Goal: Information Seeking & Learning: Learn about a topic

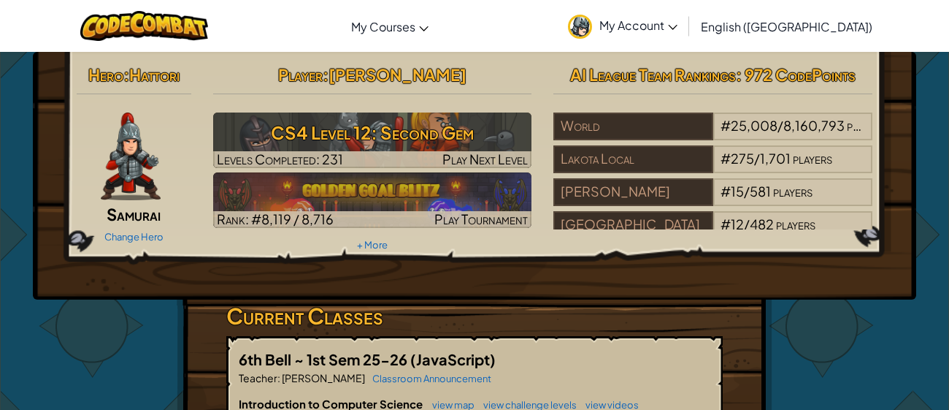
click at [421, 131] on h3 "CS4 Level 12: Second Gem" at bounding box center [372, 132] width 319 height 33
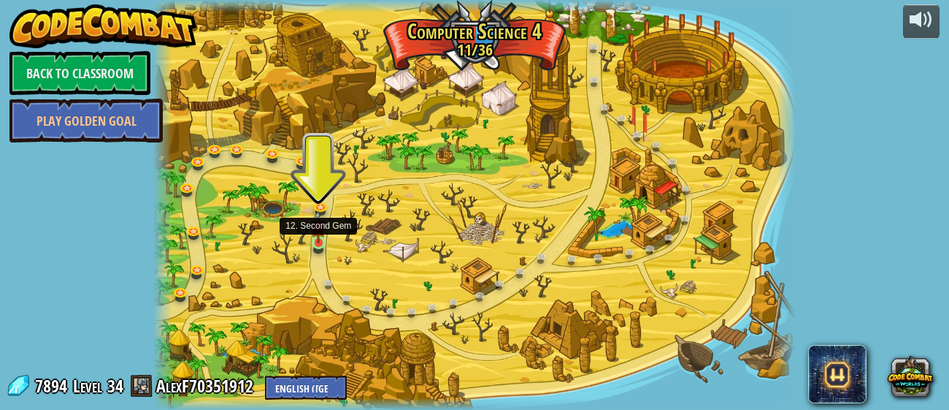
click at [315, 242] on img at bounding box center [318, 226] width 15 height 33
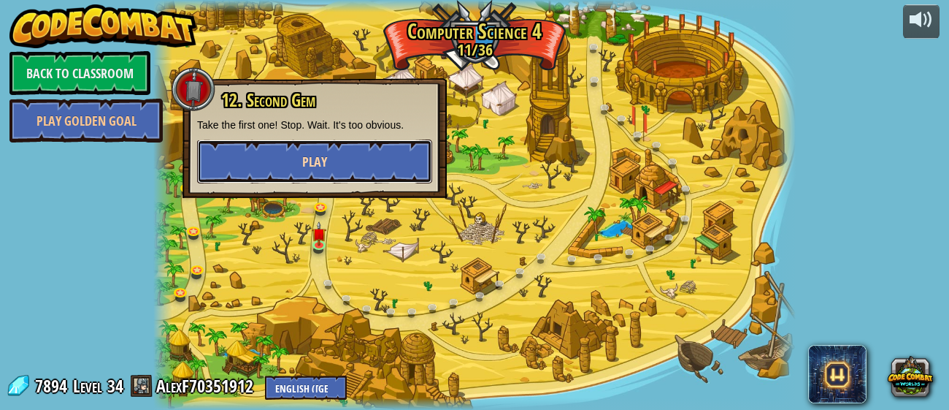
click at [349, 158] on button "Play" at bounding box center [314, 161] width 235 height 44
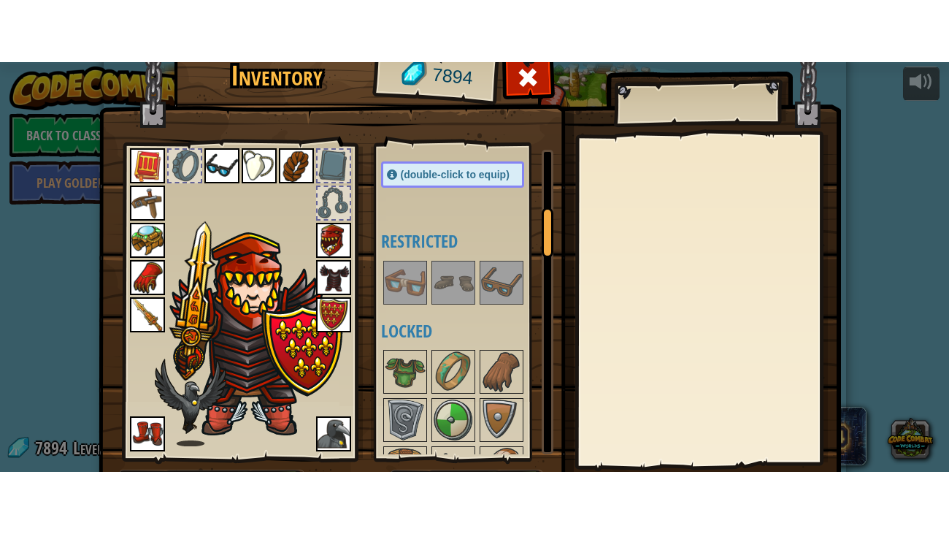
scroll to position [93, 0]
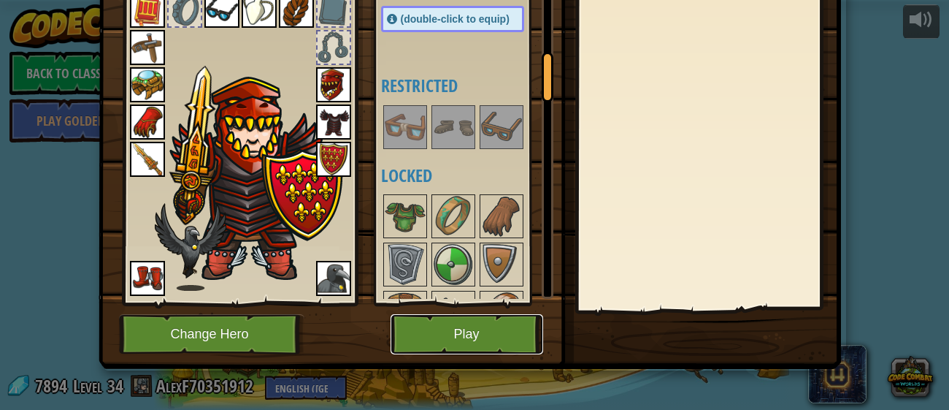
click at [460, 341] on button "Play" at bounding box center [467, 334] width 153 height 40
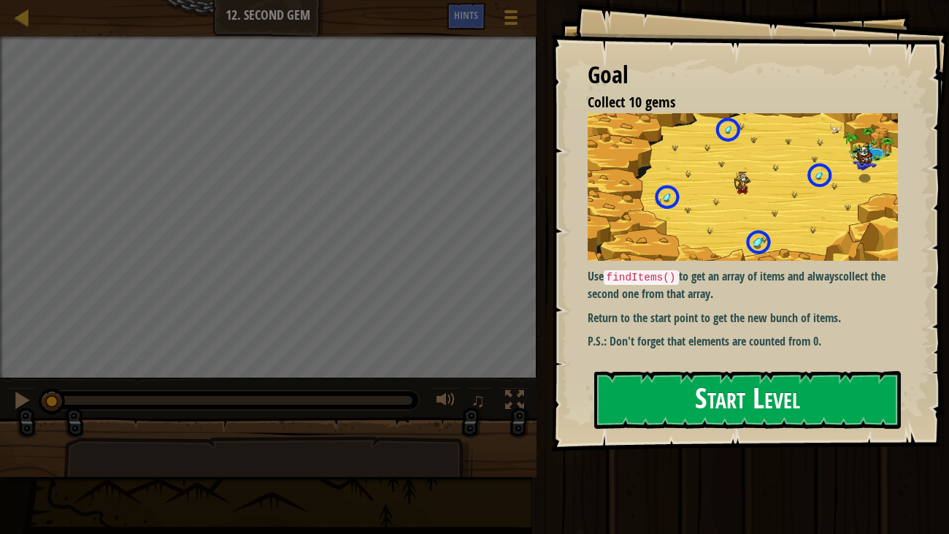
click at [799, 221] on img at bounding box center [743, 186] width 311 height 147
click at [675, 366] on div "Goal Collect 10 gems Use findItems() to get an array of items and always collec…" at bounding box center [750, 225] width 399 height 451
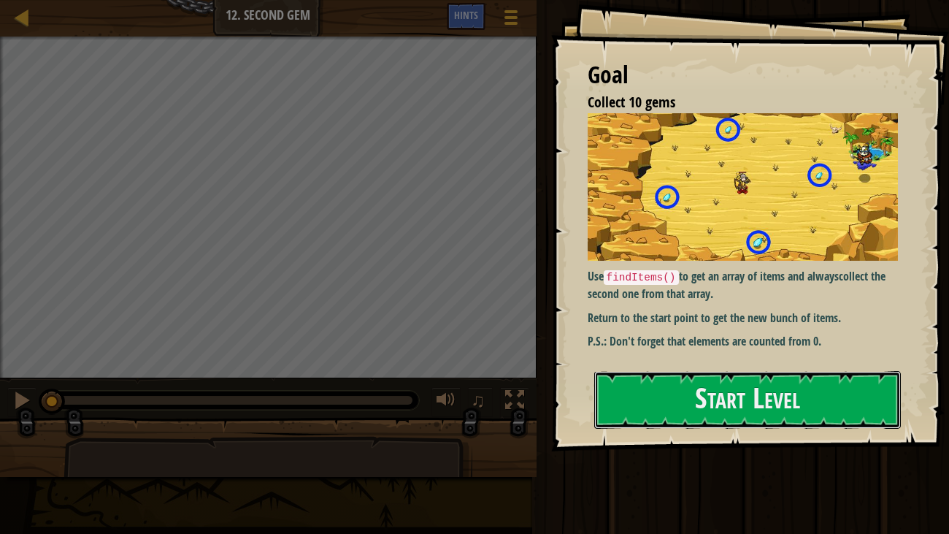
click at [626, 409] on button "Start Level" at bounding box center [747, 400] width 307 height 58
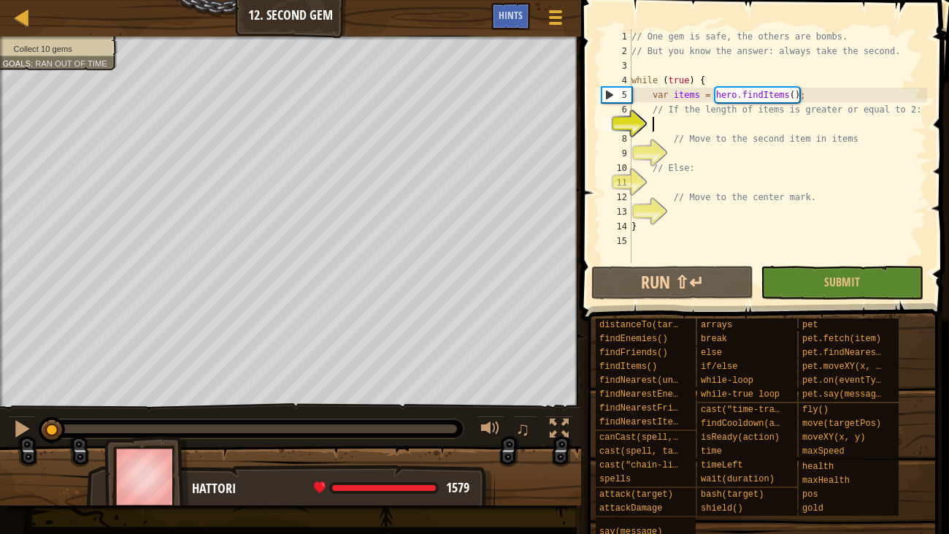
scroll to position [7, 1]
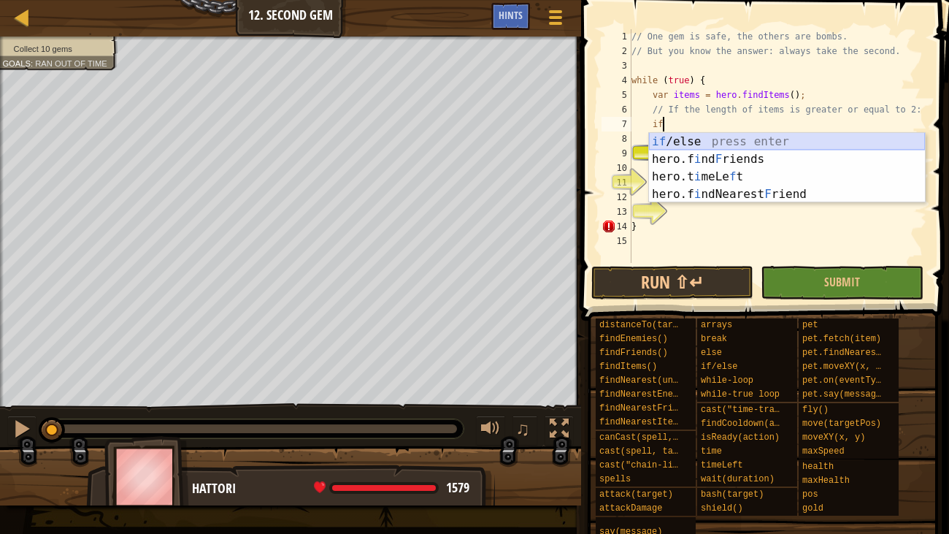
click at [701, 145] on div "if /else press enter hero.f i nd F riends press enter hero.t i meLe f t press e…" at bounding box center [787, 185] width 276 height 105
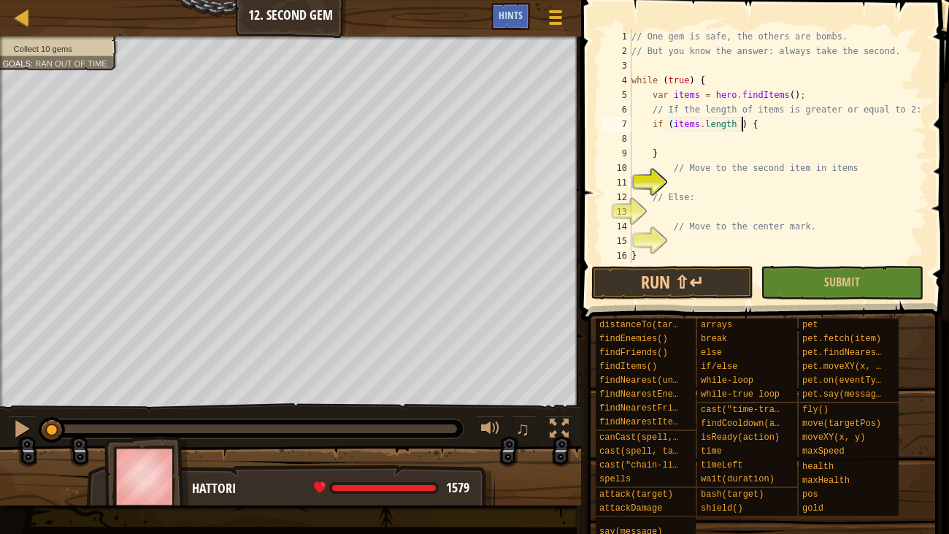
scroll to position [7, 9]
type textarea "if (items.length >= 2) {"
click at [667, 140] on div "// One gem is safe, the others are bombs. // But you know the answer: always ta…" at bounding box center [778, 160] width 299 height 263
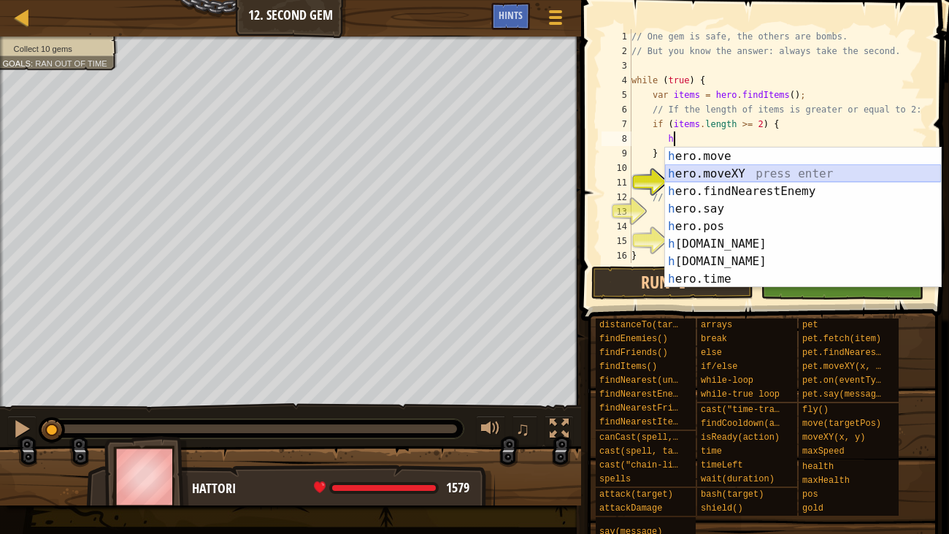
click at [712, 170] on div "h ero.move press enter h ero.moveXY press enter h ero.findNearestEnemy press en…" at bounding box center [803, 234] width 276 height 175
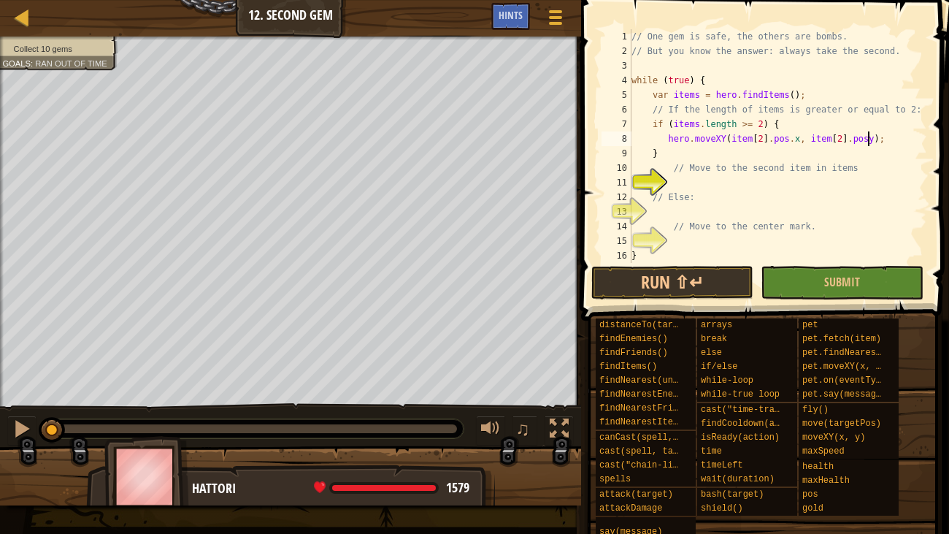
scroll to position [7, 20]
type textarea "hero.moveXY(item[2].pos.x, item[2].pos.y);"
click at [695, 210] on div "// One gem is safe, the others are bombs. // But you know the answer: always ta…" at bounding box center [778, 160] width 299 height 263
type textarea "e"
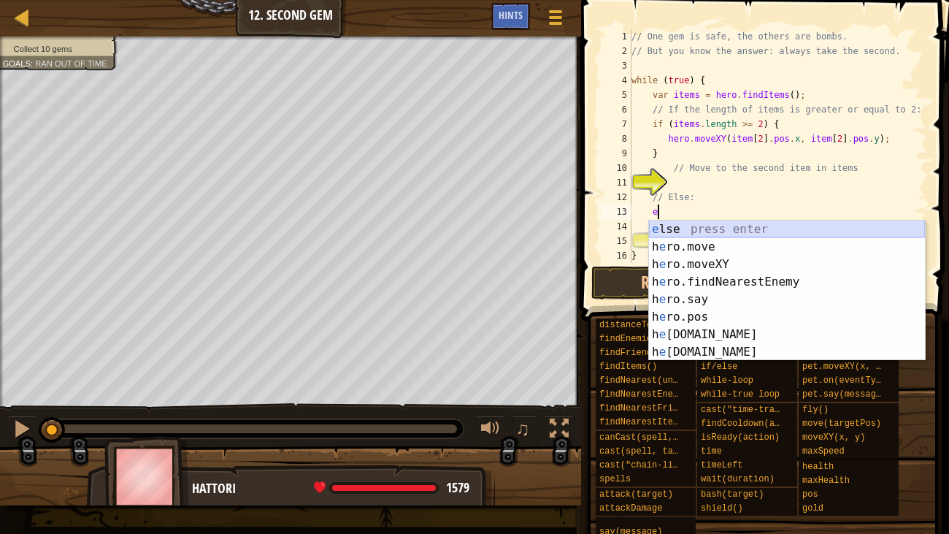
click at [707, 228] on div "e lse press enter h e ro.move press enter h e ro.moveXY press enter h e ro.find…" at bounding box center [787, 307] width 276 height 175
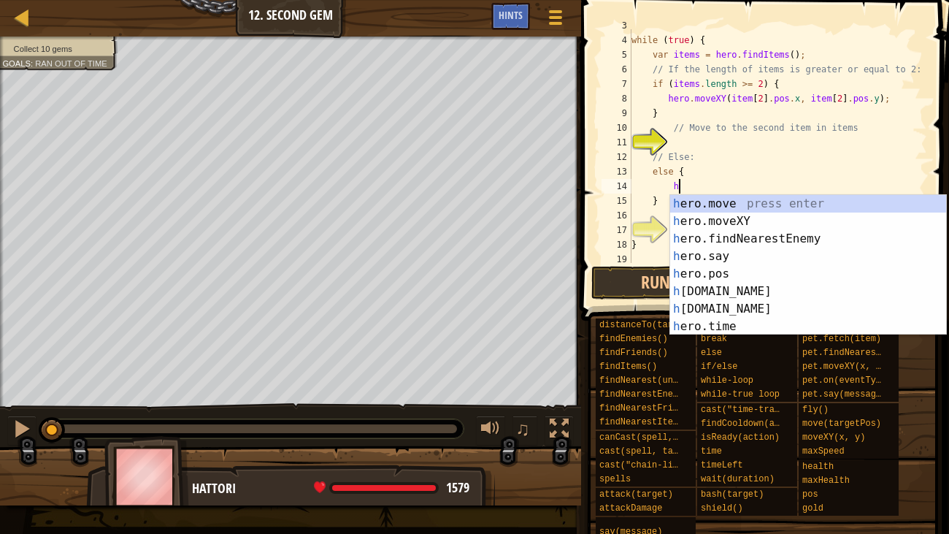
scroll to position [7, 3]
click at [703, 219] on div "he ro.move press enter he ro.moveXY press enter he ro.findNearestEnemy press en…" at bounding box center [808, 282] width 276 height 175
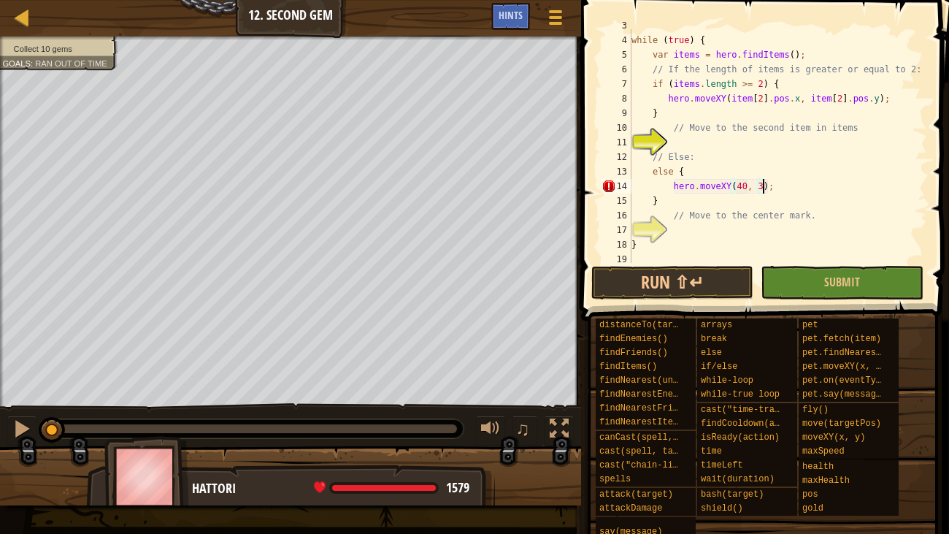
scroll to position [7, 11]
click at [708, 288] on button "Run ⇧↵" at bounding box center [672, 283] width 163 height 34
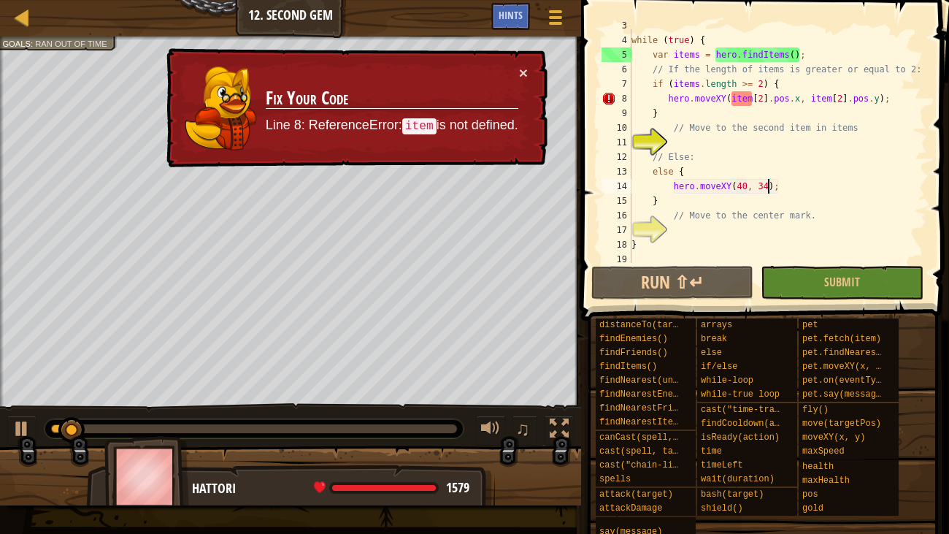
scroll to position [0, 0]
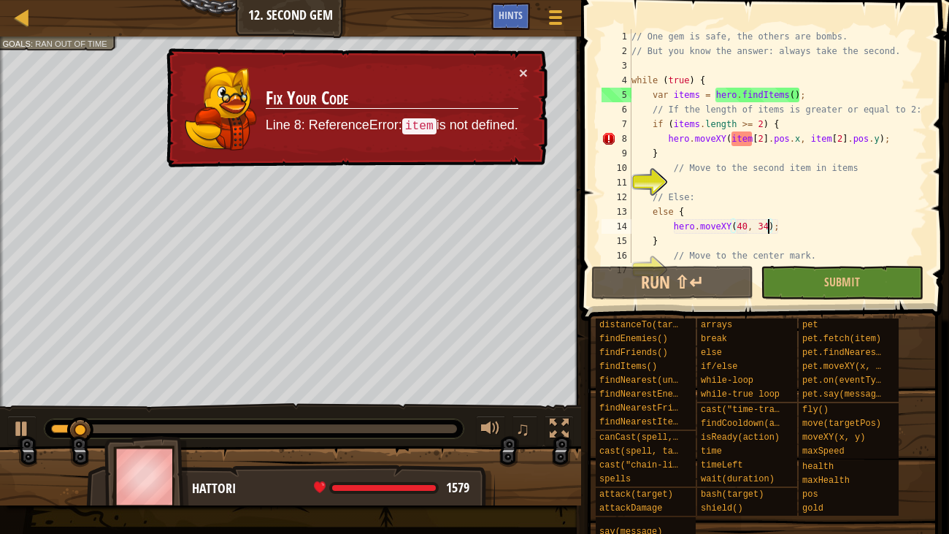
click at [750, 139] on div "// One gem is safe, the others are bombs. // But you know the answer: always ta…" at bounding box center [778, 160] width 299 height 263
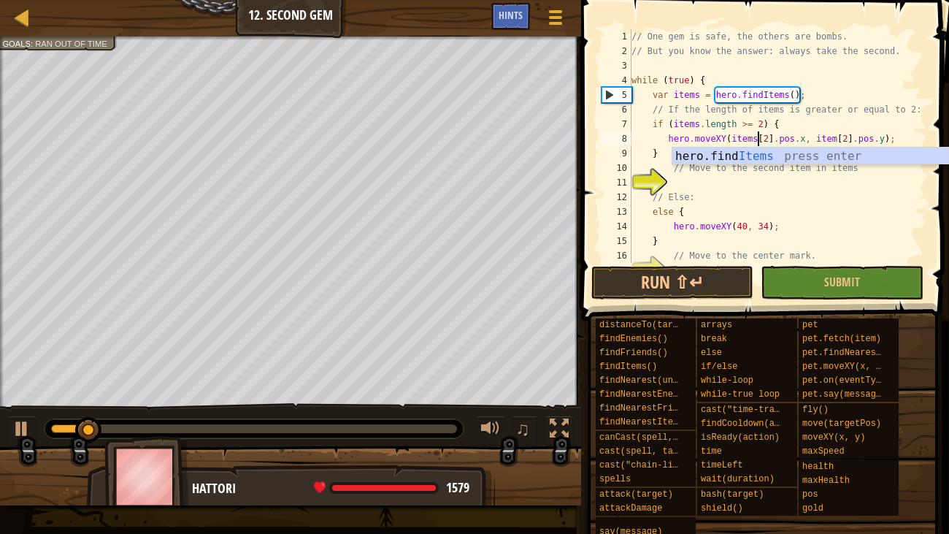
click at [836, 139] on div "// One gem is safe, the others are bombs. // But you know the answer: always ta…" at bounding box center [778, 160] width 299 height 263
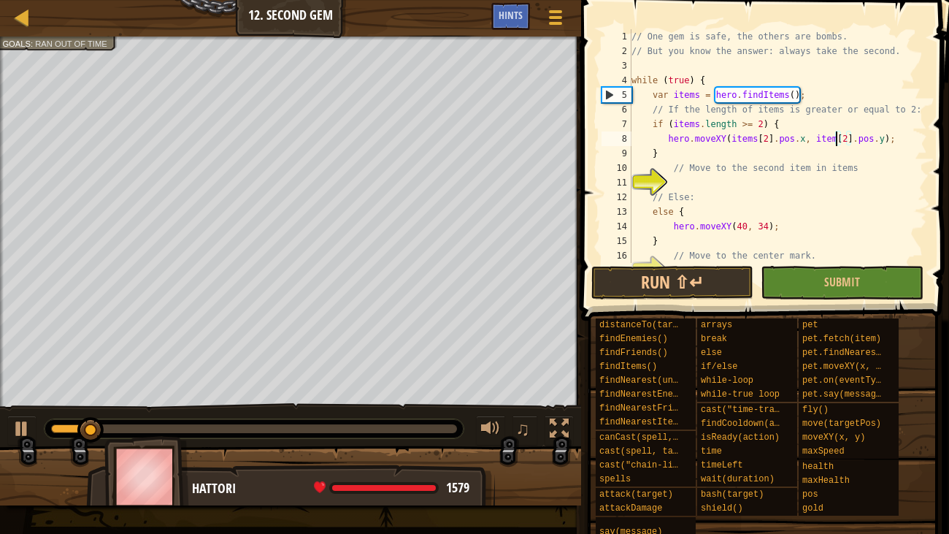
scroll to position [7, 17]
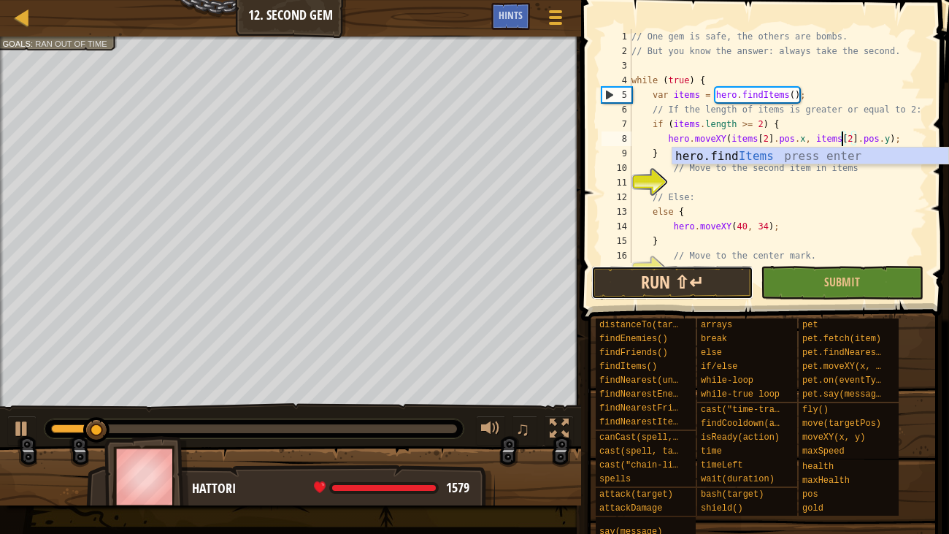
click at [668, 289] on button "Run ⇧↵" at bounding box center [672, 283] width 163 height 34
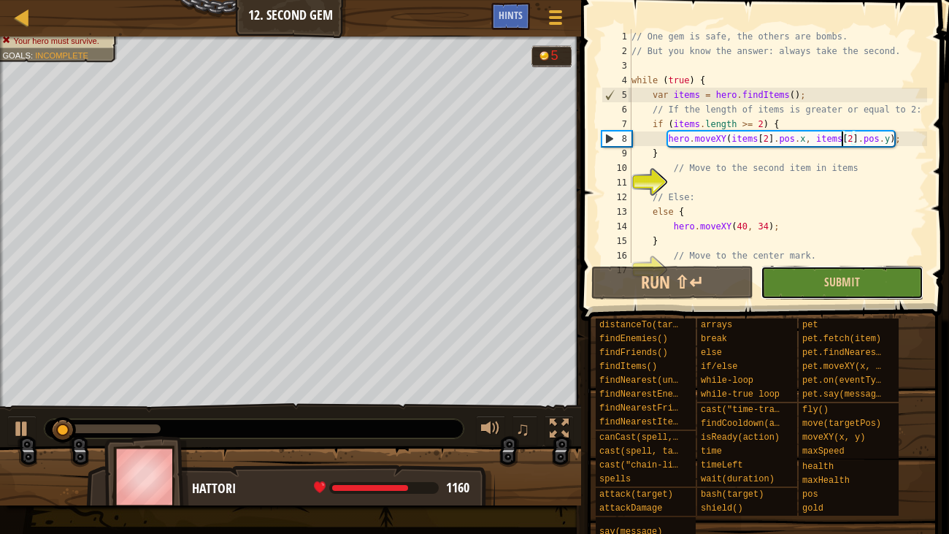
click at [785, 280] on button "Submit" at bounding box center [842, 283] width 163 height 34
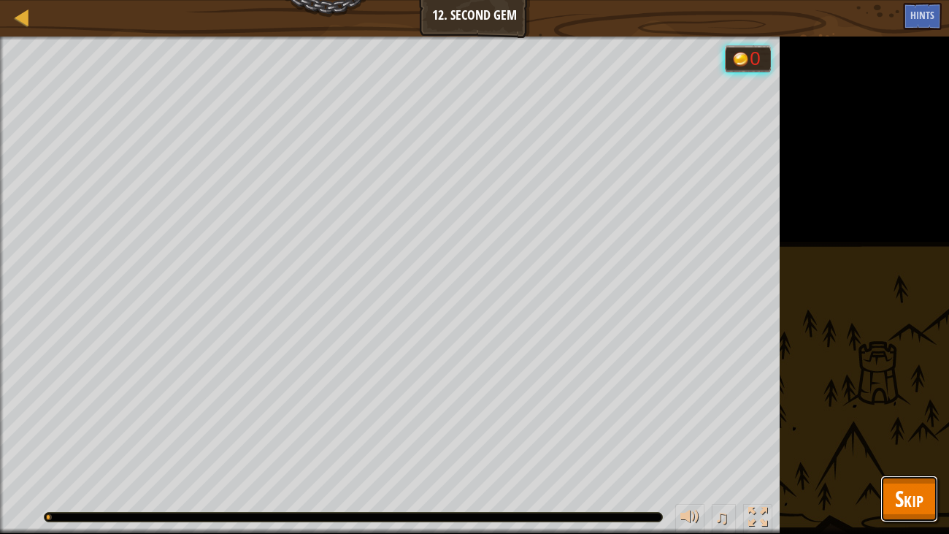
click at [931, 409] on button "Skip" at bounding box center [909, 498] width 58 height 47
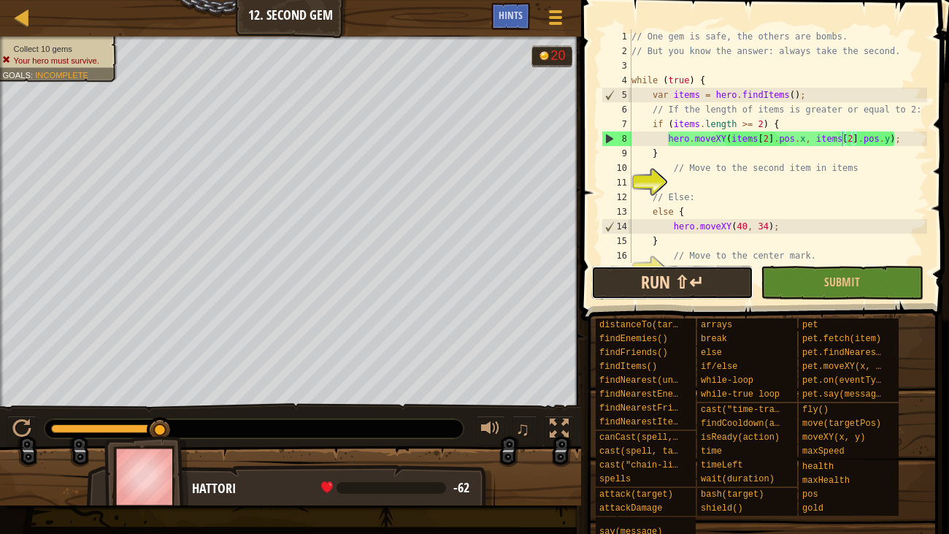
click at [702, 274] on button "Run ⇧↵" at bounding box center [672, 283] width 163 height 34
click at [713, 276] on button "Run ⇧↵" at bounding box center [672, 283] width 163 height 34
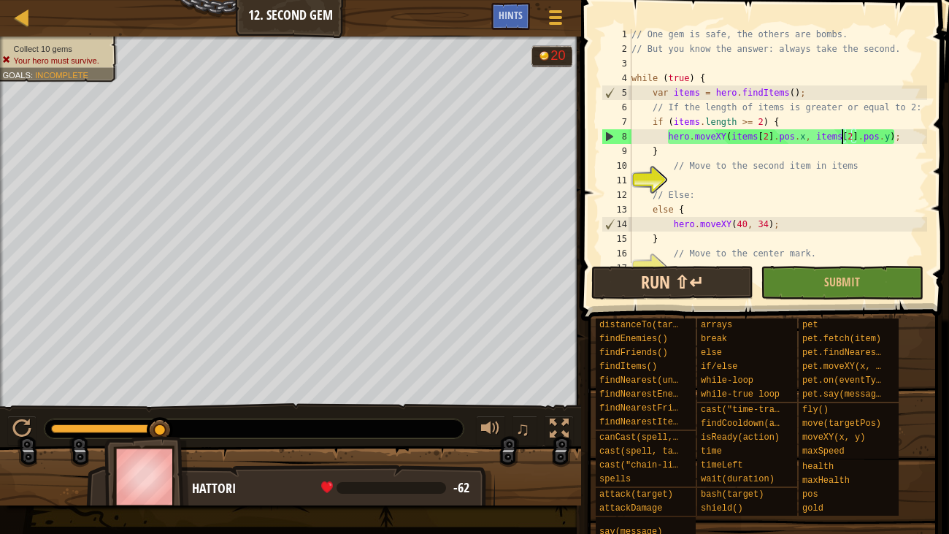
scroll to position [1, 0]
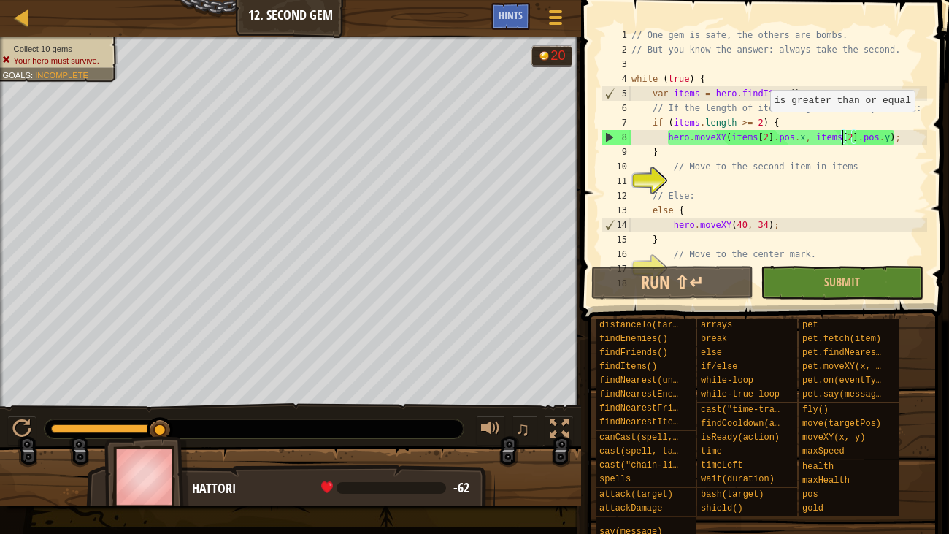
click at [763, 124] on div "// One gem is safe, the others are bombs. // But you know the answer: always ta…" at bounding box center [778, 159] width 299 height 263
click at [757, 123] on div "// One gem is safe, the others are bombs. // But you know the answer: always ta…" at bounding box center [778, 159] width 299 height 263
click at [704, 286] on button "Run ⇧↵" at bounding box center [672, 283] width 163 height 34
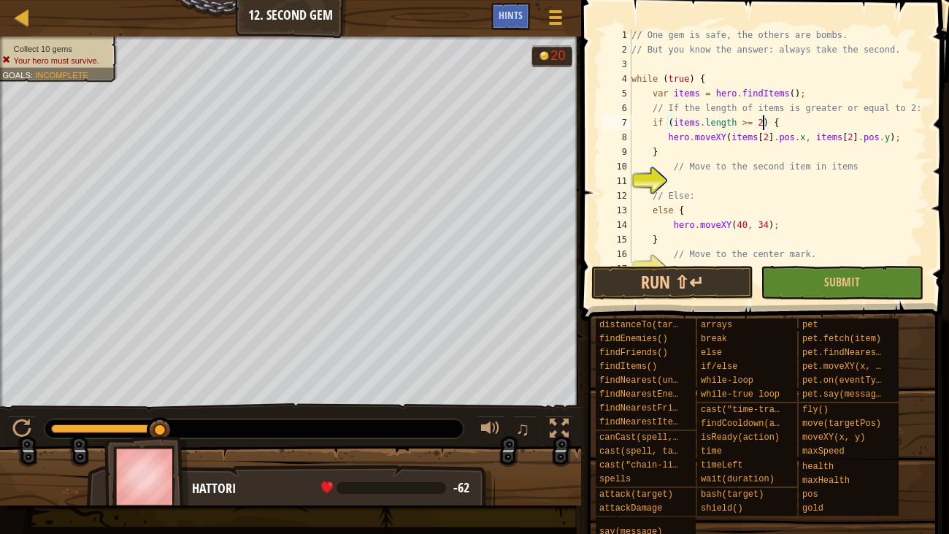
click at [772, 138] on div "// One gem is safe, the others are bombs. // But you know the answer: always ta…" at bounding box center [778, 159] width 299 height 263
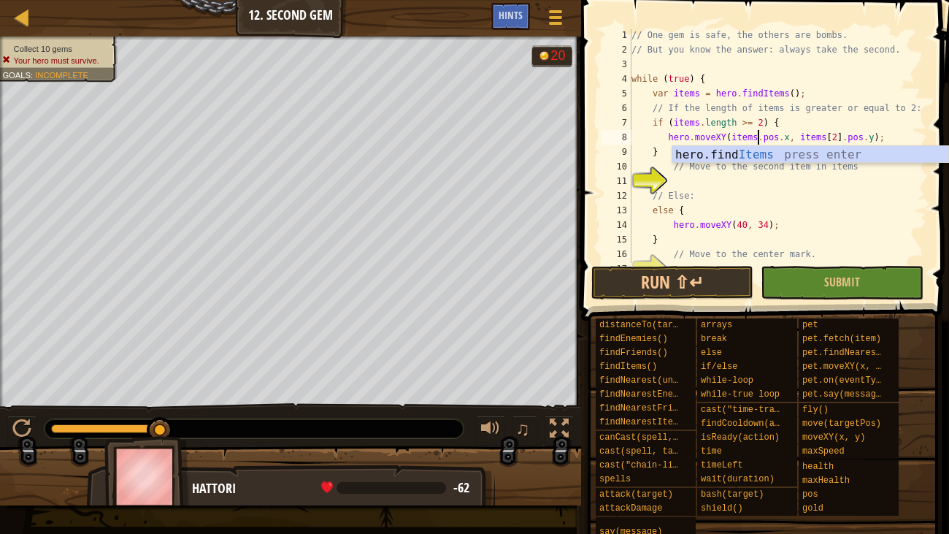
click at [839, 137] on div "// One gem is safe, the others are bombs. // But you know the answer: always ta…" at bounding box center [778, 159] width 299 height 263
click at [724, 281] on button "Run ⇧↵" at bounding box center [672, 283] width 163 height 34
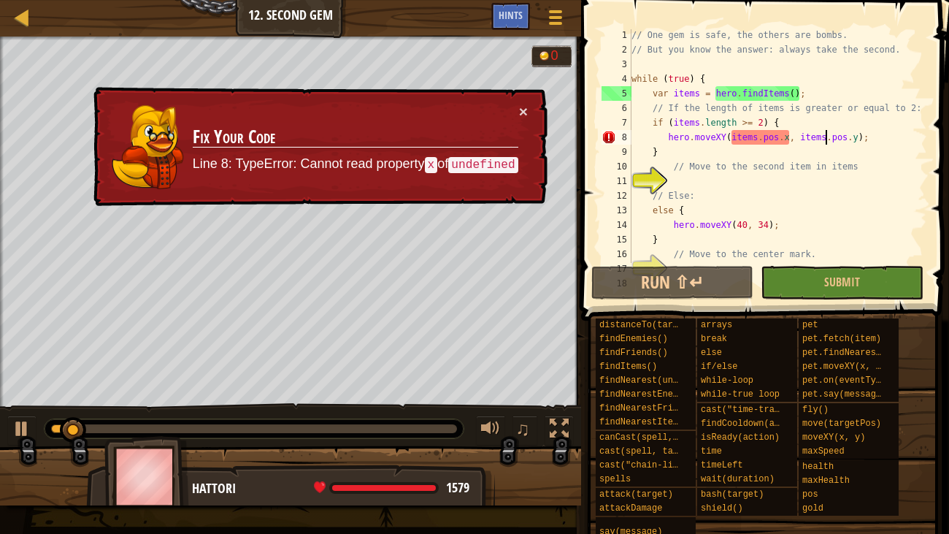
click at [772, 133] on div "// One gem is safe, the others are bombs. // But you know the answer: always ta…" at bounding box center [778, 159] width 299 height 263
click at [757, 139] on div "// One gem is safe, the others are bombs. // But you know the answer: always ta…" at bounding box center [778, 159] width 299 height 263
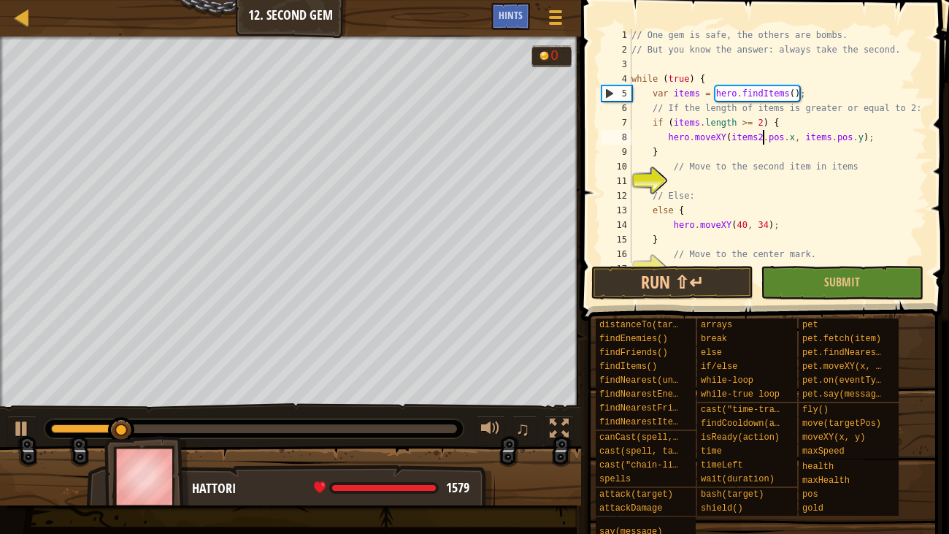
click at [831, 137] on div "// One gem is safe, the others are bombs. // But you know the answer: always ta…" at bounding box center [778, 159] width 299 height 263
click at [629, 286] on button "Run ⇧↵" at bounding box center [672, 283] width 163 height 34
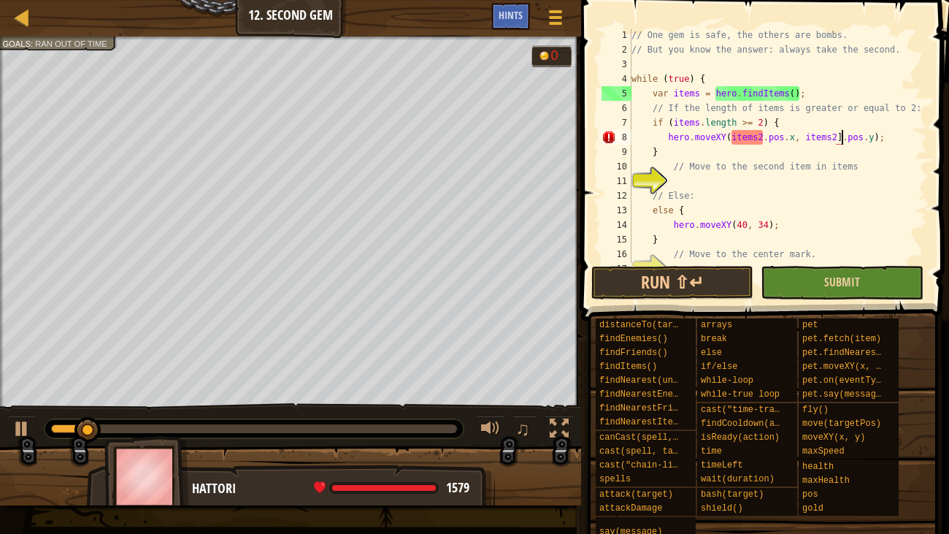
scroll to position [7, 17]
click at [832, 134] on div "// One gem is safe, the others are bombs. // But you know the answer: always ta…" at bounding box center [778, 159] width 299 height 263
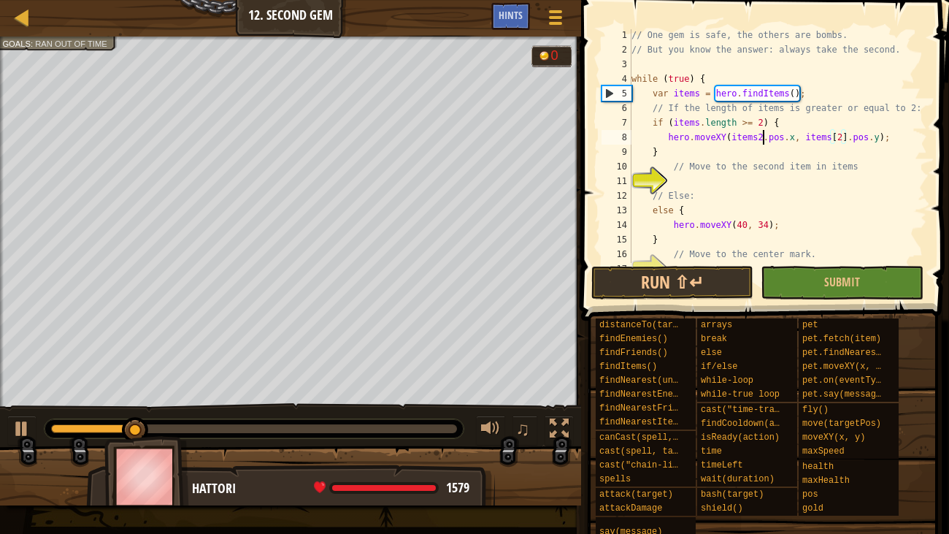
click at [762, 138] on div "// One gem is safe, the others are bombs. // But you know the answer: always ta…" at bounding box center [778, 159] width 299 height 263
click at [759, 134] on div "// One gem is safe, the others are bombs. // But you know the answer: always ta…" at bounding box center [778, 159] width 299 height 263
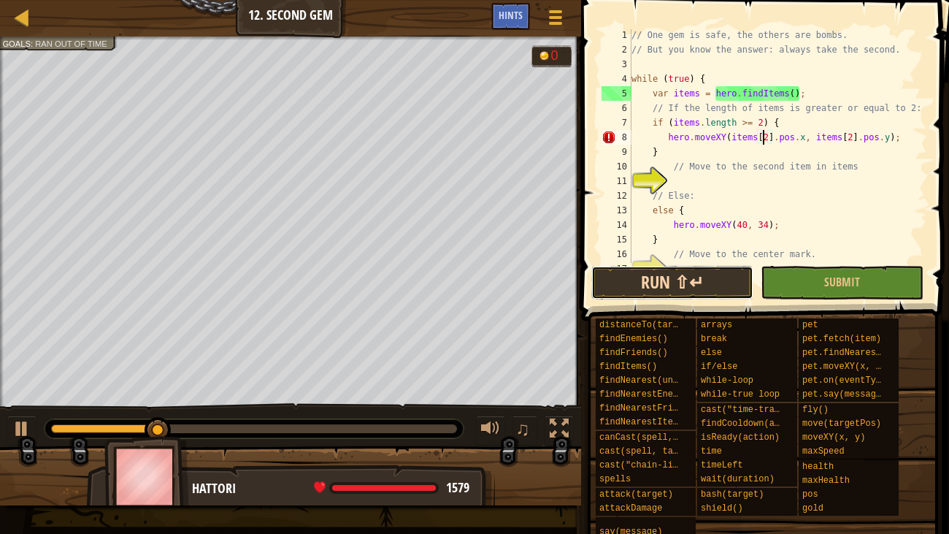
click at [699, 284] on button "Run ⇧↵" at bounding box center [672, 283] width 163 height 34
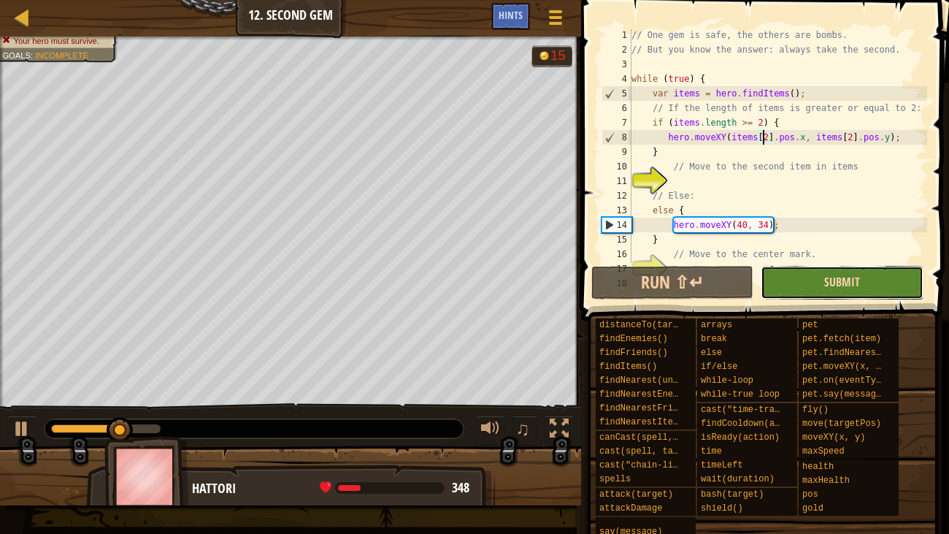
click at [849, 281] on span "Submit" at bounding box center [842, 282] width 36 height 16
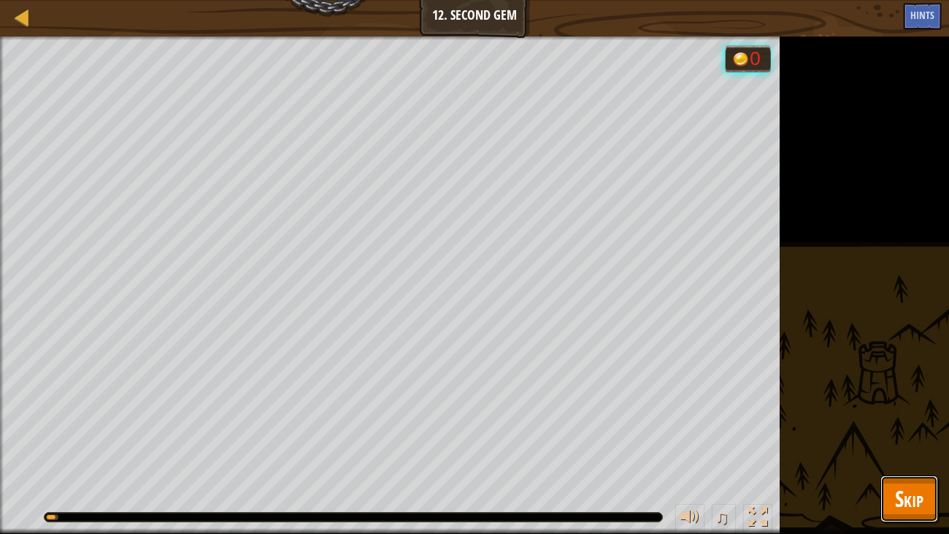
click at [905, 409] on span "Skip" at bounding box center [909, 498] width 28 height 30
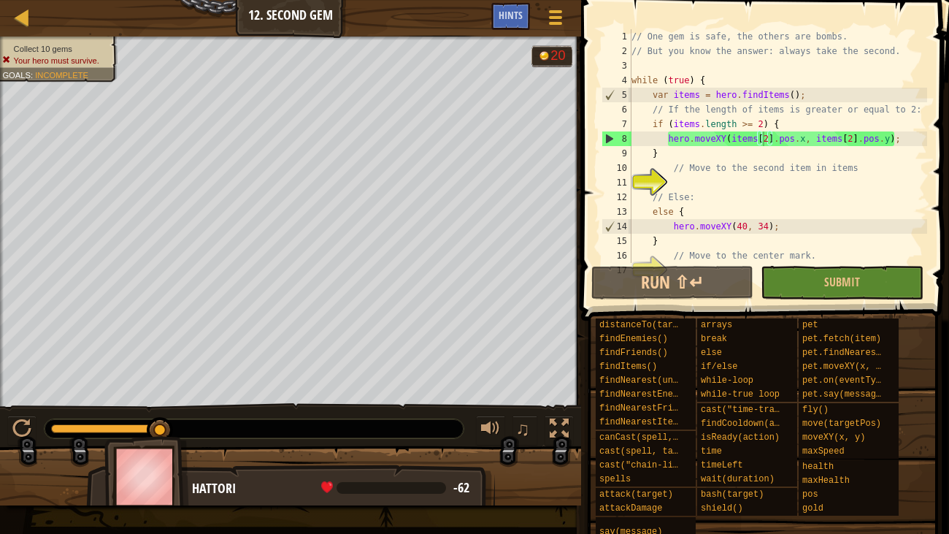
scroll to position [0, 0]
click at [506, 23] on div "Hints" at bounding box center [510, 16] width 39 height 27
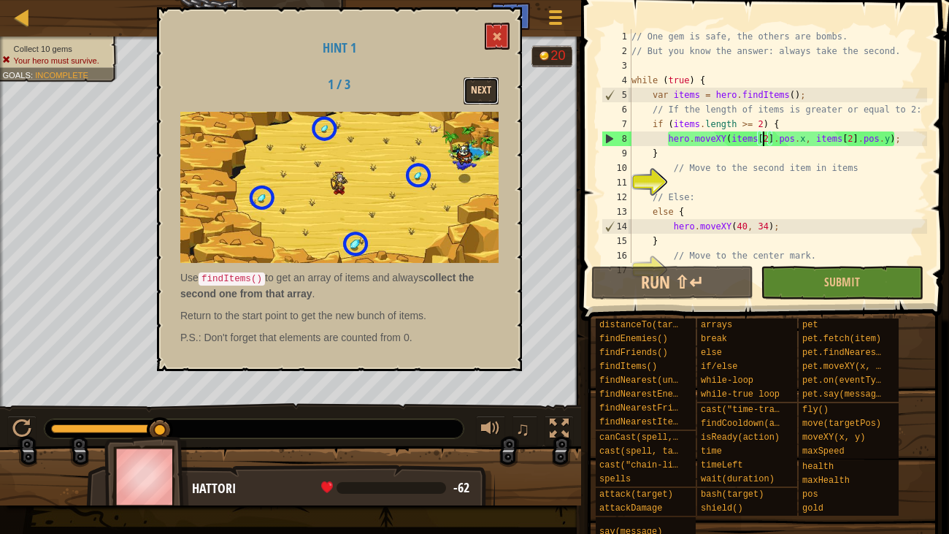
click at [492, 93] on button "Next" at bounding box center [481, 90] width 35 height 27
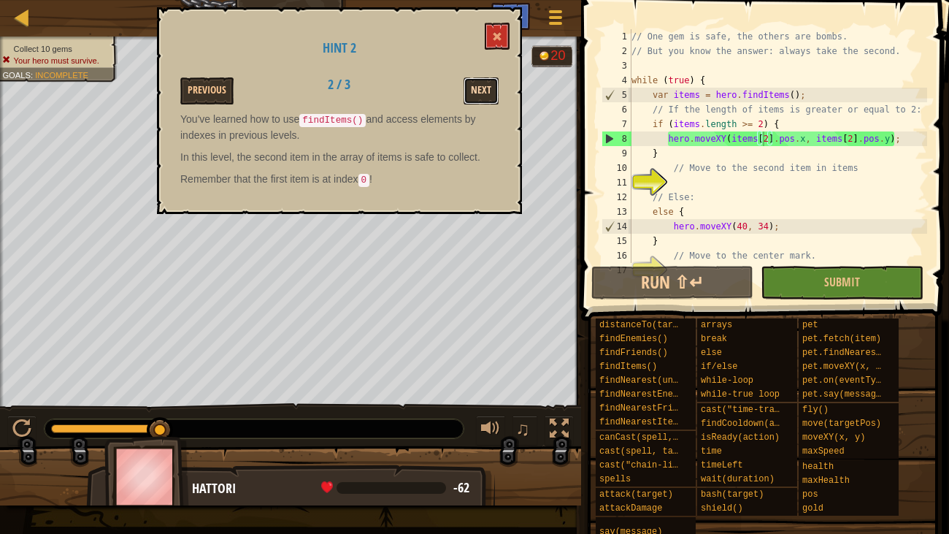
click at [492, 90] on button "Next" at bounding box center [481, 90] width 35 height 27
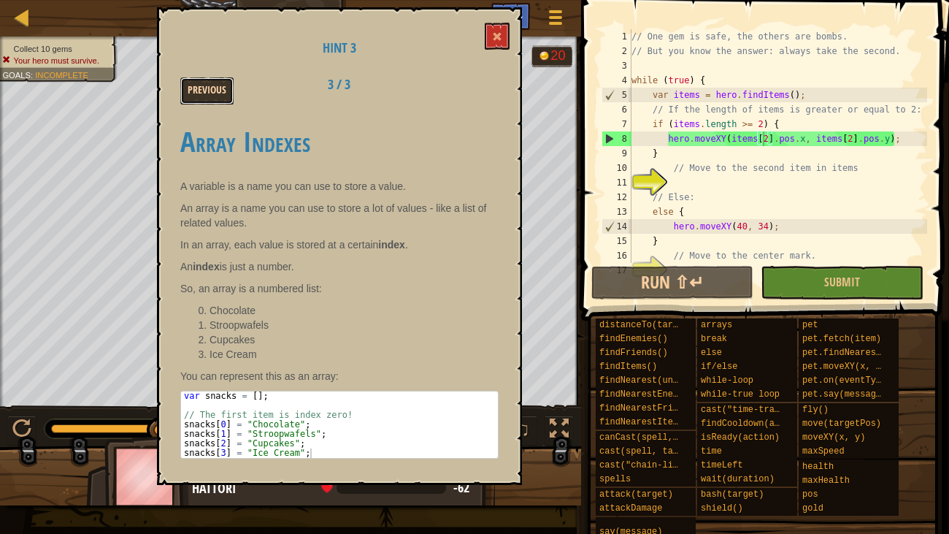
click at [209, 90] on button "Previous" at bounding box center [206, 90] width 53 height 27
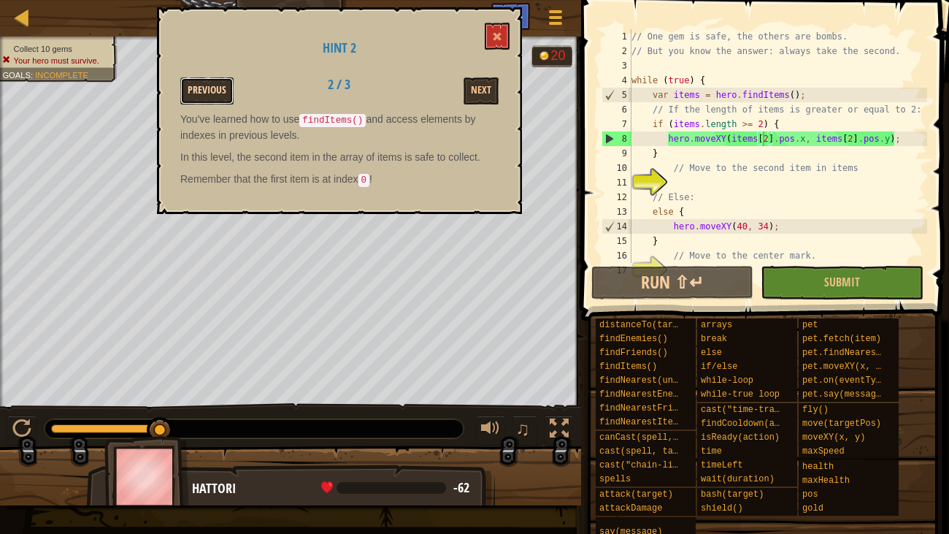
click at [208, 96] on button "Previous" at bounding box center [206, 90] width 53 height 27
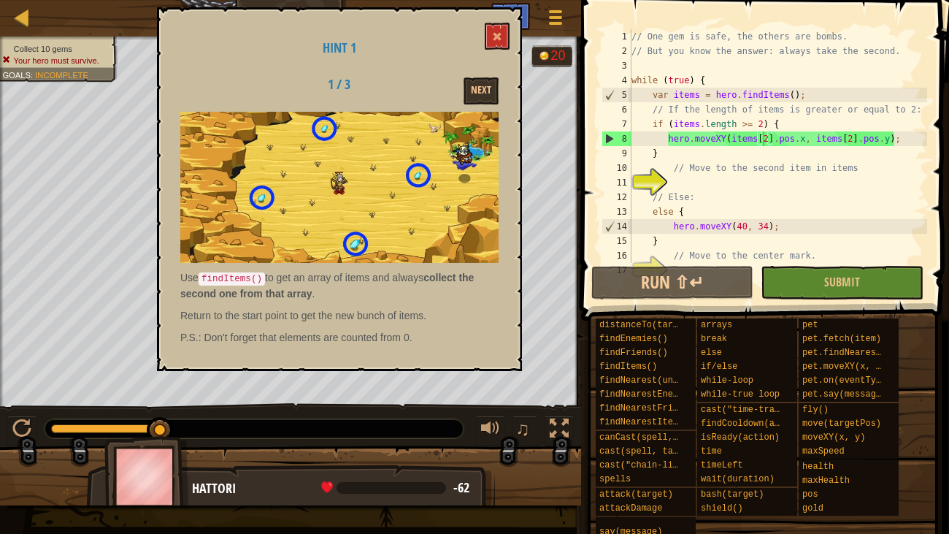
click at [498, 103] on div "Hint 1 1 / 3 Next Use findItems() to get an array of items and always collect t…" at bounding box center [339, 189] width 365 height 364
click at [492, 101] on button "Next" at bounding box center [481, 90] width 35 height 27
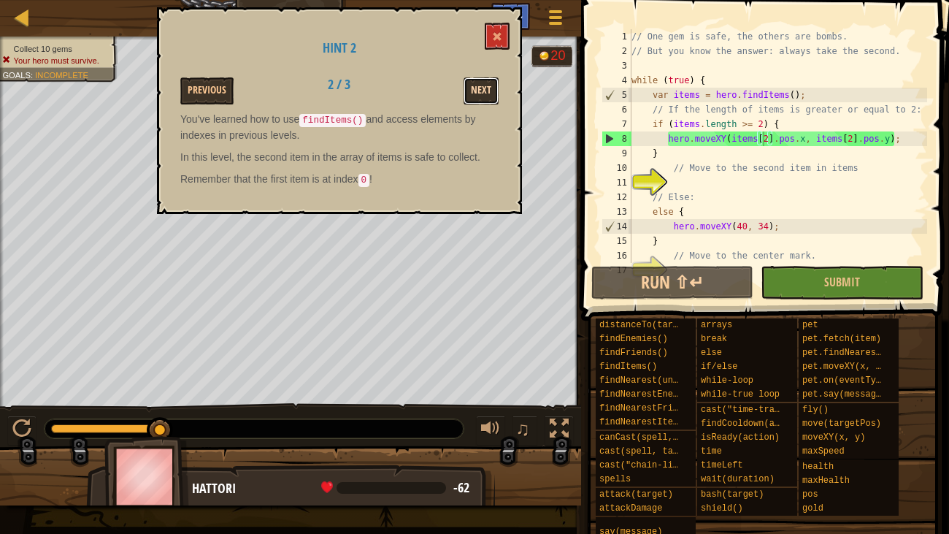
click at [492, 101] on button "Next" at bounding box center [481, 90] width 35 height 27
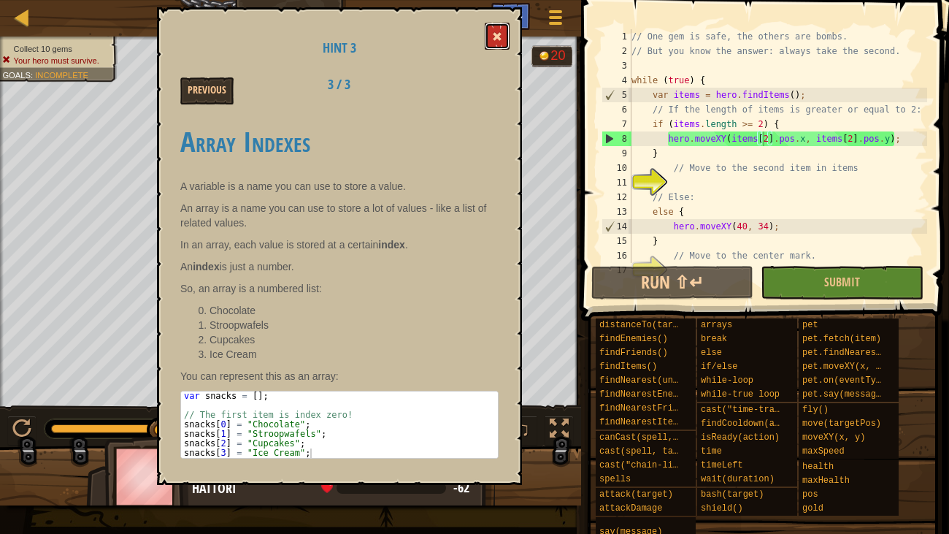
click at [505, 34] on button at bounding box center [497, 36] width 25 height 27
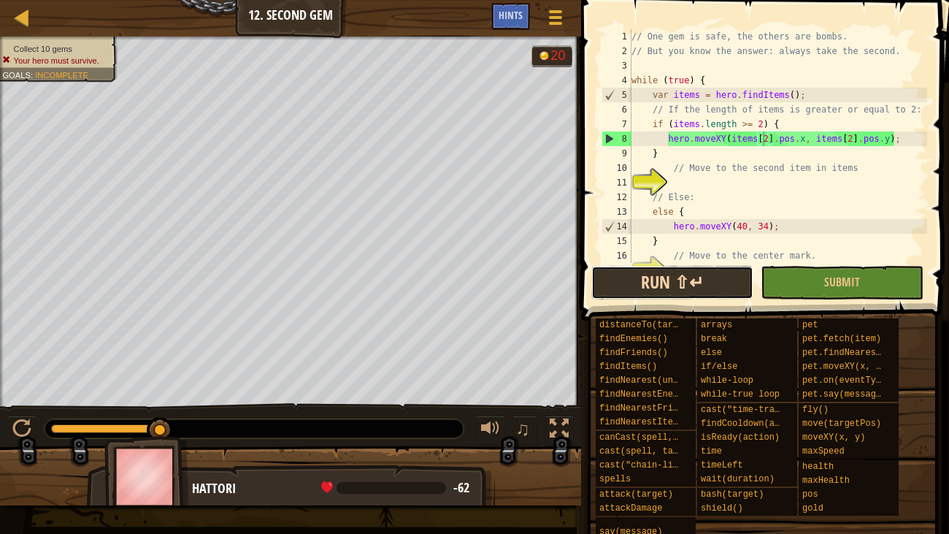
click at [697, 281] on button "Run ⇧↵" at bounding box center [672, 283] width 163 height 34
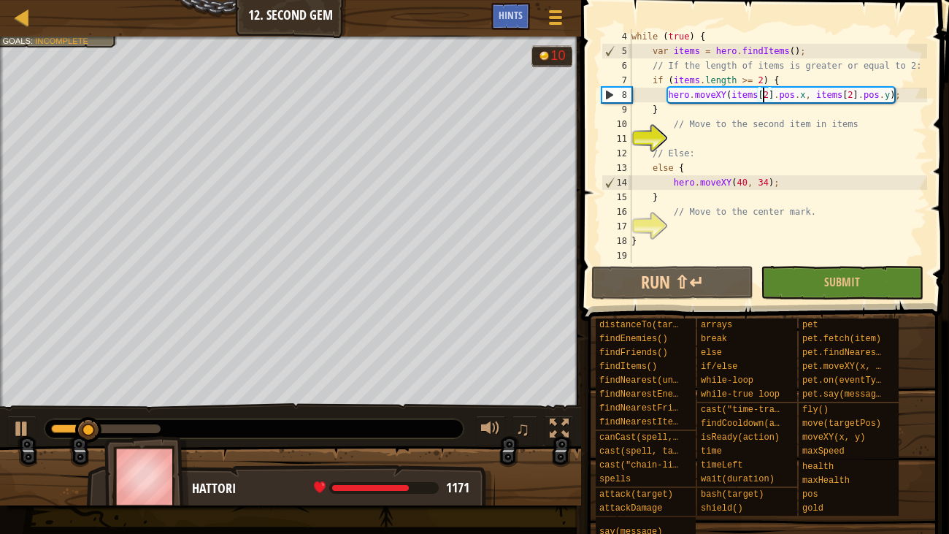
scroll to position [43, 0]
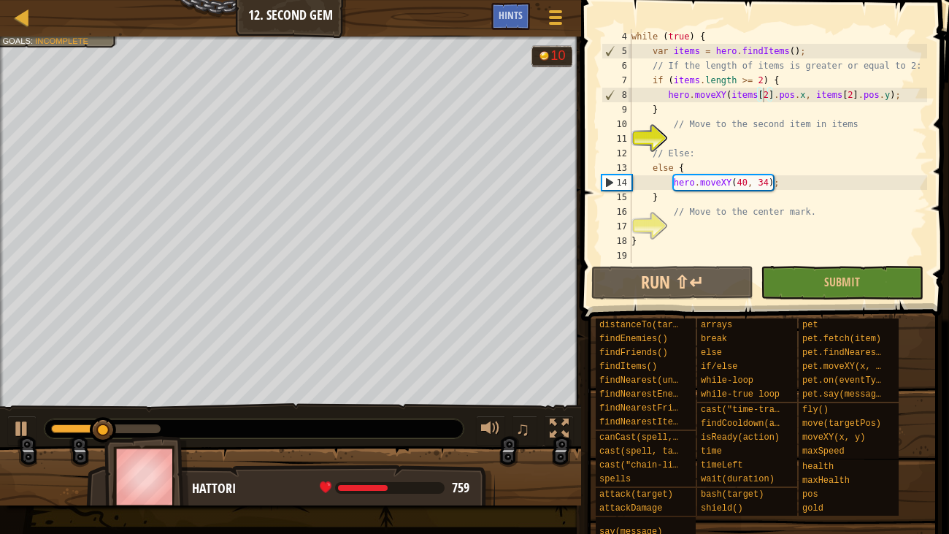
click at [665, 299] on span at bounding box center [767, 140] width 380 height 364
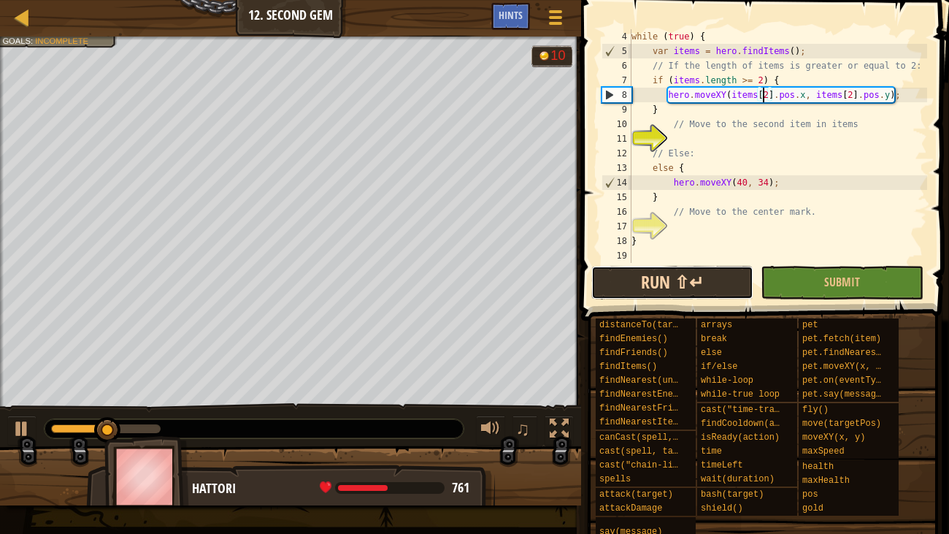
click at [665, 292] on button "Run ⇧↵" at bounding box center [672, 283] width 163 height 34
click at [665, 290] on button "Run ⇧↵" at bounding box center [672, 283] width 163 height 34
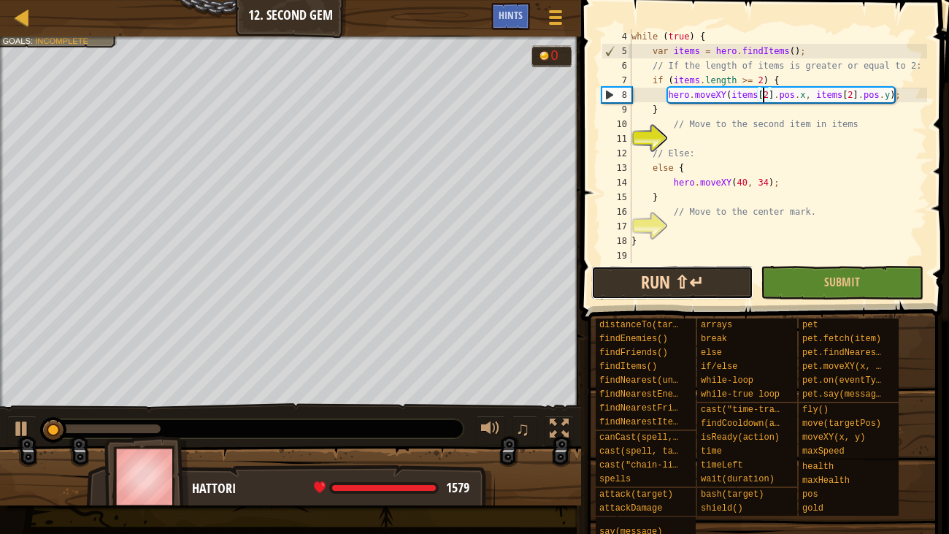
click at [665, 287] on button "Run ⇧↵" at bounding box center [672, 283] width 163 height 34
click at [665, 285] on button "Run ⇧↵" at bounding box center [672, 283] width 163 height 34
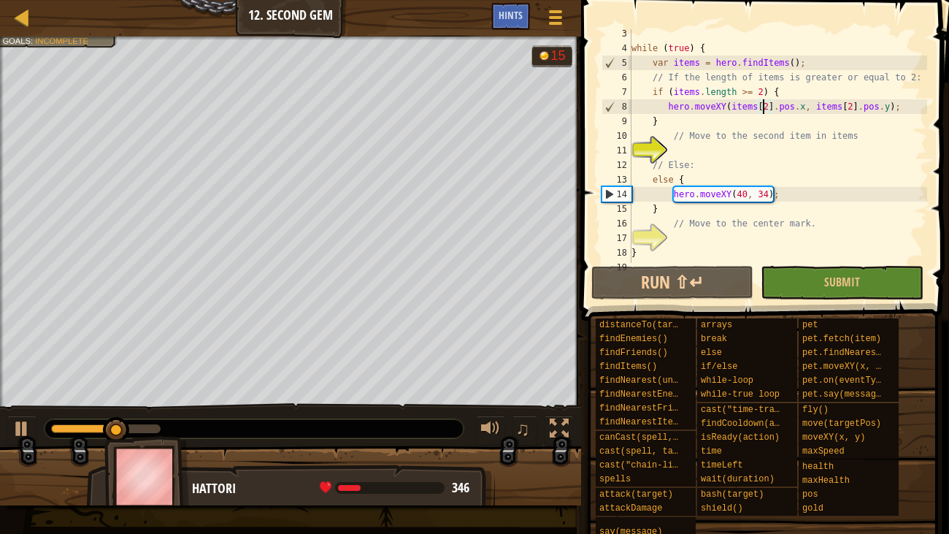
scroll to position [31, 0]
click at [746, 88] on div "while ( true ) { var items = hero . findItems ( ) ; // If the length of items i…" at bounding box center [778, 157] width 299 height 263
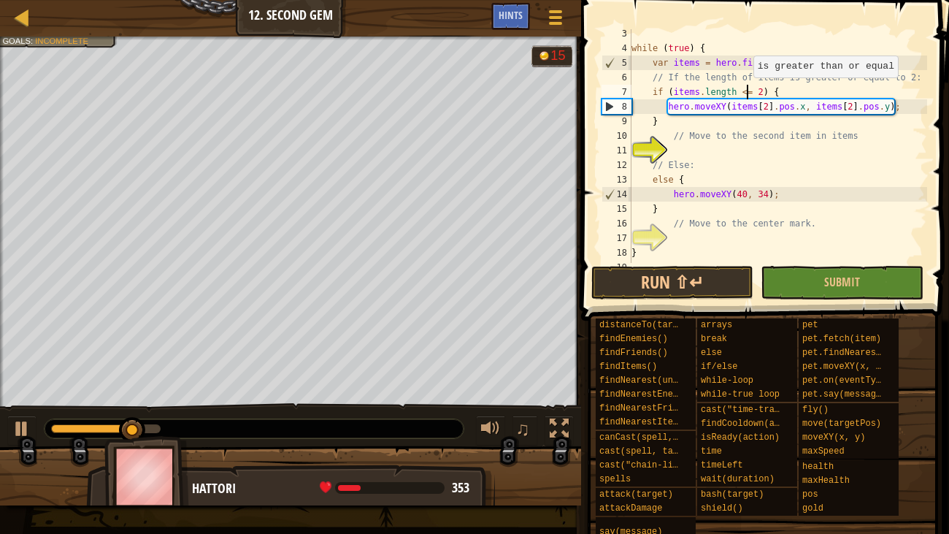
scroll to position [7, 9]
click at [711, 281] on button "Run ⇧↵" at bounding box center [672, 283] width 163 height 34
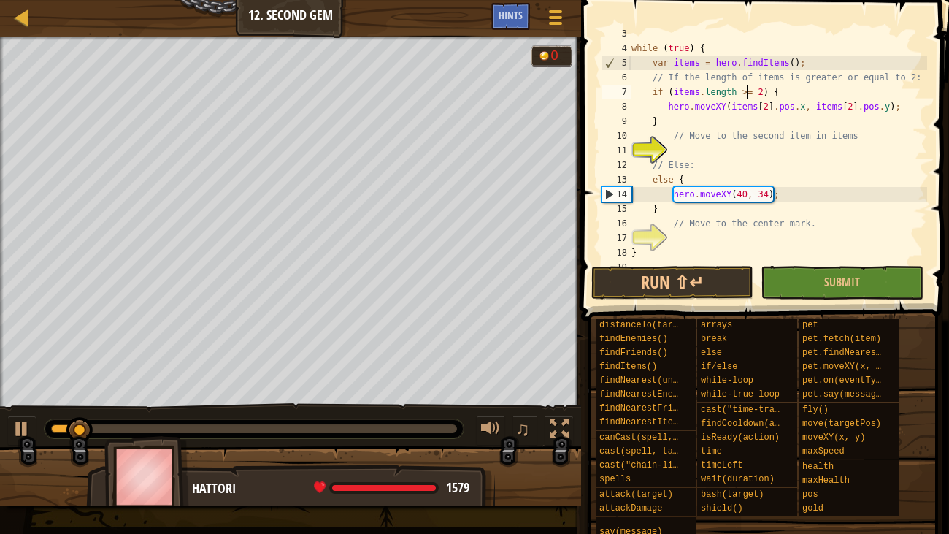
click at [658, 254] on div "while ( true ) { var items = hero . findItems ( ) ; // If the length of items i…" at bounding box center [778, 157] width 299 height 263
click at [655, 269] on button "Run ⇧↵" at bounding box center [672, 283] width 163 height 34
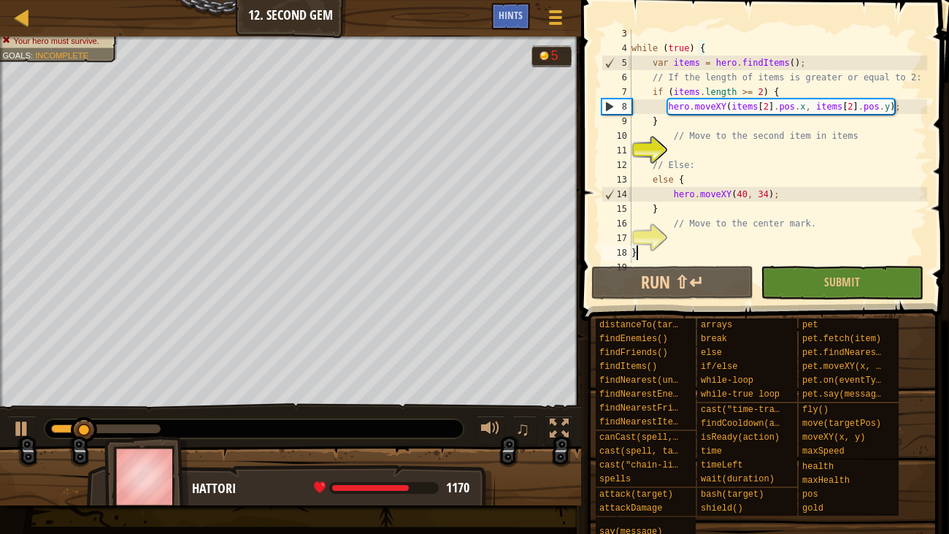
click at [766, 107] on div "while ( true ) { var items = hero . findItems ( ) ; // If the length of items i…" at bounding box center [778, 157] width 299 height 263
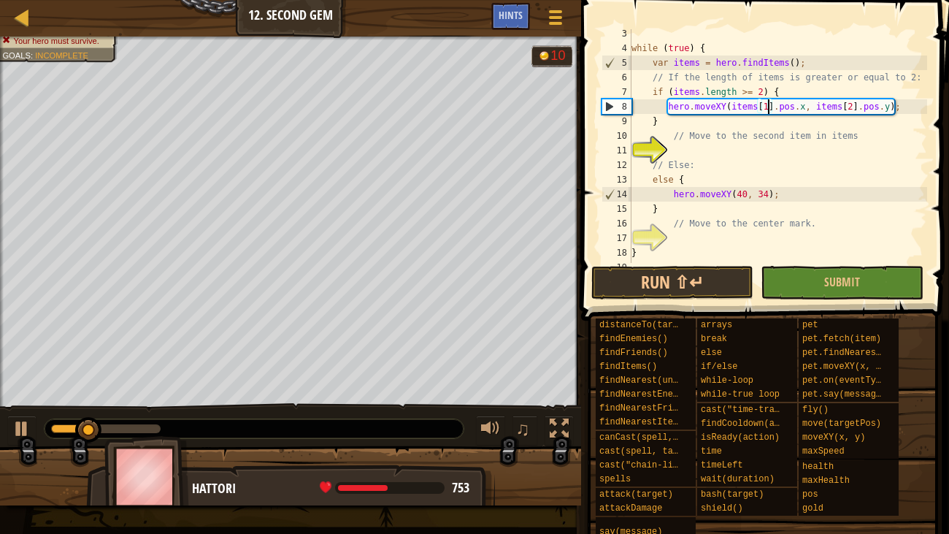
scroll to position [7, 11]
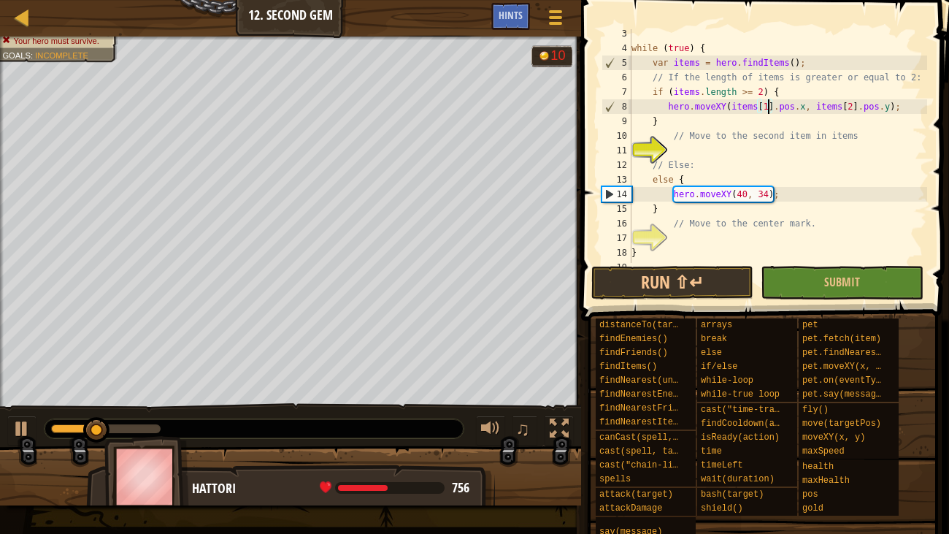
click at [850, 104] on div "while ( true ) { var items = hero . findItems ( ) ; // If the length of items i…" at bounding box center [778, 157] width 299 height 263
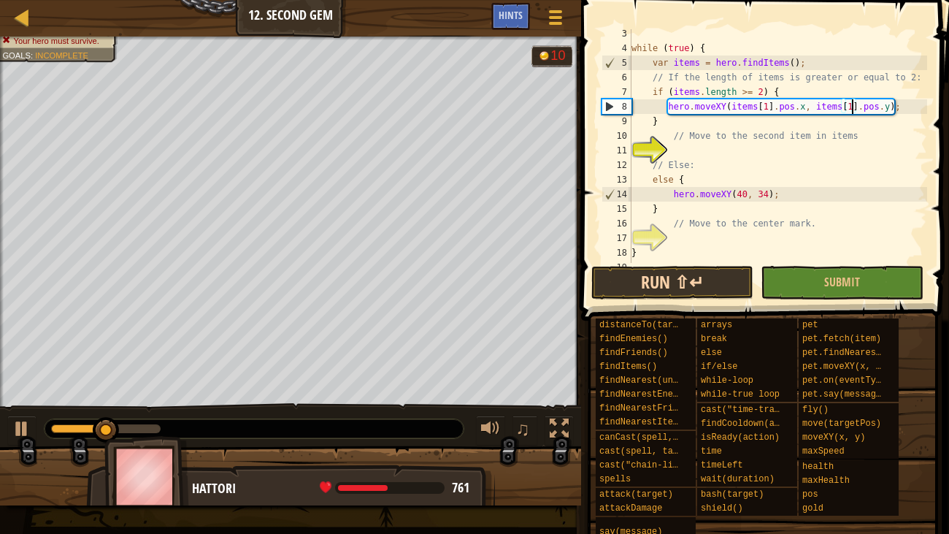
type textarea "hero.moveXY(items[1].pos.x, items[1].pos.y);"
click at [618, 285] on button "Run ⇧↵" at bounding box center [672, 283] width 163 height 34
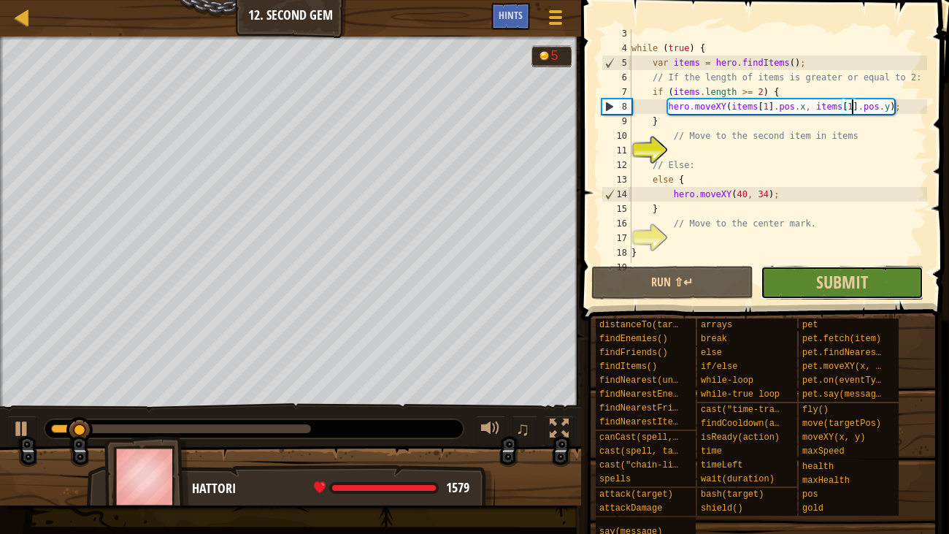
click at [815, 276] on button "Submit" at bounding box center [842, 283] width 163 height 34
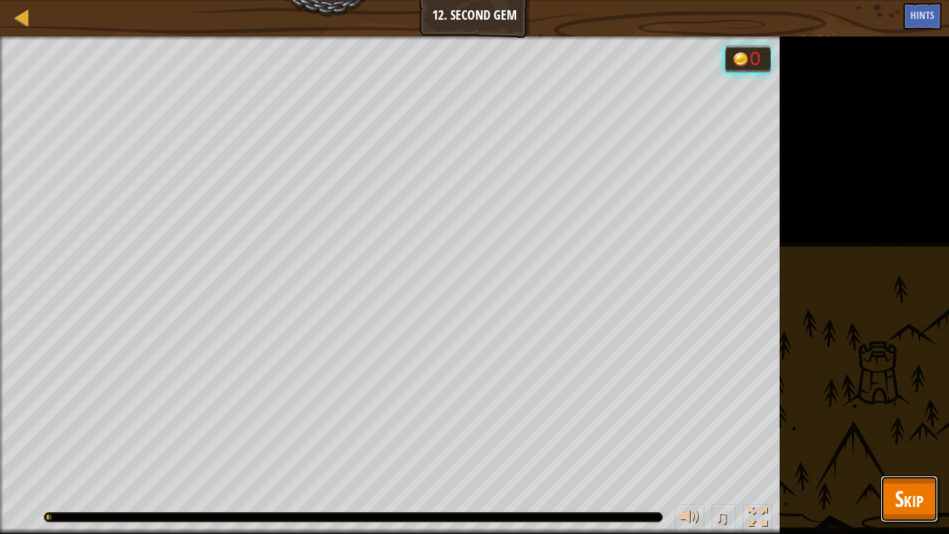
click at [895, 409] on span "Skip" at bounding box center [909, 498] width 28 height 30
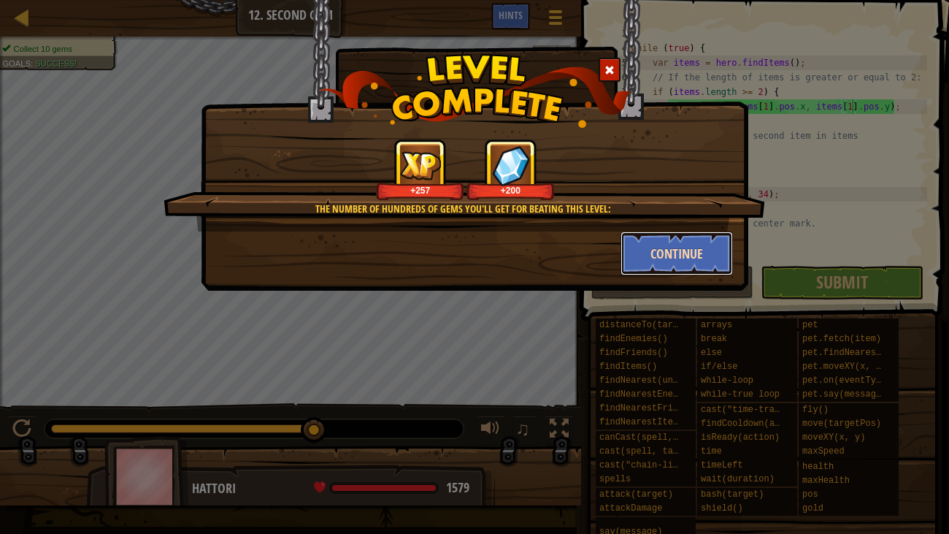
click at [692, 252] on button "Continue" at bounding box center [676, 253] width 113 height 44
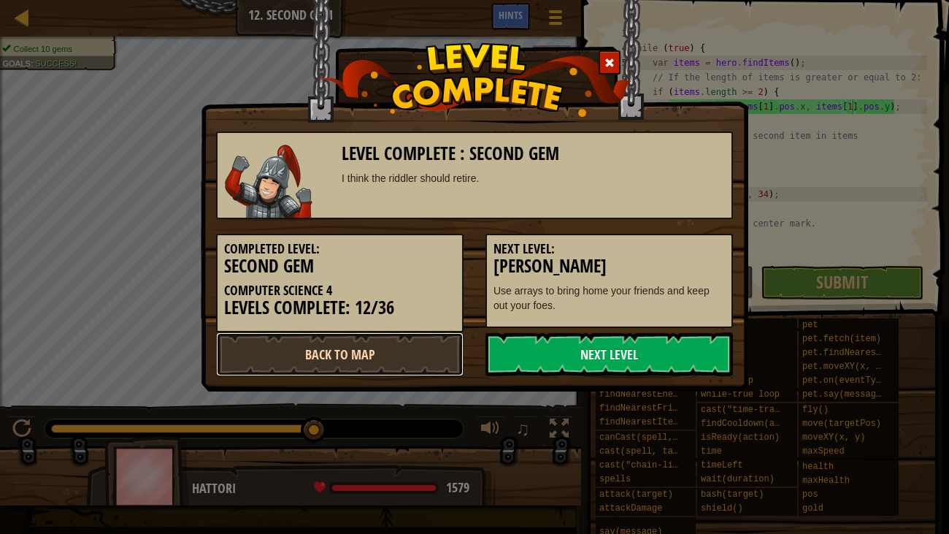
click at [277, 345] on link "Back to Map" at bounding box center [339, 354] width 247 height 44
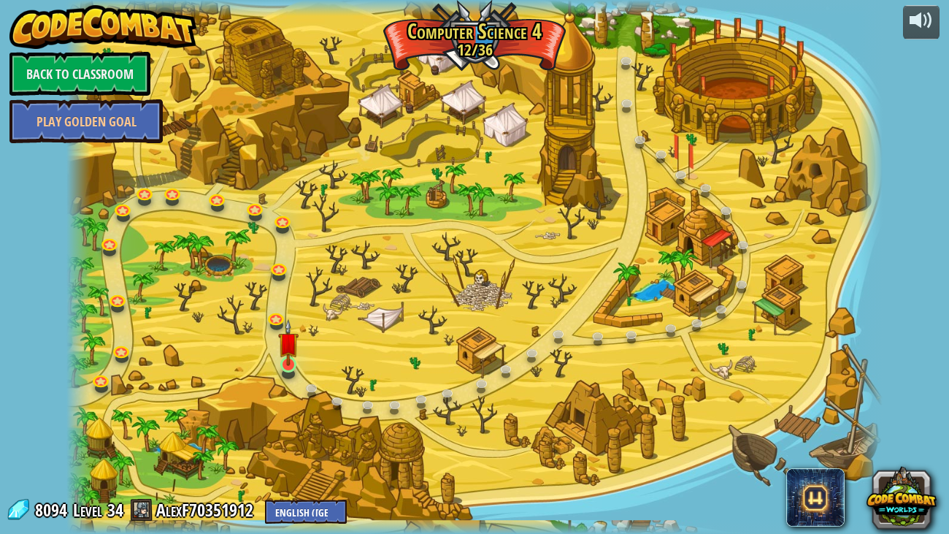
click at [283, 357] on img at bounding box center [288, 342] width 20 height 47
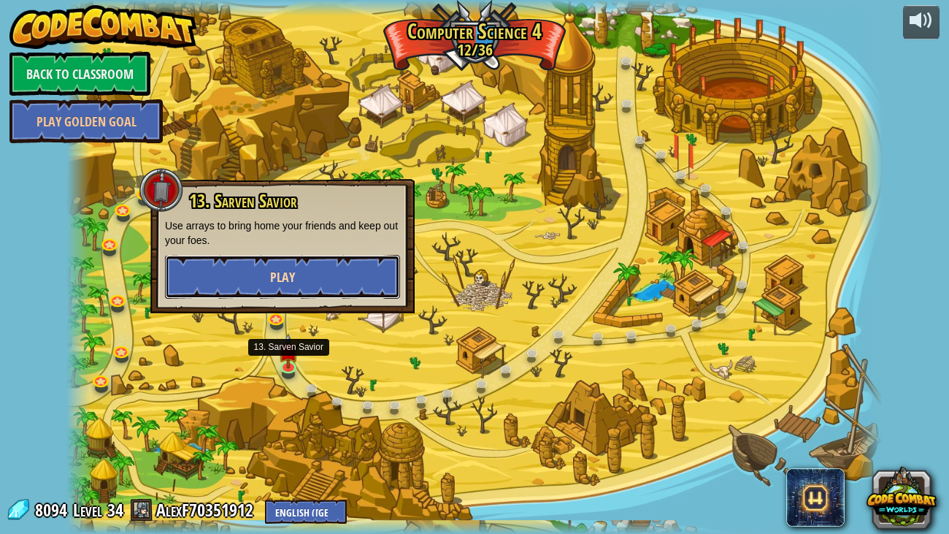
click at [219, 274] on button "Play" at bounding box center [282, 277] width 235 height 44
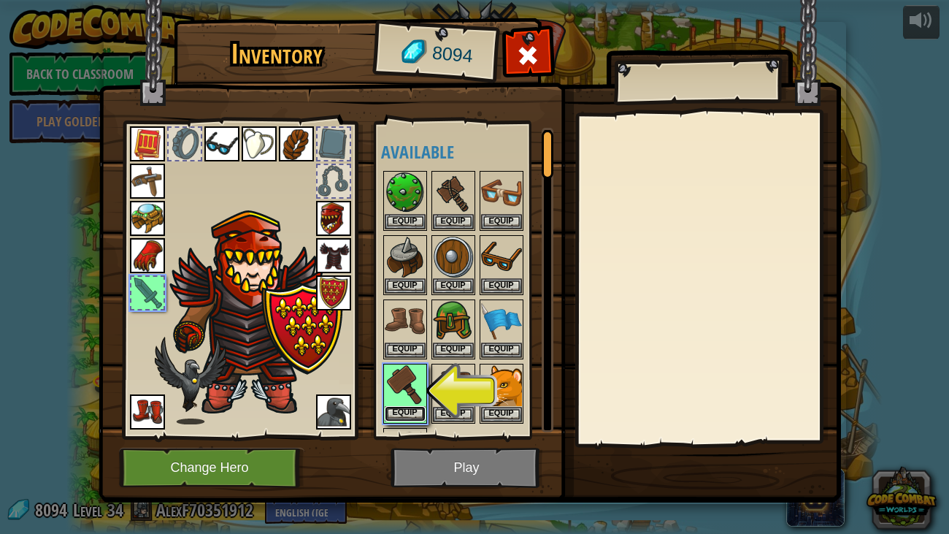
click at [415, 409] on button "Equip" at bounding box center [405, 413] width 41 height 15
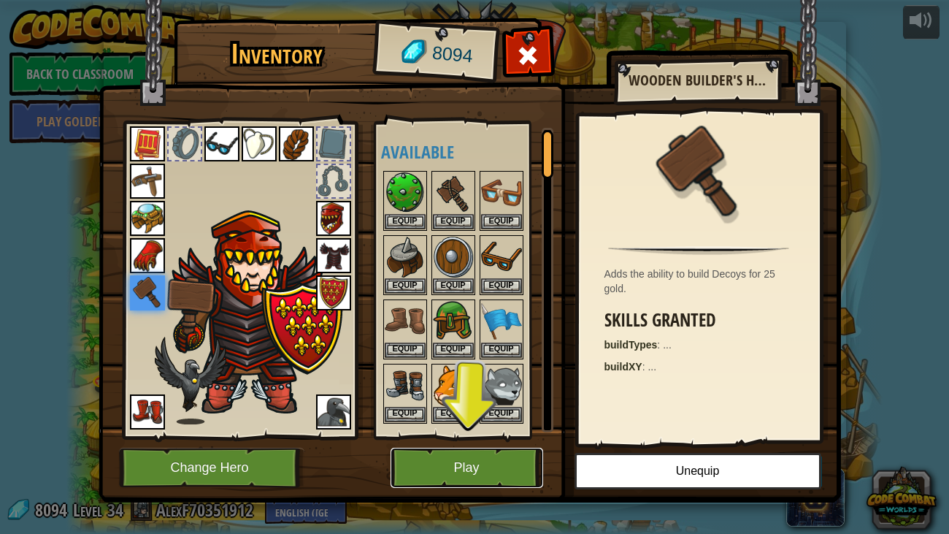
click at [426, 409] on button "Play" at bounding box center [467, 467] width 153 height 40
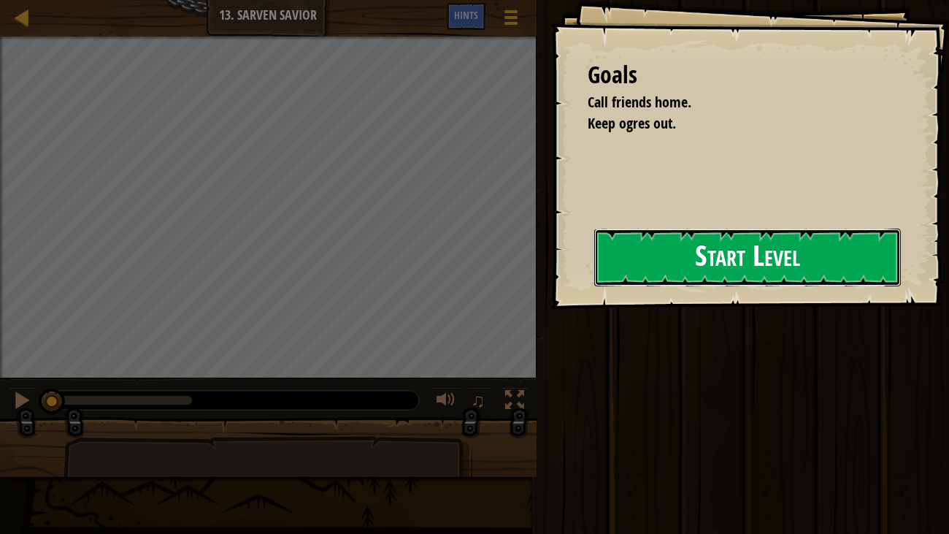
click at [619, 253] on button "Start Level" at bounding box center [747, 257] width 307 height 58
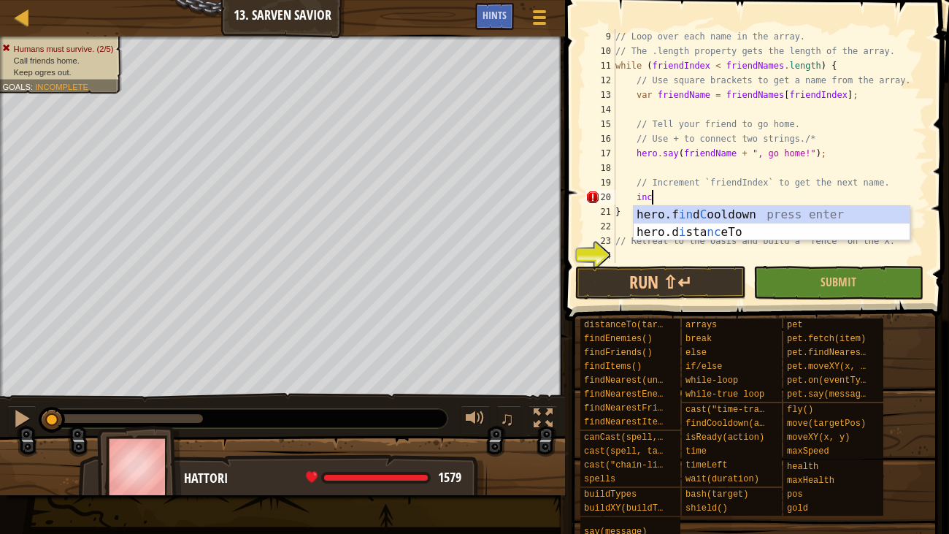
scroll to position [7, 1]
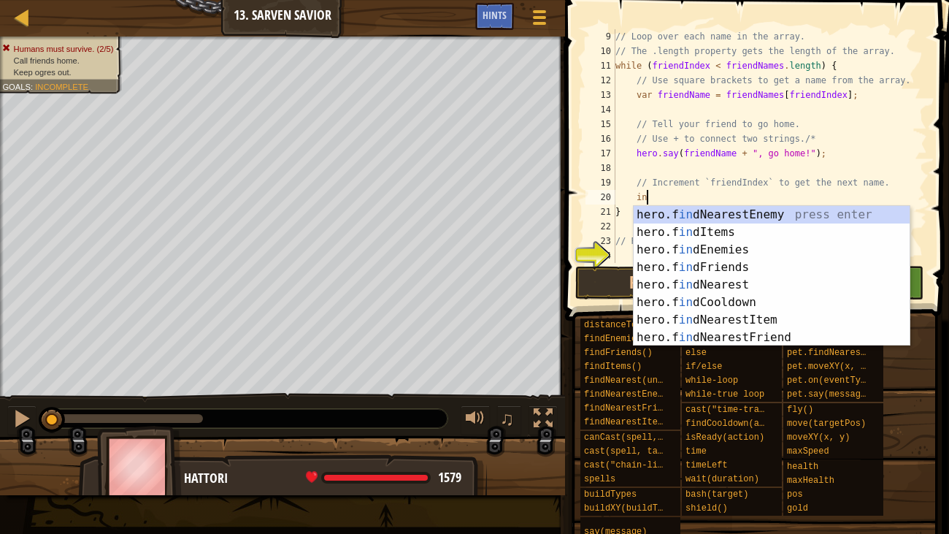
type textarea "i"
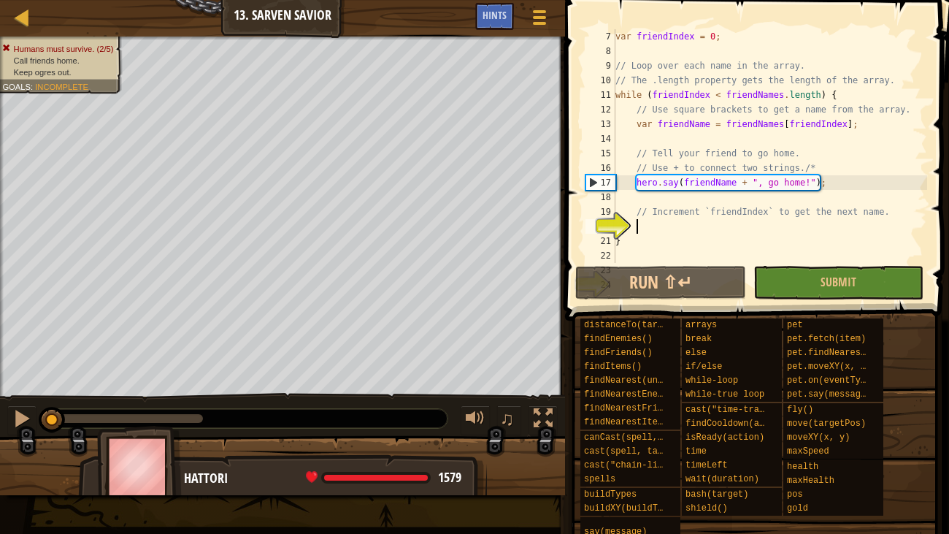
scroll to position [116, 0]
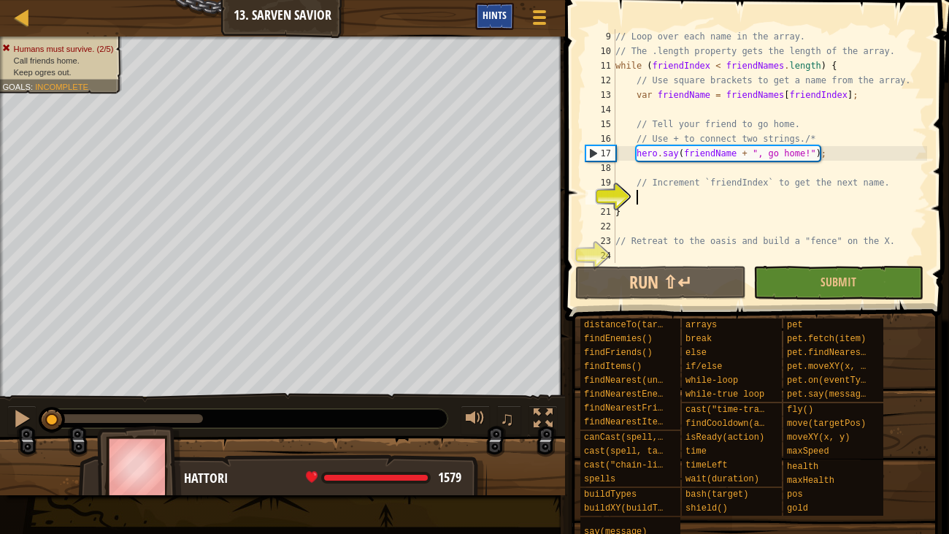
click at [504, 18] on span "Hints" at bounding box center [495, 15] width 24 height 14
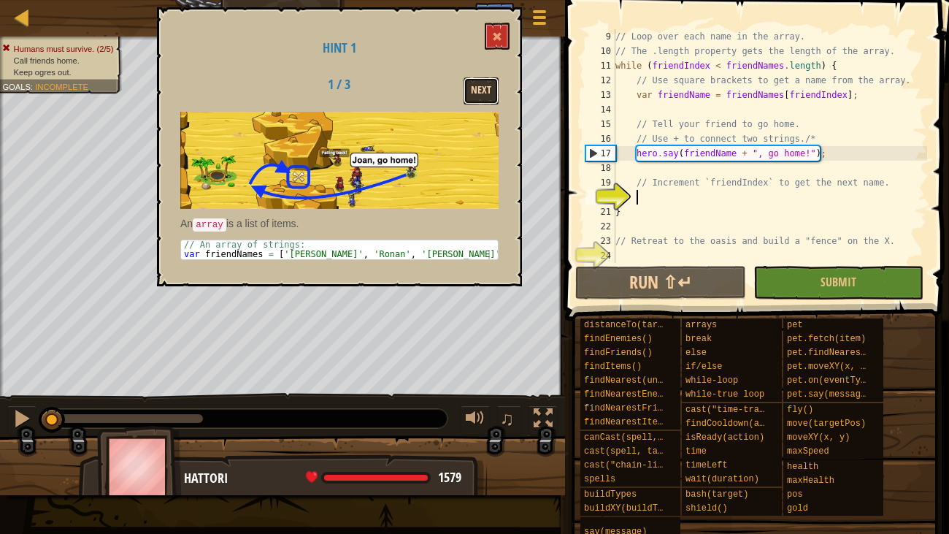
click at [472, 93] on button "Next" at bounding box center [481, 90] width 35 height 27
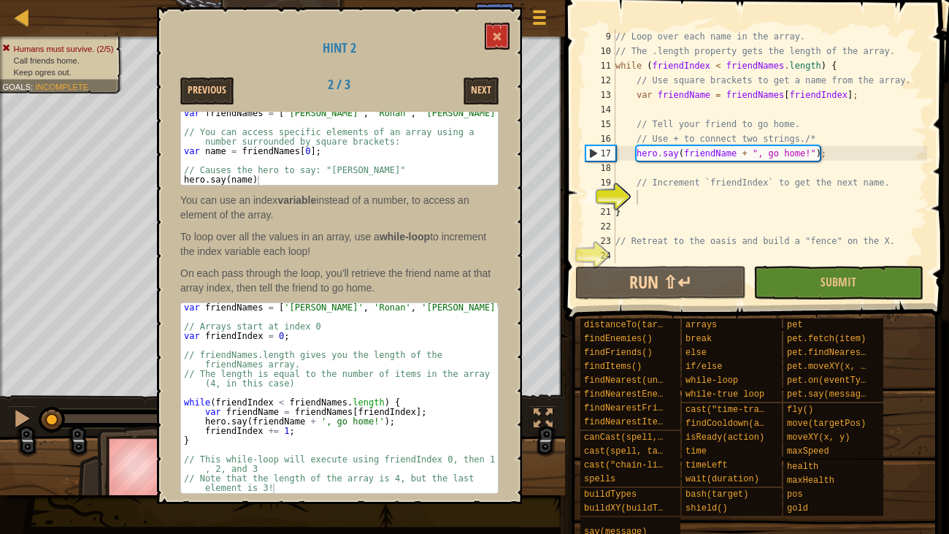
scroll to position [104, 0]
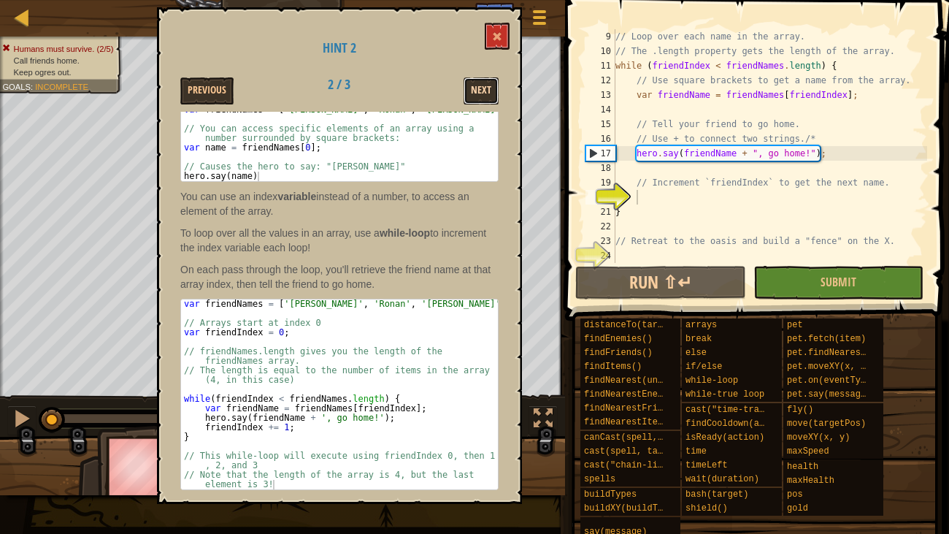
click at [480, 98] on button "Next" at bounding box center [481, 90] width 35 height 27
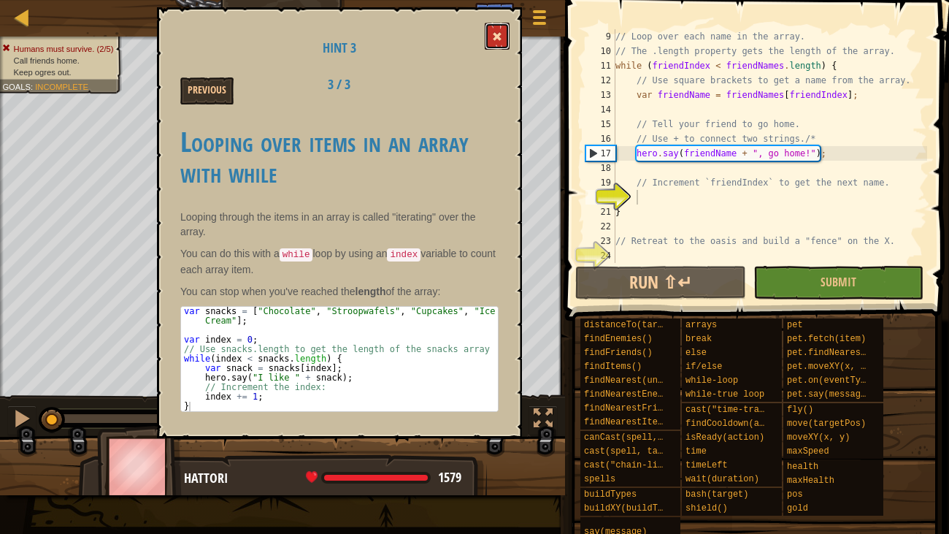
click at [486, 36] on button at bounding box center [497, 36] width 25 height 27
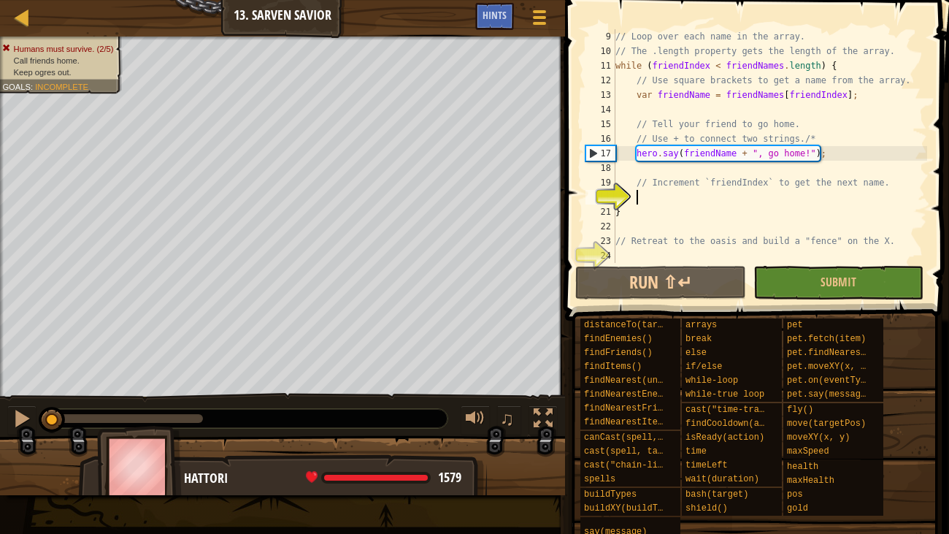
click at [657, 197] on div "// Loop over each name in the array. // The .length property gets the length of…" at bounding box center [769, 160] width 315 height 263
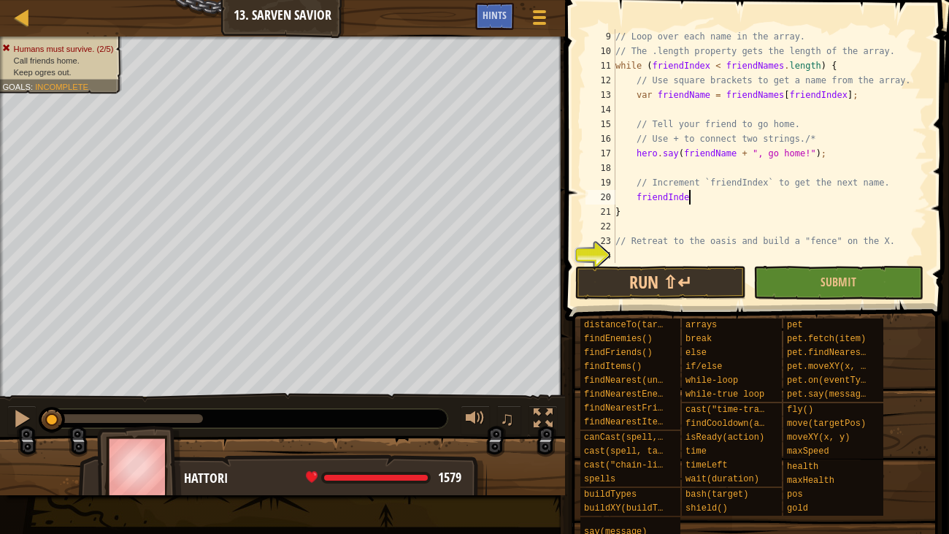
scroll to position [7, 5]
type textarea "friendIndex += 1;"
click at [632, 251] on div "// Loop over each name in the array. // The .length property gets the length of…" at bounding box center [769, 160] width 315 height 263
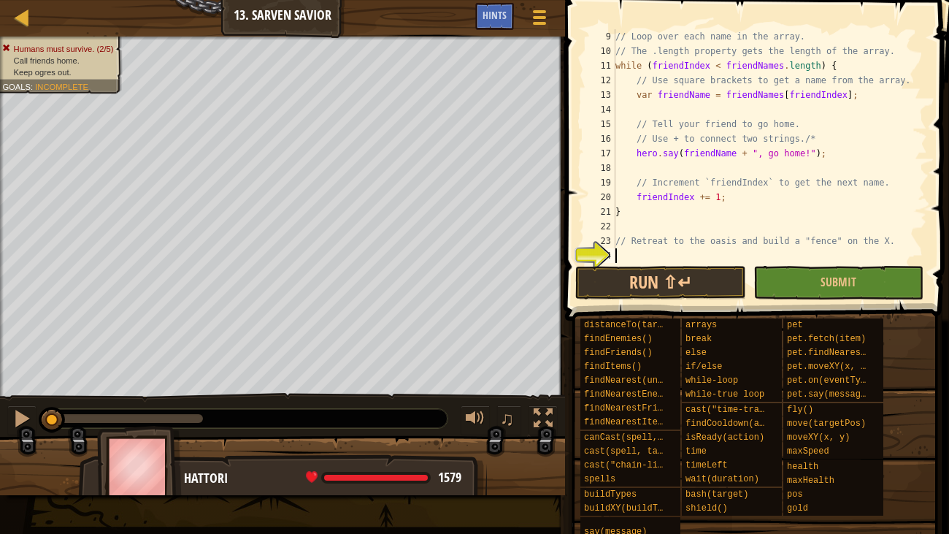
type textarea "h"
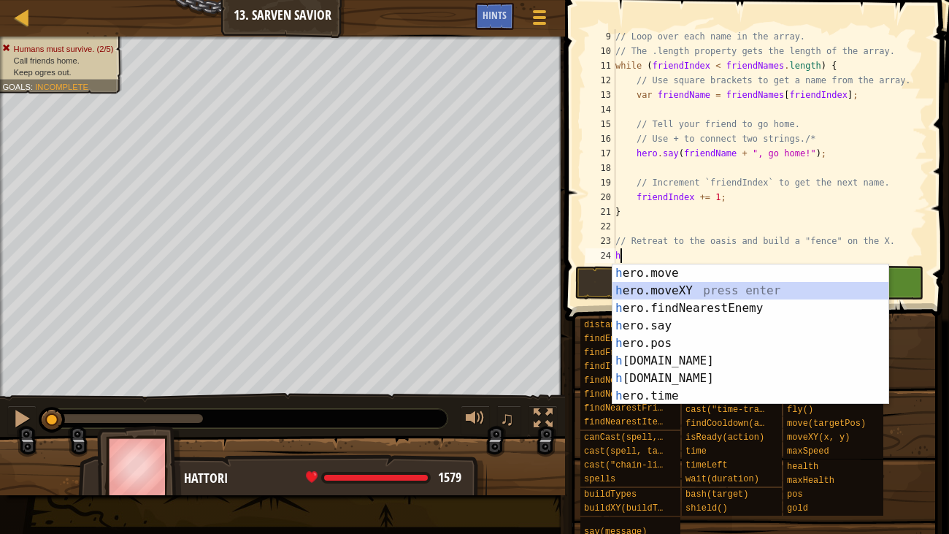
click at [694, 288] on div "h ero.move press enter h ero.moveXY press enter h ero.findNearestEnemy press en…" at bounding box center [750, 351] width 276 height 175
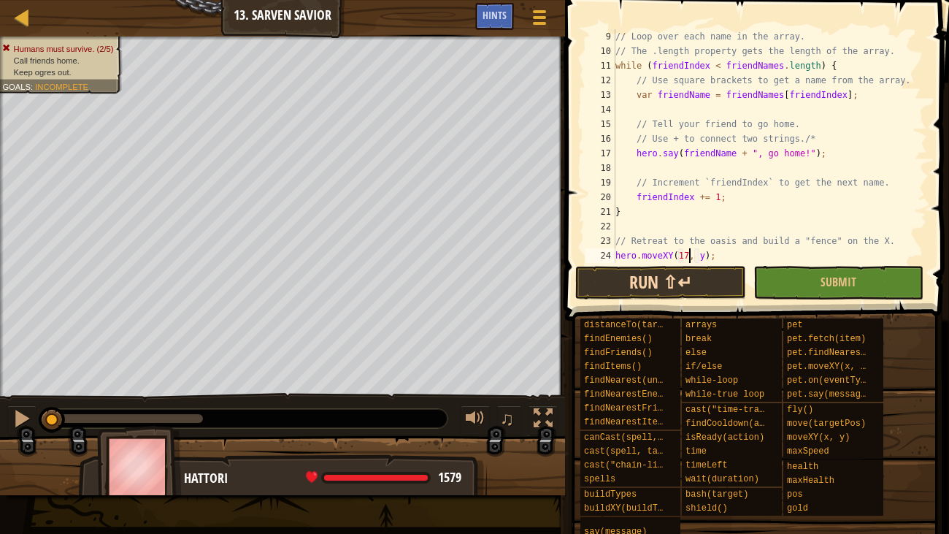
scroll to position [7, 5]
type textarea "hero.moveXY(17, 31);"
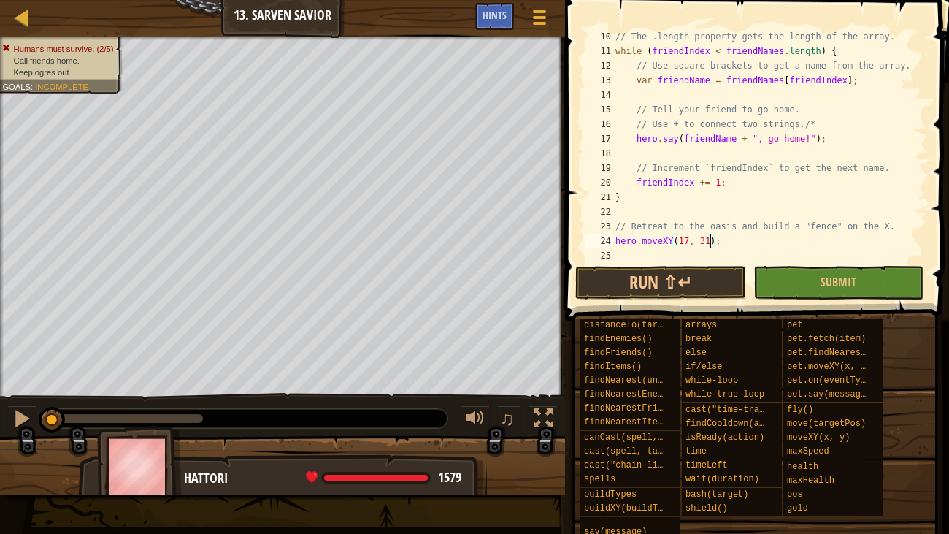
scroll to position [131, 0]
click at [660, 252] on div "// The .length property gets the length of the array. while ( friendIndex < fri…" at bounding box center [769, 160] width 315 height 263
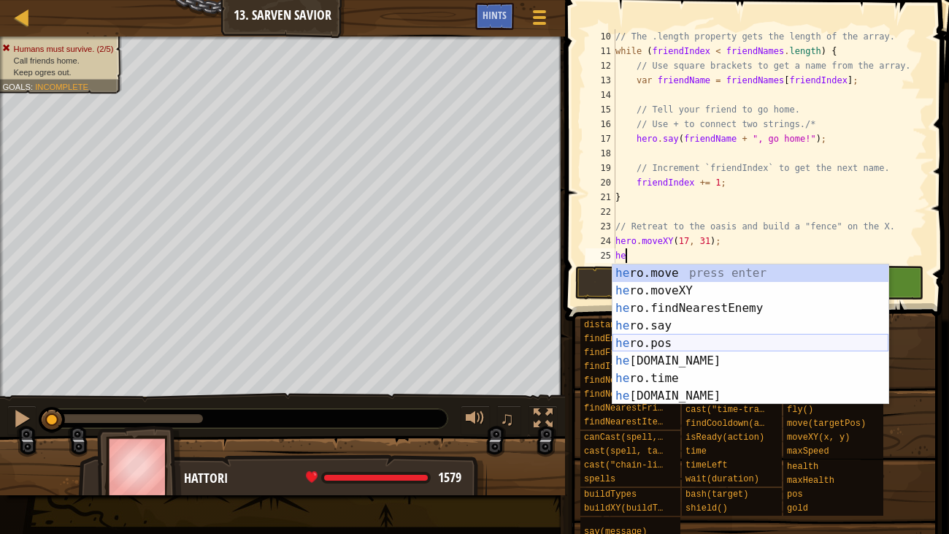
type textarea "h"
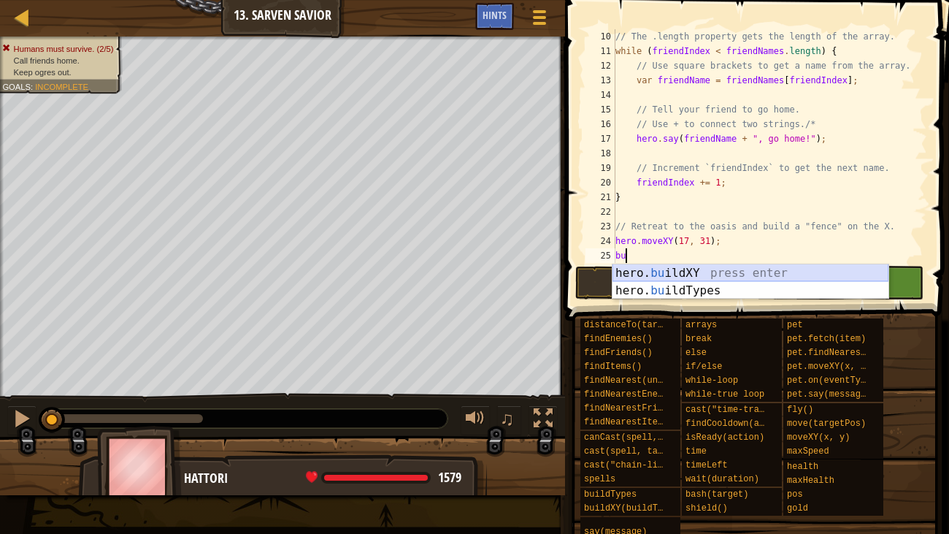
click at [640, 269] on div "hero. bu ildXY press enter hero. bu ildTypes press enter" at bounding box center [750, 299] width 276 height 70
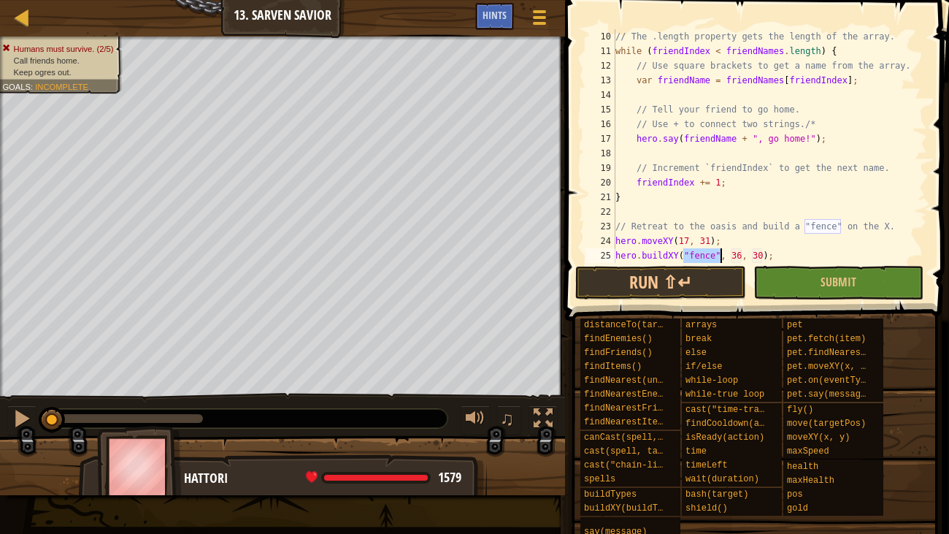
click at [739, 255] on div "// The .length property gets the length of the array. while ( friendIndex < fri…" at bounding box center [769, 160] width 315 height 263
type textarea "hero.buildXY("fence", 29, 30);"
click at [704, 273] on button "Run ⇧↵" at bounding box center [660, 283] width 170 height 34
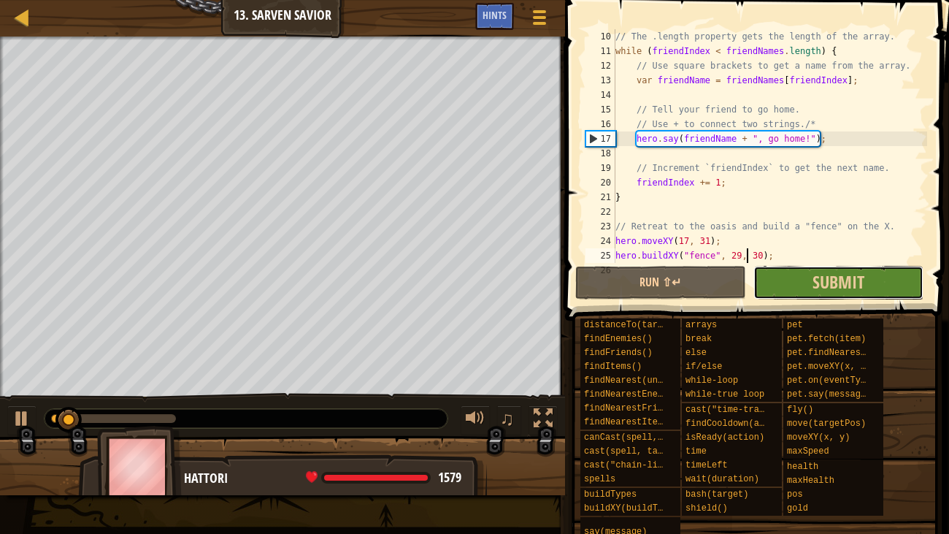
click at [880, 283] on button "Submit" at bounding box center [838, 283] width 170 height 34
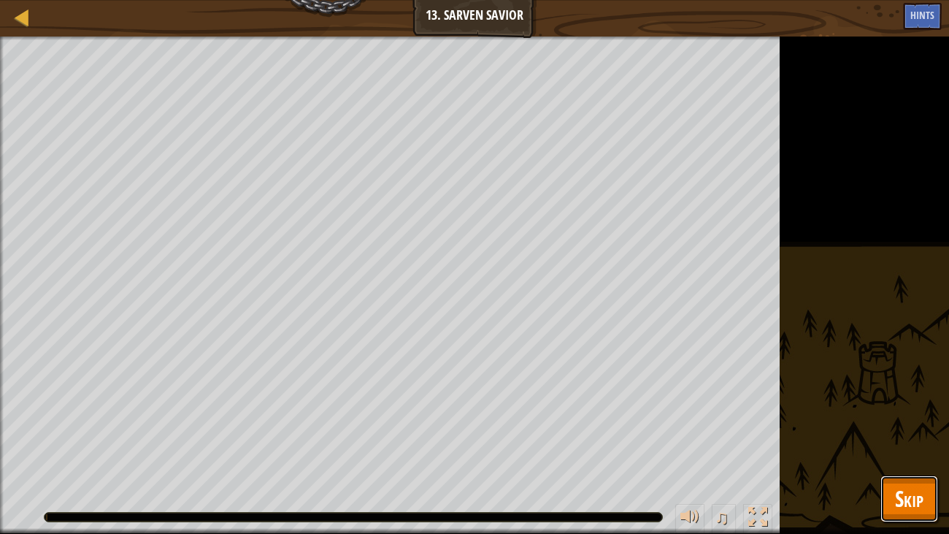
click at [900, 409] on span "Skip" at bounding box center [909, 498] width 28 height 30
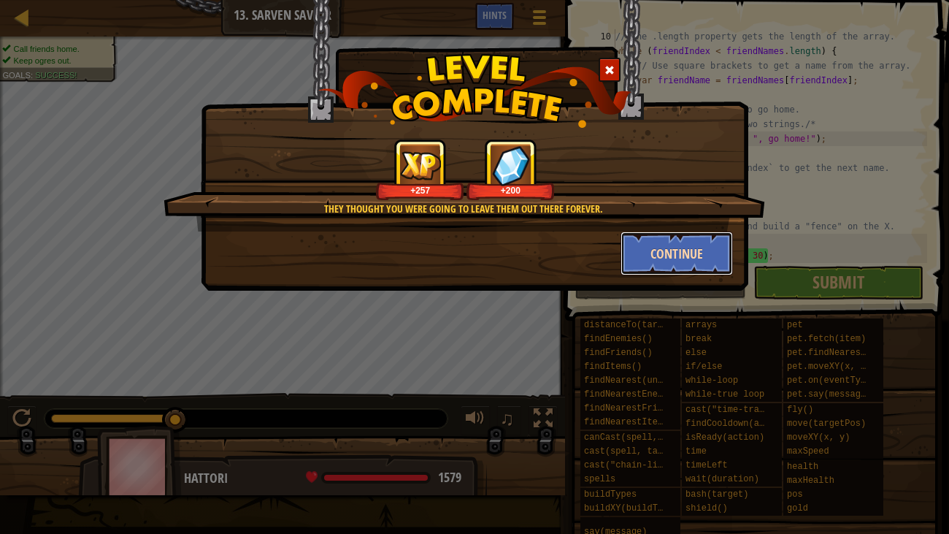
click at [672, 258] on button "Continue" at bounding box center [676, 253] width 113 height 44
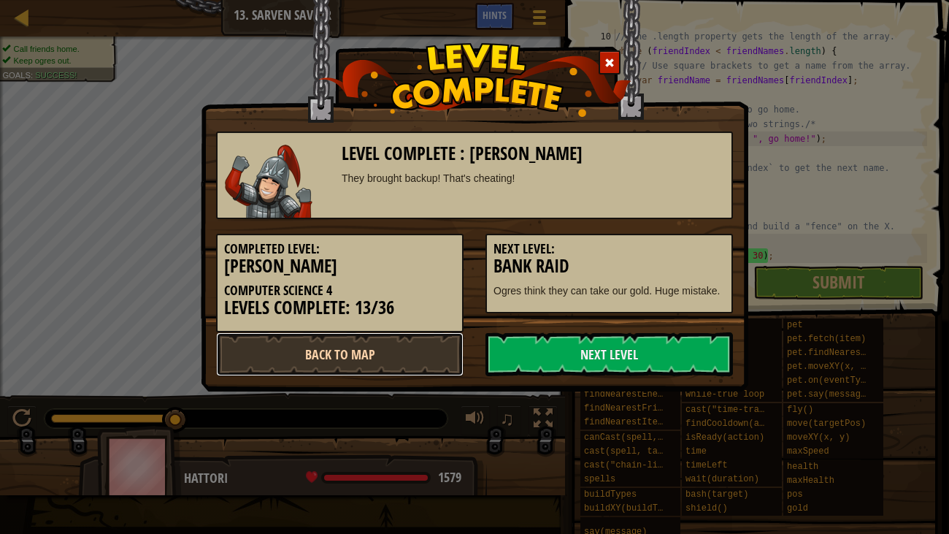
click at [422, 342] on link "Back to Map" at bounding box center [339, 354] width 247 height 44
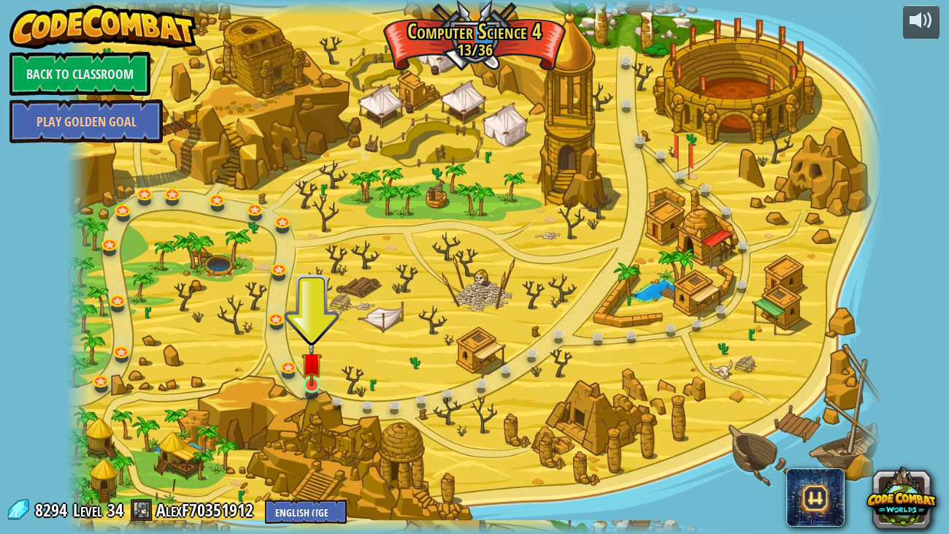
click at [313, 383] on img at bounding box center [311, 362] width 20 height 47
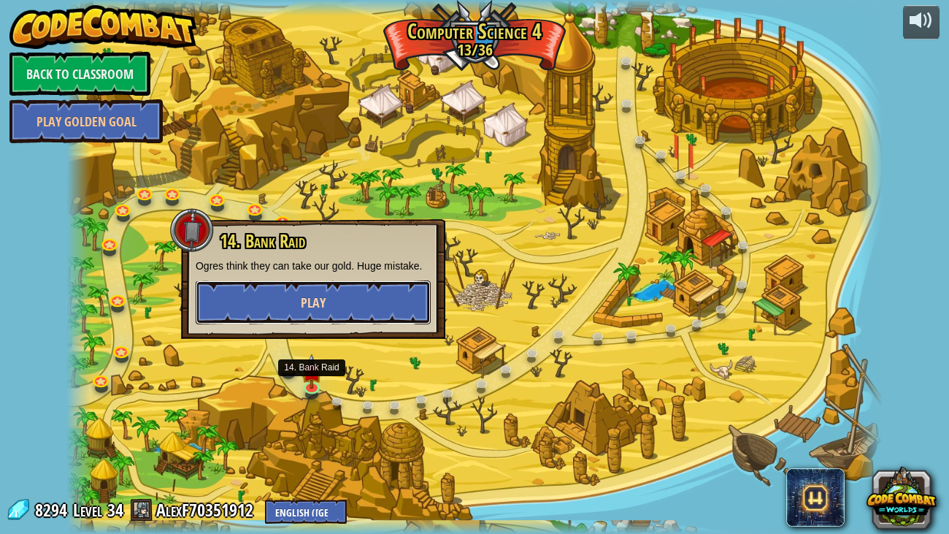
click at [372, 297] on button "Play" at bounding box center [313, 302] width 235 height 44
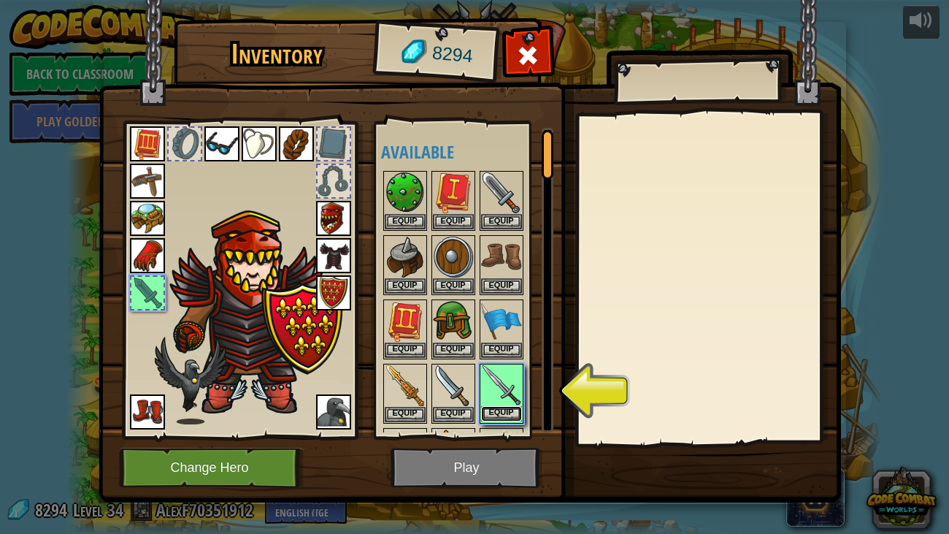
click at [507, 409] on button "Equip" at bounding box center [501, 413] width 41 height 15
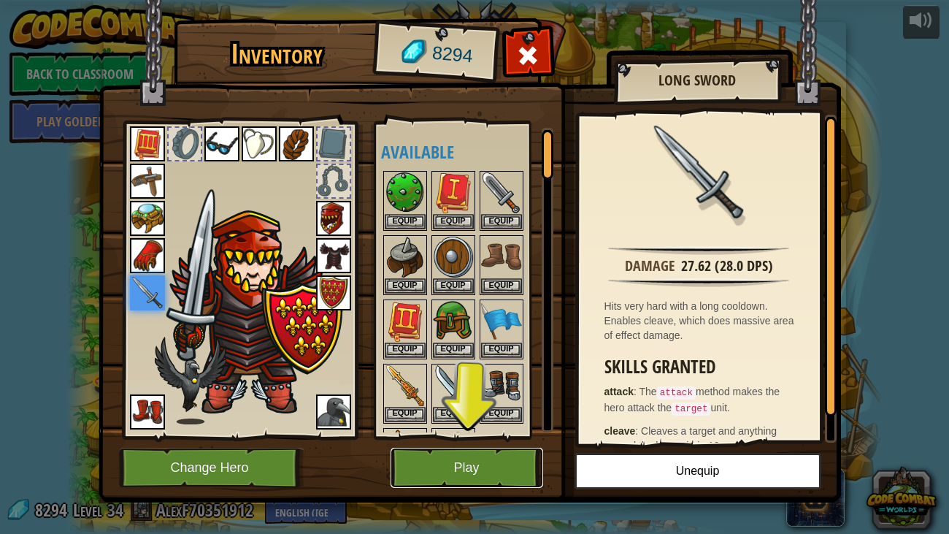
click at [507, 409] on button "Play" at bounding box center [467, 467] width 153 height 40
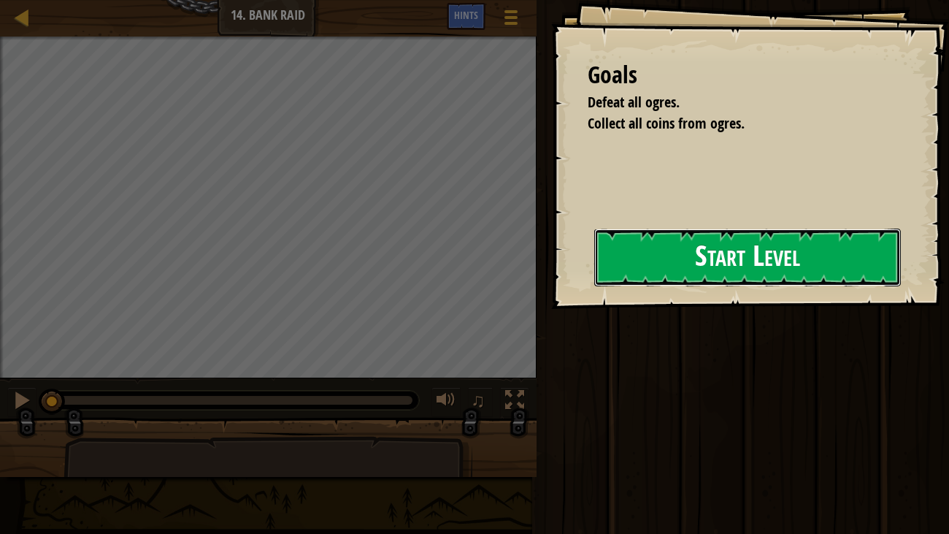
click at [602, 275] on button "Start Level" at bounding box center [747, 257] width 307 height 58
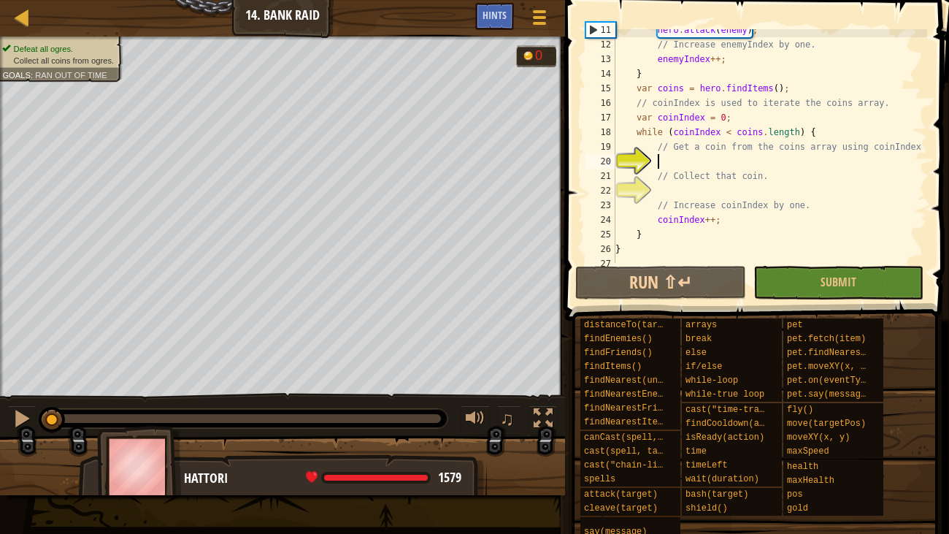
scroll to position [160, 0]
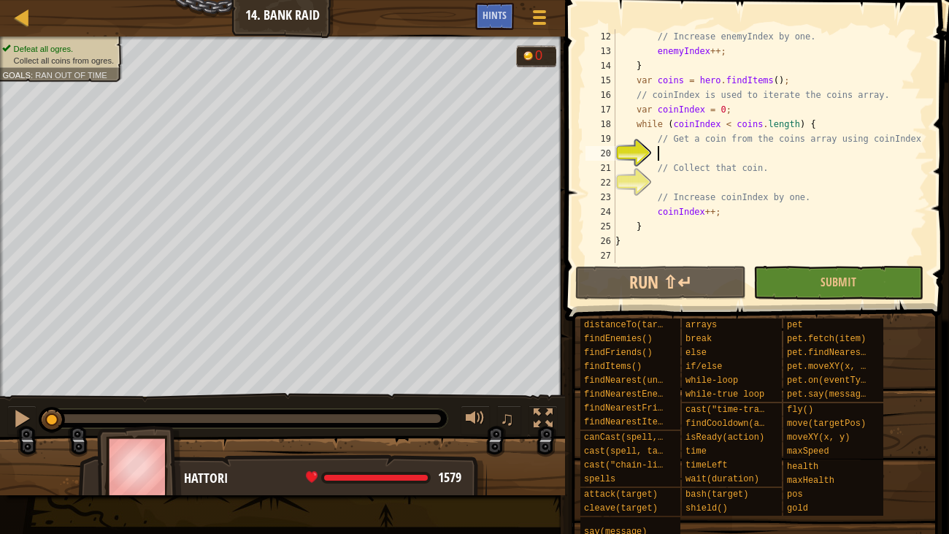
click at [760, 139] on div "// Increase enemyIndex by one. enemyIndex ++ ; } var coins = hero . findItems (…" at bounding box center [769, 160] width 315 height 263
type textarea "// Get a coin from the coins array using coinIndex"
click at [795, 148] on div "// Increase enemyIndex by one. enemyIndex ++ ; } var coins = hero . findItems (…" at bounding box center [769, 160] width 315 height 263
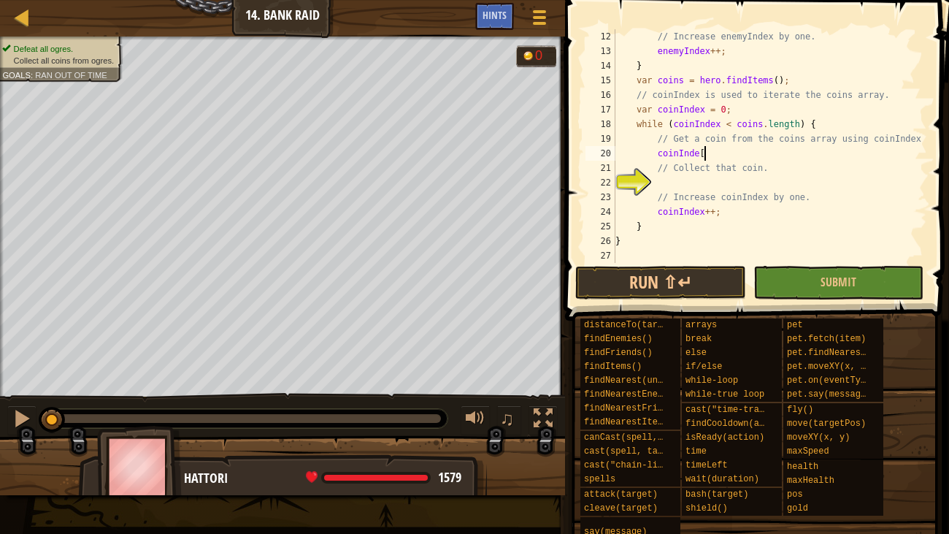
scroll to position [7, 7]
type textarea "coinInde[1]"
click at [693, 180] on div "// Increase enemyIndex by one. enemyIndex ++ ; } var coins = hero . findItems (…" at bounding box center [769, 160] width 315 height 263
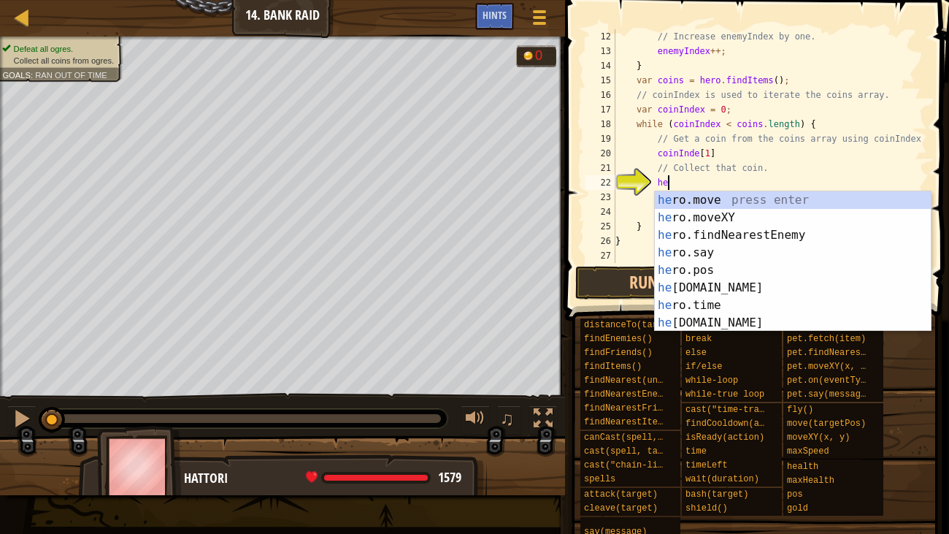
scroll to position [7, 3]
click at [719, 217] on div "he ro.move press enter he ro.moveXY press enter he ro.findNearestEnemy press en…" at bounding box center [793, 278] width 276 height 175
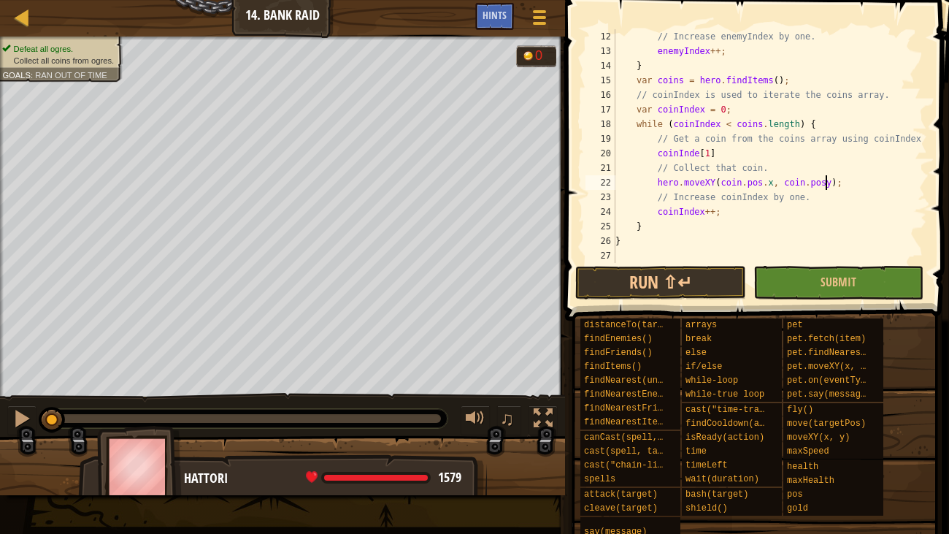
scroll to position [7, 18]
click at [699, 150] on div "// Increase enemyIndex by one. enemyIndex ++ ; } var coins = hero . findItems (…" at bounding box center [769, 160] width 315 height 263
click at [699, 288] on button "Run ⇧↵" at bounding box center [660, 283] width 170 height 34
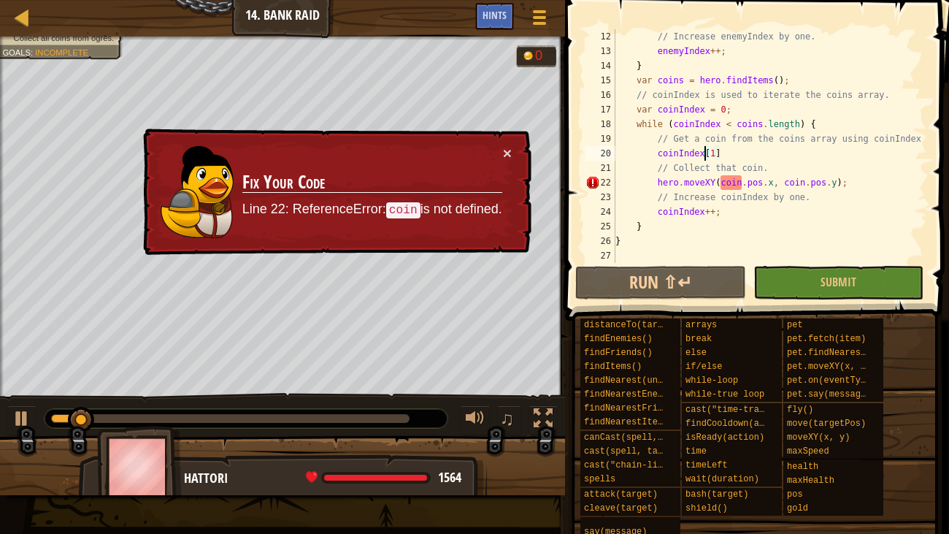
click at [742, 183] on div "// Increase enemyIndex by one. enemyIndex ++ ; } var coins = hero . findItems (…" at bounding box center [769, 160] width 315 height 263
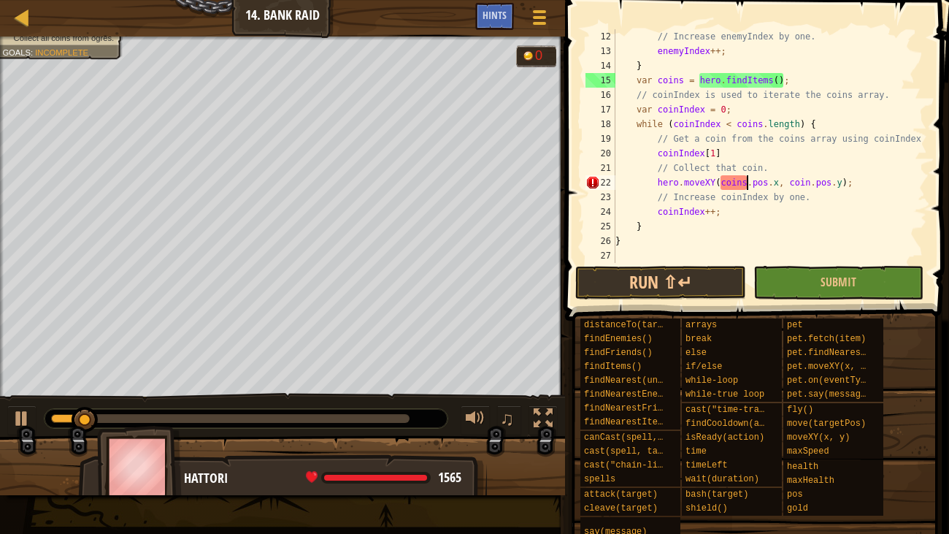
scroll to position [7, 10]
click at [807, 184] on div "// Increase enemyIndex by one. enemyIndex ++ ; } var coins = hero . findItems (…" at bounding box center [769, 160] width 315 height 263
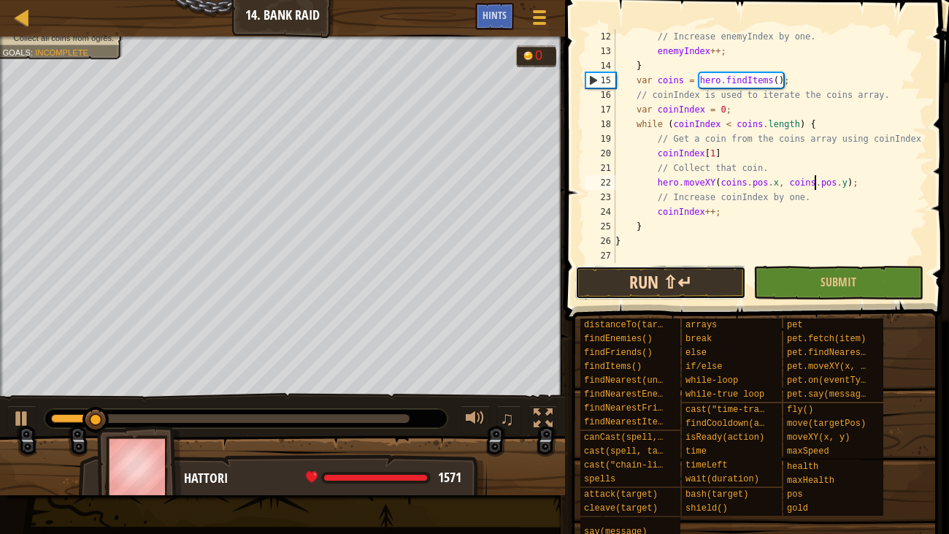
click at [639, 294] on button "Run ⇧↵" at bounding box center [660, 283] width 170 height 34
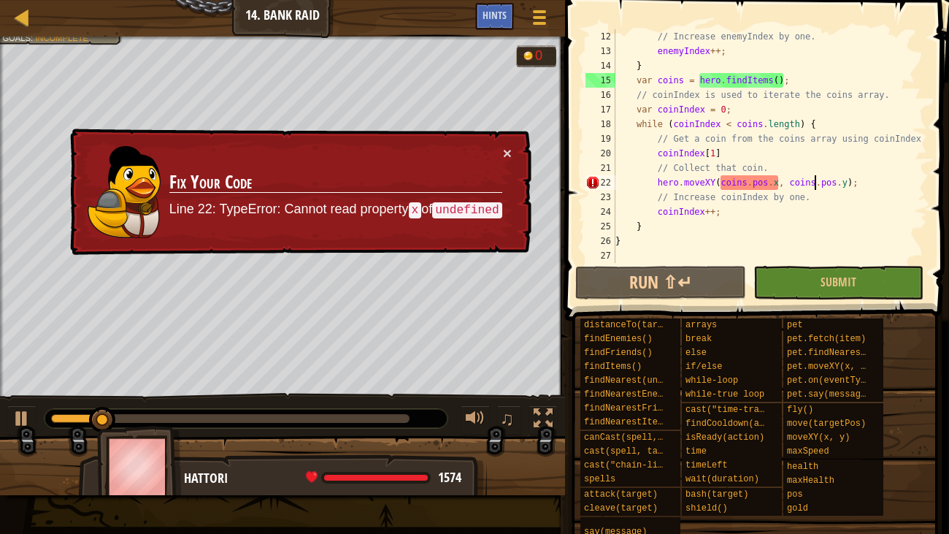
click at [778, 180] on div "// Increase enemyIndex by one. enemyIndex ++ ; } var coins = hero . findItems (…" at bounding box center [769, 160] width 315 height 263
click at [509, 155] on button "×" at bounding box center [507, 152] width 9 height 15
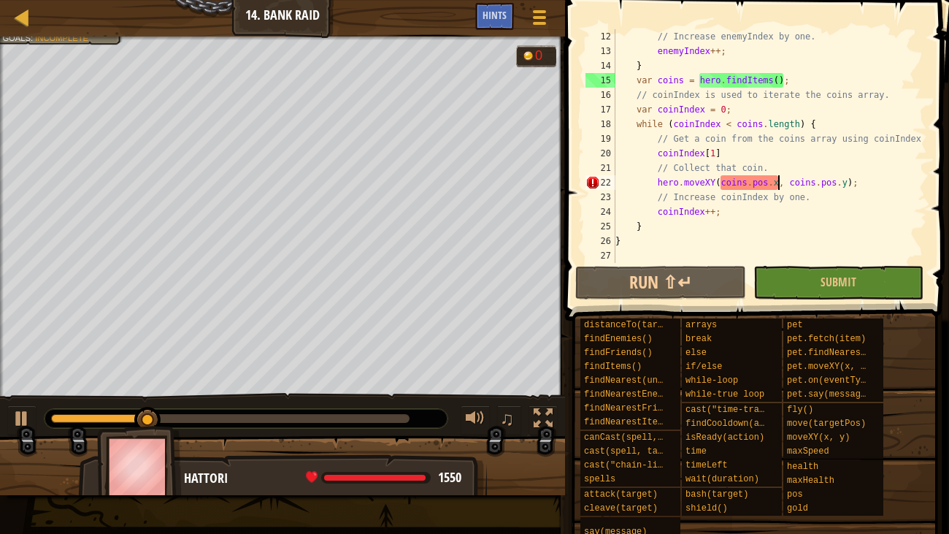
click at [723, 152] on div "// Increase enemyIndex by one. enemyIndex ++ ; } var coins = hero . findItems (…" at bounding box center [769, 160] width 315 height 263
click at [718, 154] on div "// Increase enemyIndex by one. enemyIndex ++ ; } var coins = hero . findItems (…" at bounding box center [769, 160] width 315 height 263
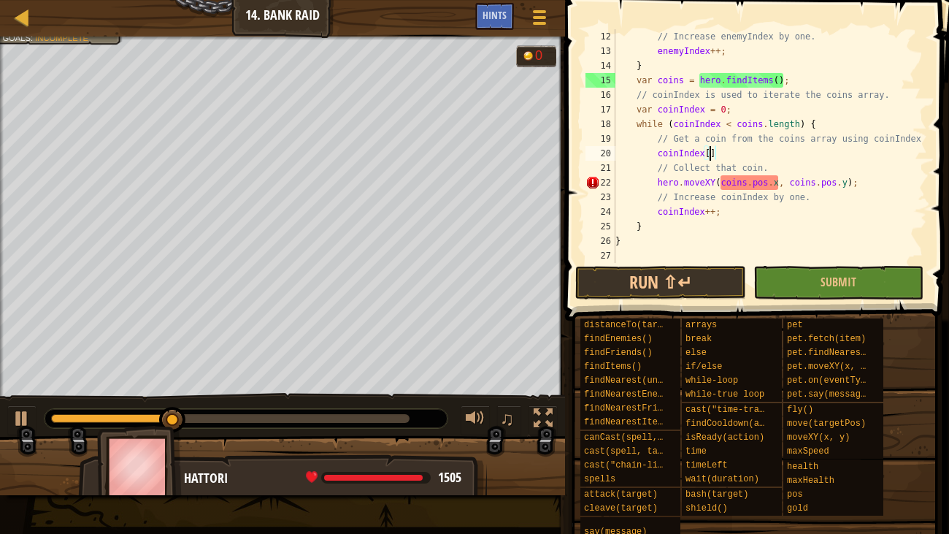
scroll to position [7, 7]
click at [706, 290] on button "Run ⇧↵" at bounding box center [660, 283] width 170 height 34
click at [704, 277] on button "Run ⇧↵" at bounding box center [660, 283] width 170 height 34
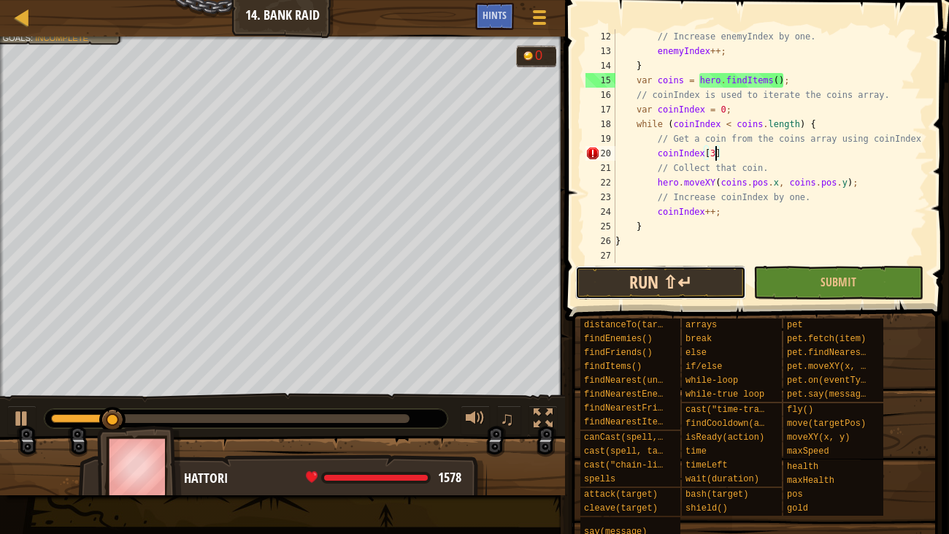
click at [707, 273] on button "Run ⇧↵" at bounding box center [660, 283] width 170 height 34
click at [715, 283] on button "Run ⇧↵" at bounding box center [660, 283] width 170 height 34
click at [696, 283] on button "Run ⇧↵" at bounding box center [660, 283] width 170 height 34
type textarea "coinIndex[0]"
click at [704, 274] on button "Run ⇧↵" at bounding box center [660, 283] width 170 height 34
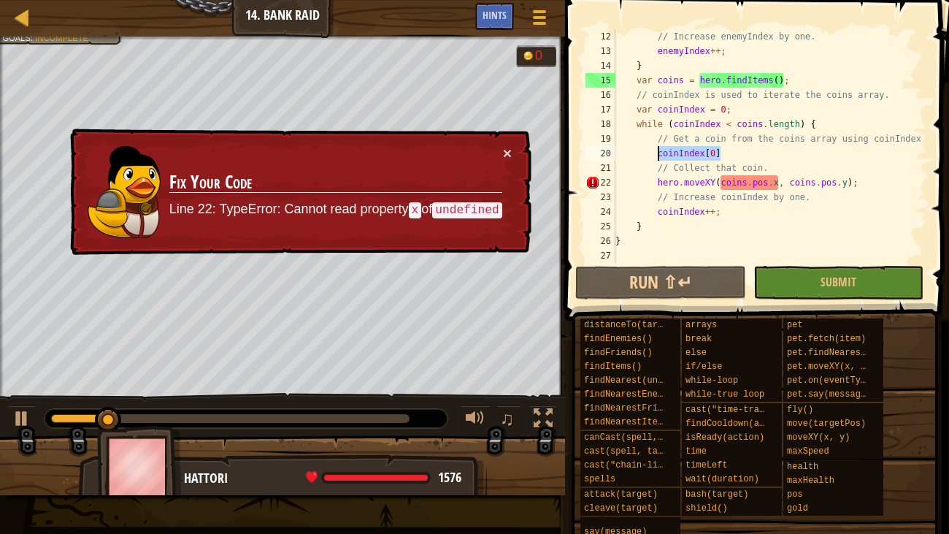
drag, startPoint x: 719, startPoint y: 155, endPoint x: 659, endPoint y: 154, distance: 59.9
click at [659, 154] on div "// Increase enemyIndex by one. enemyIndex ++ ; } var coins = hero . findItems (…" at bounding box center [769, 160] width 315 height 263
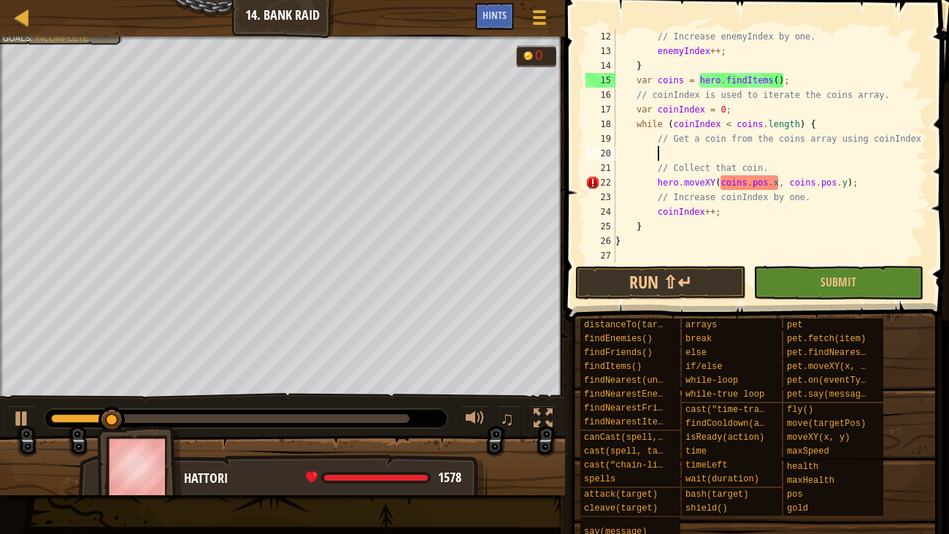
scroll to position [7, 2]
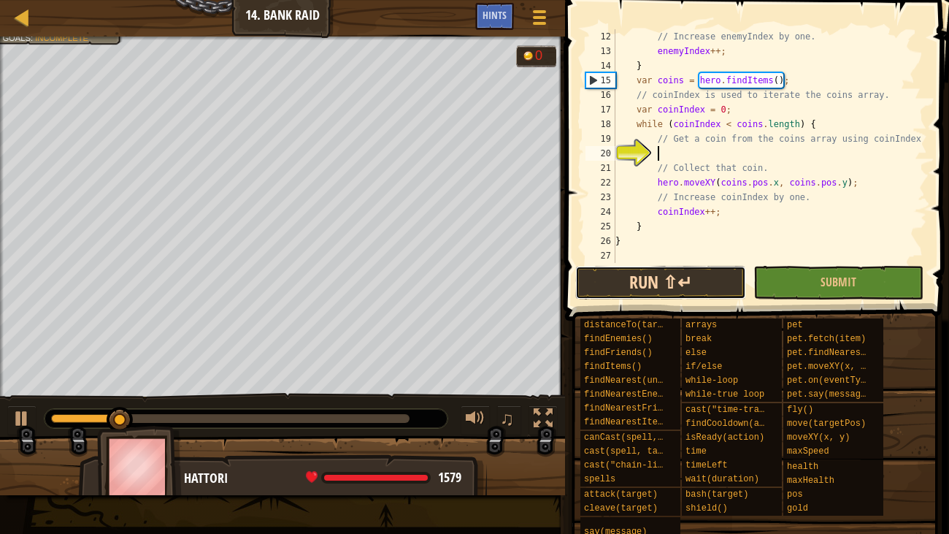
click at [704, 288] on button "Run ⇧↵" at bounding box center [660, 283] width 170 height 34
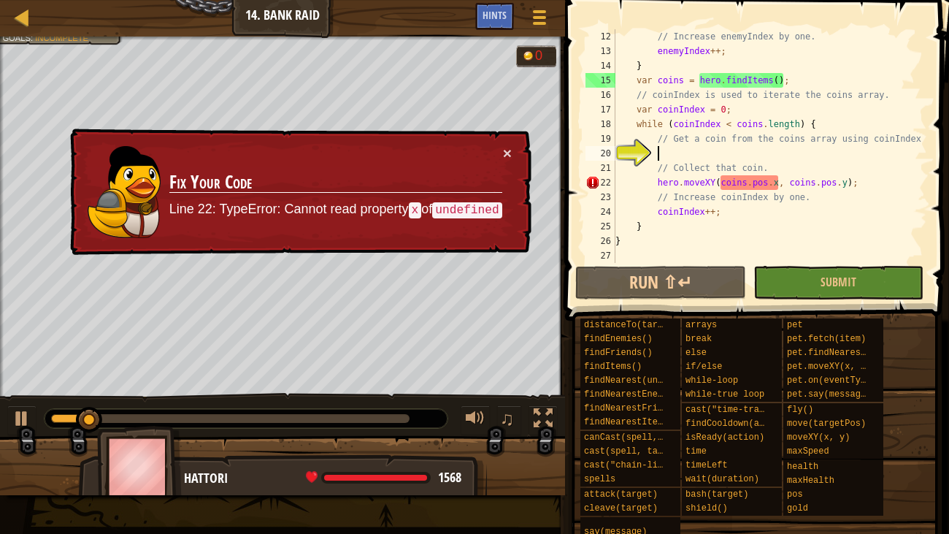
click at [680, 156] on div "// Increase enemyIndex by one. enemyIndex ++ ; } var coins = hero . findItems (…" at bounding box center [769, 160] width 315 height 263
click at [790, 183] on div "// Increase enemyIndex by one. enemyIndex ++ ; } var coins = hero . findItems (…" at bounding box center [769, 160] width 315 height 263
type textarea "hero.moveXY(coins.pos.x,coins.pos.y);"
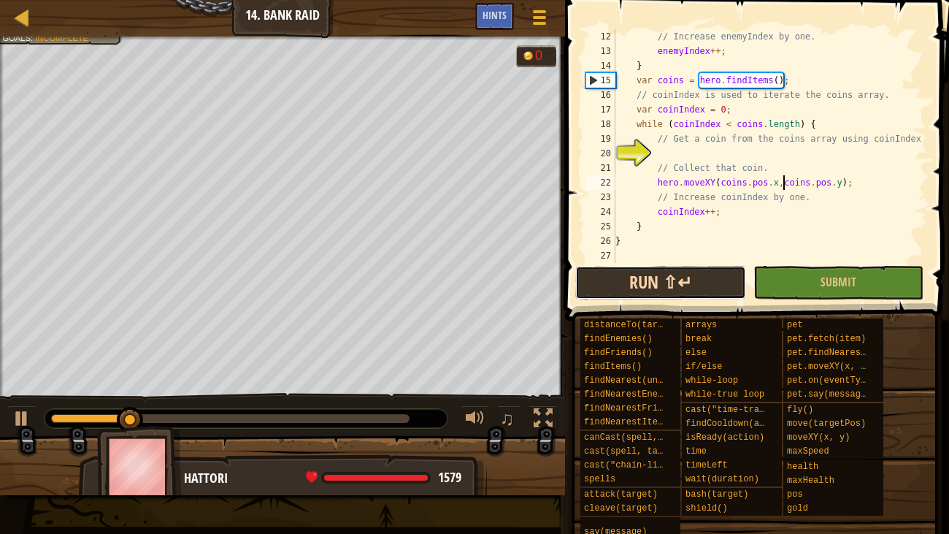
click at [704, 274] on button "Run ⇧↵" at bounding box center [660, 283] width 170 height 34
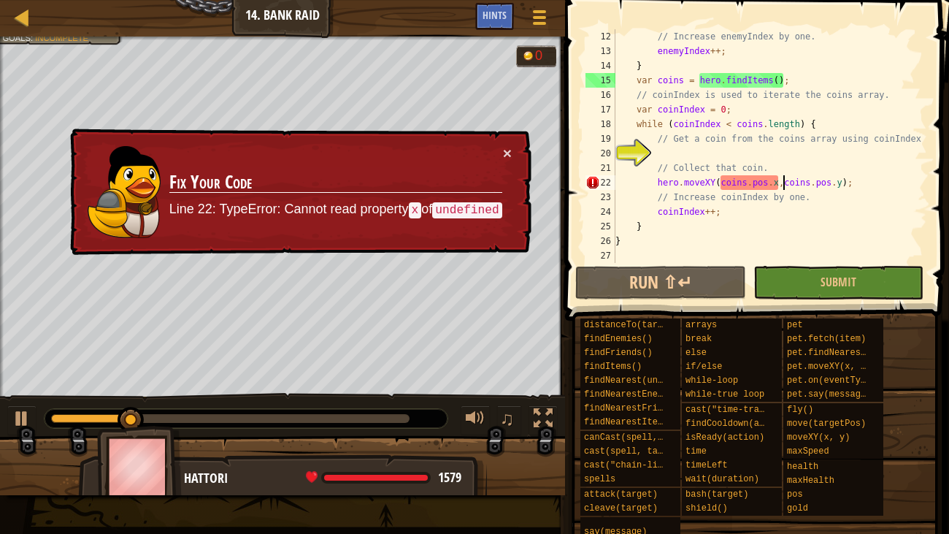
click at [501, 153] on td "Fix Your Code Line 22: TypeError: Cannot read property x of undefined" at bounding box center [336, 192] width 336 height 99
click at [529, 160] on div "× Fix Your Code Line 22: TypeError: Cannot read property x of undefined" at bounding box center [299, 192] width 466 height 134
click at [513, 154] on div "× Fix Your Code Line 22: TypeError: Cannot read property x of undefined" at bounding box center [299, 192] width 466 height 134
click at [508, 154] on button "×" at bounding box center [507, 155] width 9 height 15
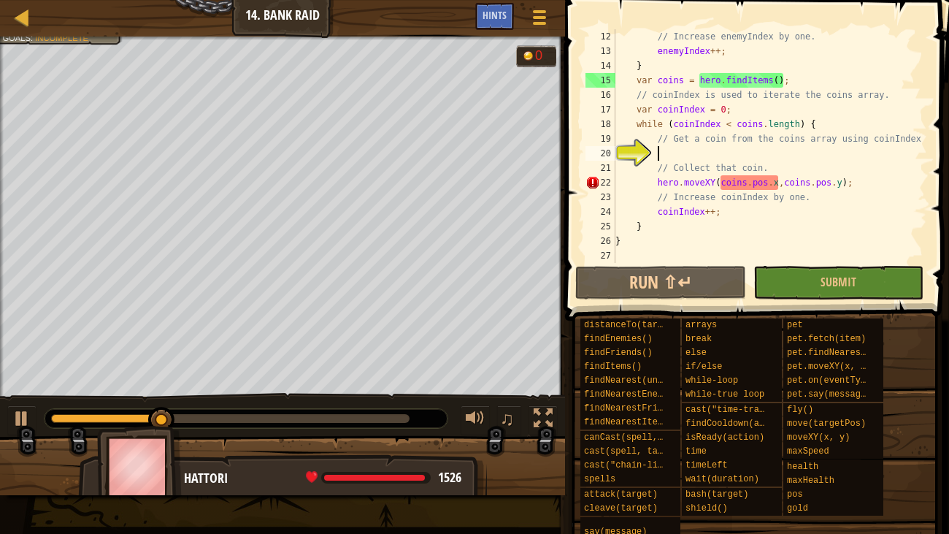
click at [722, 152] on div "// Increase enemyIndex by one. enemyIndex ++ ; } var coins = hero . findItems (…" at bounding box center [769, 160] width 315 height 263
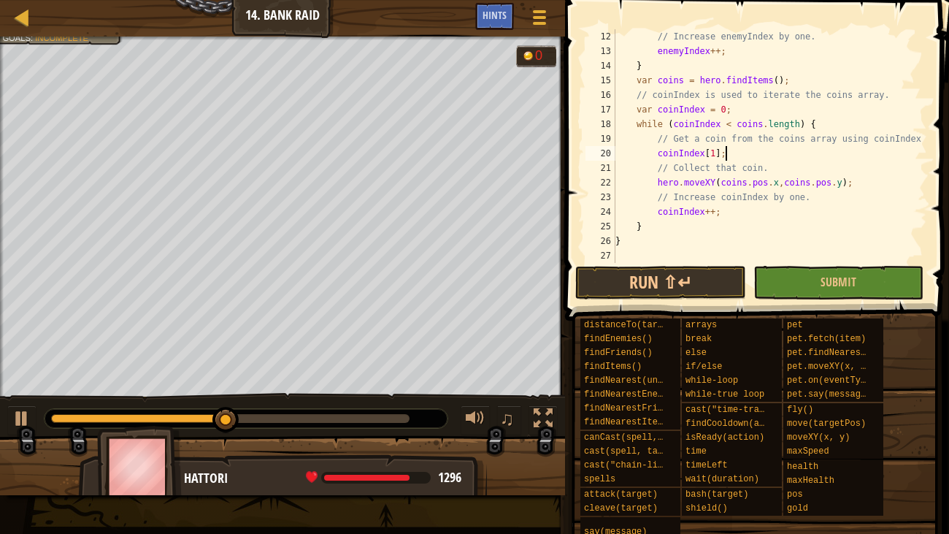
scroll to position [7, 8]
click at [696, 287] on button "Run ⇧↵" at bounding box center [660, 283] width 170 height 34
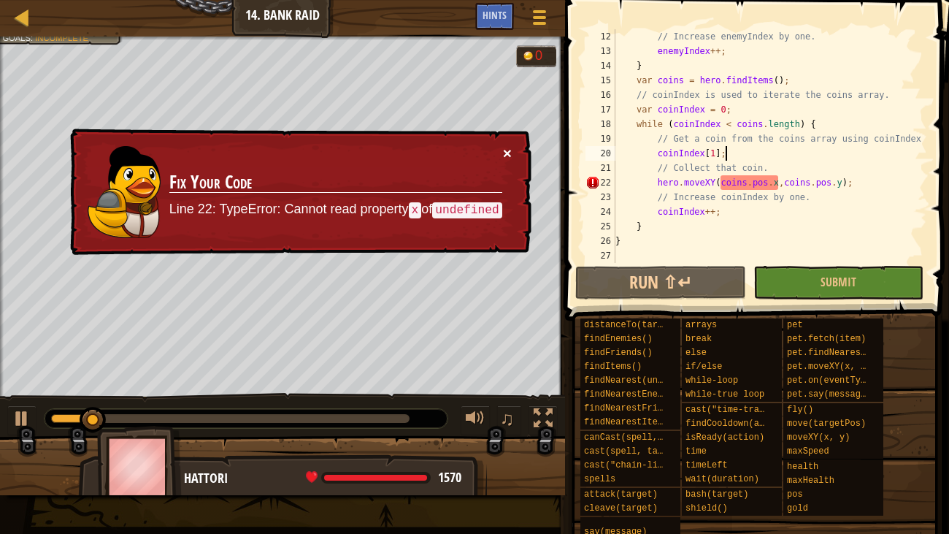
click at [507, 155] on button "×" at bounding box center [507, 152] width 9 height 15
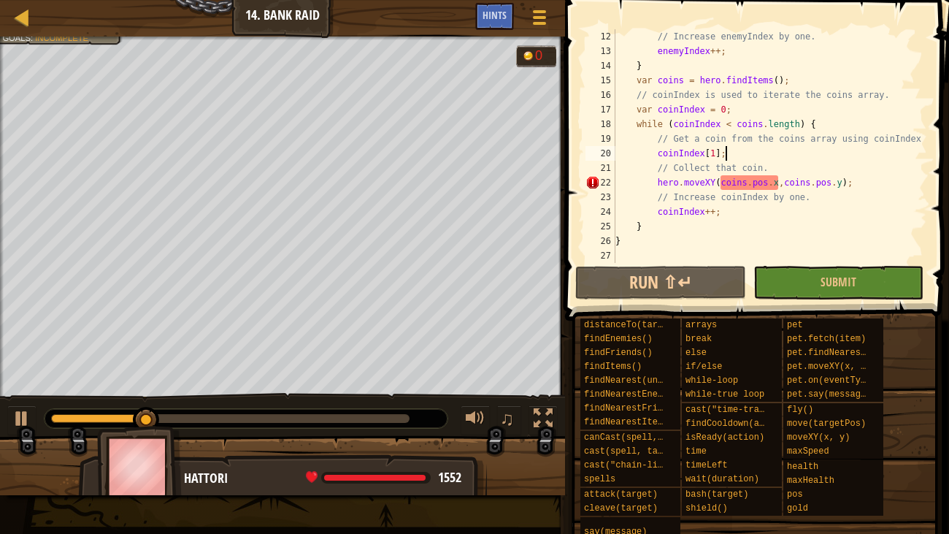
click at [772, 187] on div "// Increase enemyIndex by one. enemyIndex ++ ; } var coins = hero . findItems (…" at bounding box center [769, 160] width 315 height 263
click at [776, 179] on div "// Increase enemyIndex by one. enemyIndex ++ ; } var coins = hero . findItems (…" at bounding box center [769, 160] width 315 height 263
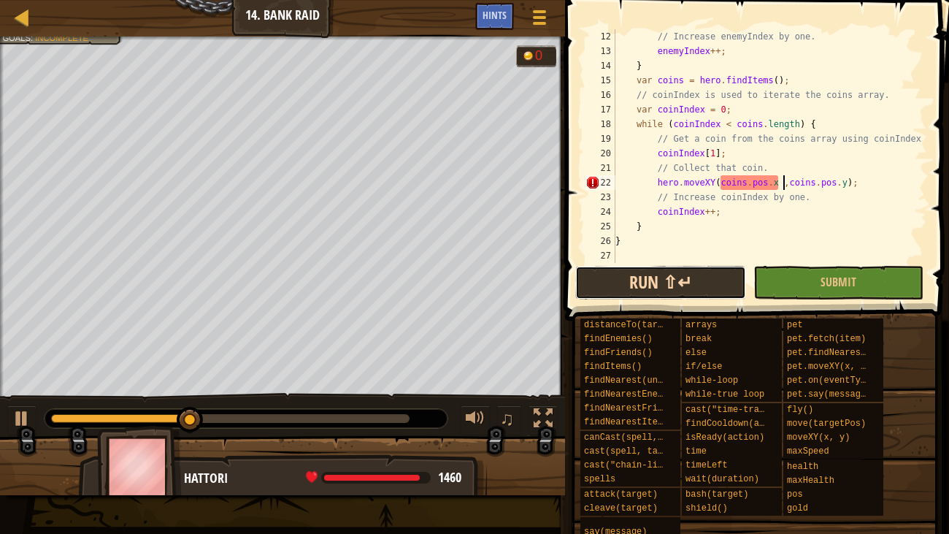
click at [683, 293] on button "Run ⇧↵" at bounding box center [660, 283] width 170 height 34
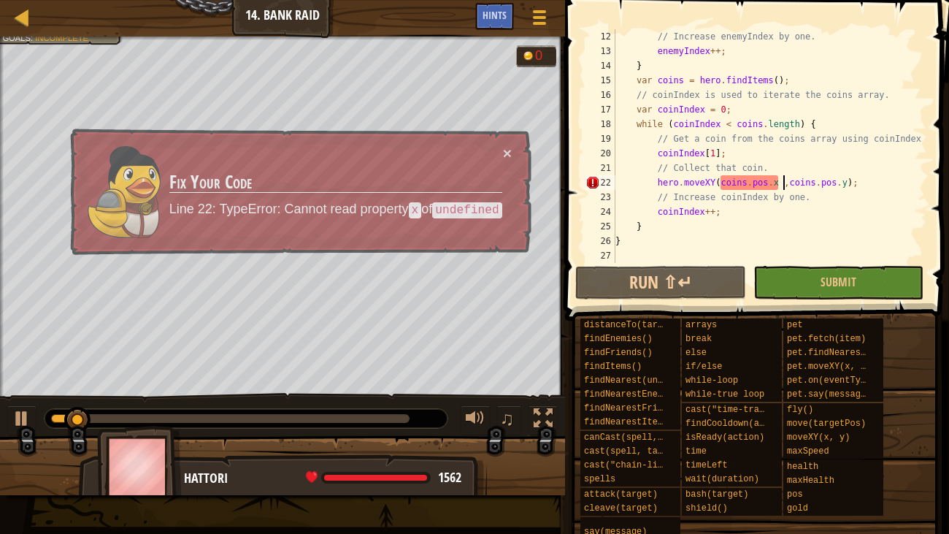
click at [788, 182] on div "// Increase enemyIndex by one. enemyIndex ++ ; } var coins = hero . findItems (…" at bounding box center [769, 160] width 315 height 263
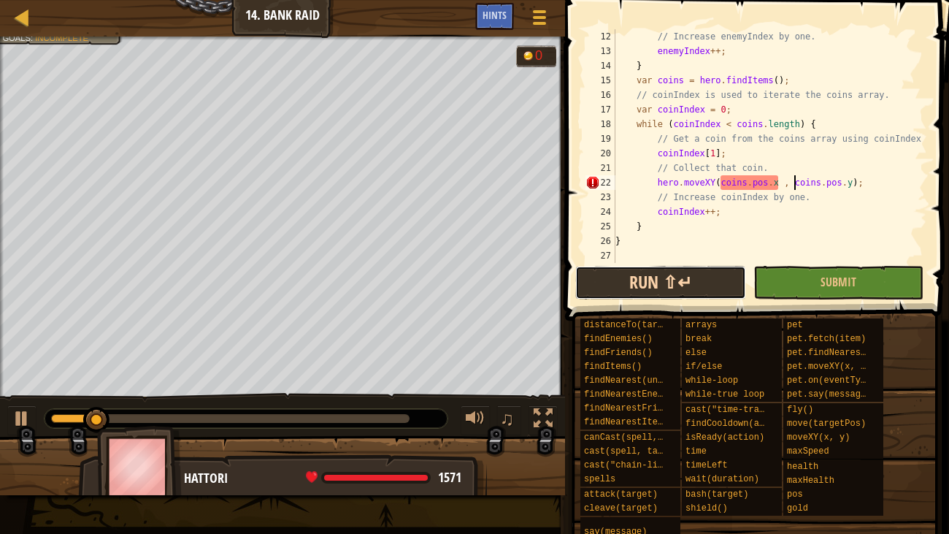
click at [707, 286] on button "Run ⇧↵" at bounding box center [660, 283] width 170 height 34
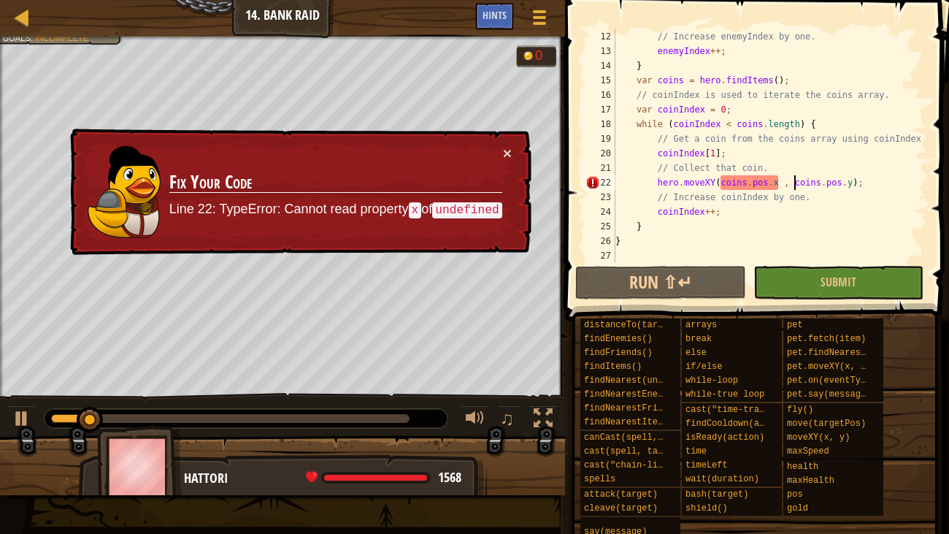
click at [784, 184] on div "// Increase enemyIndex by one. enemyIndex ++ ; } var coins = hero . findItems (…" at bounding box center [769, 160] width 315 height 263
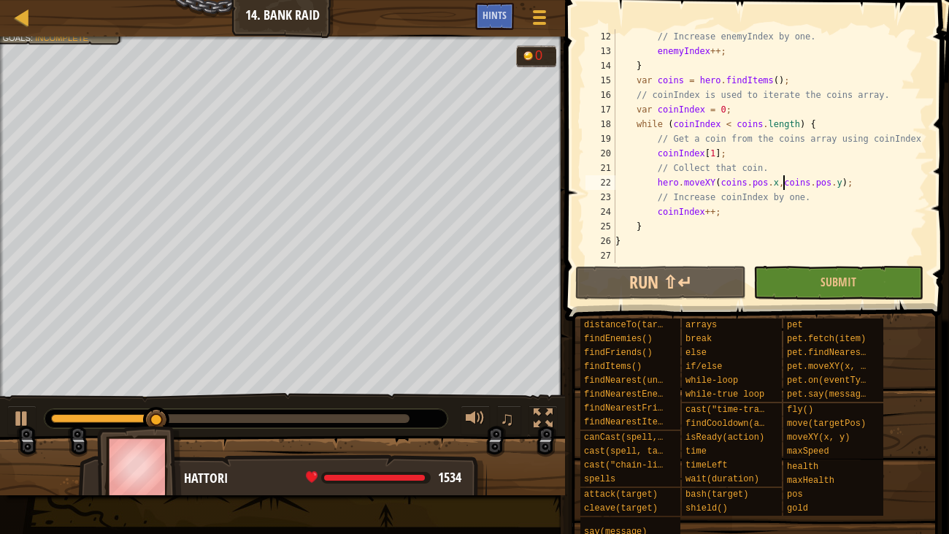
click at [718, 164] on div "// Increase enemyIndex by one. enemyIndex ++ ; } var coins = hero . findItems (…" at bounding box center [769, 160] width 315 height 263
click at [733, 154] on div "// Increase enemyIndex by one. enemyIndex ++ ; } var coins = hero . findItems (…" at bounding box center [769, 160] width 315 height 263
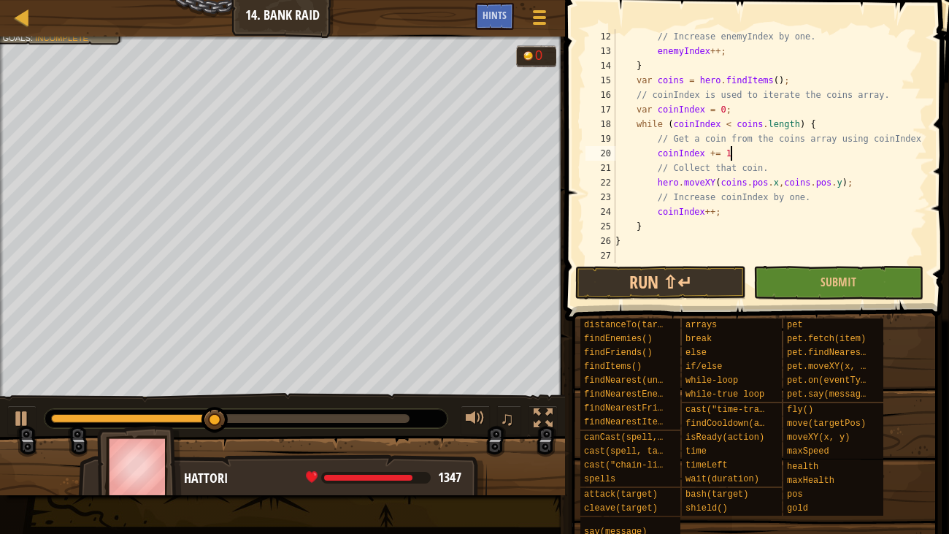
scroll to position [7, 9]
type textarea "coinIndex += 1;"
click at [705, 287] on button "Run ⇧↵" at bounding box center [660, 283] width 170 height 34
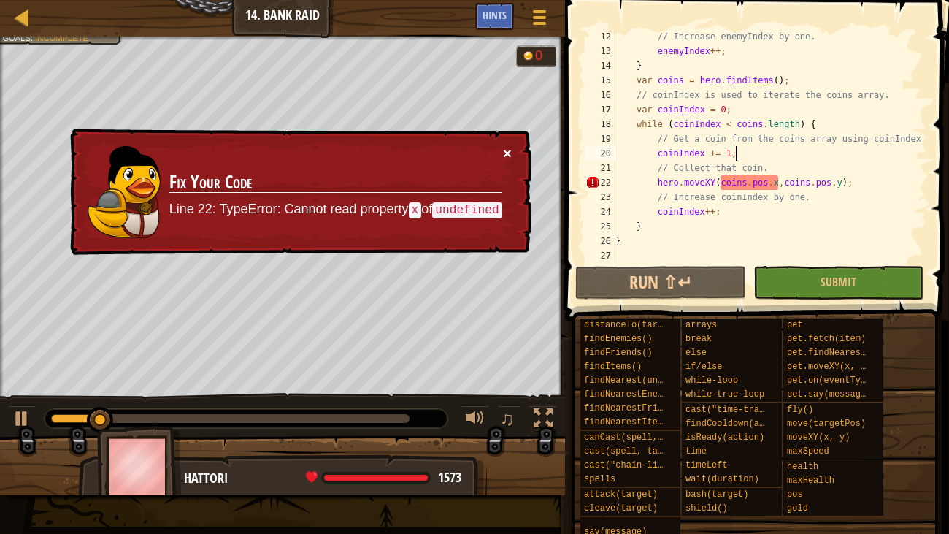
click at [506, 150] on button "×" at bounding box center [507, 155] width 9 height 15
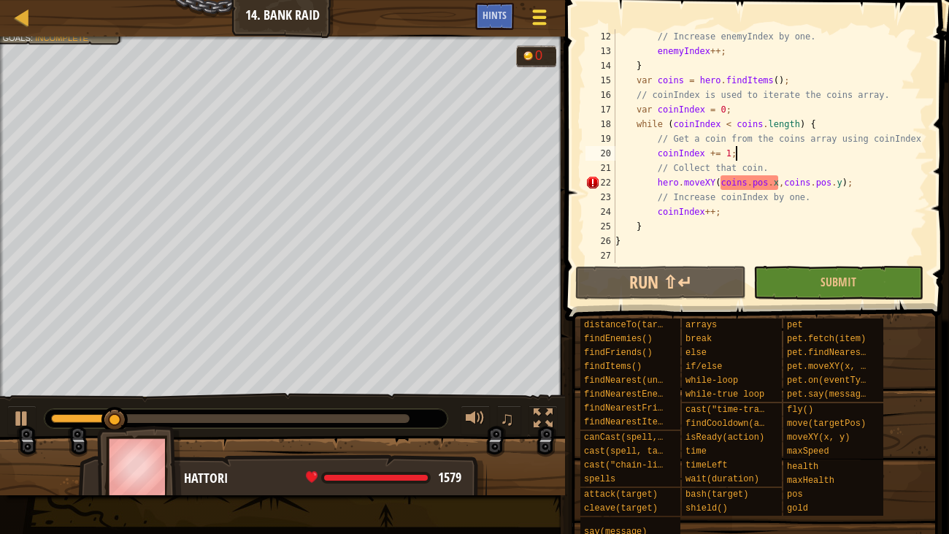
click at [525, 11] on button "Game Menu" at bounding box center [539, 20] width 39 height 36
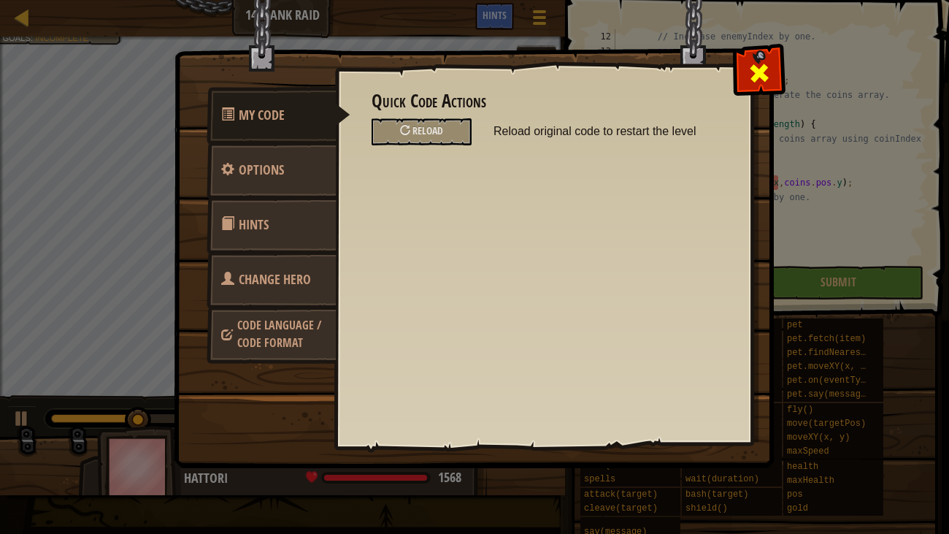
click at [747, 70] on div at bounding box center [759, 70] width 46 height 46
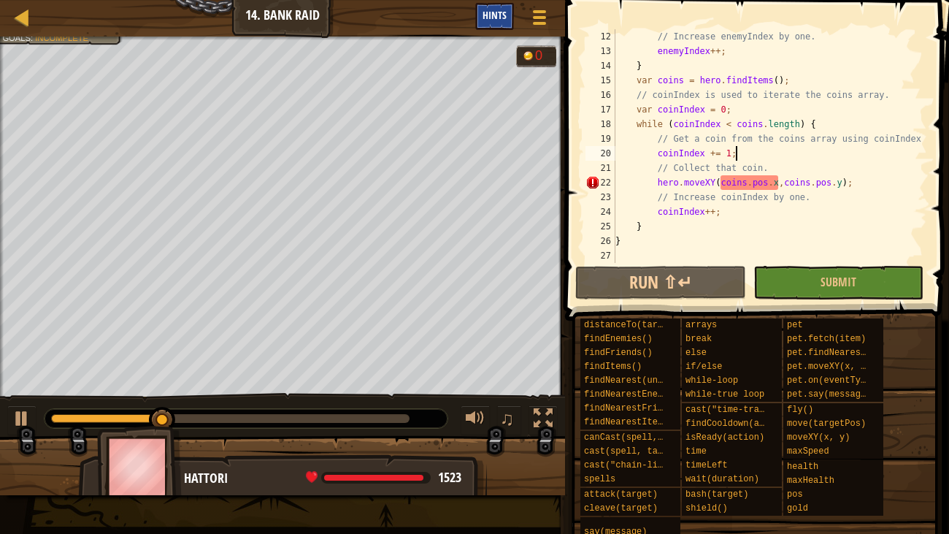
click at [491, 24] on div "Hints" at bounding box center [494, 16] width 39 height 27
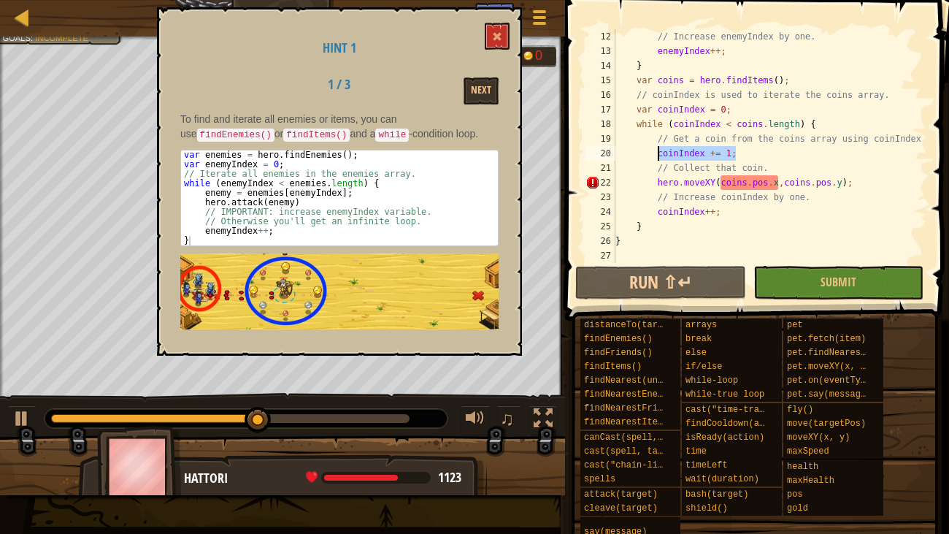
drag, startPoint x: 753, startPoint y: 152, endPoint x: 657, endPoint y: 150, distance: 96.4
click at [657, 150] on div "// Increase enemyIndex by one. enemyIndex ++ ; } var coins = hero . findItems (…" at bounding box center [769, 160] width 315 height 263
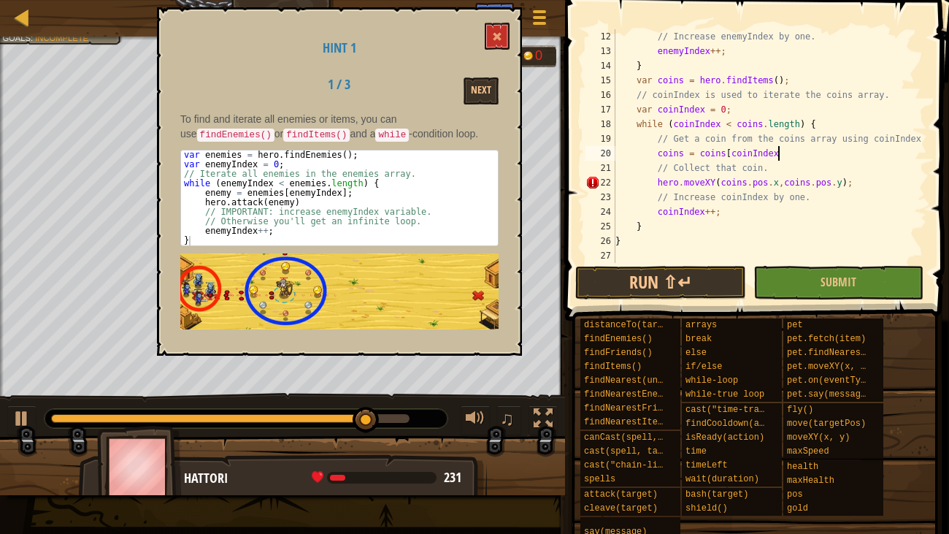
scroll to position [7, 13]
type textarea "coins = coins[coinIndex];"
click at [712, 275] on button "Run ⇧↵" at bounding box center [660, 283] width 170 height 34
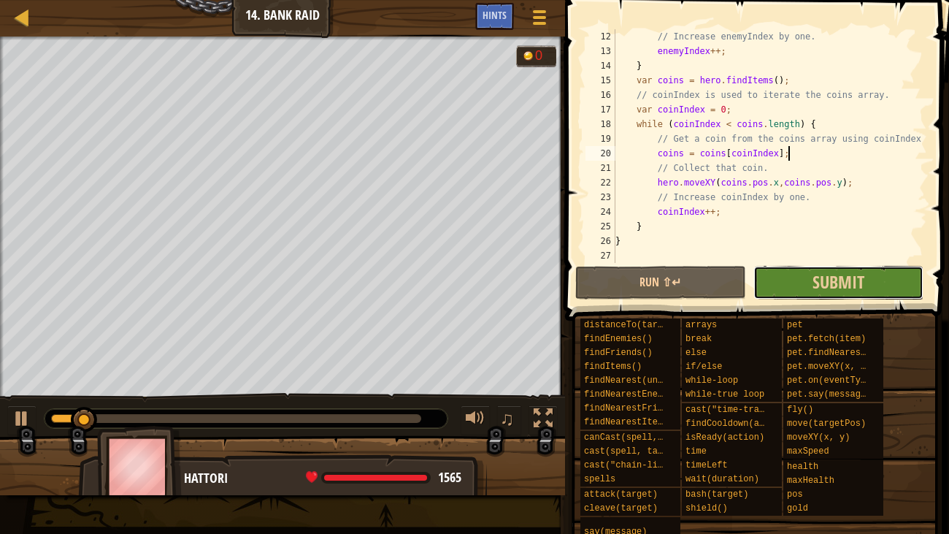
click at [891, 285] on button "Submit" at bounding box center [838, 283] width 170 height 34
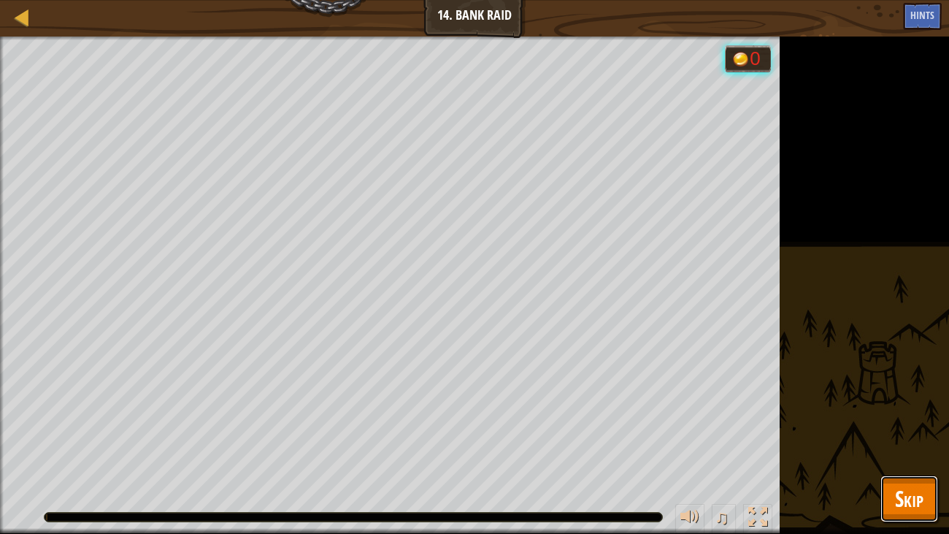
click at [914, 409] on span "Skip" at bounding box center [909, 498] width 28 height 30
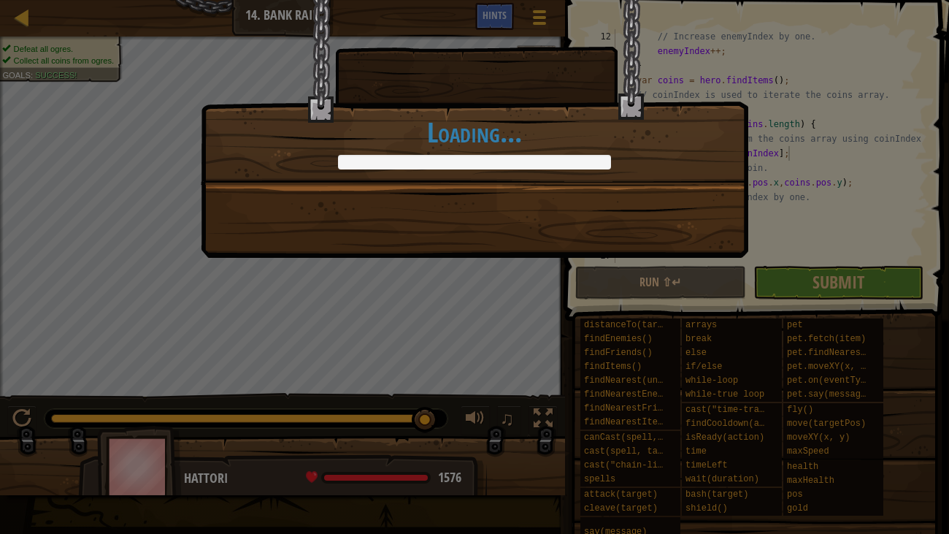
click at [650, 230] on div "Hands up! And wave them like you just don't care! +0 +0 Continue Loading..." at bounding box center [474, 129] width 547 height 258
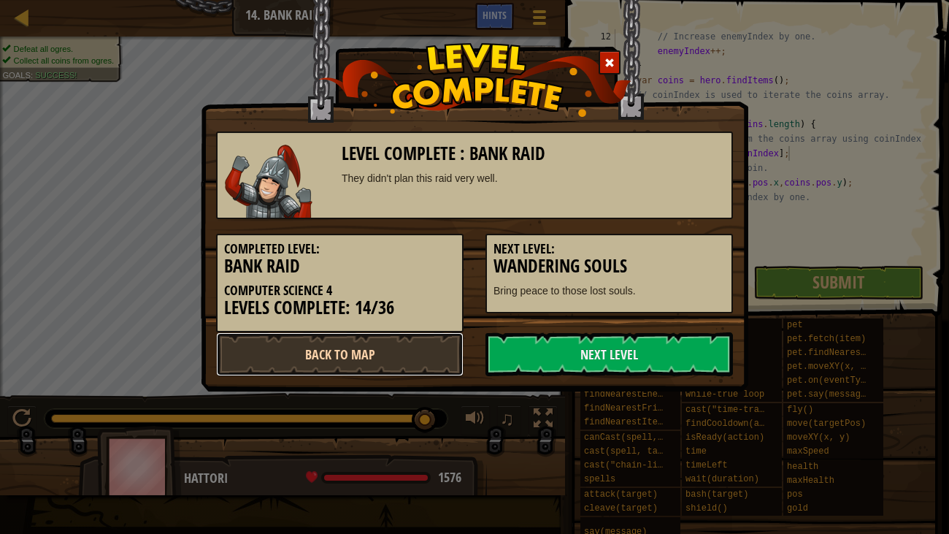
click at [381, 369] on link "Back to Map" at bounding box center [339, 354] width 247 height 44
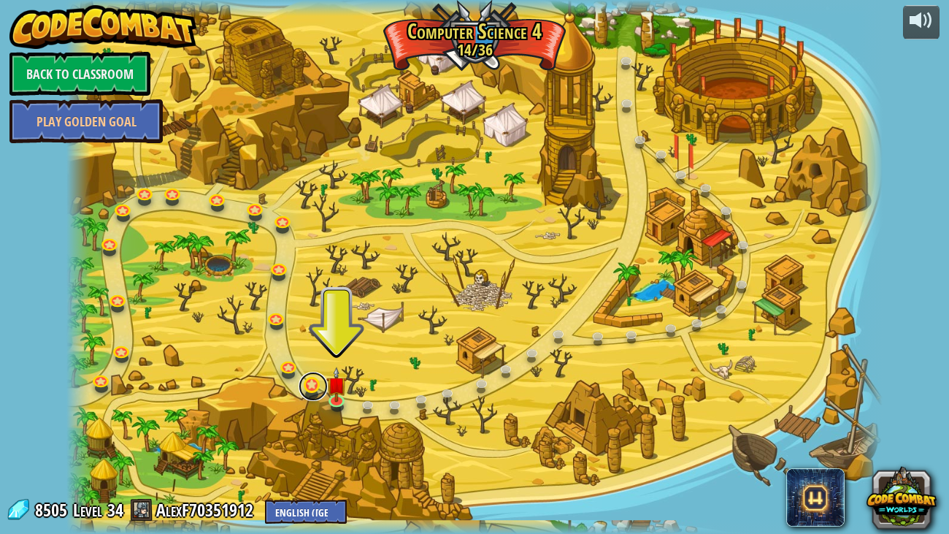
click at [321, 385] on link at bounding box center [313, 386] width 29 height 29
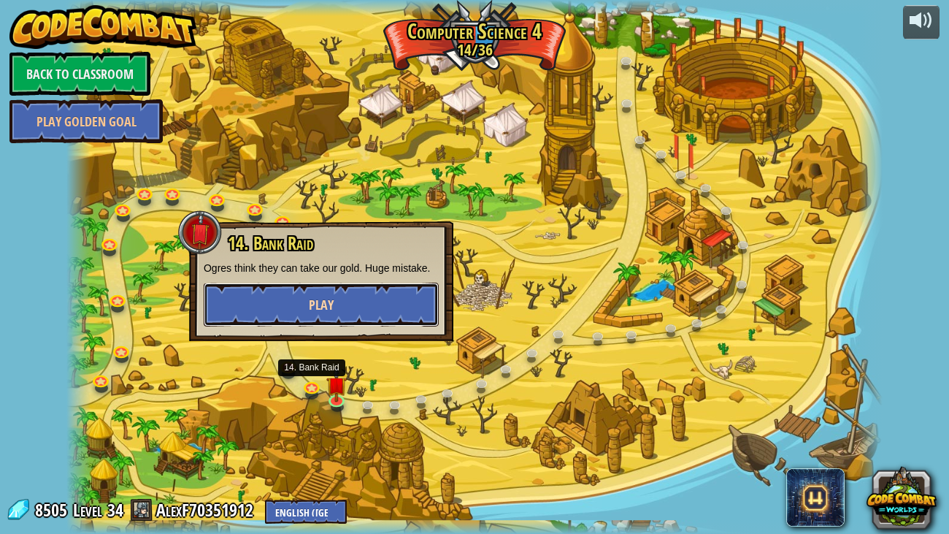
click at [285, 299] on button "Play" at bounding box center [321, 305] width 235 height 44
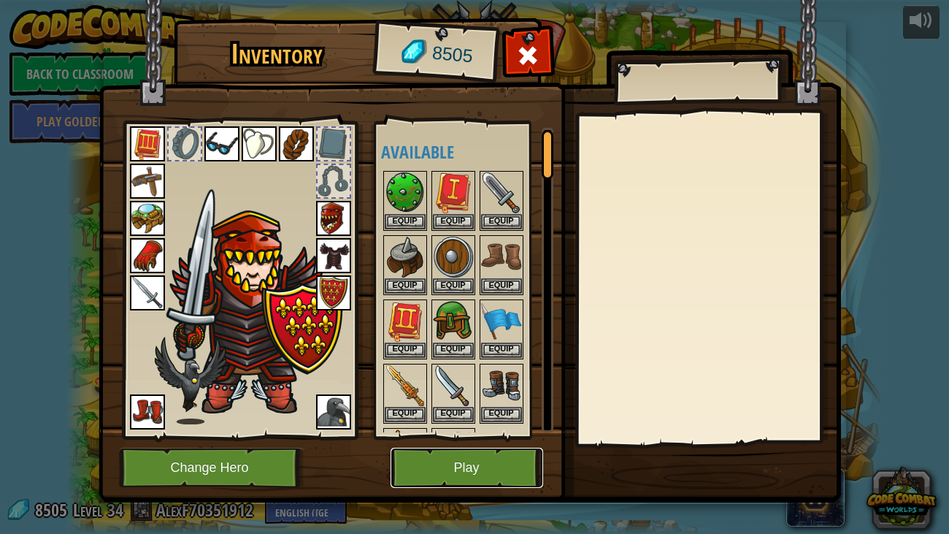
click at [485, 409] on button "Play" at bounding box center [467, 467] width 153 height 40
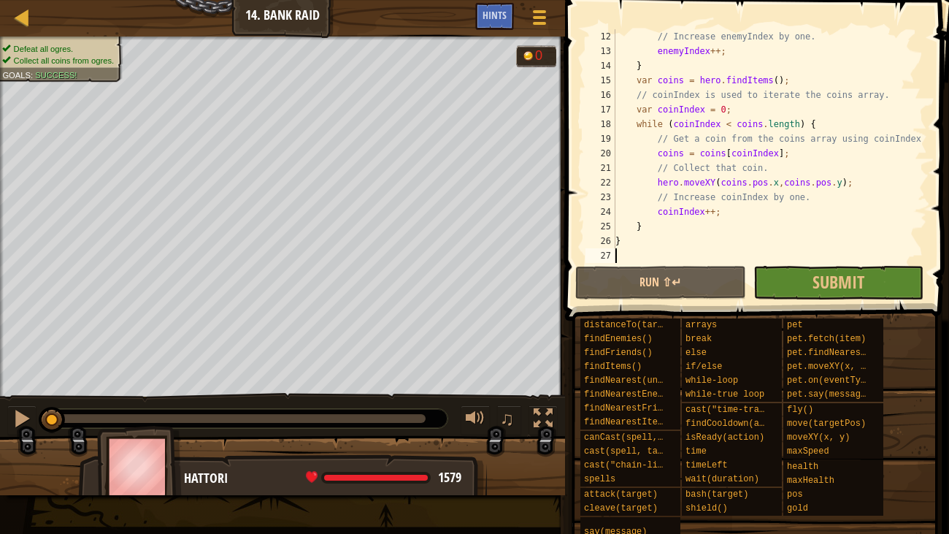
scroll to position [160, 0]
click at [859, 285] on span "Submit" at bounding box center [838, 281] width 52 height 23
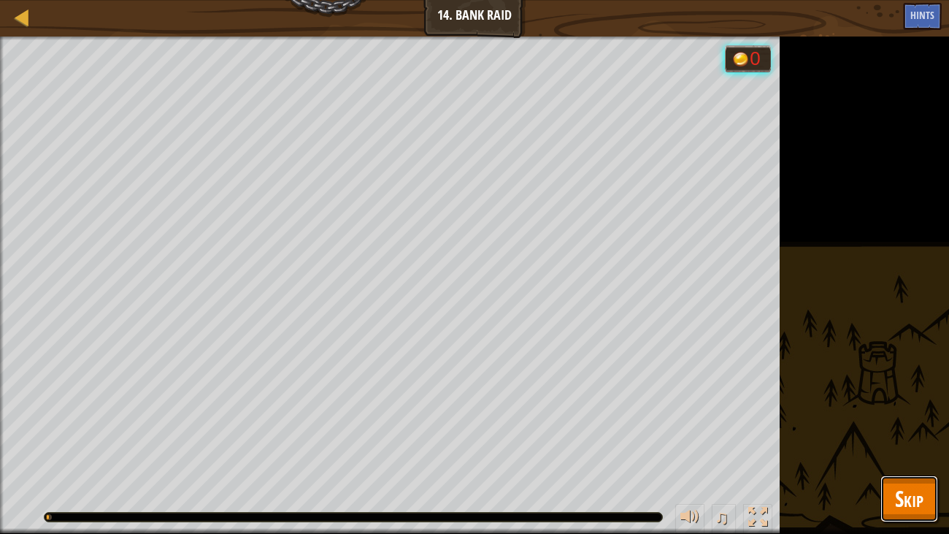
click at [912, 409] on span "Skip" at bounding box center [909, 498] width 28 height 30
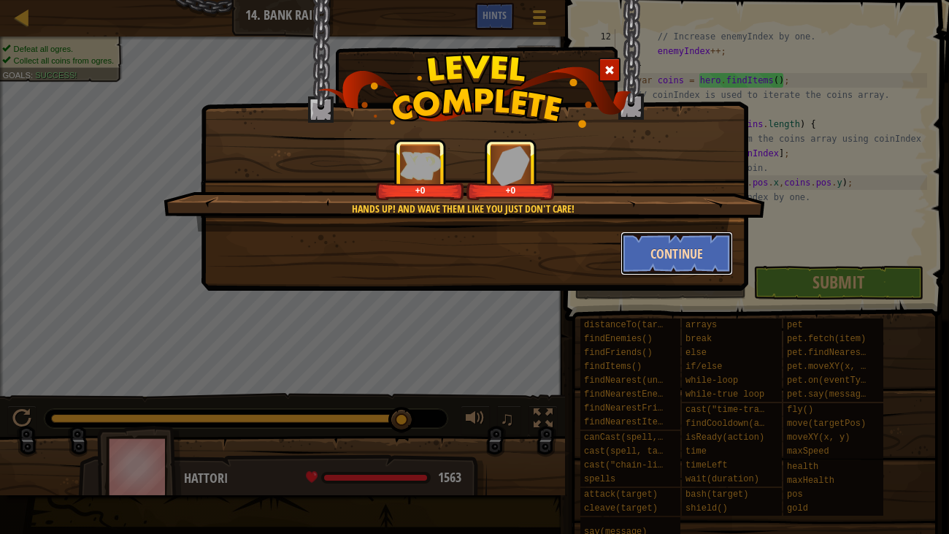
click at [676, 252] on button "Continue" at bounding box center [676, 253] width 113 height 44
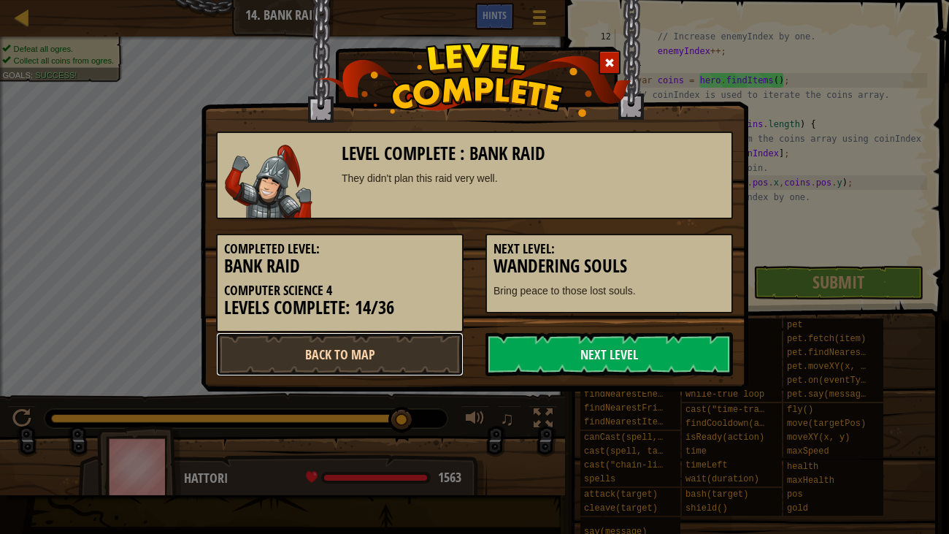
click at [342, 351] on link "Back to Map" at bounding box center [339, 354] width 247 height 44
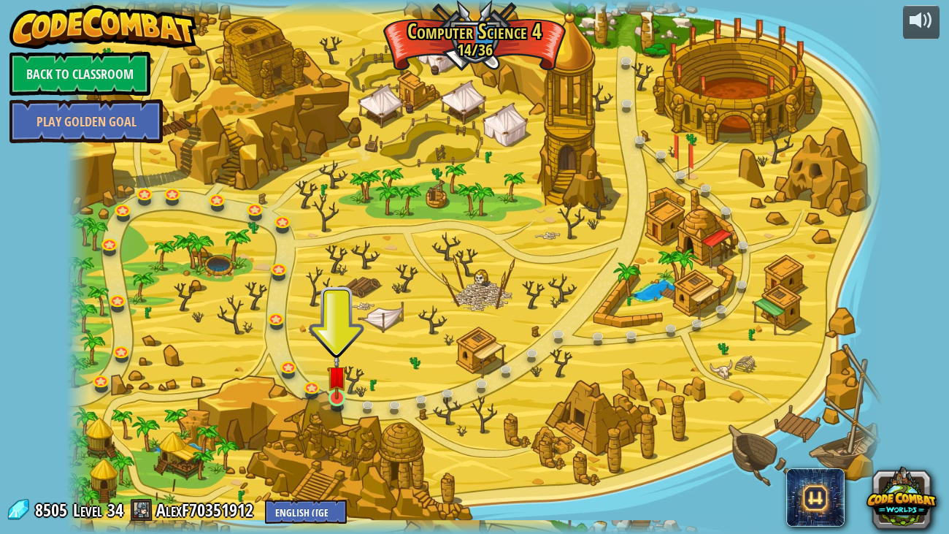
click at [337, 394] on img at bounding box center [337, 376] width 20 height 47
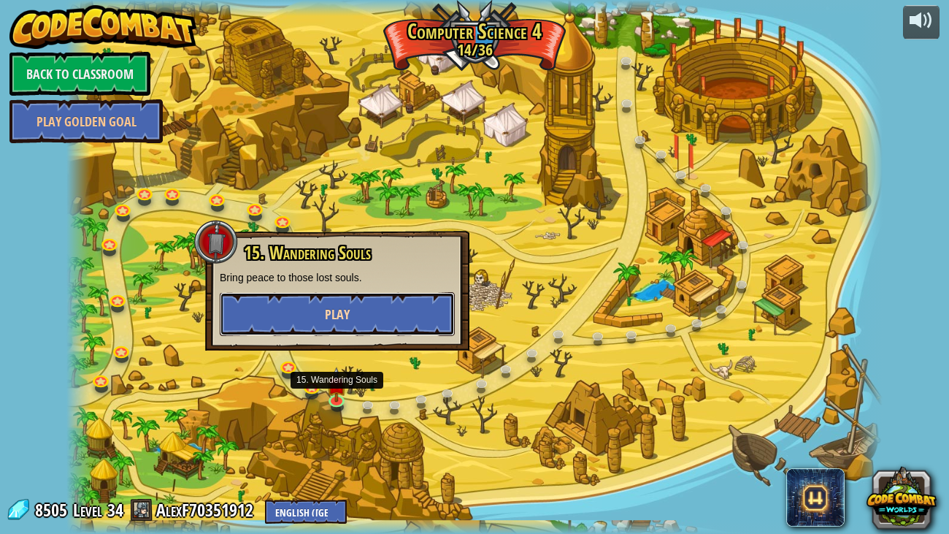
click at [255, 322] on button "Play" at bounding box center [337, 314] width 235 height 44
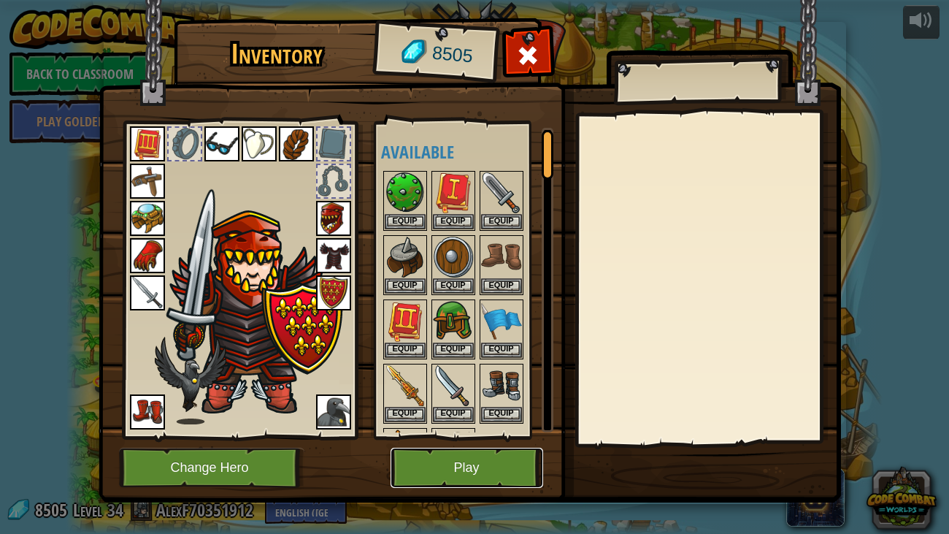
click at [414, 409] on button "Play" at bounding box center [467, 467] width 153 height 40
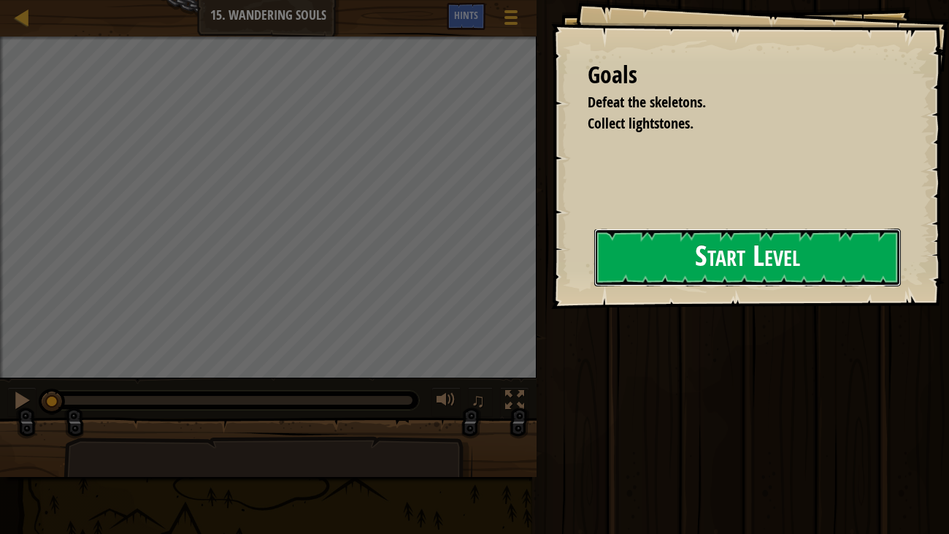
click at [713, 277] on button "Start Level" at bounding box center [747, 257] width 307 height 58
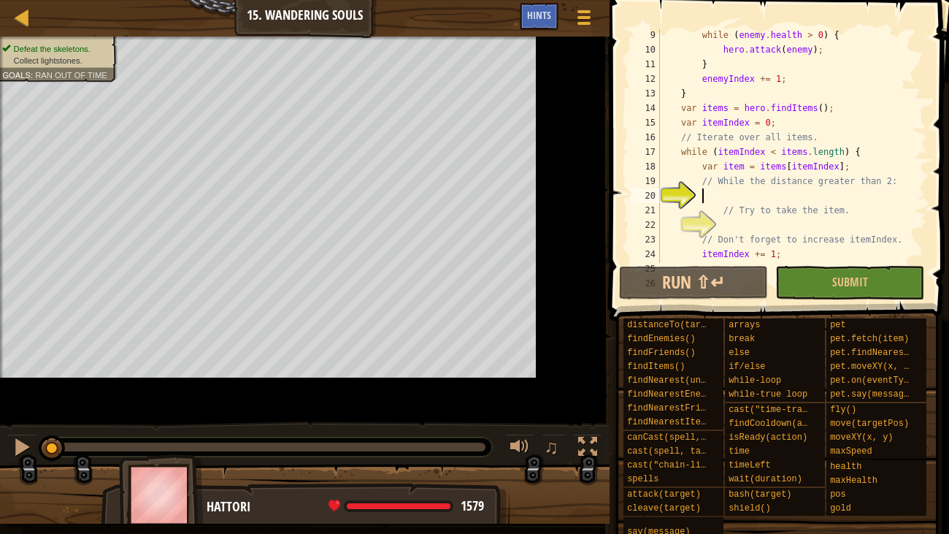
scroll to position [160, 0]
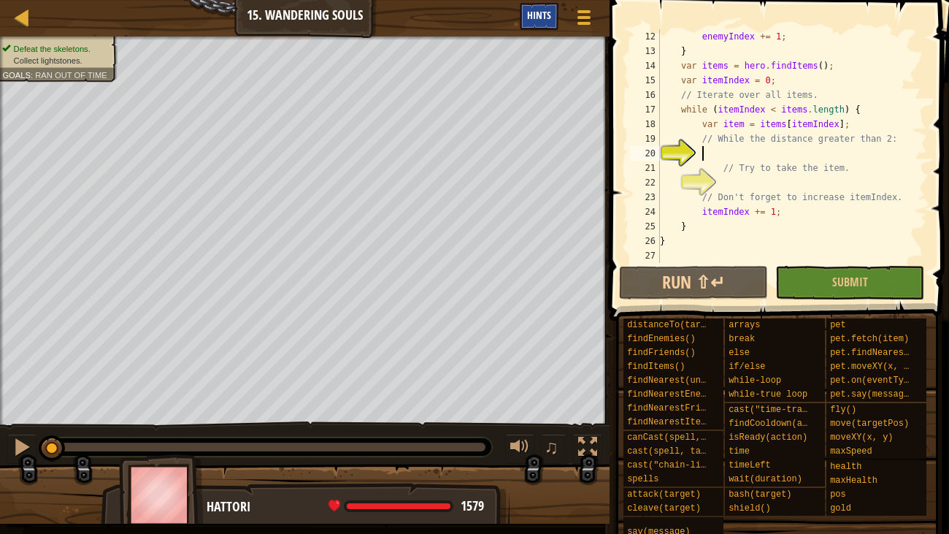
click at [532, 23] on div "Hints" at bounding box center [539, 16] width 39 height 27
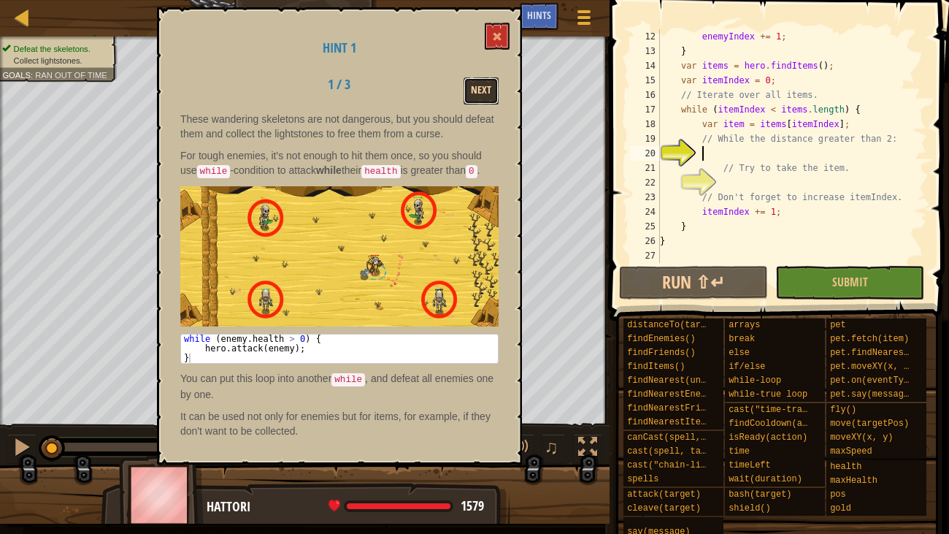
click at [484, 89] on button "Next" at bounding box center [481, 90] width 35 height 27
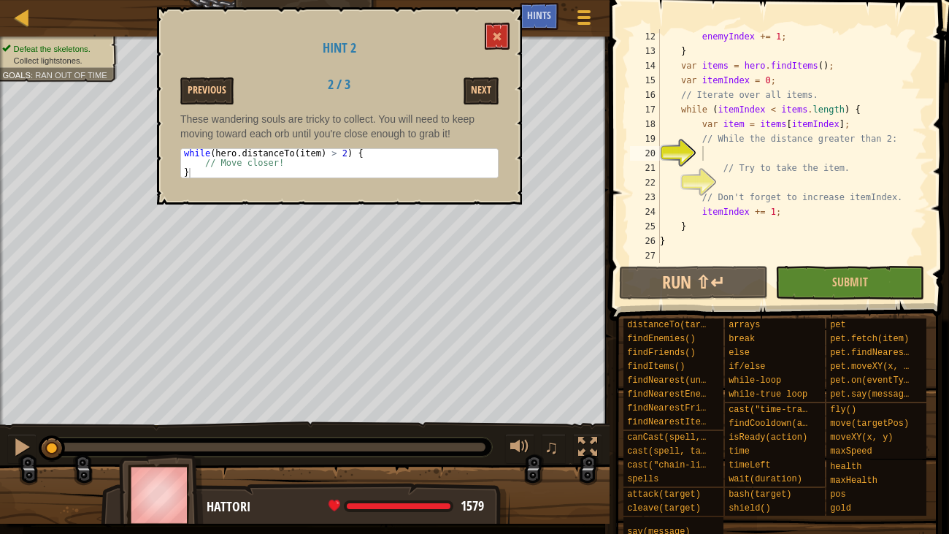
type textarea "// While the distance greater than 2:"
click at [715, 142] on div "enemyIndex += 1 ; } var items = hero . findItems ( ) ; var itemIndex = 0 ; // I…" at bounding box center [792, 160] width 270 height 263
click at [715, 145] on div "enemyIndex += 1 ; } var items = hero . findItems ( ) ; var itemIndex = 0 ; // I…" at bounding box center [792, 160] width 270 height 263
click at [719, 155] on div "enemyIndex += 1 ; } var items = hero . findItems ( ) ; var itemIndex = 0 ; // I…" at bounding box center [792, 160] width 270 height 263
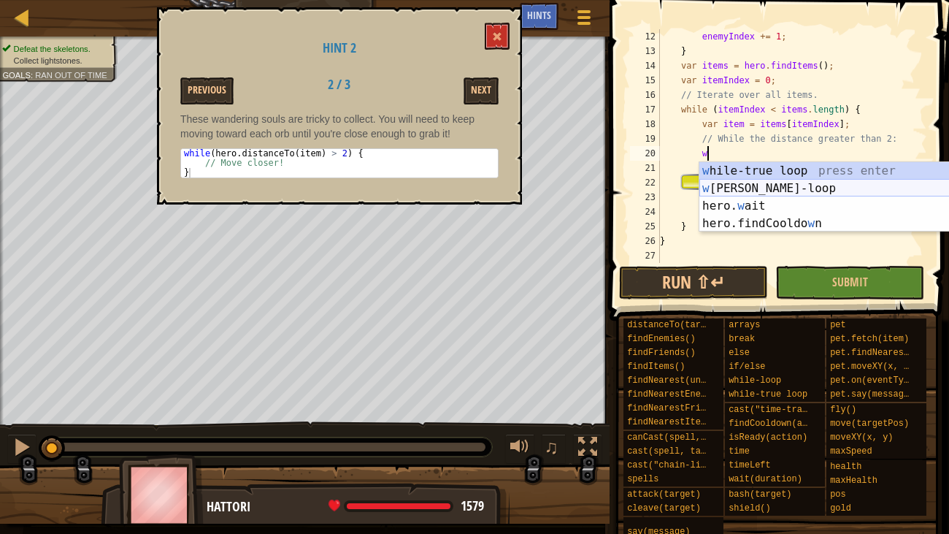
click at [732, 187] on div "w [PERSON_NAME]-true loop press enter w [PERSON_NAME]-loop press enter hero. w …" at bounding box center [837, 214] width 276 height 105
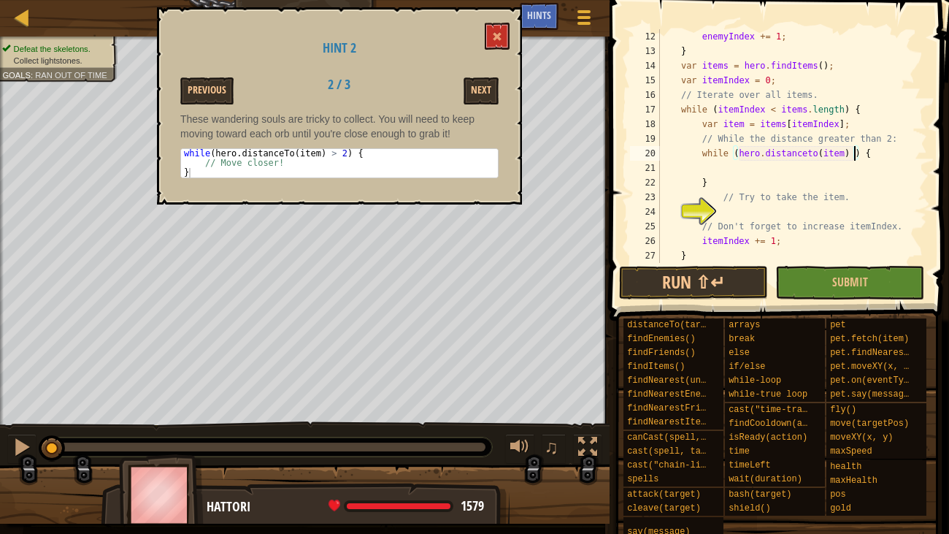
scroll to position [7, 16]
type textarea "while (hero.distanceto(item) > 2) {"
click at [769, 174] on div "enemyIndex += 1 ; } var items = hero . findItems ( ) ; var itemIndex = 0 ; // I…" at bounding box center [792, 160] width 270 height 263
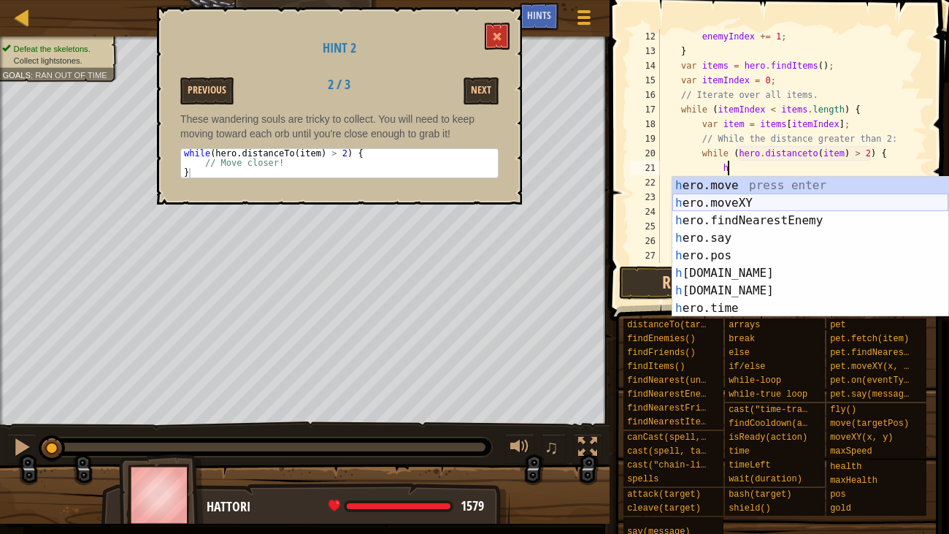
click at [742, 200] on div "h ero.move press enter h ero.moveXY press enter h ero.findNearestEnemy press en…" at bounding box center [810, 264] width 276 height 175
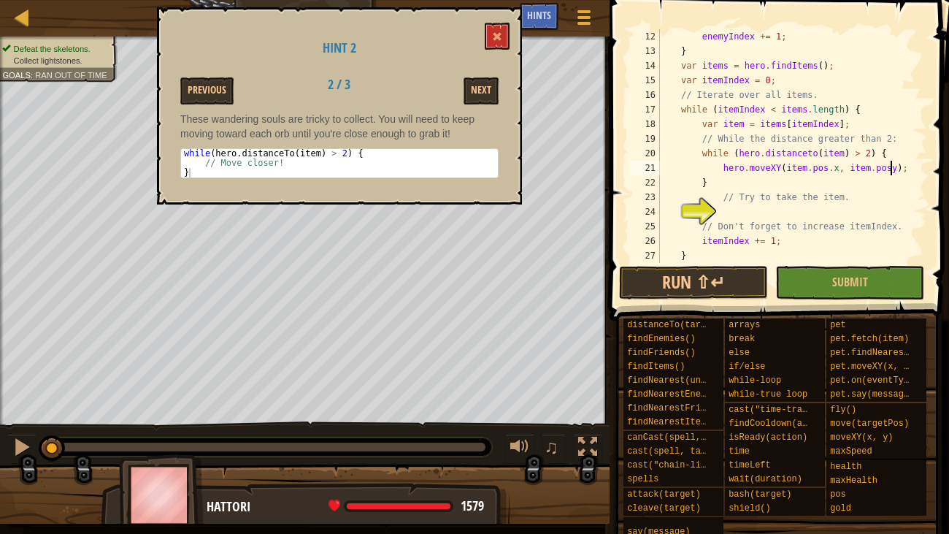
scroll to position [7, 19]
click at [733, 268] on button "Run ⇧↵" at bounding box center [693, 283] width 149 height 34
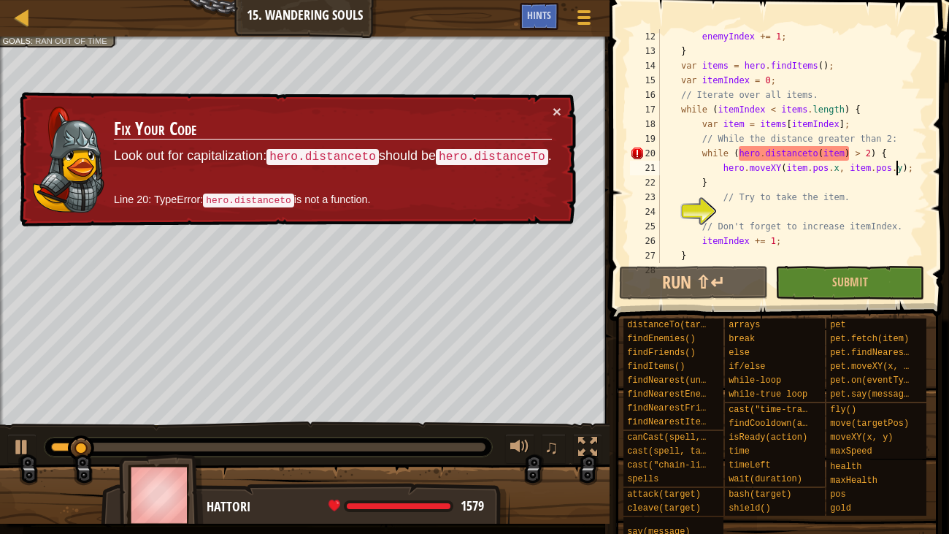
click at [808, 151] on div "enemyIndex += 1 ; } var items = hero . findItems ( ) ; var itemIndex = 0 ; // I…" at bounding box center [792, 160] width 270 height 263
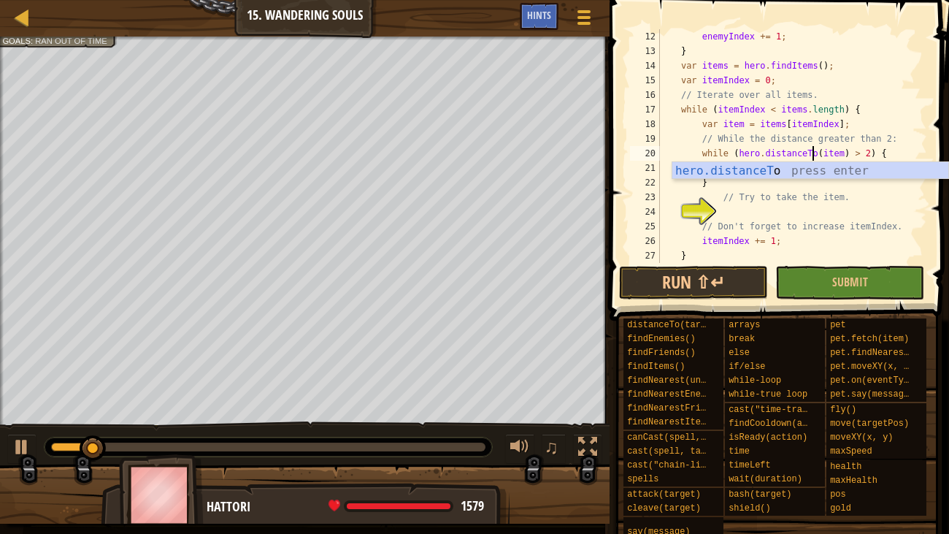
scroll to position [7, 13]
type textarea "while (hero.distanceTo(item) > 2) {"
click at [718, 308] on span at bounding box center [776, 519] width 329 height 432
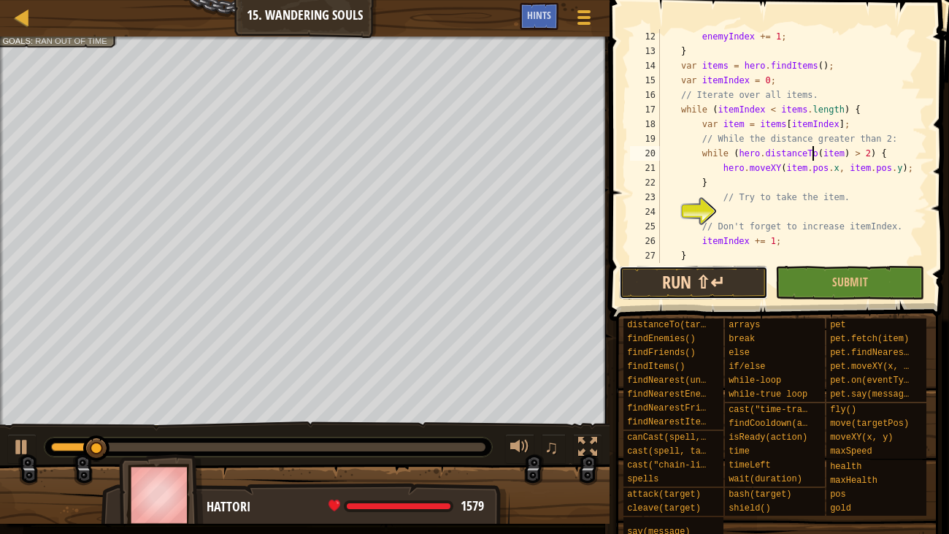
click at [738, 278] on button "Run ⇧↵" at bounding box center [693, 283] width 149 height 34
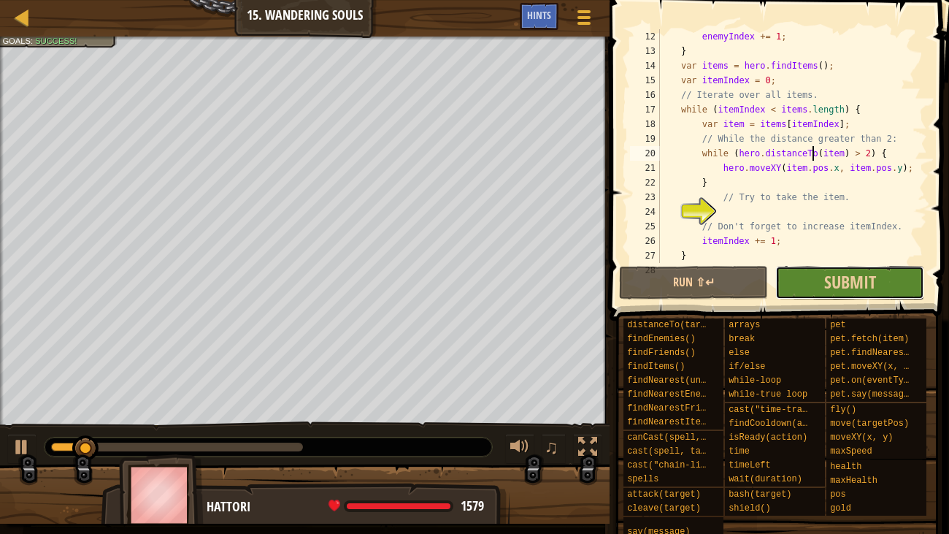
click at [891, 285] on button "Submit" at bounding box center [849, 283] width 149 height 34
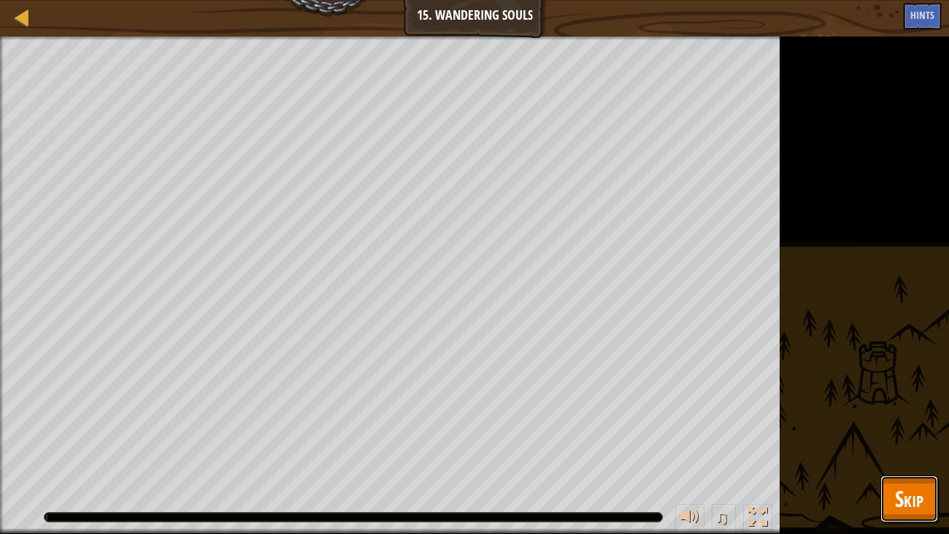
click at [908, 409] on span "Skip" at bounding box center [909, 498] width 28 height 30
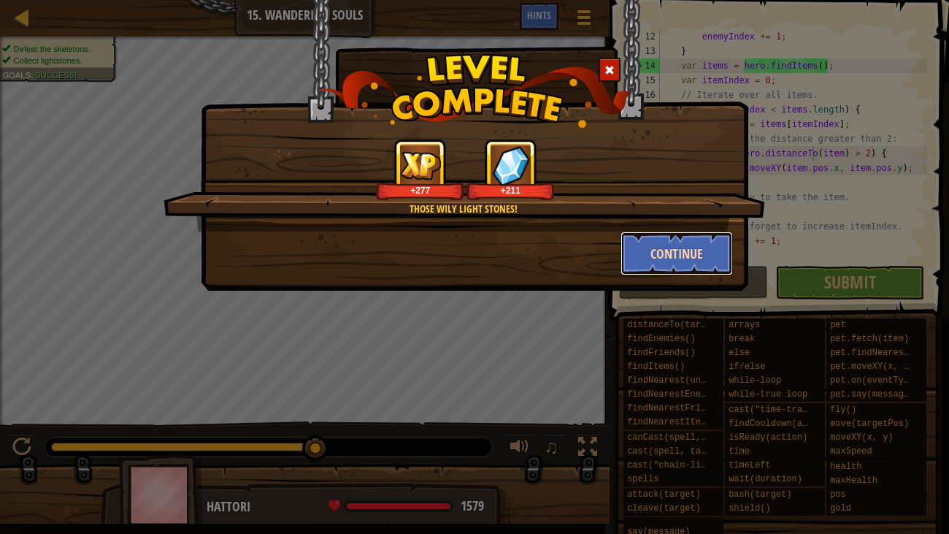
click at [671, 258] on button "Continue" at bounding box center [676, 253] width 113 height 44
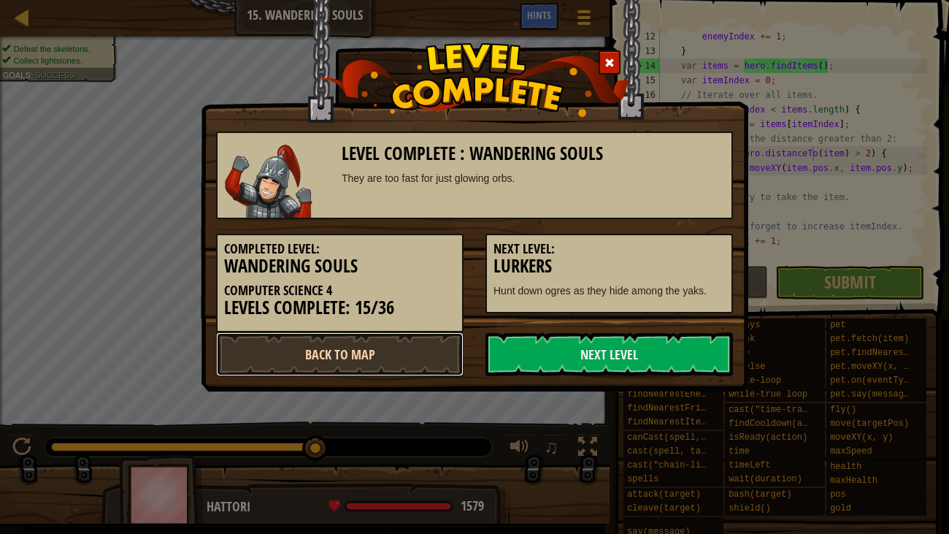
click at [247, 350] on link "Back to Map" at bounding box center [339, 354] width 247 height 44
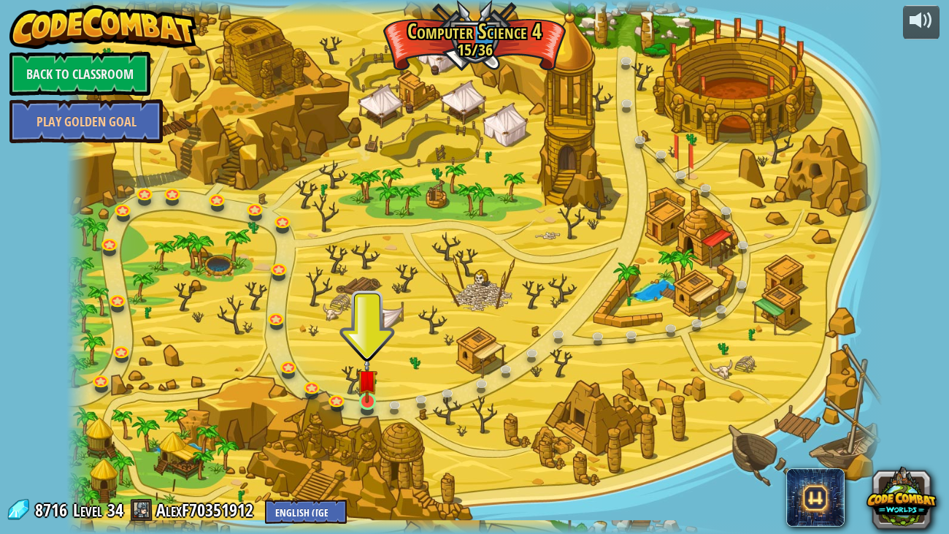
click at [359, 401] on img at bounding box center [367, 379] width 20 height 47
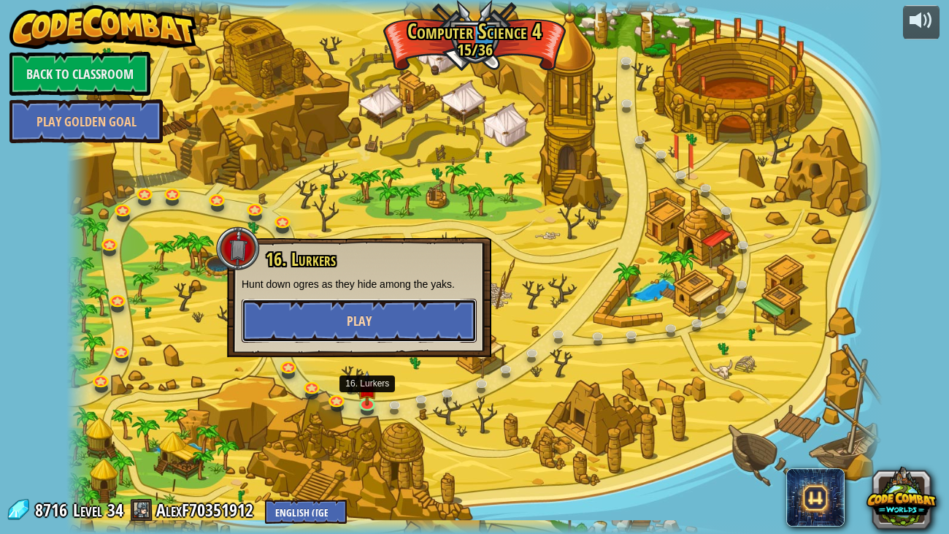
click at [272, 327] on button "Play" at bounding box center [359, 321] width 235 height 44
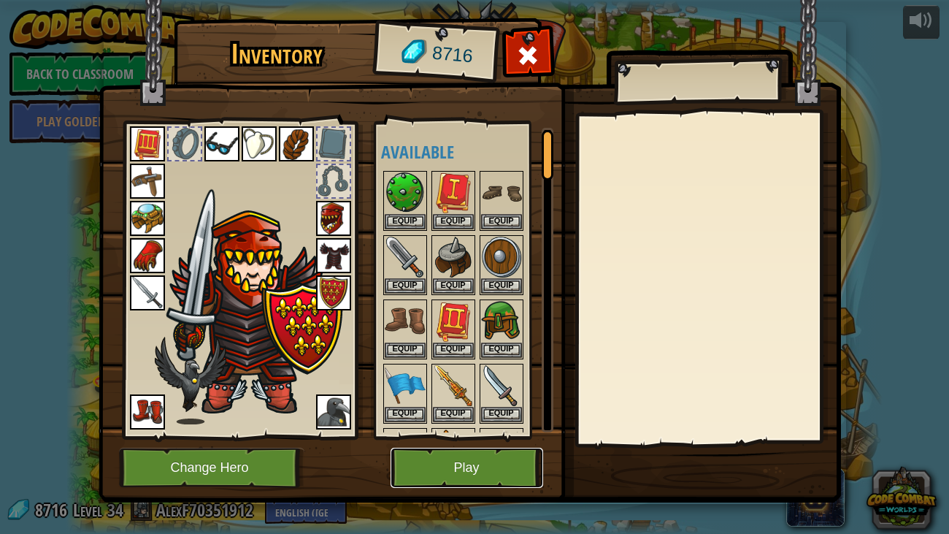
click at [407, 409] on button "Play" at bounding box center [467, 467] width 153 height 40
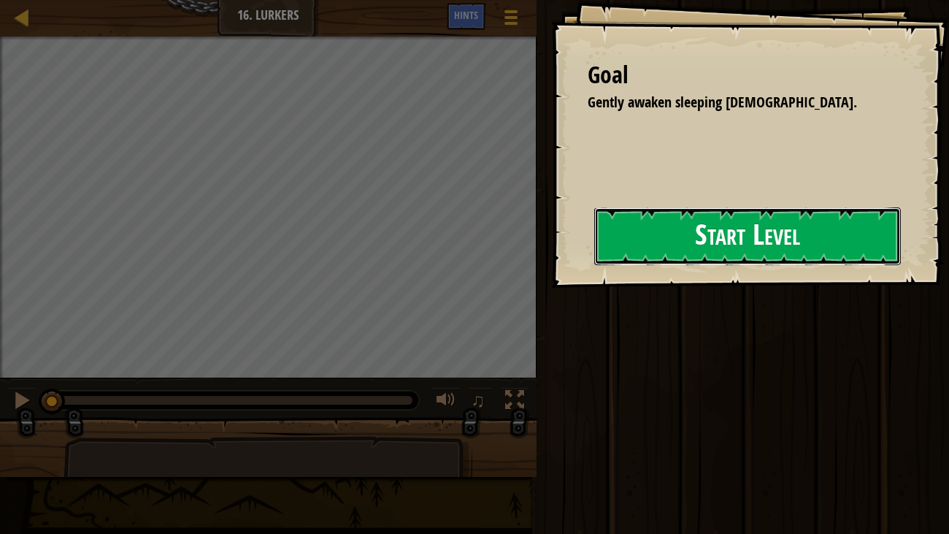
click at [692, 243] on button "Start Level" at bounding box center [747, 236] width 307 height 58
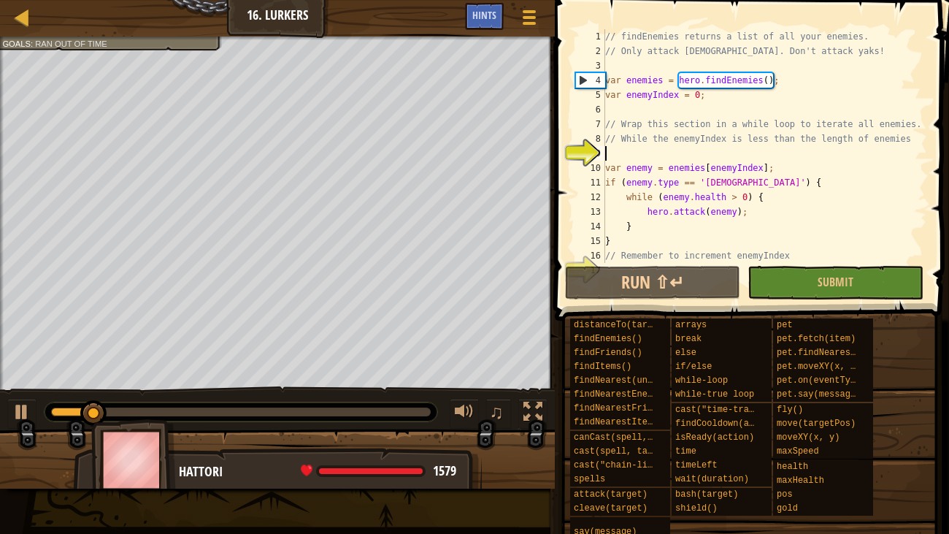
scroll to position [7, 0]
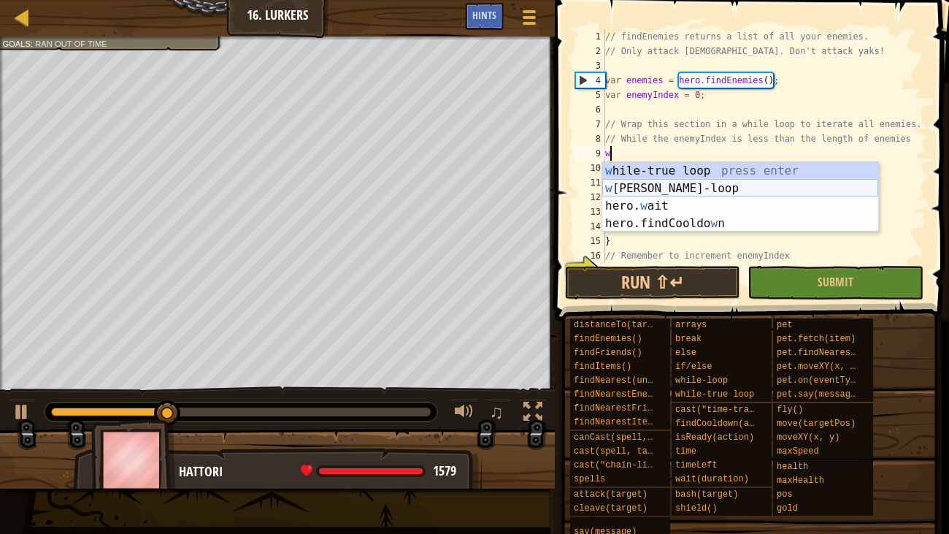
click at [682, 194] on div "w [PERSON_NAME]-true loop press enter w [PERSON_NAME]-loop press enter hero. w …" at bounding box center [740, 214] width 276 height 105
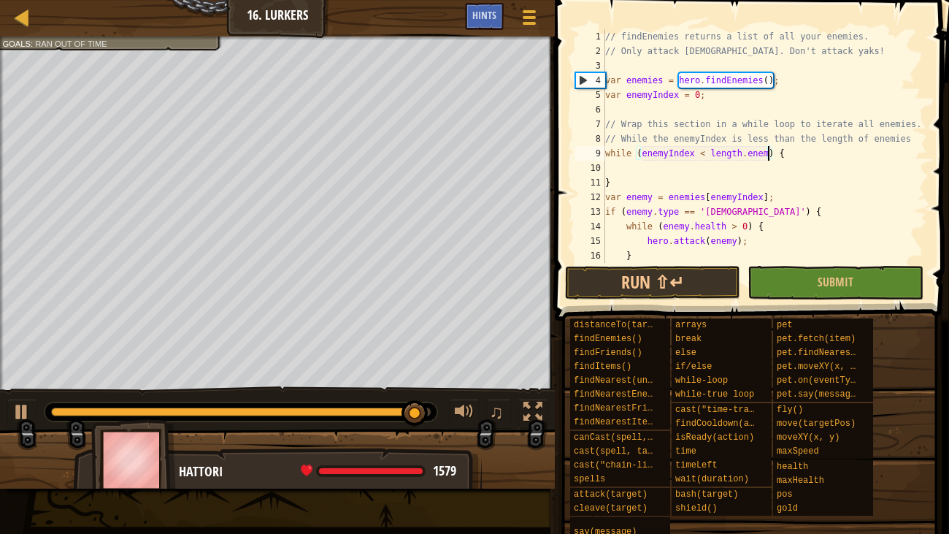
scroll to position [7, 14]
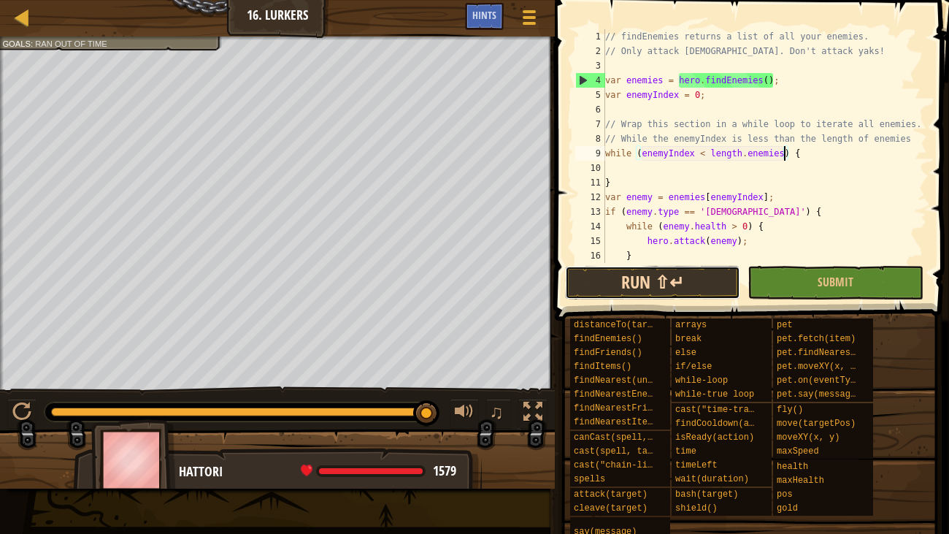
click at [699, 277] on button "Run ⇧↵" at bounding box center [652, 283] width 175 height 34
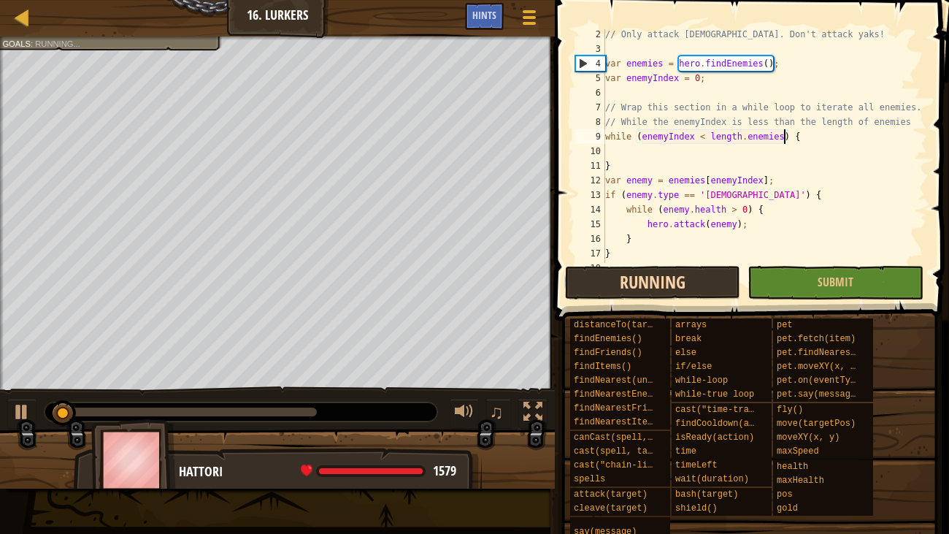
scroll to position [19, 0]
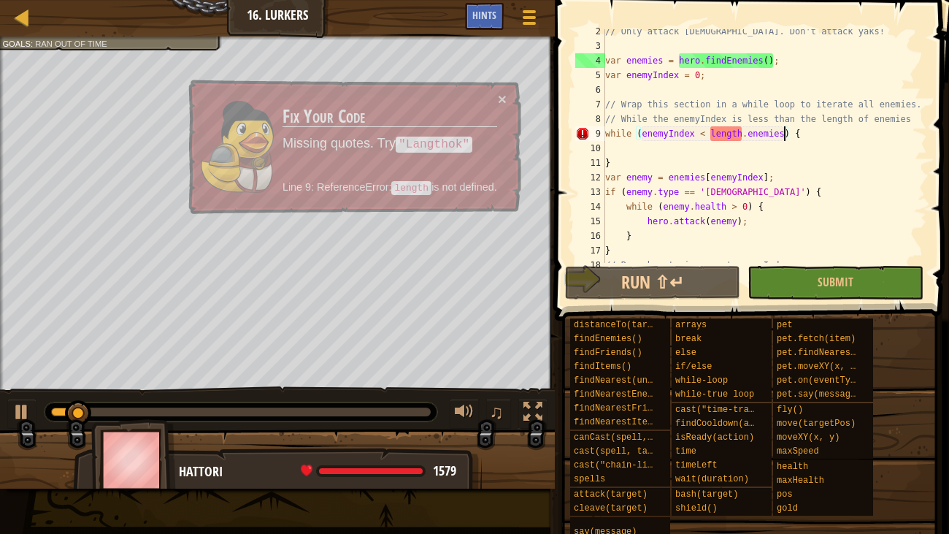
click at [690, 164] on div "// Only attack [DEMOGRAPHIC_DATA]. Don't attack yaks! var enemies = hero . find…" at bounding box center [764, 155] width 325 height 263
type textarea "}"
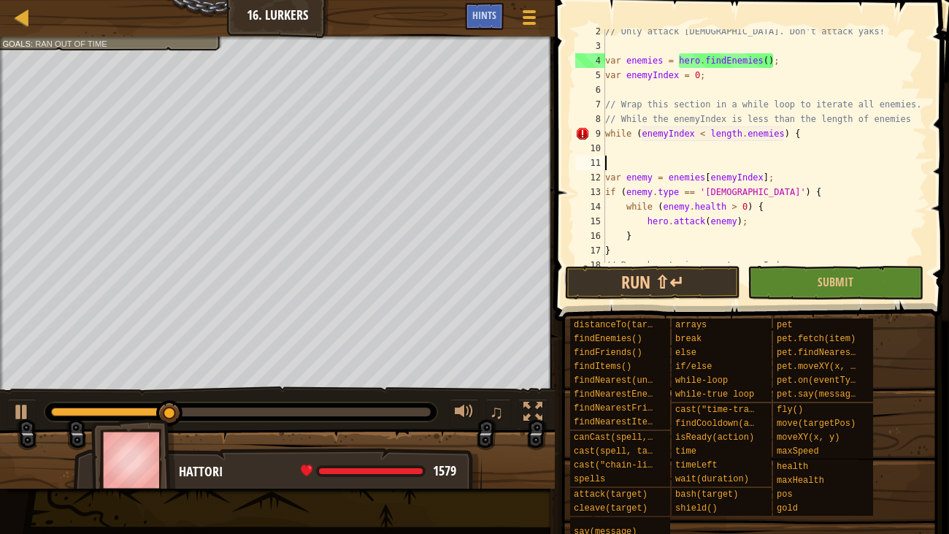
scroll to position [58, 0]
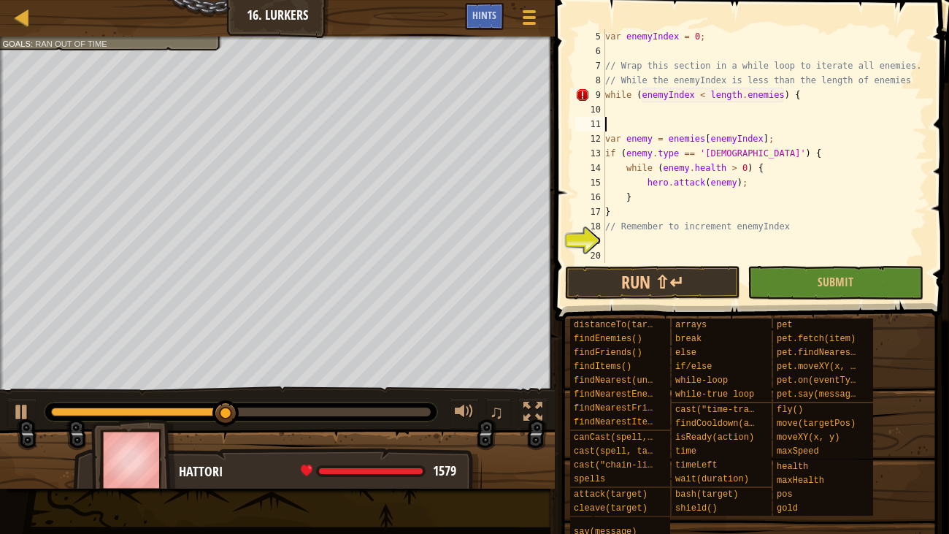
click at [606, 225] on div "var enemyIndex = 0 ; // Wrap this section in a while loop to iterate all enemie…" at bounding box center [764, 160] width 325 height 263
type textarea "// Remember to increment enemyIndex"
click at [612, 234] on div "var enemyIndex = 0 ; // Wrap this section in a while loop to iterate all enemie…" at bounding box center [764, 160] width 325 height 263
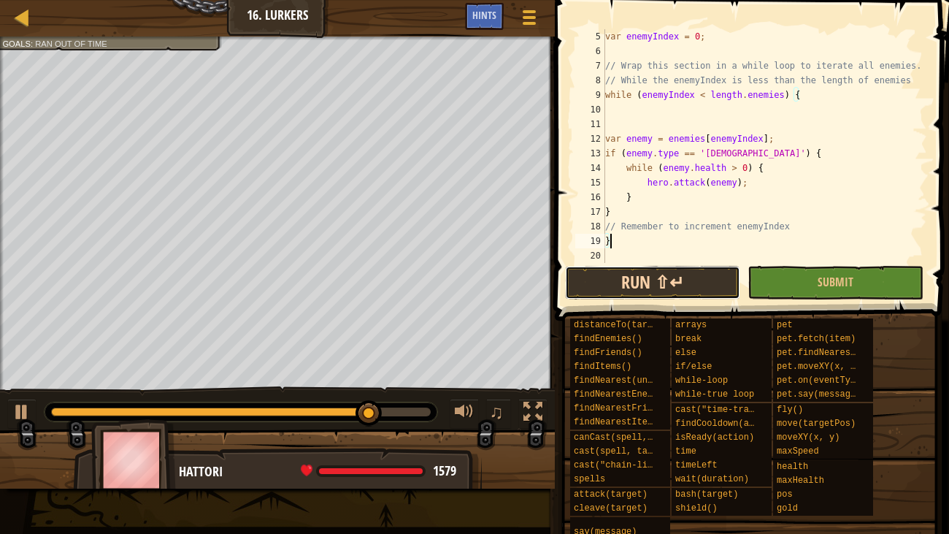
click at [682, 276] on button "Run ⇧↵" at bounding box center [652, 283] width 175 height 34
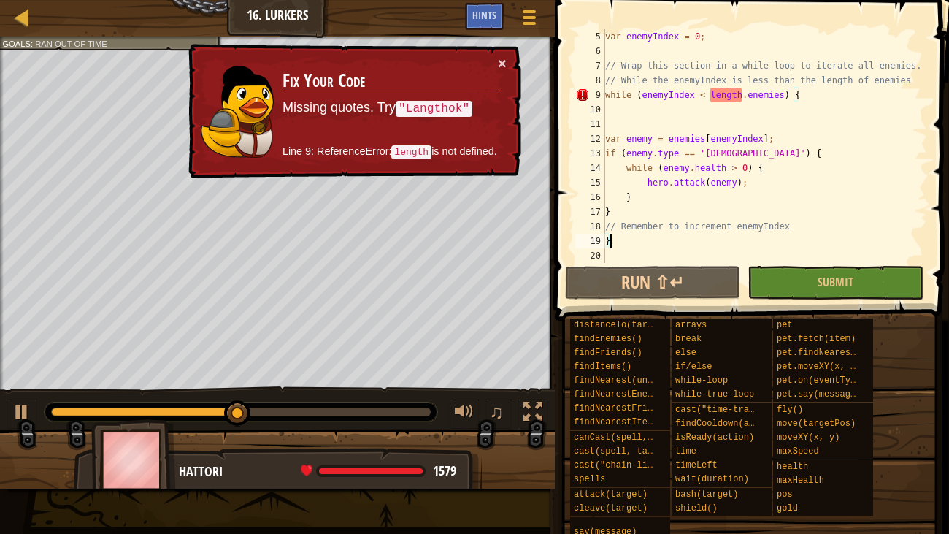
click at [731, 187] on div "var enemyIndex = 0 ; // Wrap this section in a while loop to iterate all enemie…" at bounding box center [764, 160] width 325 height 263
click at [741, 94] on div "var enemyIndex = 0 ; // Wrap this section in a while loop to iterate all enemie…" at bounding box center [764, 160] width 325 height 263
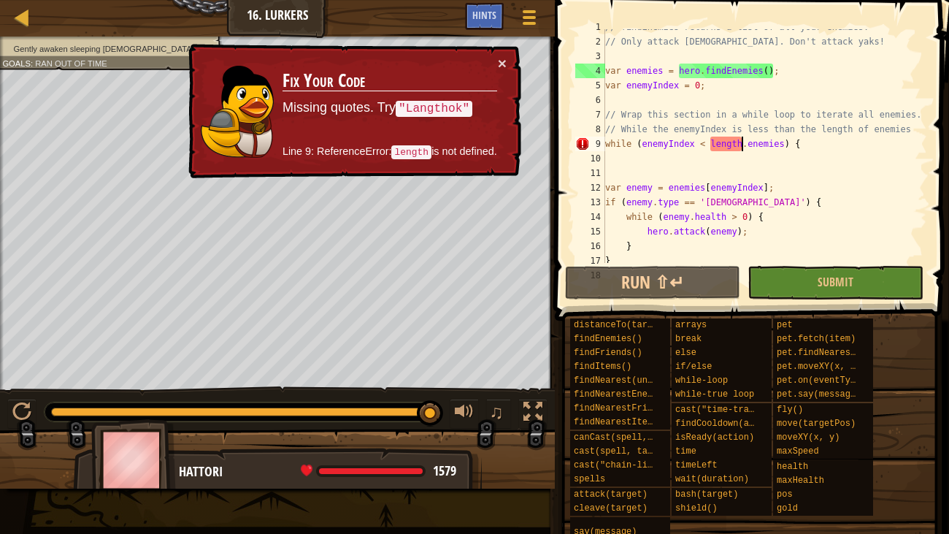
scroll to position [9, 0]
click at [779, 150] on div "// findEnemies returns a list of all your enemies. // Only attack [DEMOGRAPHIC_…" at bounding box center [764, 151] width 325 height 263
click at [739, 145] on div "// findEnemies returns a list of all your enemies. // Only attack [DEMOGRAPHIC_…" at bounding box center [764, 151] width 325 height 263
click at [707, 145] on div "// findEnemies returns a list of all your enemies. // Only attack [DEMOGRAPHIC_…" at bounding box center [764, 151] width 325 height 263
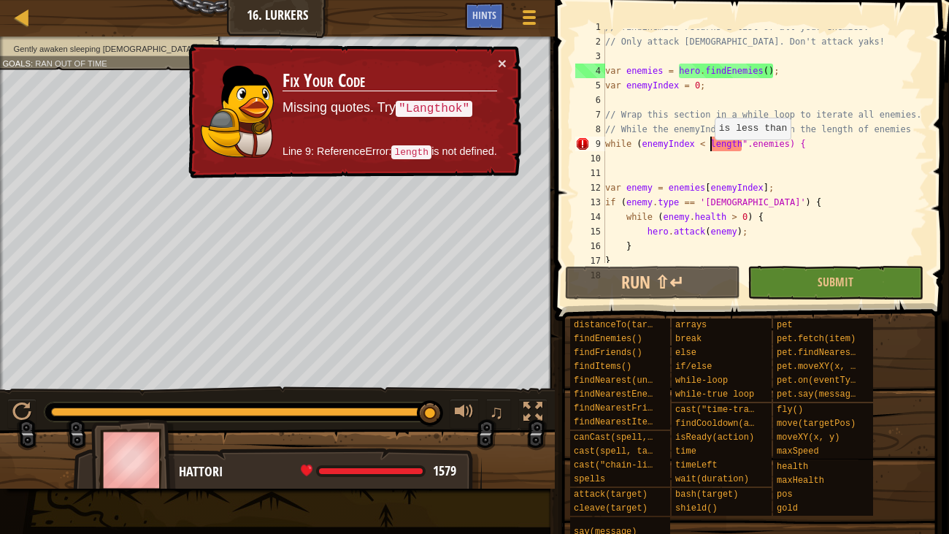
scroll to position [7, 9]
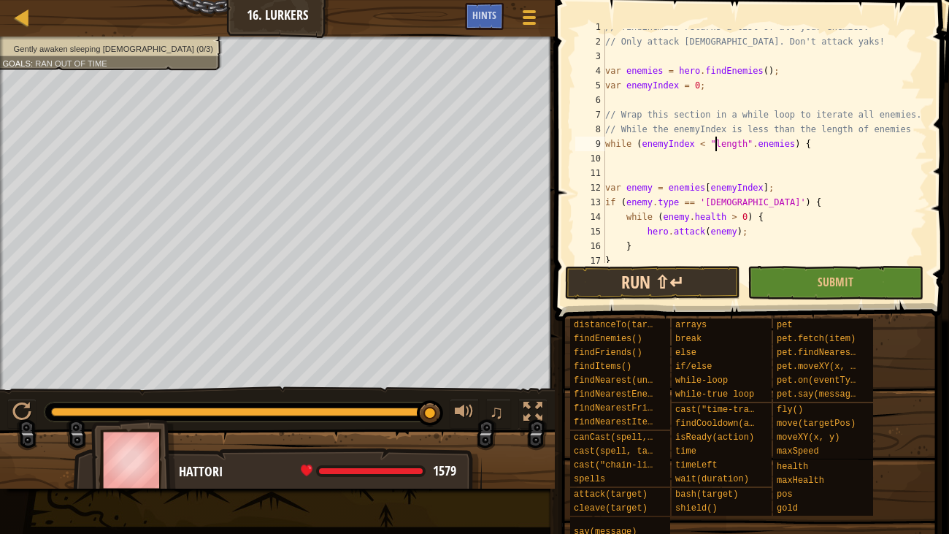
type textarea "while (enemyIndex < "length".enemies) {"
click at [707, 282] on button "Run ⇧↵" at bounding box center [652, 283] width 175 height 34
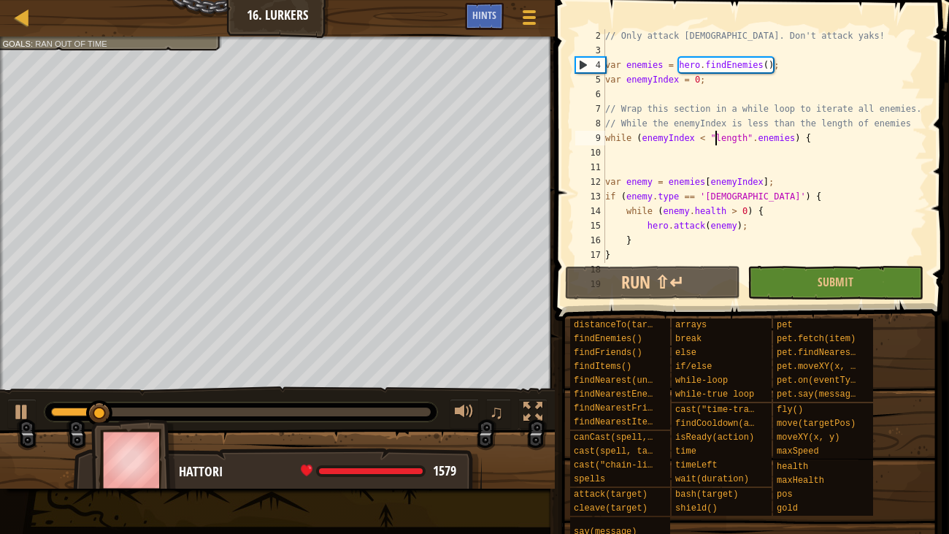
scroll to position [58, 0]
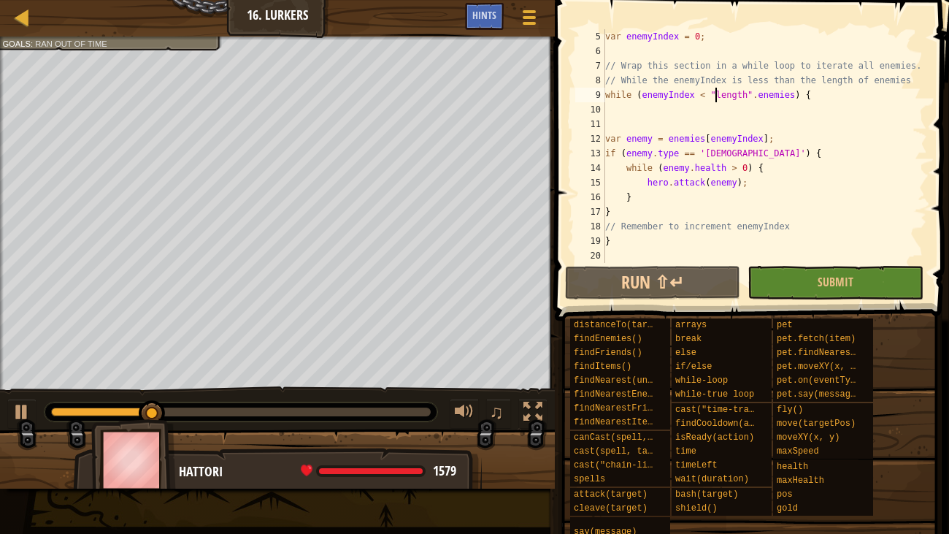
click at [618, 251] on div "var enemyIndex = 0 ; // Wrap this section in a while loop to iterate all enemie…" at bounding box center [764, 160] width 325 height 263
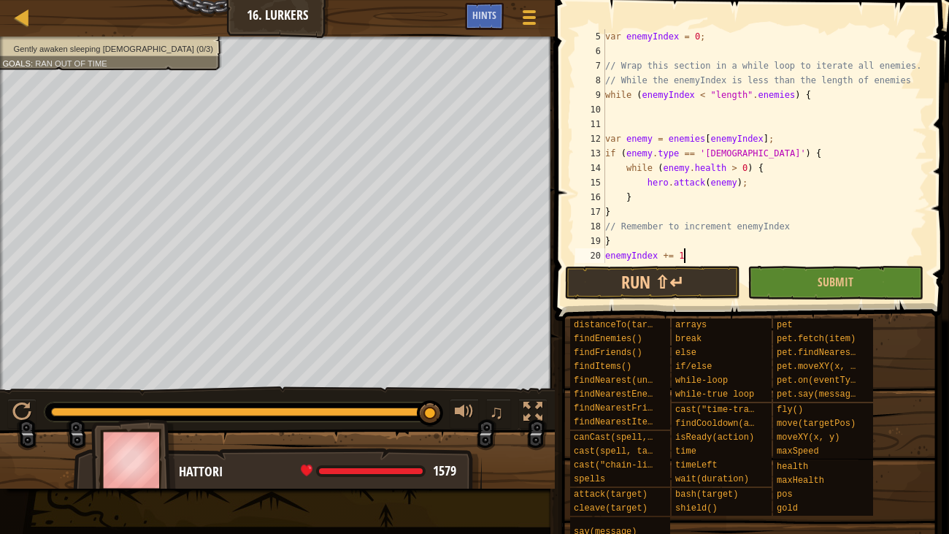
scroll to position [7, 6]
click at [618, 287] on button "Run ⇧↵" at bounding box center [652, 283] width 175 height 34
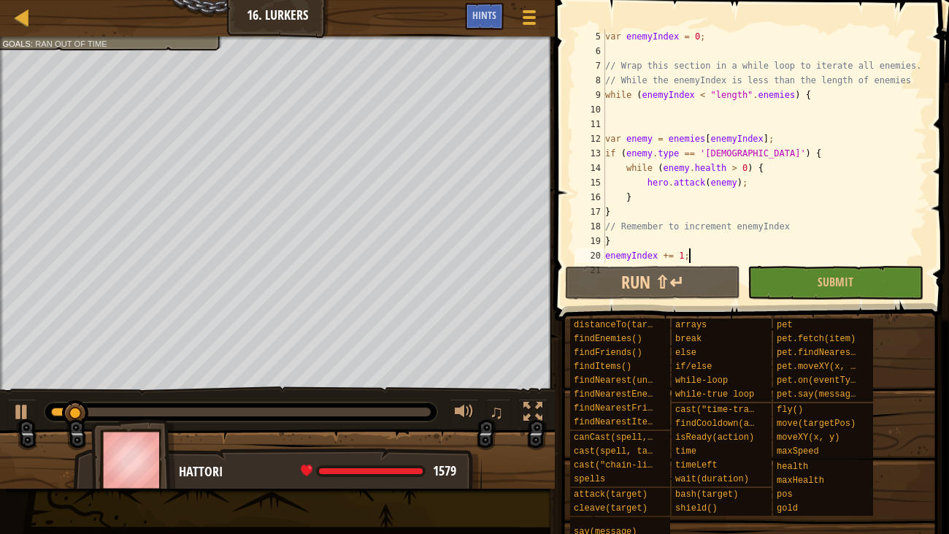
click at [615, 239] on div "var enemyIndex = 0 ; // Wrap this section in a while loop to iterate all enemie…" at bounding box center [764, 160] width 325 height 263
type textarea "}"
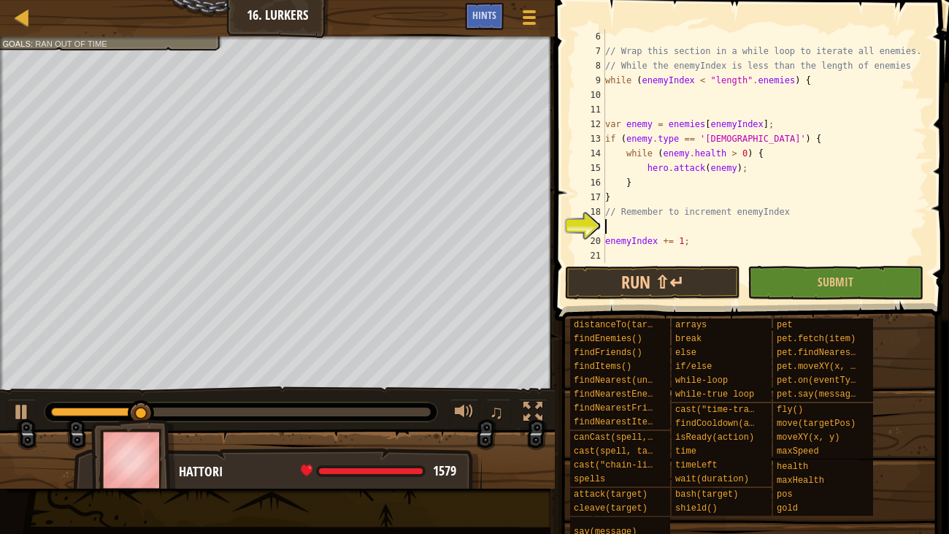
scroll to position [72, 0]
click at [617, 255] on div "// Wrap this section in a while loop to iterate all enemies. // While the enemy…" at bounding box center [764, 160] width 325 height 263
type textarea "}"
click at [697, 287] on button "Run ⇧↵" at bounding box center [652, 283] width 175 height 34
click at [716, 281] on button "Run ⇧↵" at bounding box center [652, 283] width 175 height 34
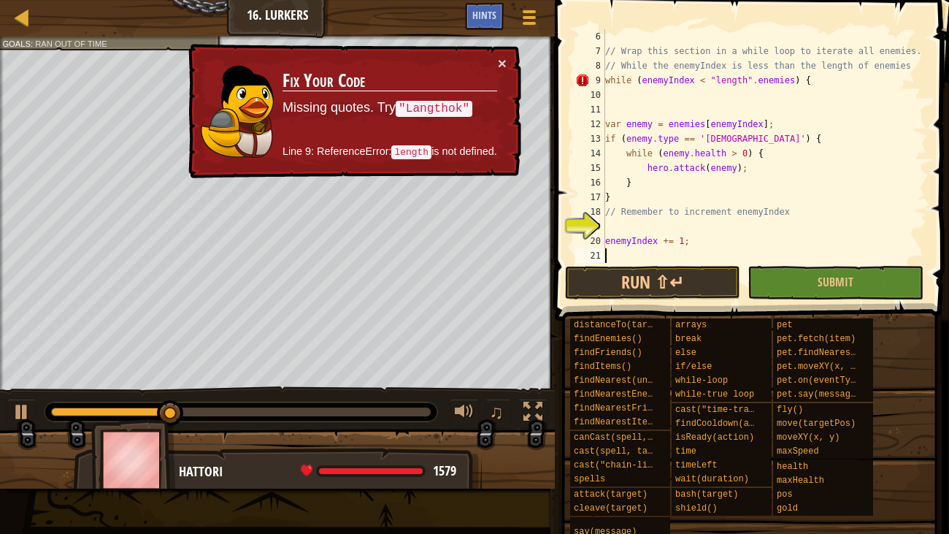
click at [631, 220] on div "// Wrap this section in a while loop to iterate all enemies. // While the enemy…" at bounding box center [764, 160] width 325 height 263
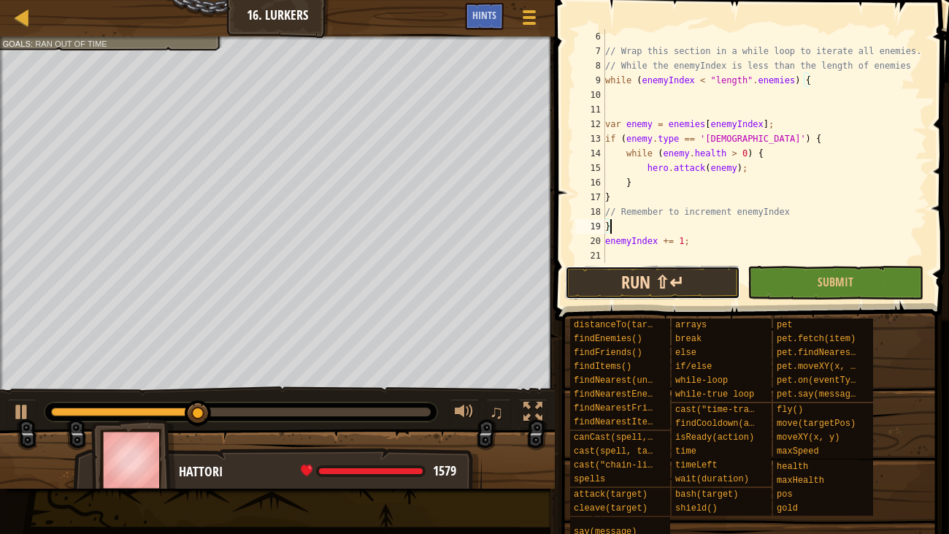
click at [697, 283] on button "Run ⇧↵" at bounding box center [652, 283] width 175 height 34
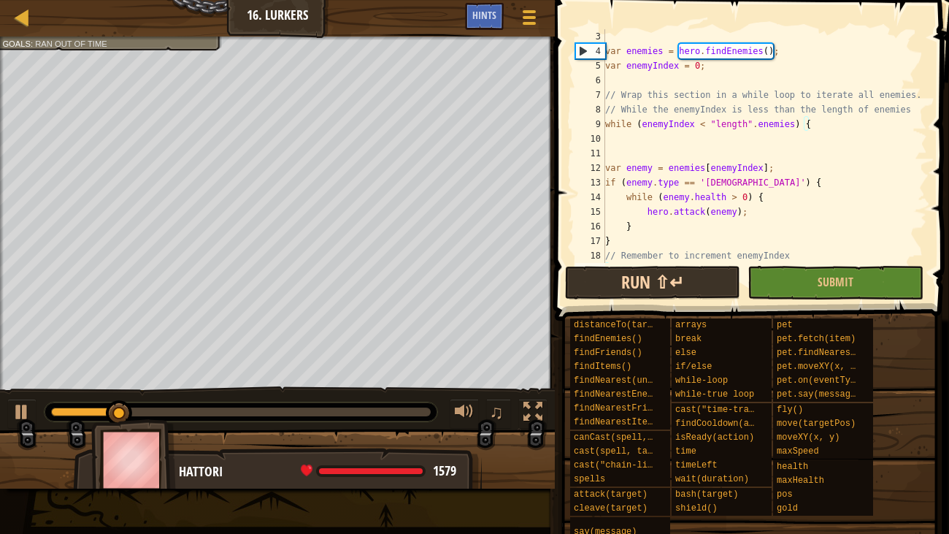
scroll to position [28, 0]
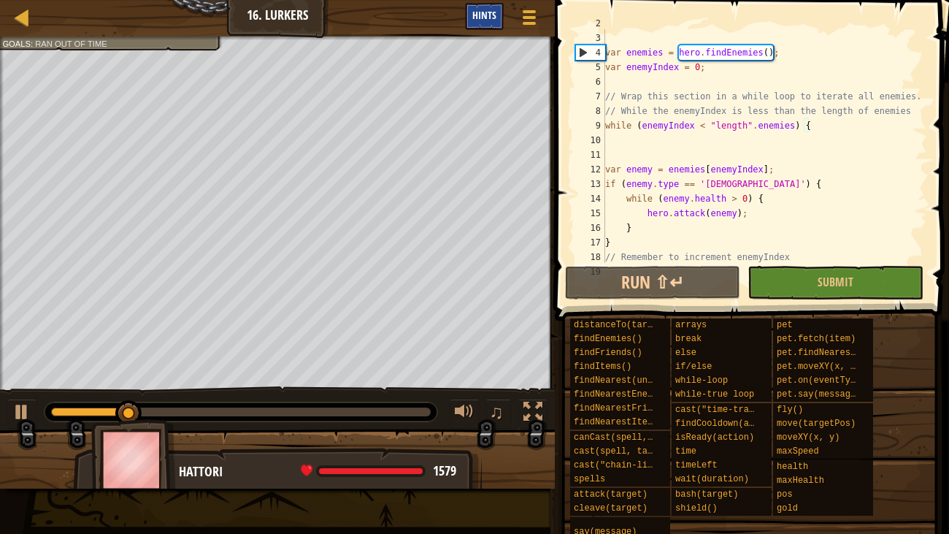
click at [496, 23] on div "Hints" at bounding box center [484, 16] width 39 height 27
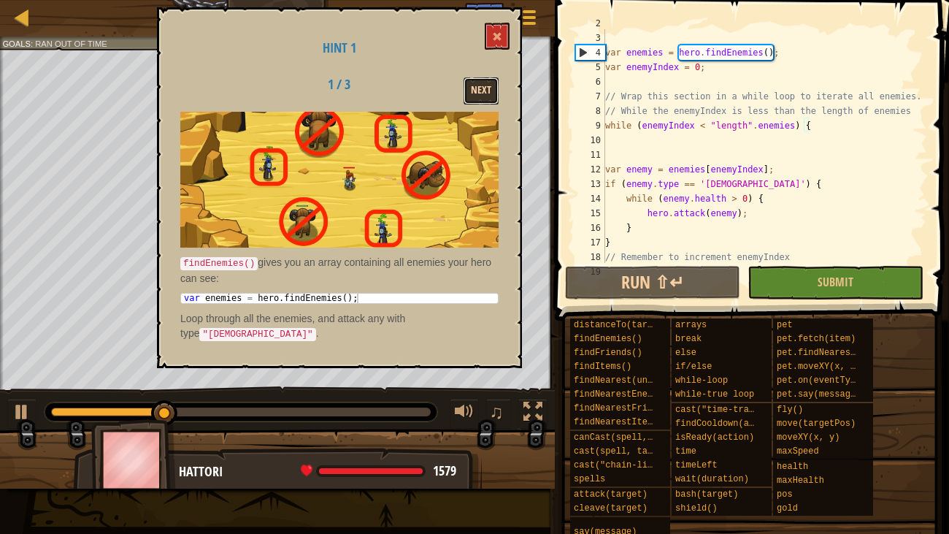
click at [489, 81] on button "Next" at bounding box center [481, 90] width 35 height 27
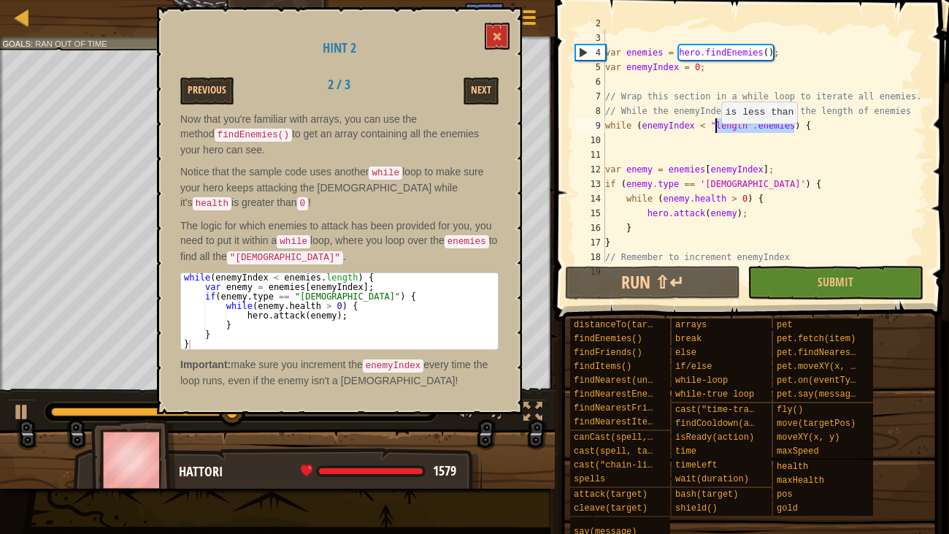
drag, startPoint x: 796, startPoint y: 126, endPoint x: 712, endPoint y: 123, distance: 84.0
click at [712, 123] on div "// Only attack [DEMOGRAPHIC_DATA]. Don't attack yaks! var enemies = hero . find…" at bounding box center [764, 147] width 325 height 263
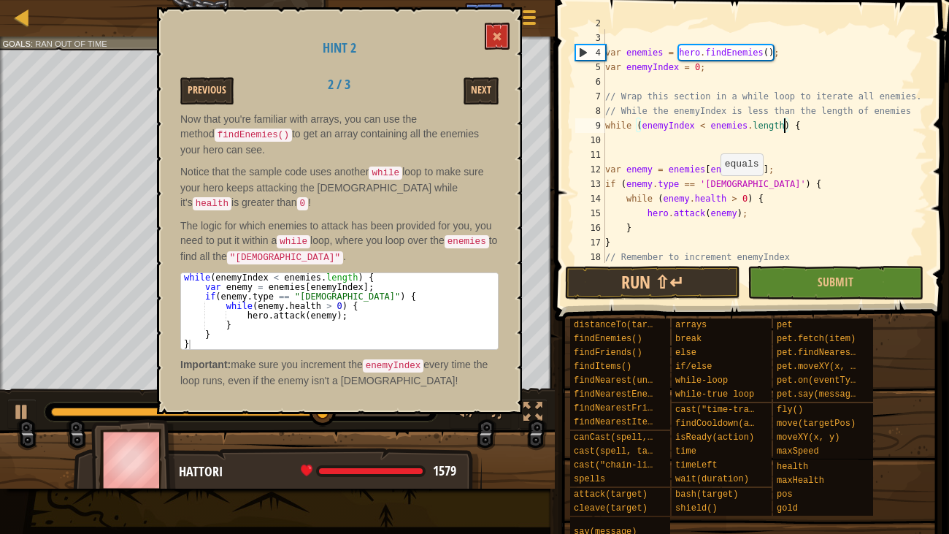
scroll to position [87, 0]
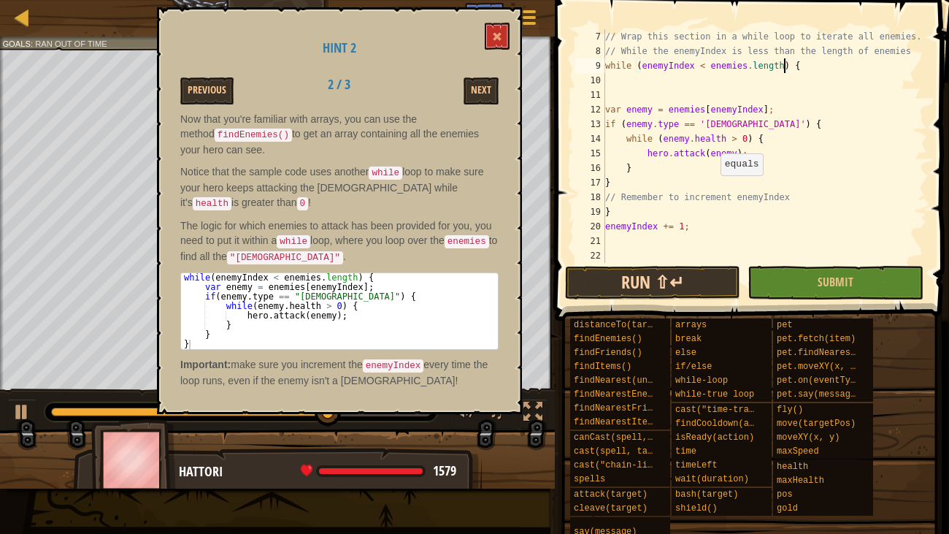
type textarea "while (enemyIndex < enemies.length) {"
click at [704, 280] on button "Run ⇧↵" at bounding box center [652, 283] width 175 height 34
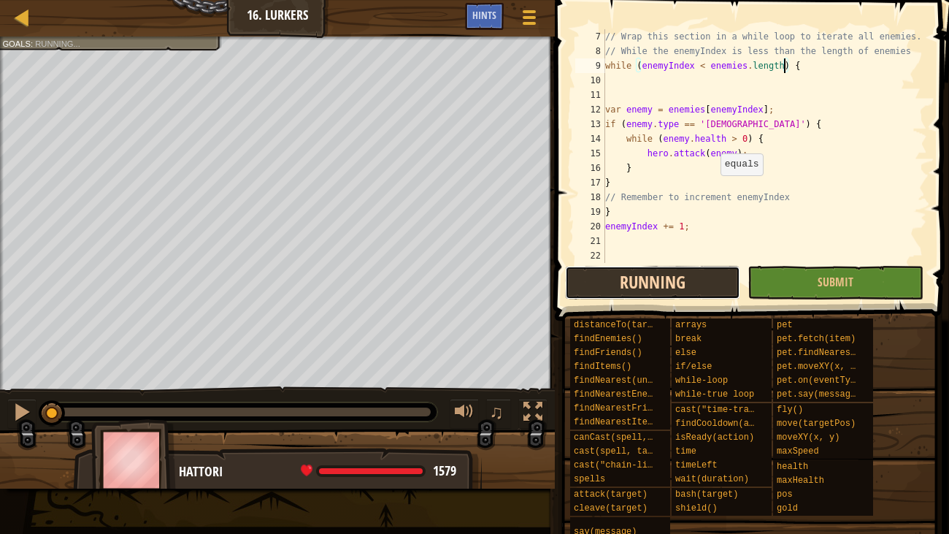
click at [703, 283] on button "Running" at bounding box center [652, 283] width 175 height 34
click at [682, 274] on button "Running" at bounding box center [652, 283] width 175 height 34
click at [637, 234] on div "// Wrap this section in a while loop to iterate all enemies. // While the enemy…" at bounding box center [764, 160] width 325 height 263
click at [656, 291] on button "Running" at bounding box center [652, 283] width 175 height 34
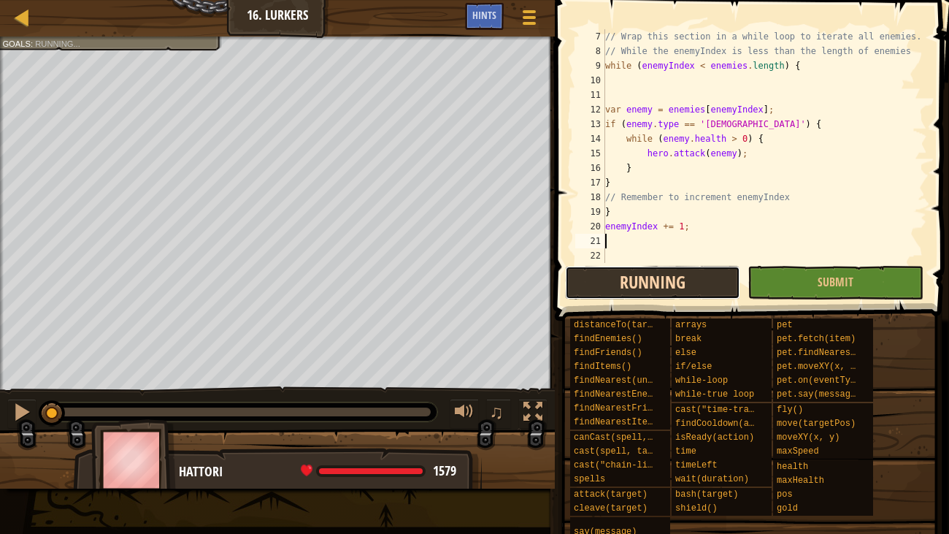
click at [656, 291] on button "Running" at bounding box center [652, 283] width 175 height 34
click at [15, 407] on div at bounding box center [21, 411] width 19 height 19
click at [643, 277] on button "Running" at bounding box center [652, 283] width 175 height 34
click at [615, 212] on div "// Wrap this section in a while loop to iterate all enemies. // While the enemy…" at bounding box center [764, 160] width 325 height 263
type textarea "}"
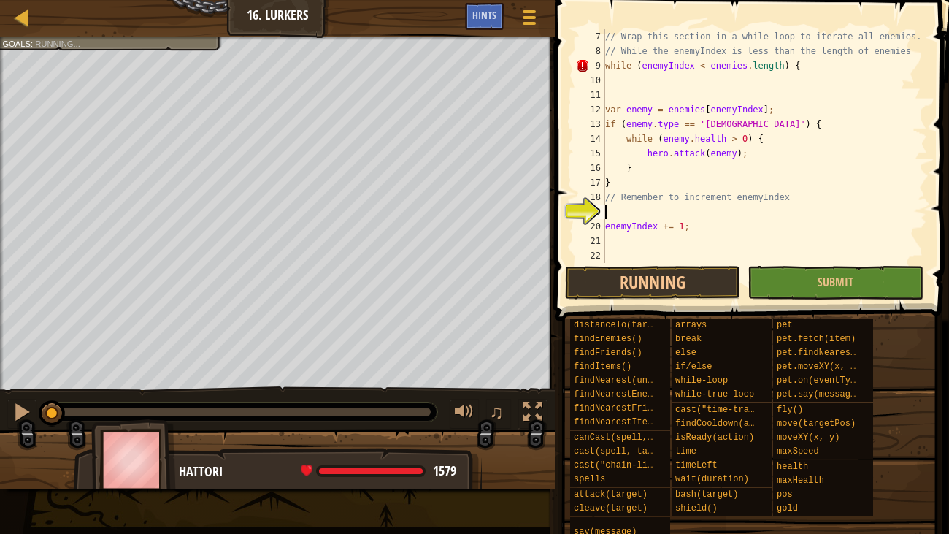
click at [618, 239] on div "// Wrap this section in a while loop to iterate all enemies. // While the enemy…" at bounding box center [764, 160] width 325 height 263
type textarea "}"
click at [683, 283] on button "Running" at bounding box center [652, 283] width 175 height 34
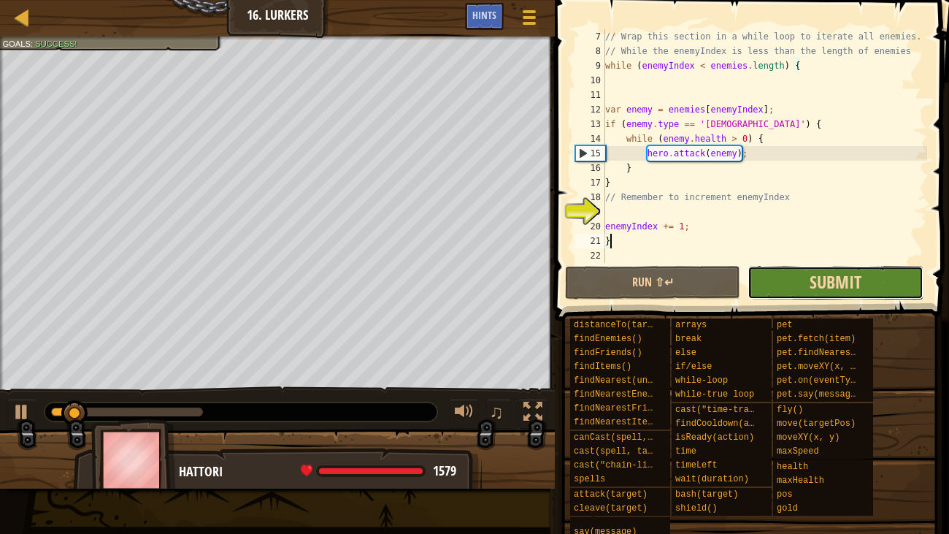
click at [858, 281] on span "Submit" at bounding box center [836, 281] width 52 height 23
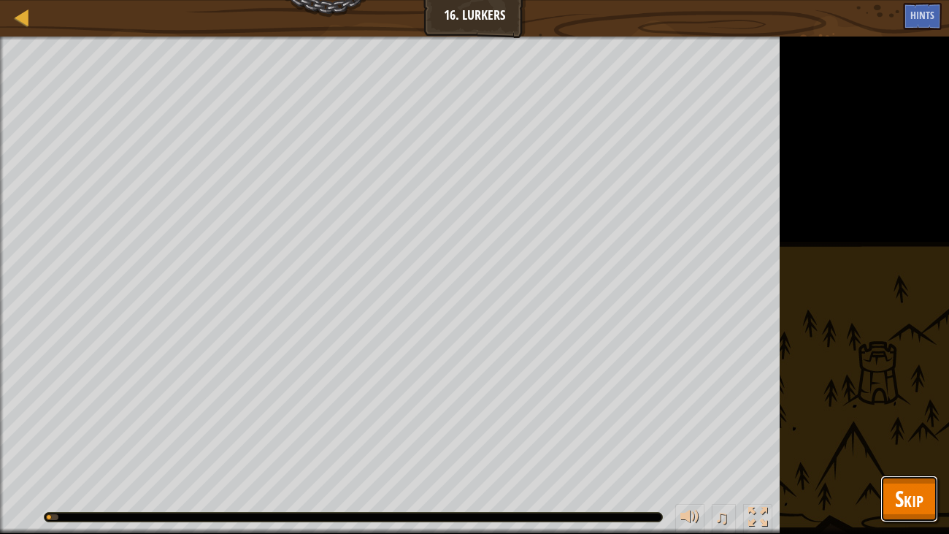
click at [904, 409] on button "Skip" at bounding box center [909, 498] width 58 height 47
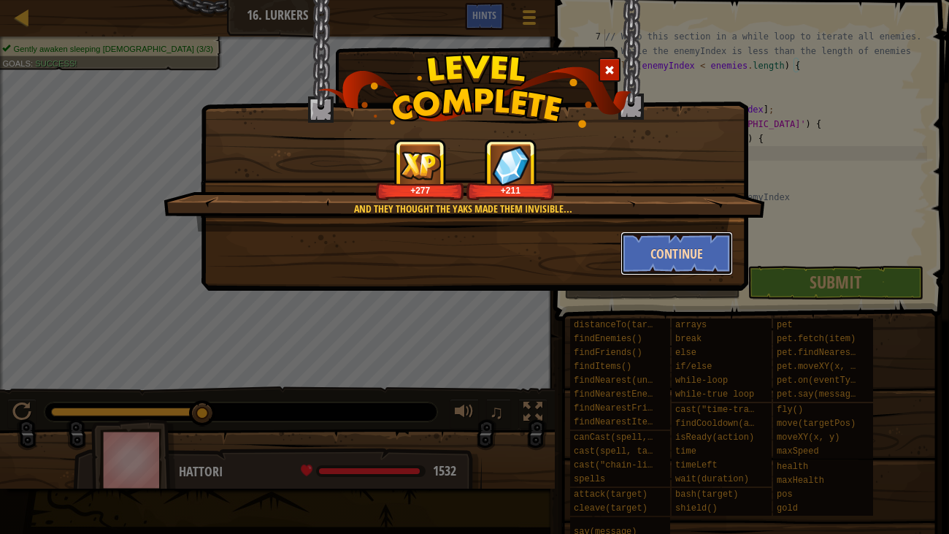
click at [662, 252] on button "Continue" at bounding box center [676, 253] width 113 height 44
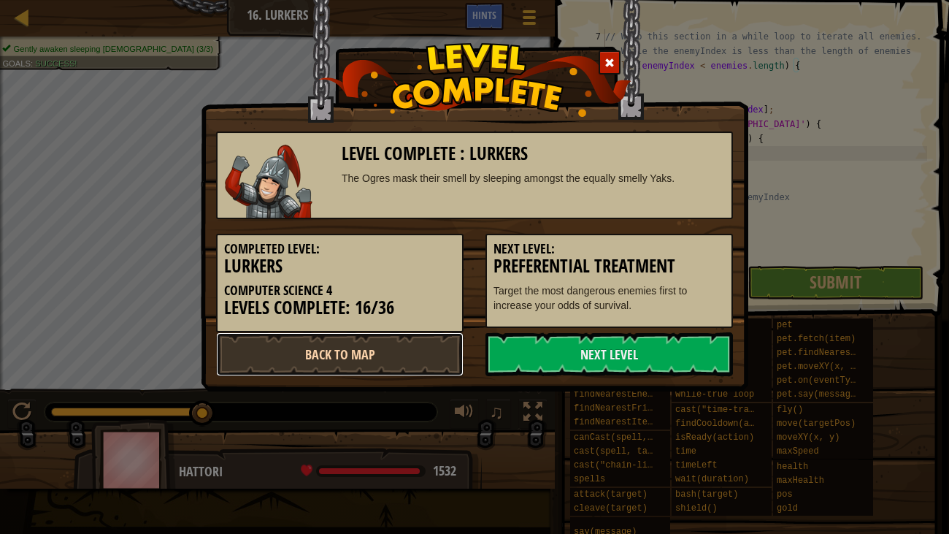
click at [403, 345] on link "Back to Map" at bounding box center [339, 354] width 247 height 44
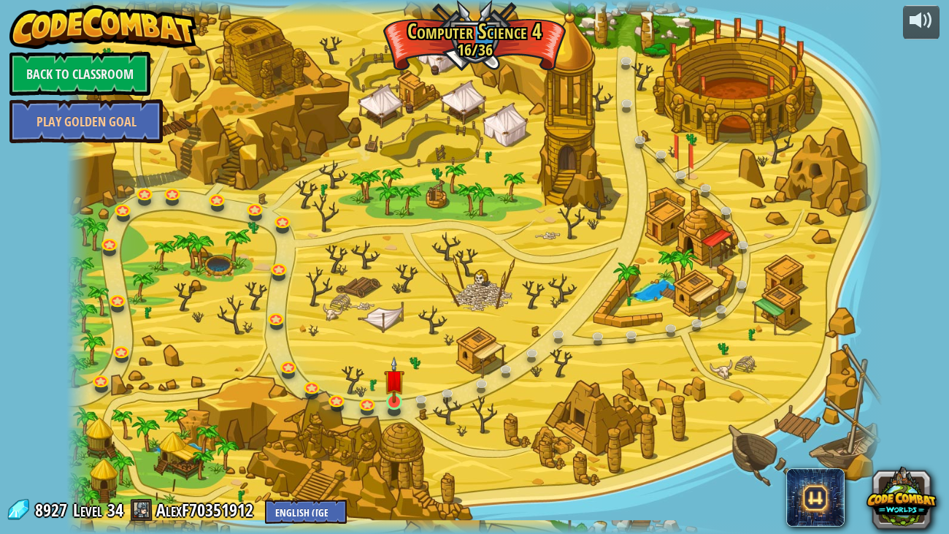
click at [393, 393] on img at bounding box center [394, 379] width 20 height 47
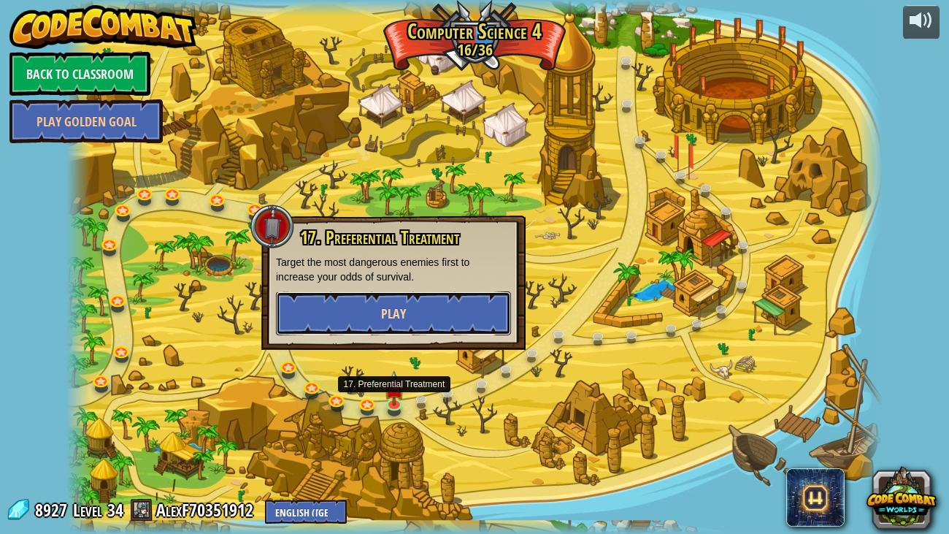
click at [467, 308] on button "Play" at bounding box center [393, 313] width 235 height 44
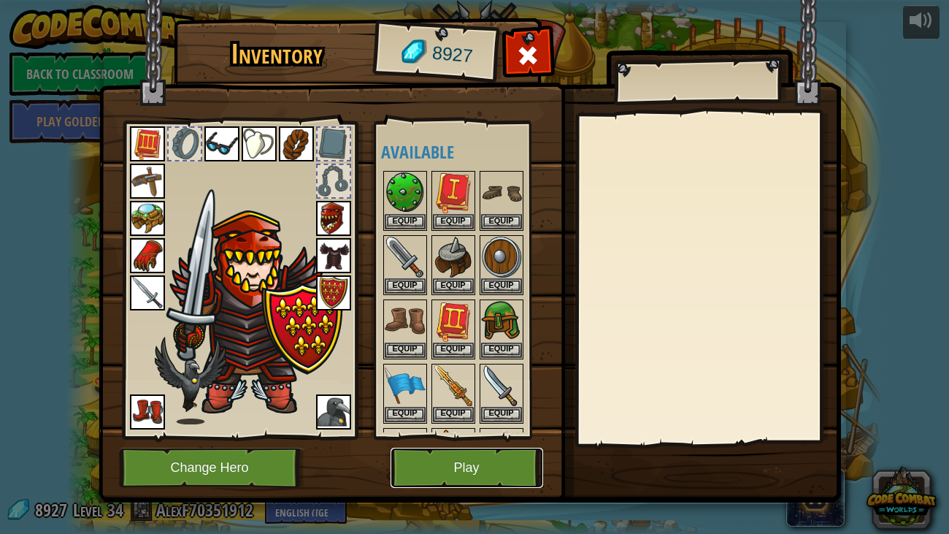
click at [500, 409] on button "Play" at bounding box center [467, 467] width 153 height 40
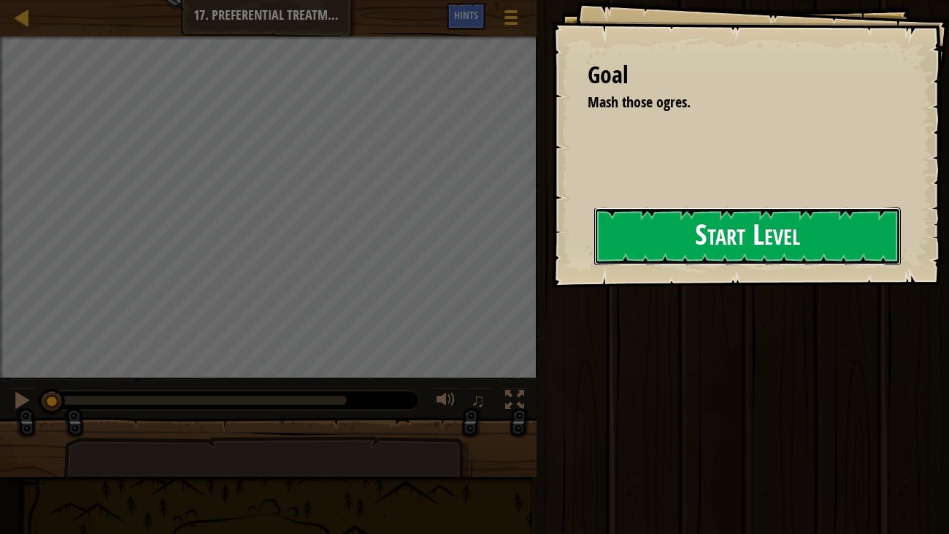
click at [594, 252] on button "Start Level" at bounding box center [747, 236] width 307 height 58
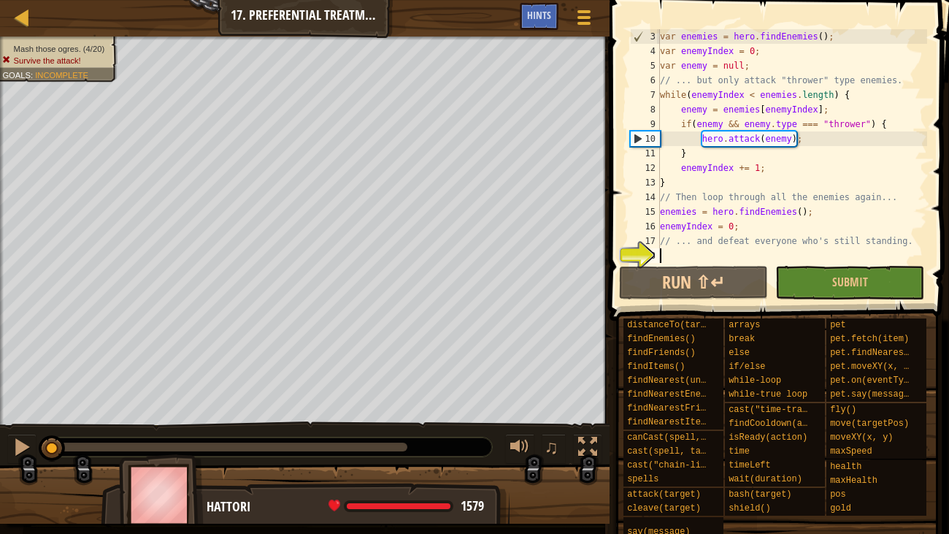
scroll to position [28, 0]
type textarea "i"
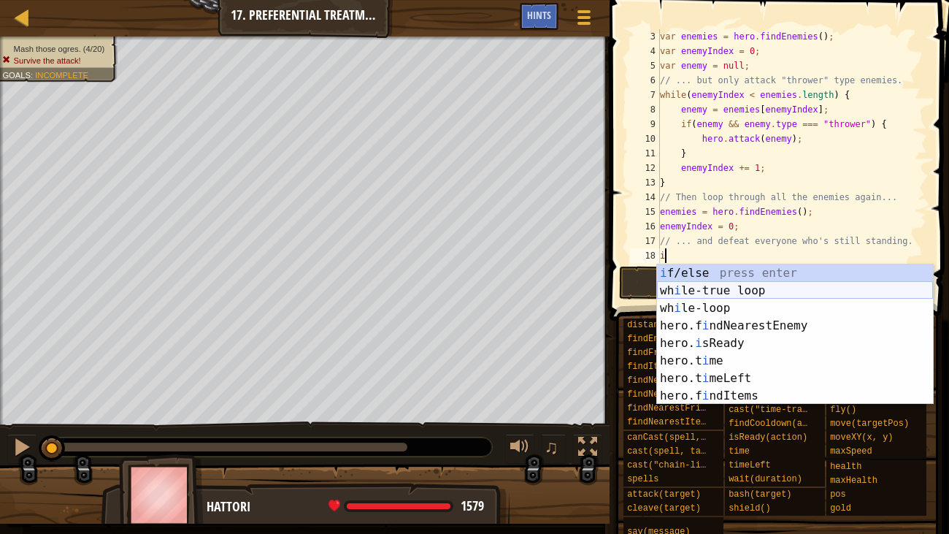
click at [729, 288] on div "i f/else press enter wh i le-true loop press enter wh i le-loop press enter her…" at bounding box center [795, 351] width 276 height 175
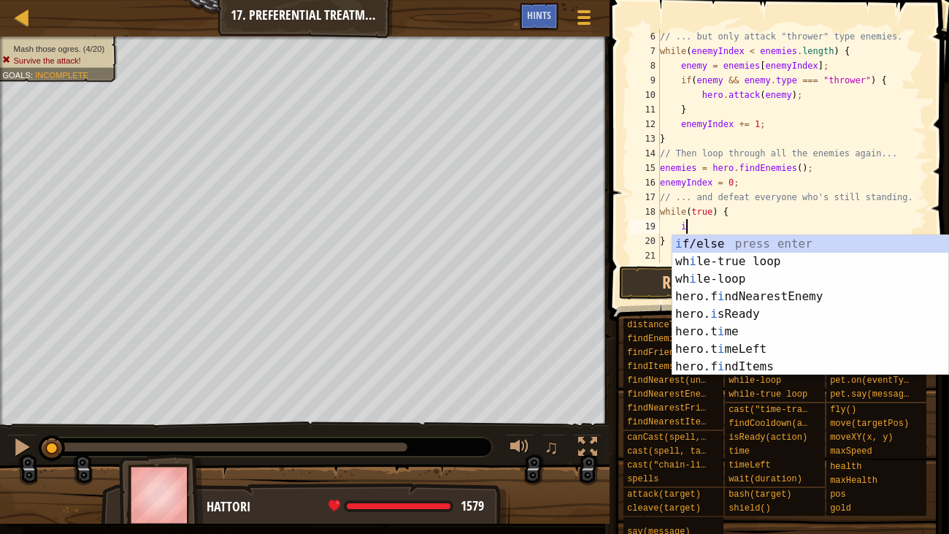
scroll to position [7, 1]
click at [694, 242] on div "i f/else press enter wh i le-true loop press enter wh i le-loop press enter her…" at bounding box center [810, 322] width 276 height 175
type textarea "if (enemy) {"
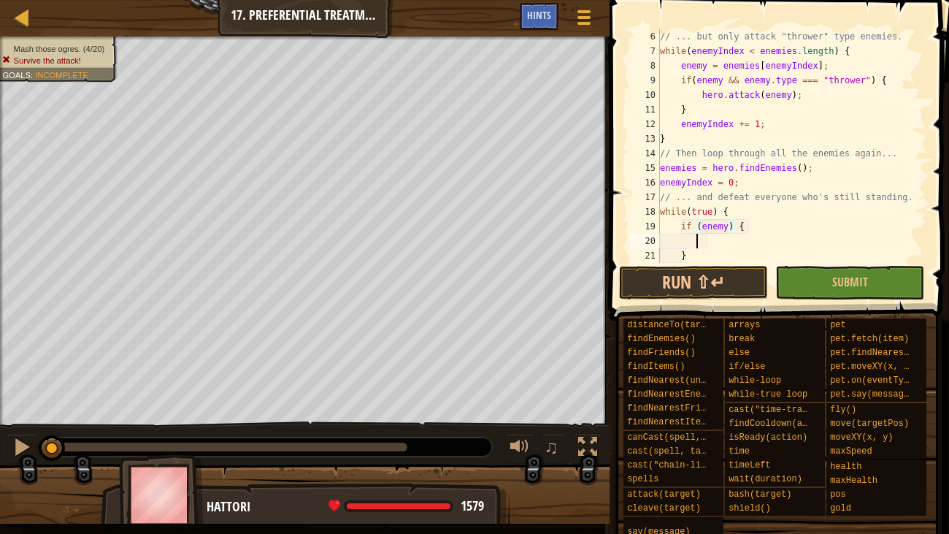
click at [694, 242] on div "// ... but only attack "thrower" type enemies. while ( enemyIndex < enemies . l…" at bounding box center [792, 160] width 270 height 263
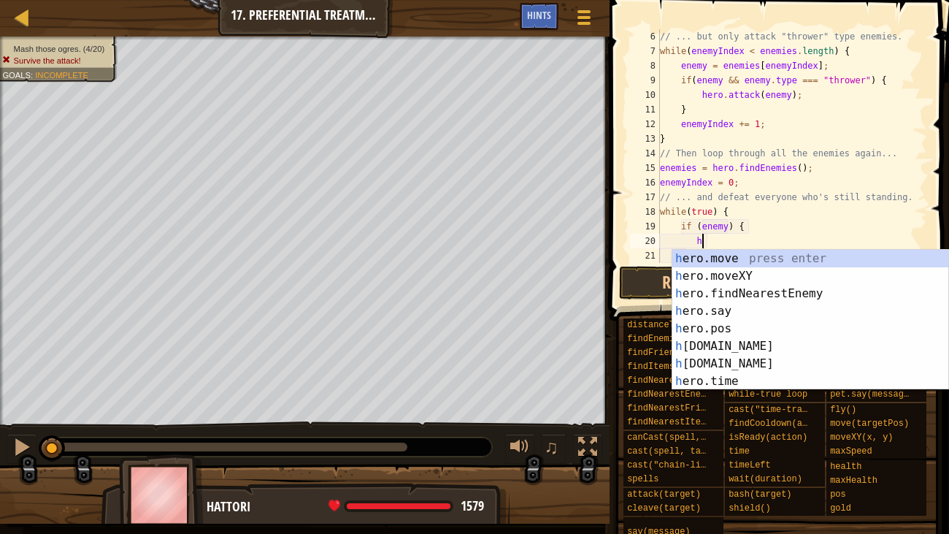
scroll to position [7, 3]
type textarea "h"
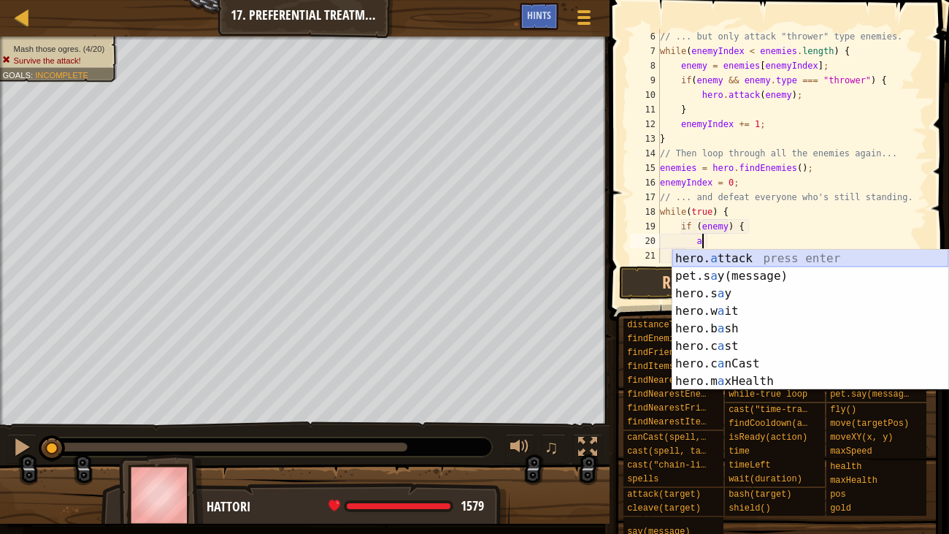
click at [740, 254] on div "hero. a ttack press enter pet.s a y(message) press enter hero.s a y press enter…" at bounding box center [810, 337] width 276 height 175
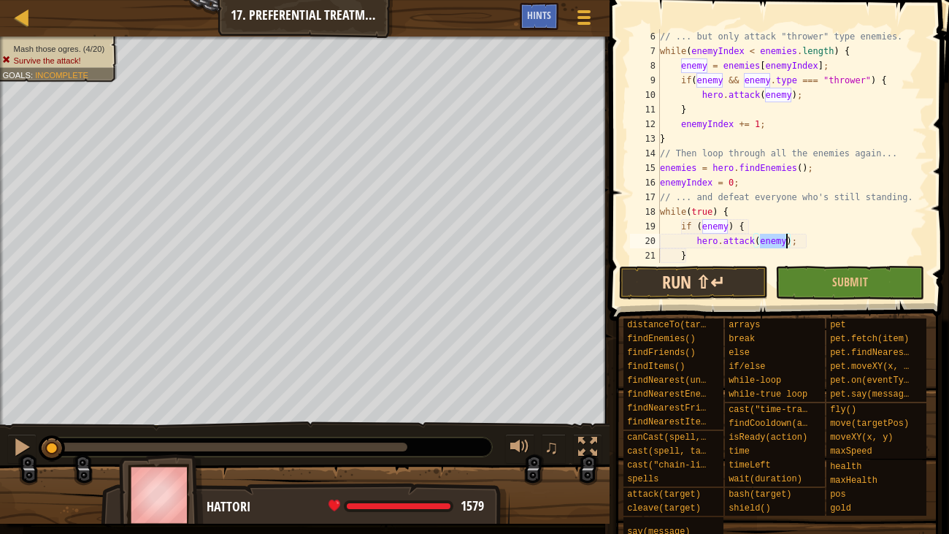
type textarea "hero.attack(enemy);"
click at [737, 280] on button "Run ⇧↵" at bounding box center [693, 283] width 149 height 34
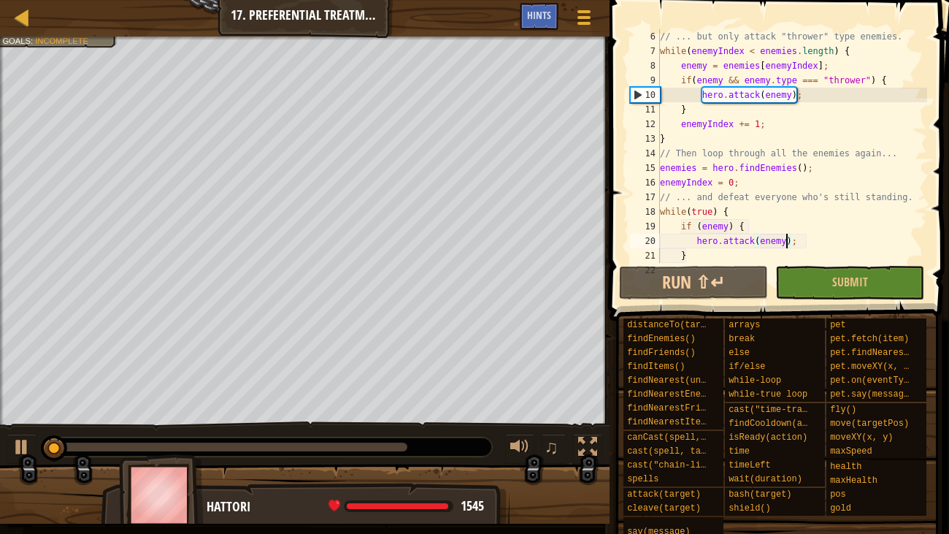
scroll to position [101, 0]
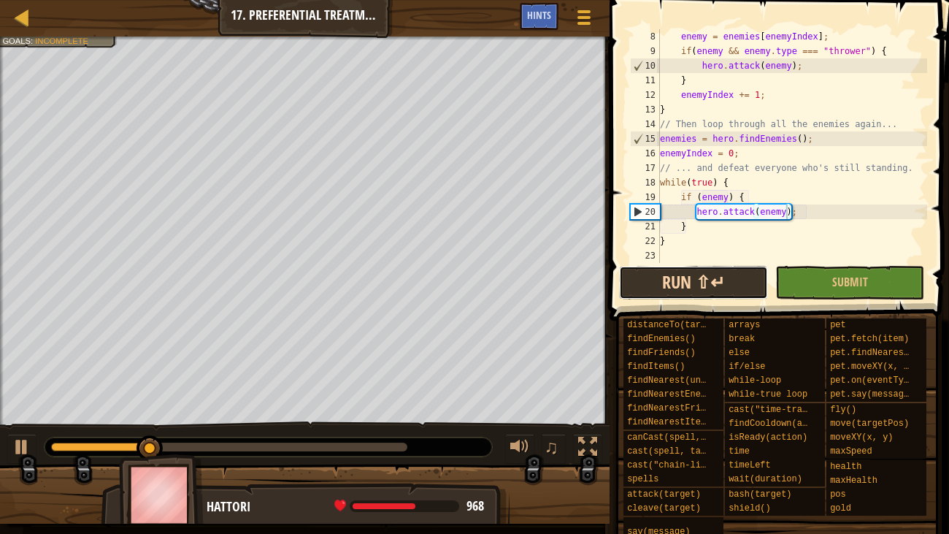
click at [705, 283] on button "Run ⇧↵" at bounding box center [693, 283] width 149 height 34
click at [723, 277] on button "Run ⇧↵" at bounding box center [693, 283] width 149 height 34
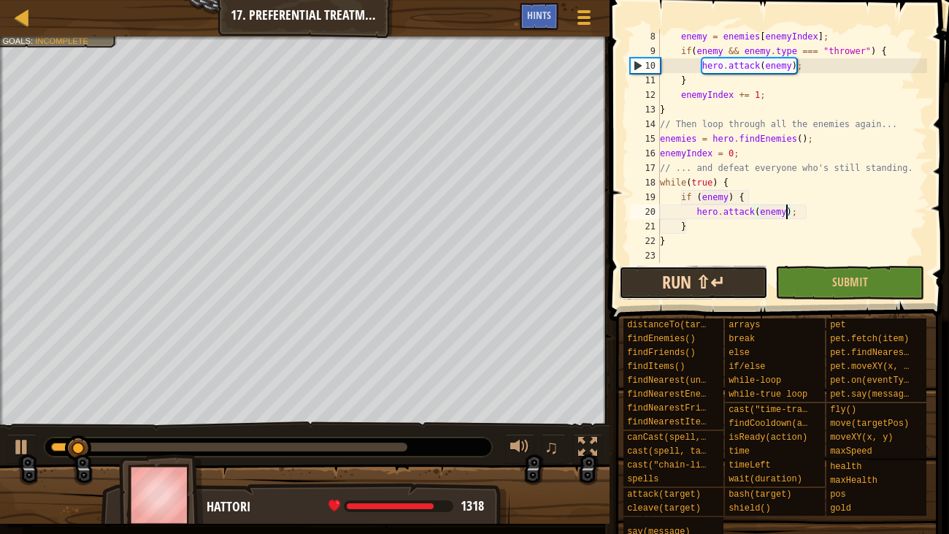
click at [722, 276] on button "Run ⇧↵" at bounding box center [693, 283] width 149 height 34
click at [728, 276] on button "Run ⇧↵" at bounding box center [693, 283] width 149 height 34
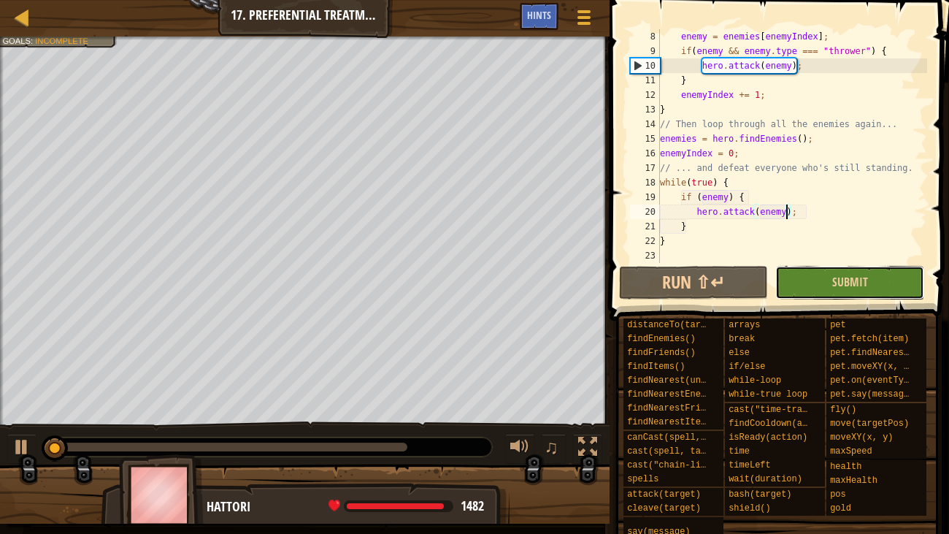
click at [794, 275] on button "Submit" at bounding box center [849, 283] width 149 height 34
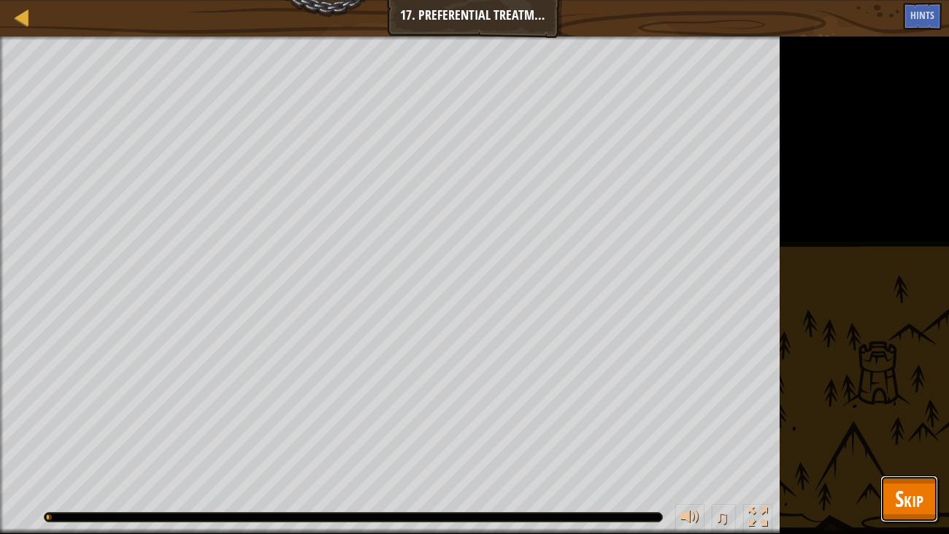
click at [913, 409] on span "Skip" at bounding box center [909, 498] width 28 height 30
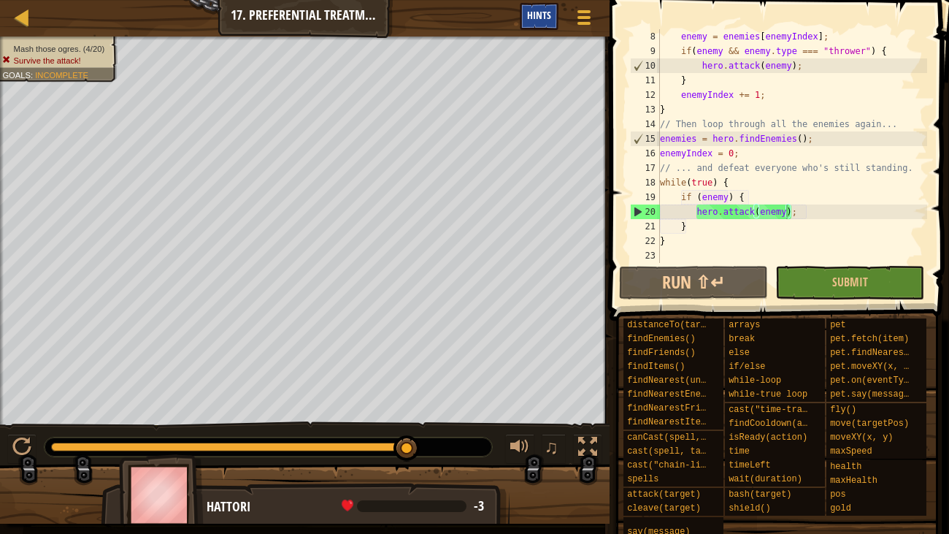
click at [534, 14] on span "Hints" at bounding box center [539, 15] width 24 height 14
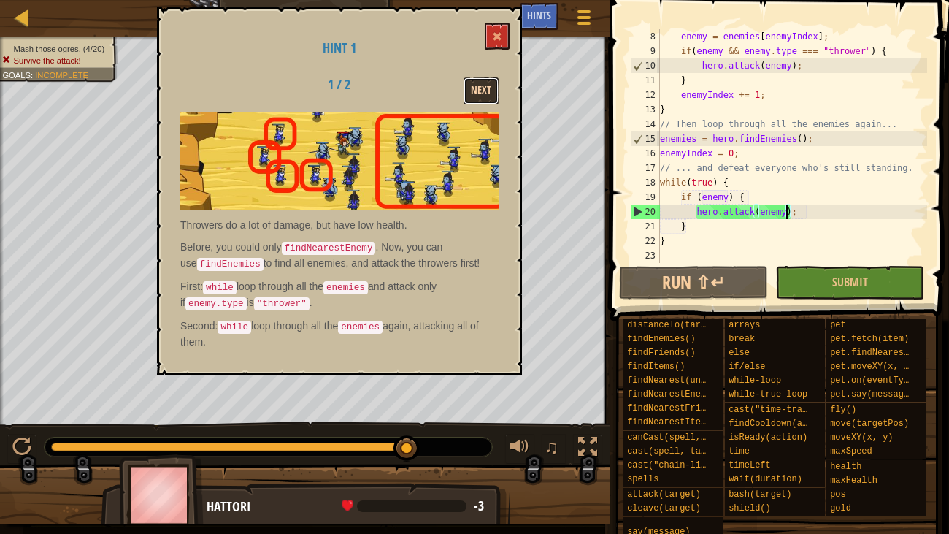
click at [488, 85] on button "Next" at bounding box center [481, 90] width 35 height 27
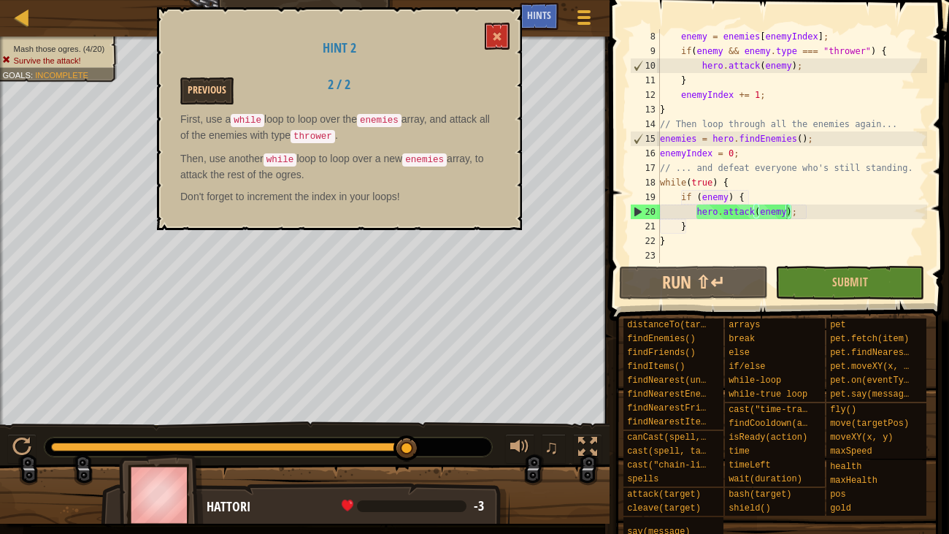
scroll to position [7, 0]
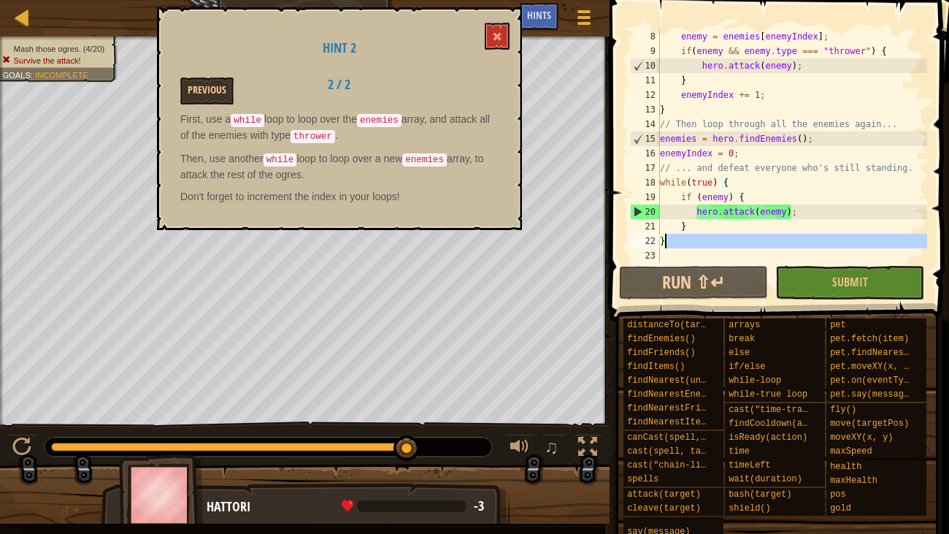
drag, startPoint x: 709, startPoint y: 253, endPoint x: 691, endPoint y: 245, distance: 20.2
click at [691, 245] on div "enemy = enemies [ enemyIndex ] ; if ( enemy && enemy . type === "thrower" ) { h…" at bounding box center [792, 160] width 270 height 263
click at [691, 245] on div "enemy = enemies [ enemyIndex ] ; if ( enemy && enemy . type === "thrower" ) { h…" at bounding box center [792, 146] width 270 height 234
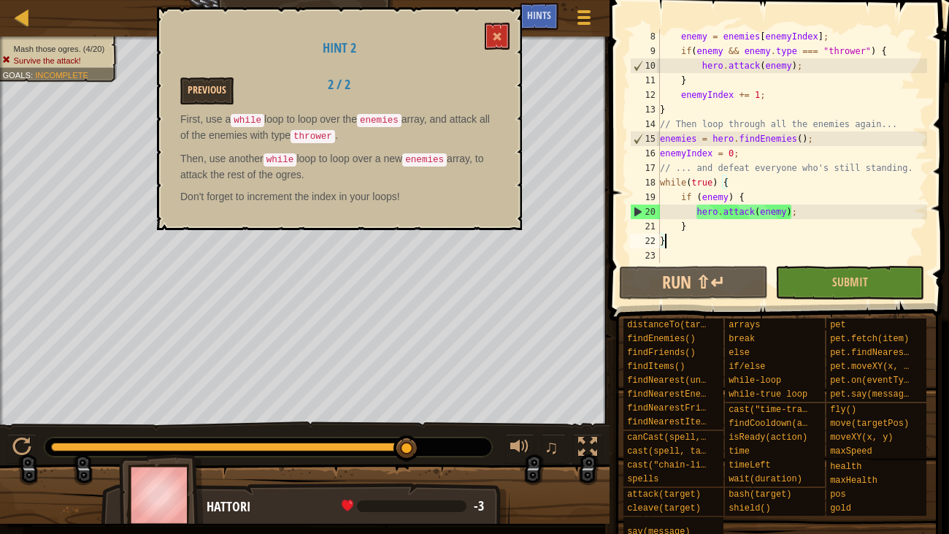
click at [691, 245] on div "enemy = enemies [ enemyIndex ] ; if ( enemy && enemy . type === "thrower" ) { h…" at bounding box center [792, 160] width 270 height 263
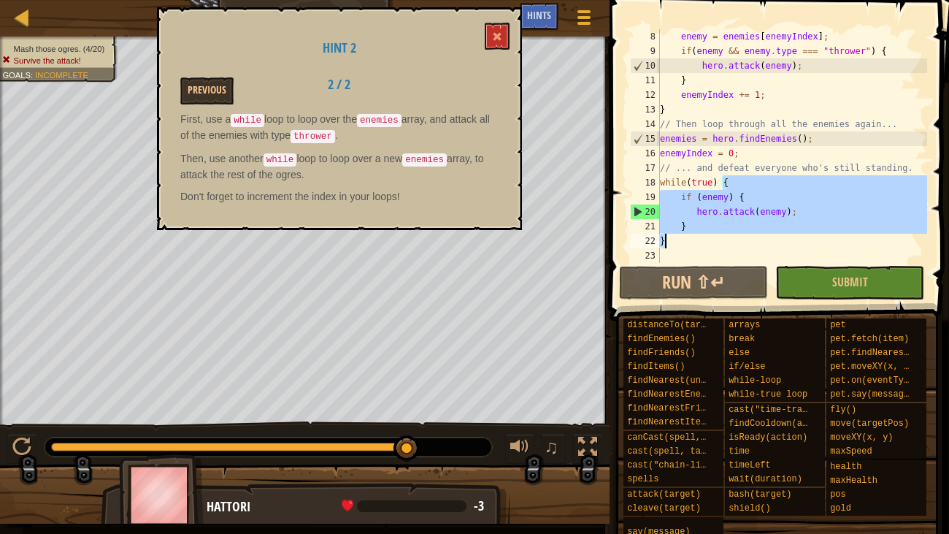
scroll to position [101, 0]
click at [693, 235] on div "enemy = enemies [ enemyIndex ] ; if ( enemy && enemy . type === "thrower" ) { h…" at bounding box center [792, 146] width 270 height 234
drag, startPoint x: 691, startPoint y: 242, endPoint x: 656, endPoint y: 179, distance: 72.3
click at [656, 179] on div "} 8 9 10 11 12 13 14 15 16 17 18 19 20 21 22 23 enemy = enemies [ enemyIndex ] …" at bounding box center [777, 146] width 300 height 234
type textarea "while(true) { if (enemy) {"
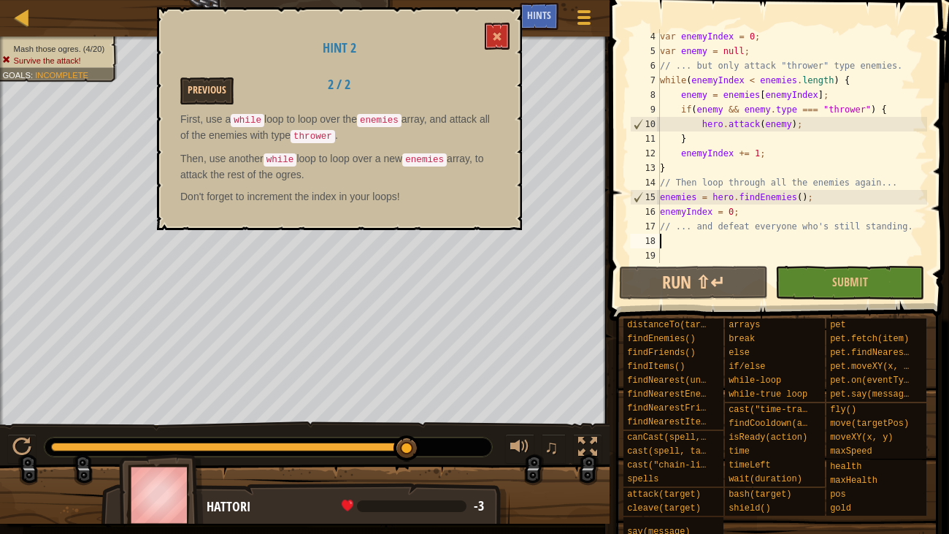
scroll to position [43, 0]
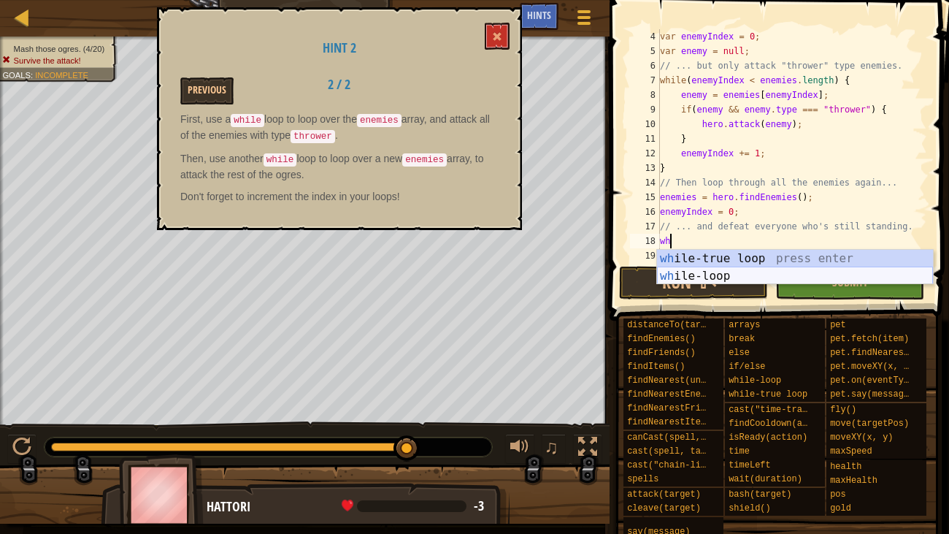
click at [727, 277] on div "wh ile-true loop press enter wh ile-loop press enter" at bounding box center [795, 285] width 276 height 70
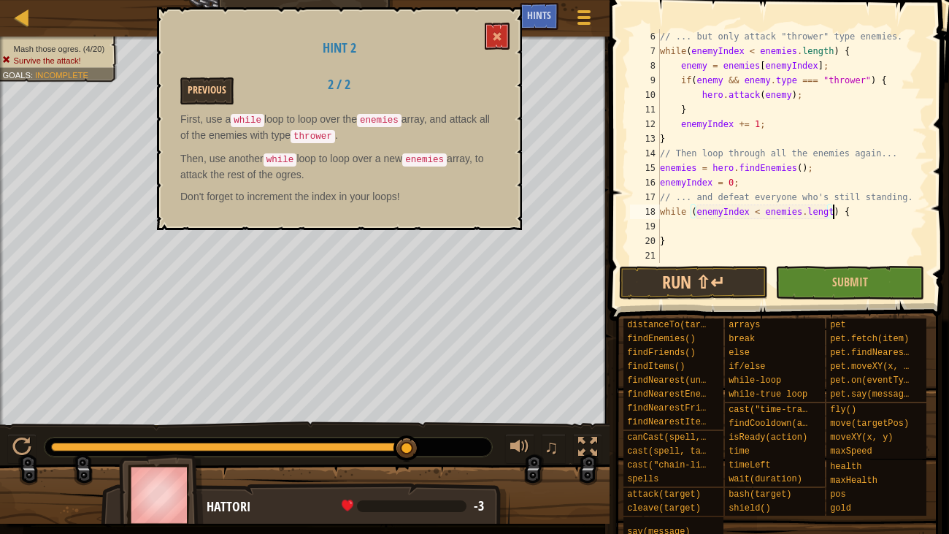
scroll to position [7, 14]
type textarea "while (enemyIndex < enemies.length) {"
click at [668, 223] on div "// ... but only attack "thrower" type enemies. while ( enemyIndex < enemies . l…" at bounding box center [792, 160] width 270 height 263
type textarea "i"
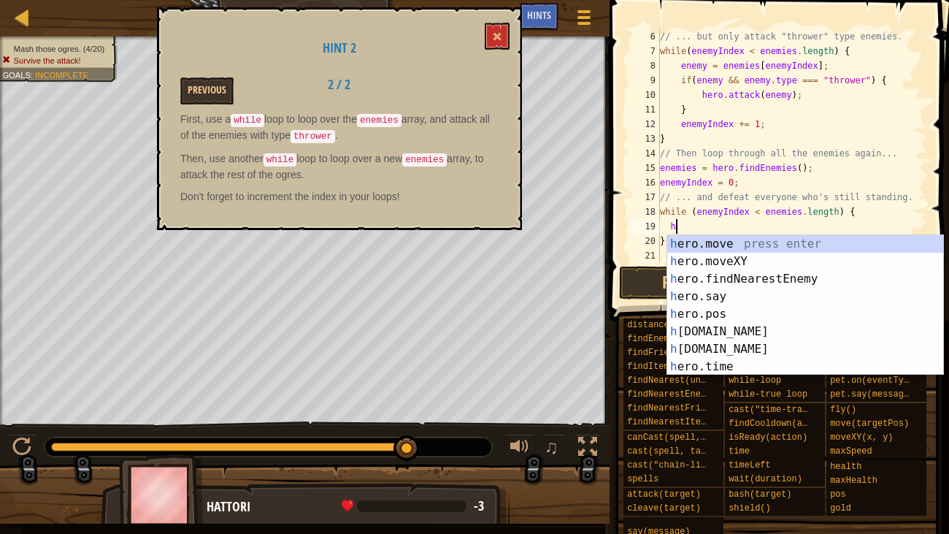
scroll to position [7, 1]
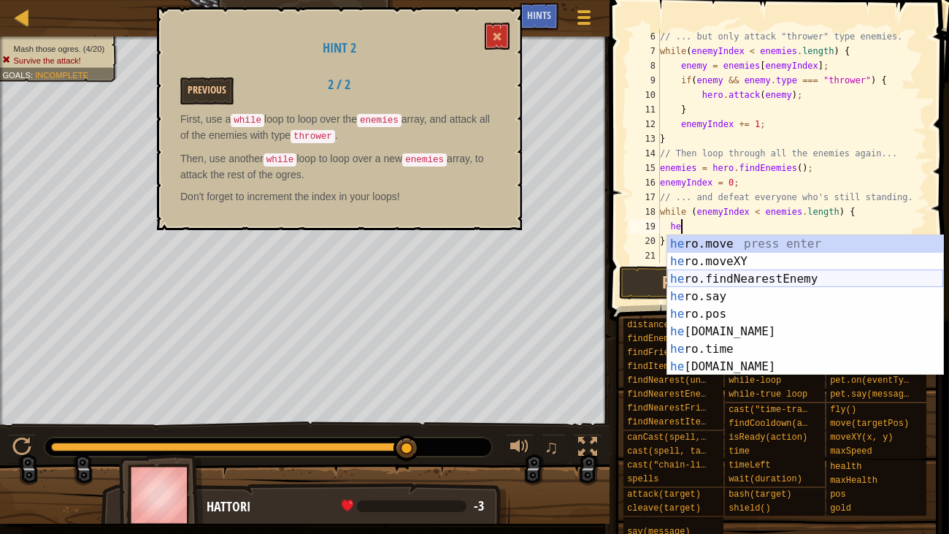
type textarea "h"
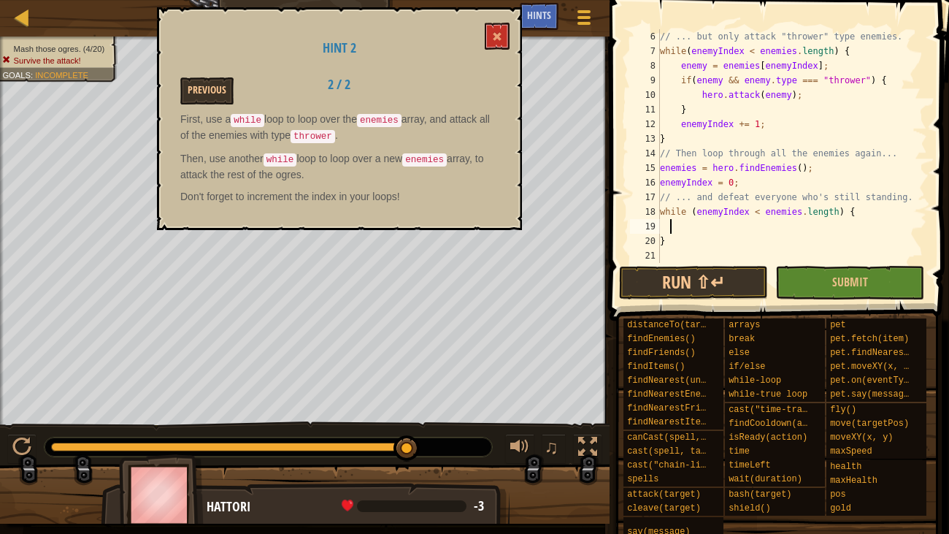
scroll to position [7, 0]
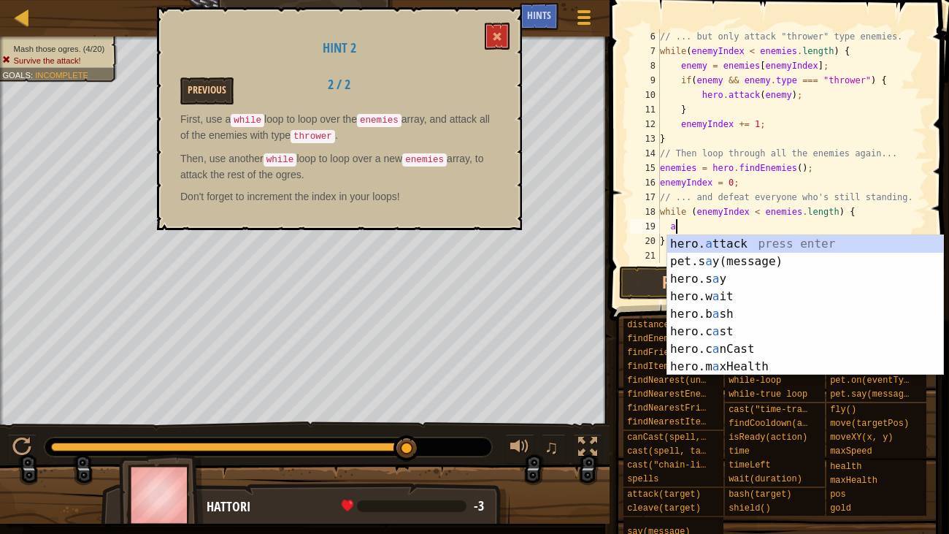
click at [702, 0] on body "Map Computer Science 4 17. Preferential Treatment Game Menu Done Hints 1 הההההה…" at bounding box center [474, 0] width 949 height 0
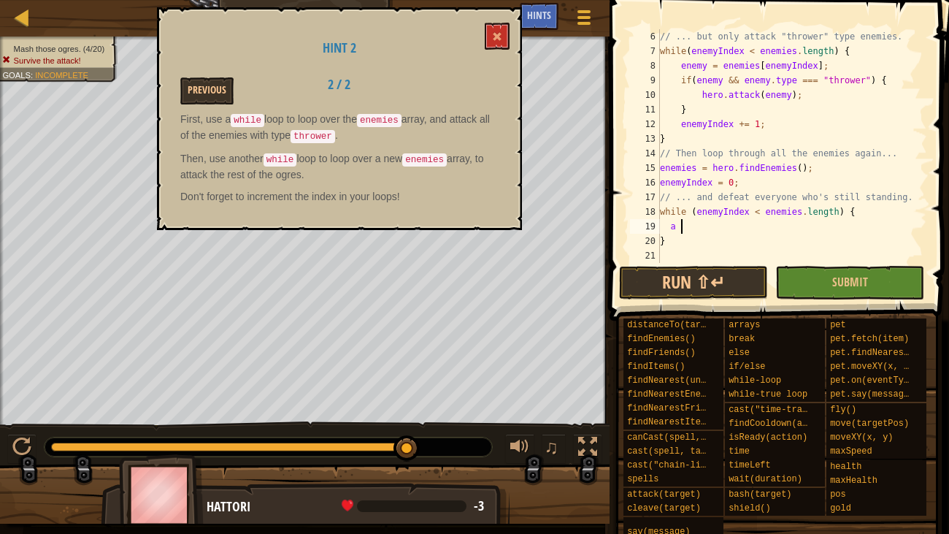
click at [682, 227] on div "// ... but only attack "thrower" type enemies. while ( enemyIndex < enemies . l…" at bounding box center [792, 160] width 270 height 263
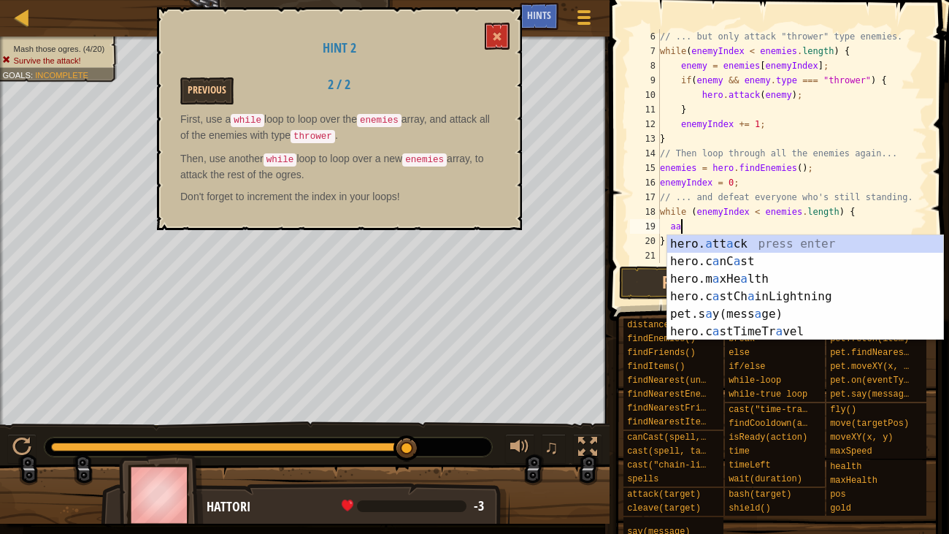
scroll to position [7, 1]
click at [700, 247] on div "hero. a tt a ck press enter hero.c a nC a st press enter hero.m a xHe a lth pre…" at bounding box center [805, 305] width 276 height 140
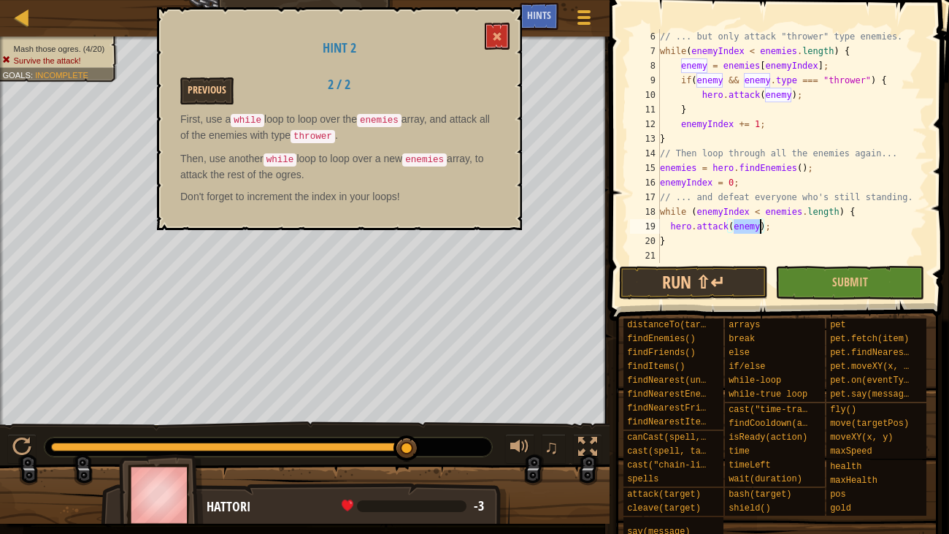
click at [740, 188] on div "// ... but only attack "thrower" type enemies. while ( enemyIndex < enemies . l…" at bounding box center [792, 160] width 270 height 263
click at [685, 271] on button "Run ⇧↵" at bounding box center [693, 283] width 149 height 34
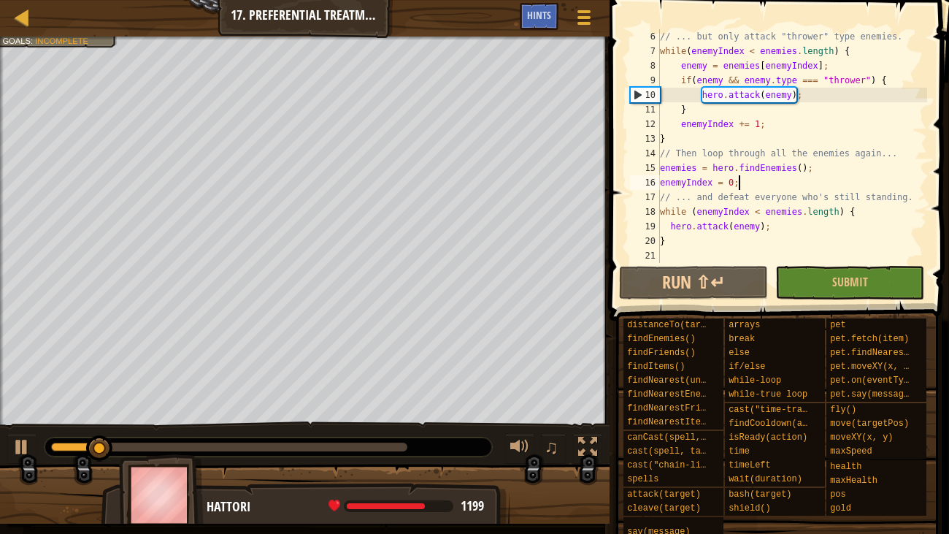
click at [659, 168] on div "15" at bounding box center [645, 168] width 30 height 15
type textarea "enemies = hero.findEnemies();"
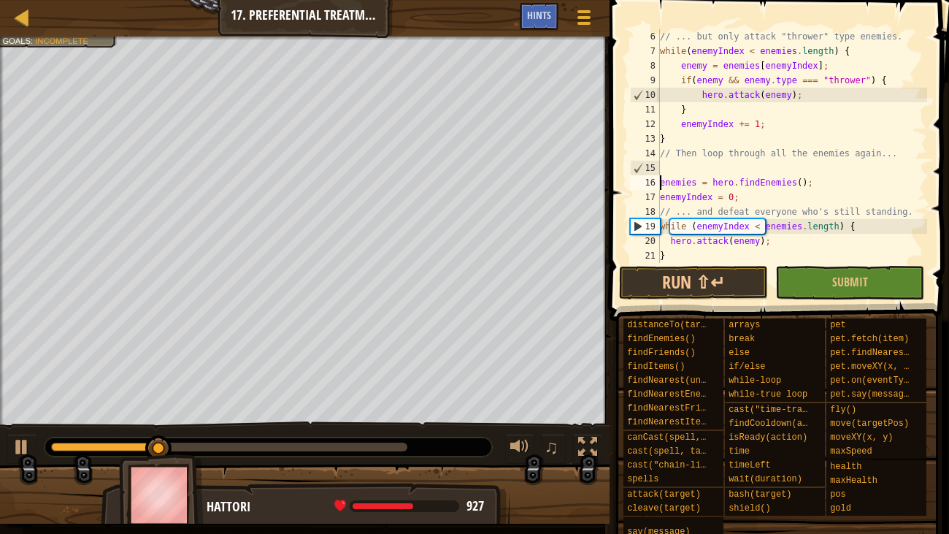
click at [666, 166] on div "// ... but only attack "thrower" type enemies. while ( enemyIndex < enemies . l…" at bounding box center [792, 160] width 270 height 263
type textarea "e"
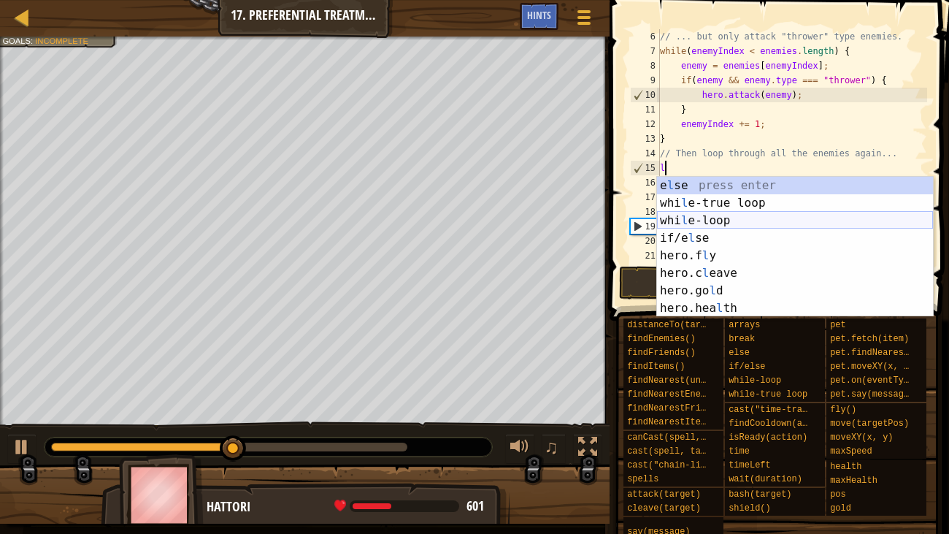
click at [731, 215] on div "e l se press enter whi l e-true loop press enter whi l e-loop press enter if/e …" at bounding box center [795, 264] width 276 height 175
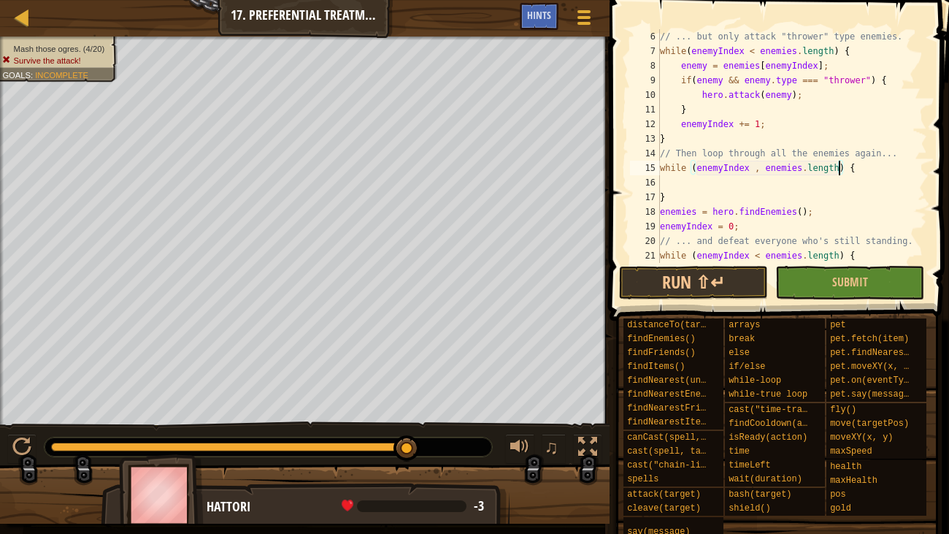
scroll to position [7, 14]
click at [758, 166] on div "// ... but only attack "thrower" type enemies. while ( enemyIndex < enemies . l…" at bounding box center [792, 160] width 270 height 263
click at [678, 196] on div "// ... but only attack "thrower" type enemies. while ( enemyIndex < enemies . l…" at bounding box center [792, 160] width 270 height 263
type textarea "}"
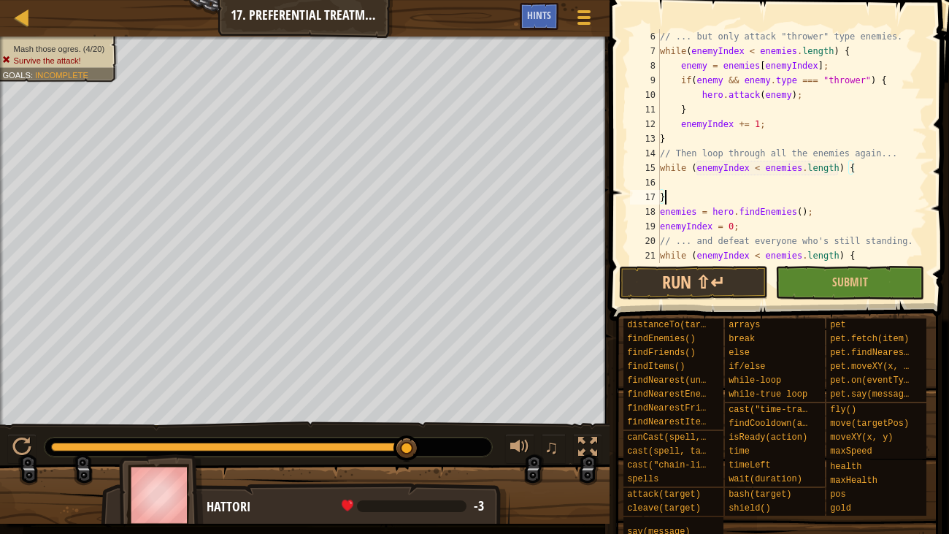
scroll to position [7, 0]
click at [661, 239] on div "// ... but only attack "thrower" type enemies. while ( enemyIndex < enemies . l…" at bounding box center [792, 160] width 270 height 263
type textarea "// ... and defeat everyone who's still standing."
click at [667, 240] on div "// ... but only attack "thrower" type enemies. while ( enemyIndex < enemies . l…" at bounding box center [792, 160] width 270 height 263
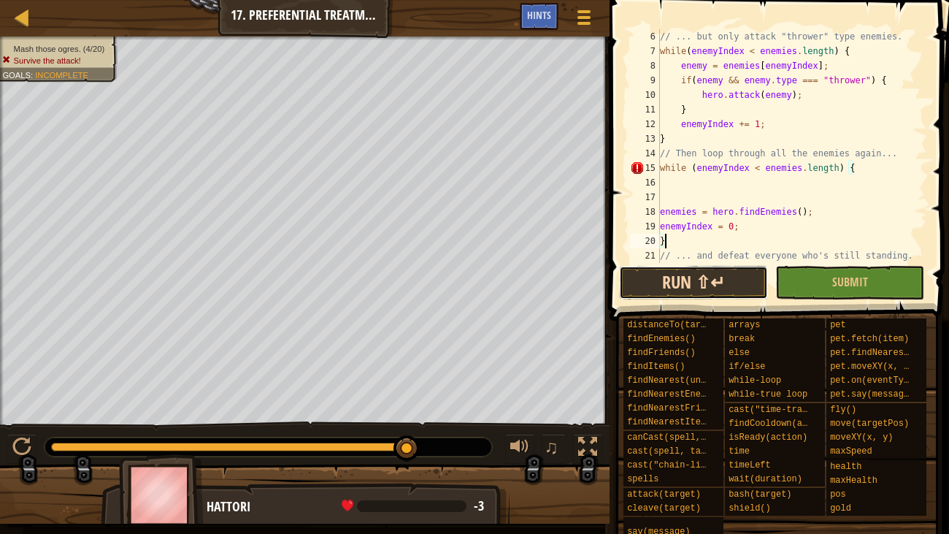
click at [734, 287] on button "Run ⇧↵" at bounding box center [693, 283] width 149 height 34
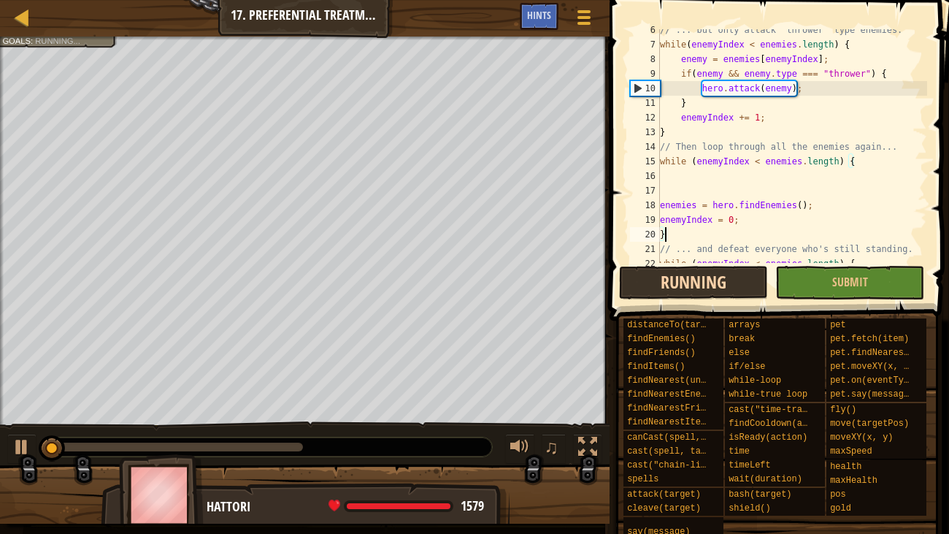
scroll to position [131, 0]
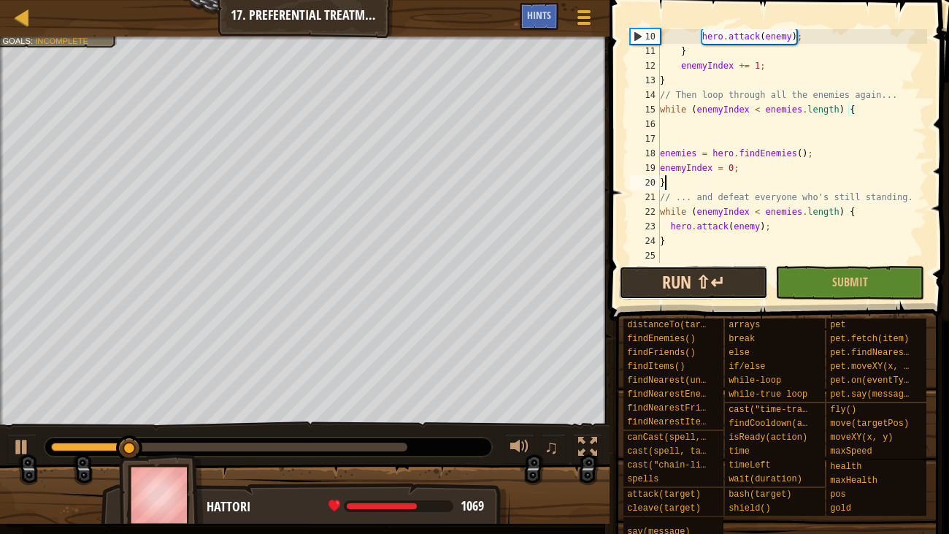
click at [726, 283] on button "Run ⇧↵" at bounding box center [693, 283] width 149 height 34
click at [661, 193] on div "hero . attack ( enemy ) ; } enemyIndex += 1 ; } // Then loop through all the en…" at bounding box center [792, 160] width 270 height 263
type textarea "// ... and defeat everyone who's still standing."
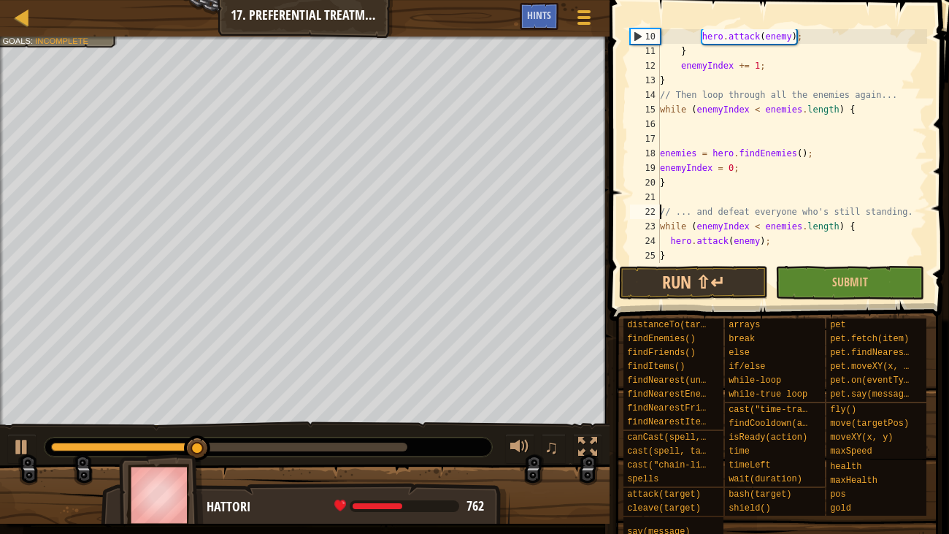
click at [665, 193] on div "hero . attack ( enemy ) ; } enemyIndex += 1 ; } // Then loop through all the en…" at bounding box center [792, 160] width 270 height 263
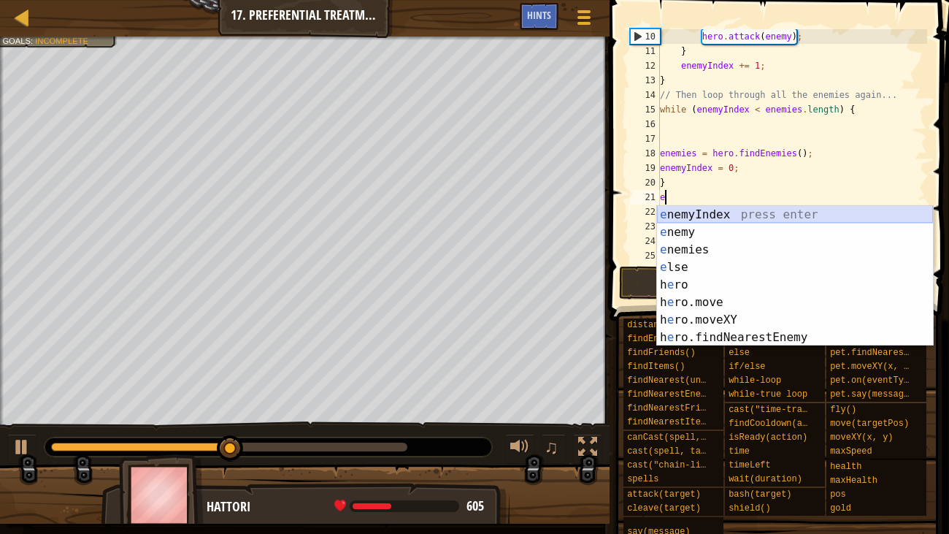
click at [729, 210] on div "e nemyIndex press enter e nemy press enter e nemies press enter e lse press ent…" at bounding box center [795, 293] width 276 height 175
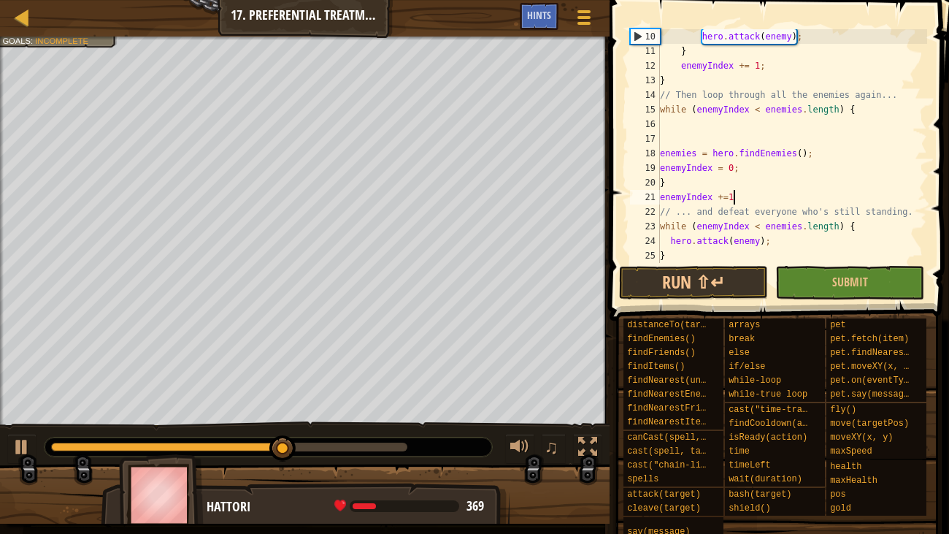
scroll to position [7, 5]
click at [708, 288] on button "Run ⇧↵" at bounding box center [693, 283] width 149 height 34
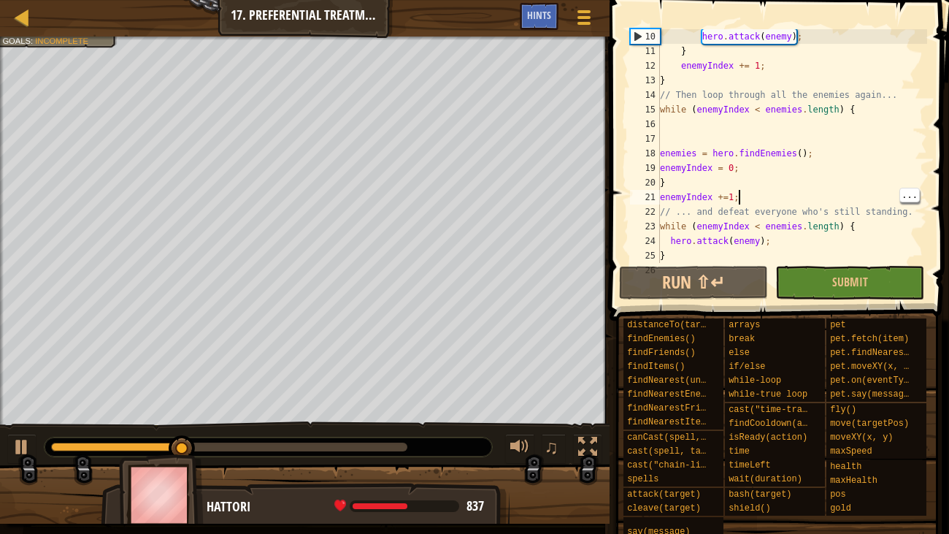
click at [729, 199] on div "hero . attack ( enemy ) ; } enemyIndex += 1 ; } // Then loop through all the en…" at bounding box center [792, 160] width 270 height 263
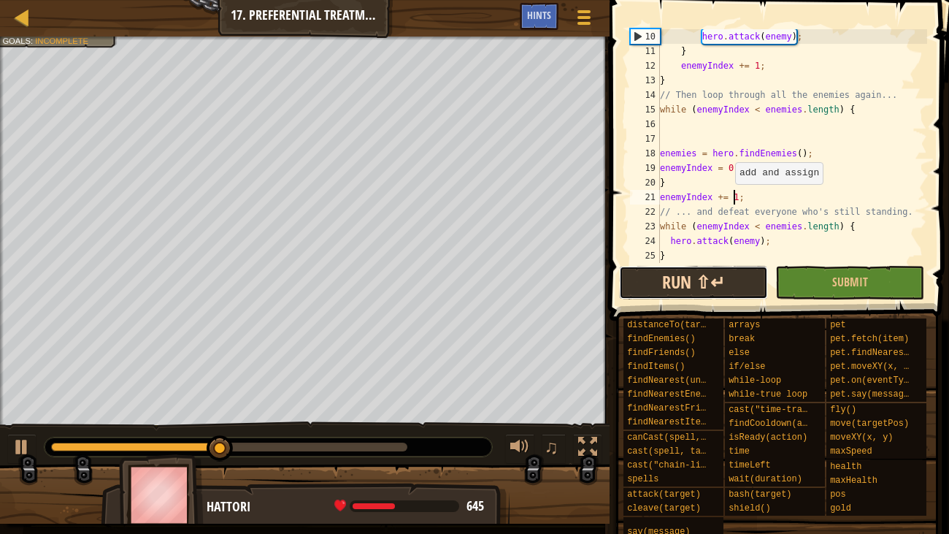
click at [712, 292] on button "Run ⇧↵" at bounding box center [693, 283] width 149 height 34
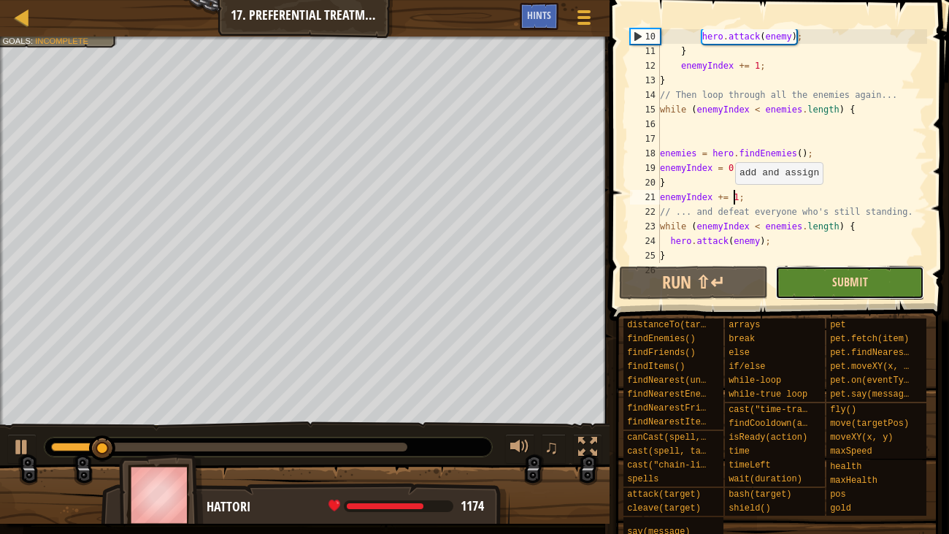
click at [852, 280] on span "Submit" at bounding box center [850, 282] width 36 height 16
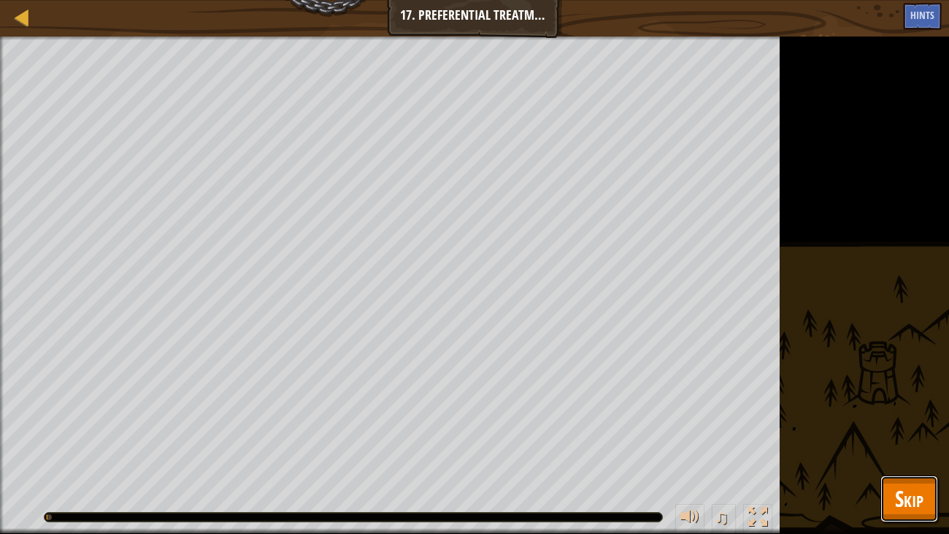
click at [912, 409] on span "Skip" at bounding box center [909, 498] width 28 height 30
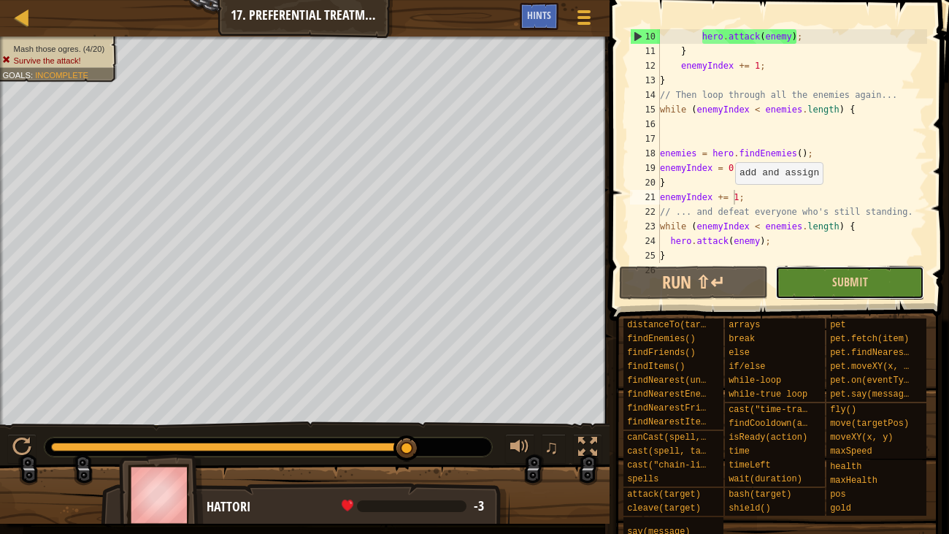
click at [885, 278] on button "Submit" at bounding box center [849, 283] width 149 height 34
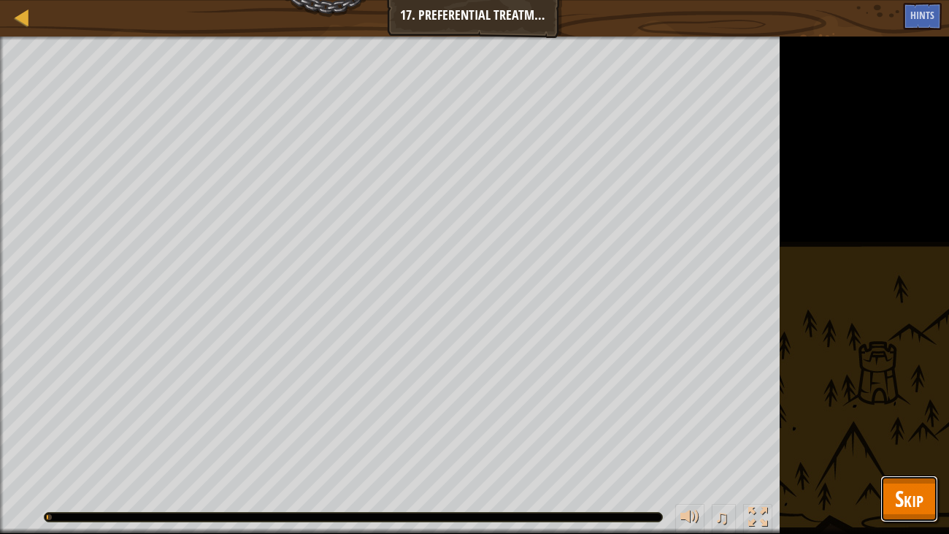
click at [920, 409] on span "Skip" at bounding box center [909, 498] width 28 height 30
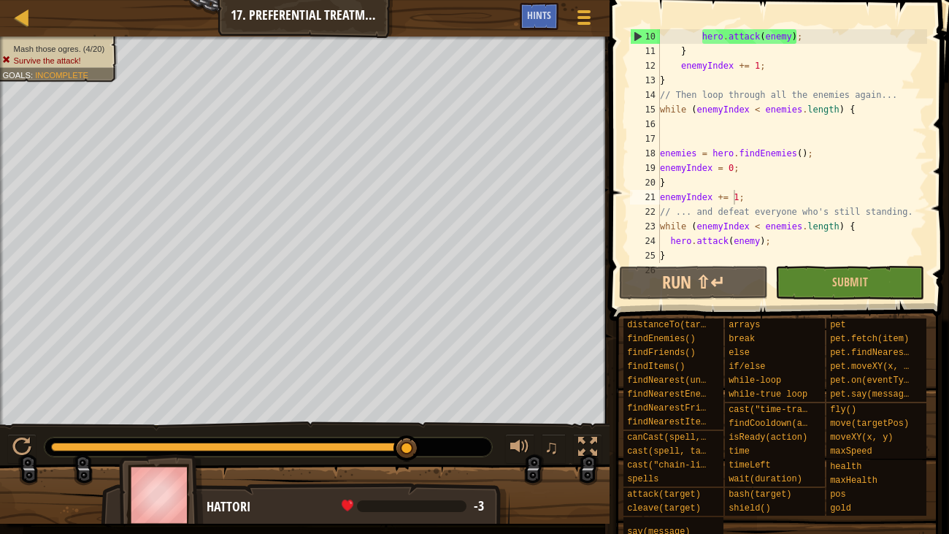
scroll to position [0, 0]
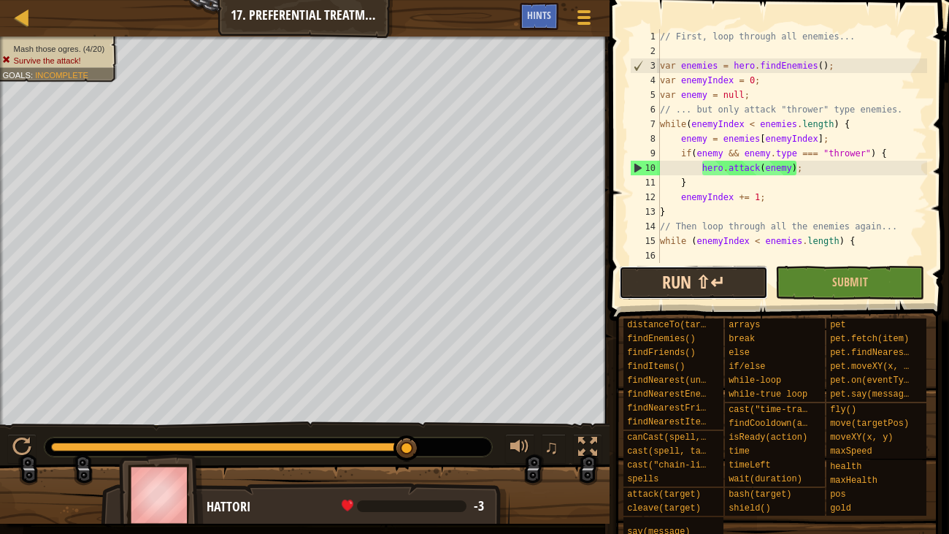
click at [708, 285] on button "Run ⇧↵" at bounding box center [693, 283] width 149 height 34
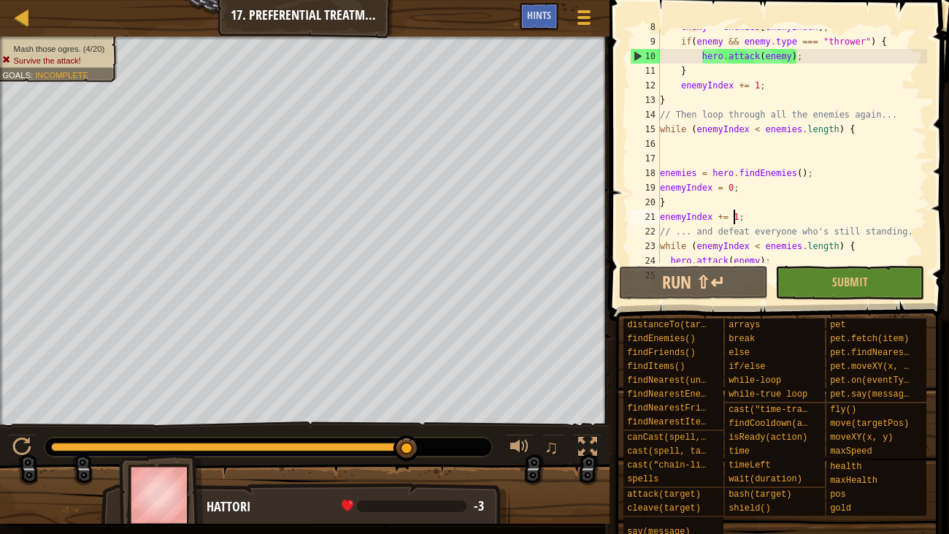
scroll to position [113, 0]
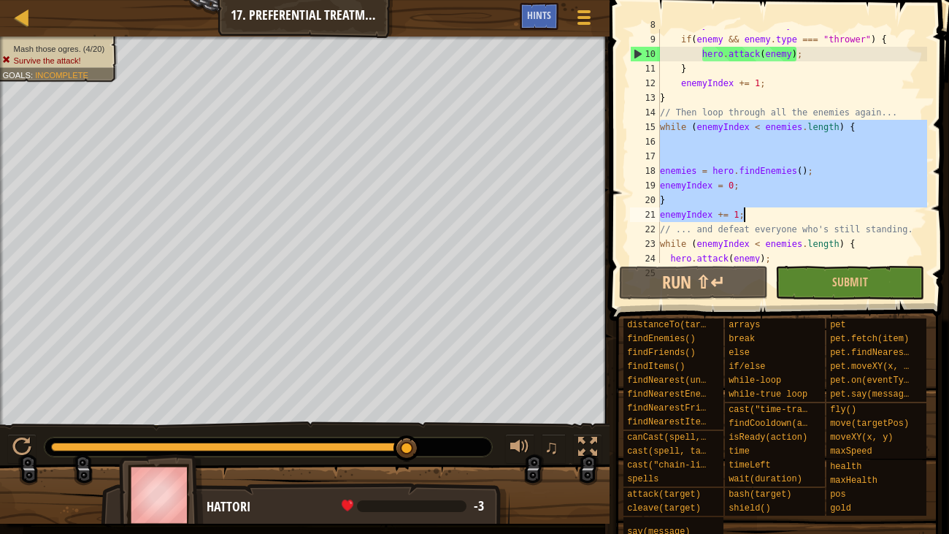
drag, startPoint x: 660, startPoint y: 123, endPoint x: 760, endPoint y: 214, distance: 135.4
click at [760, 214] on div "enemy = enemies [ enemyIndex ] ; if ( enemy && enemy . type === "thrower" ) { h…" at bounding box center [792, 149] width 270 height 263
type textarea "} enemyIndex += 1;"
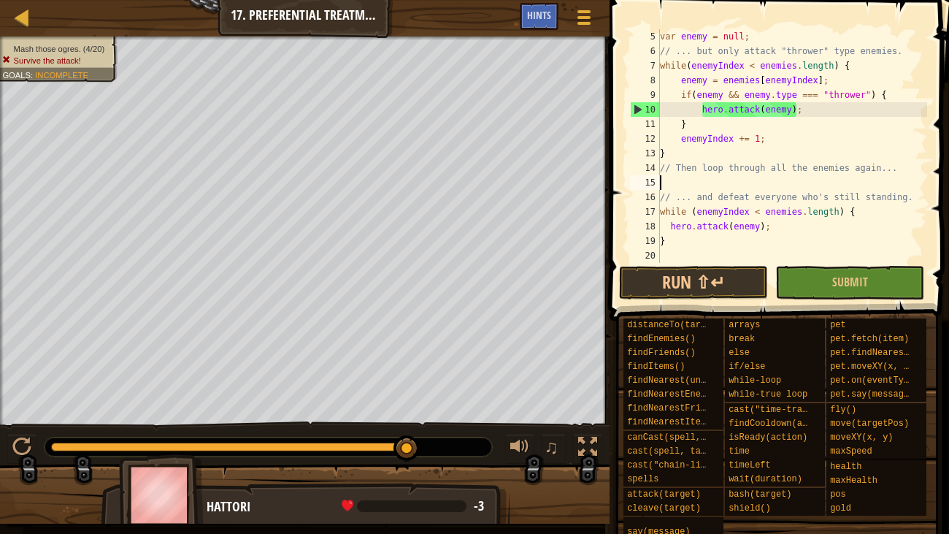
scroll to position [58, 0]
click at [580, 13] on div at bounding box center [584, 17] width 20 height 21
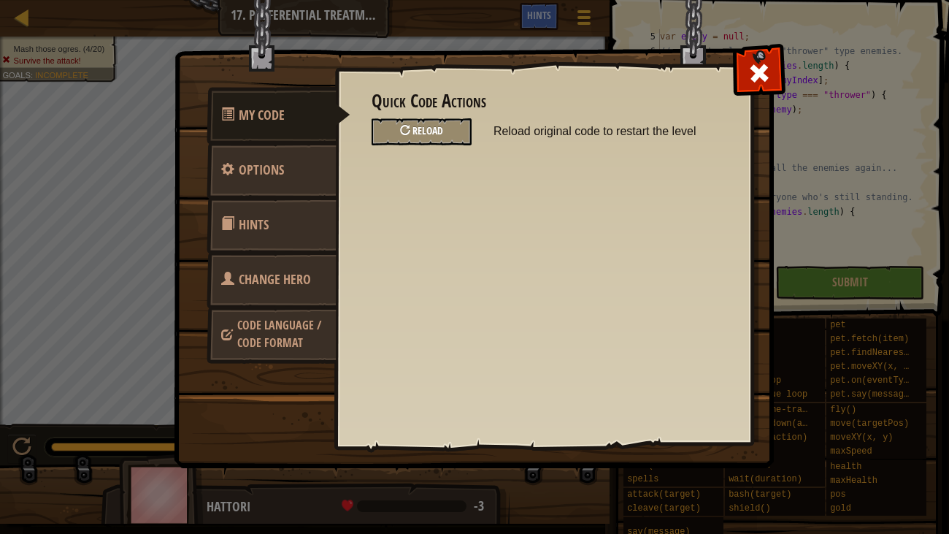
click at [443, 132] on div "Reload" at bounding box center [422, 131] width 100 height 27
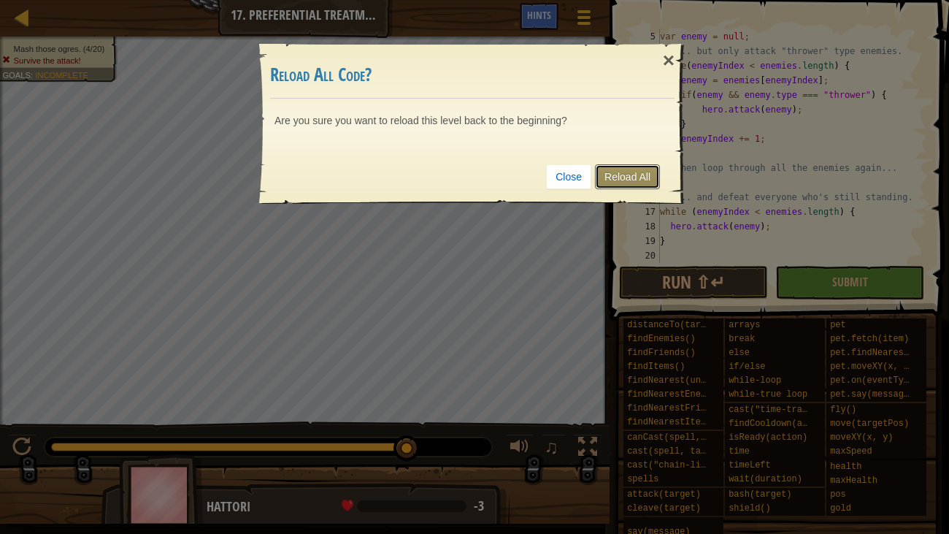
click at [631, 178] on link "Reload All" at bounding box center [627, 176] width 65 height 25
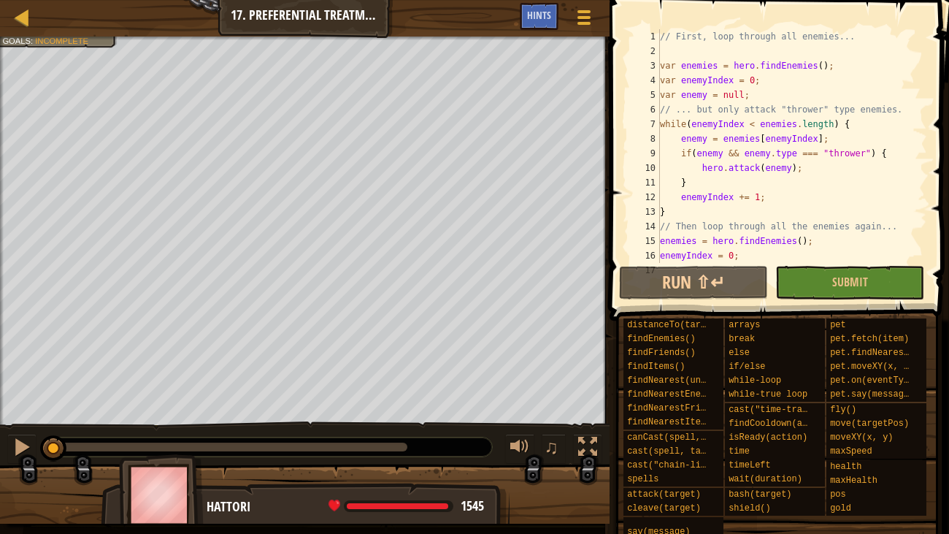
scroll to position [0, 0]
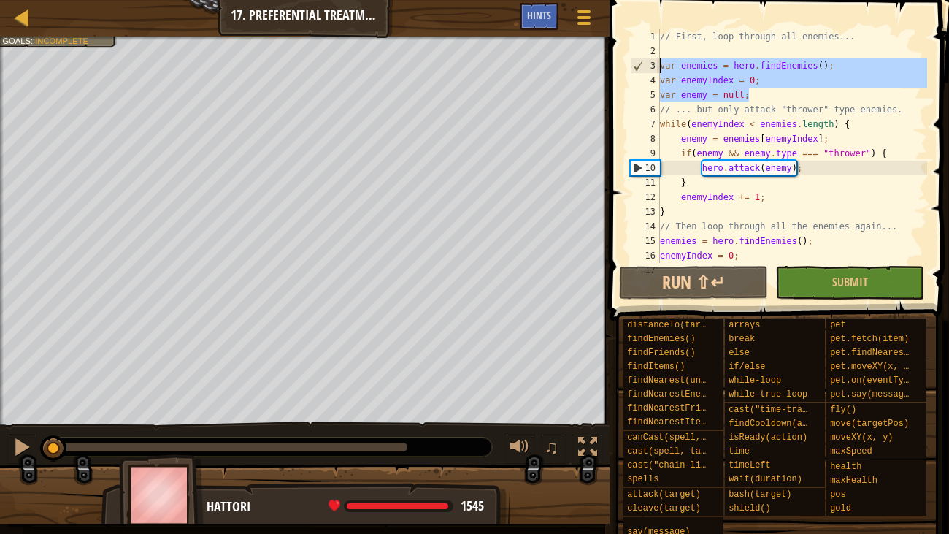
drag, startPoint x: 754, startPoint y: 93, endPoint x: 697, endPoint y: 74, distance: 60.3
click at [697, 74] on div "// First, loop through all enemies... var enemies = hero . findEnemies ( ) ; va…" at bounding box center [792, 160] width 270 height 263
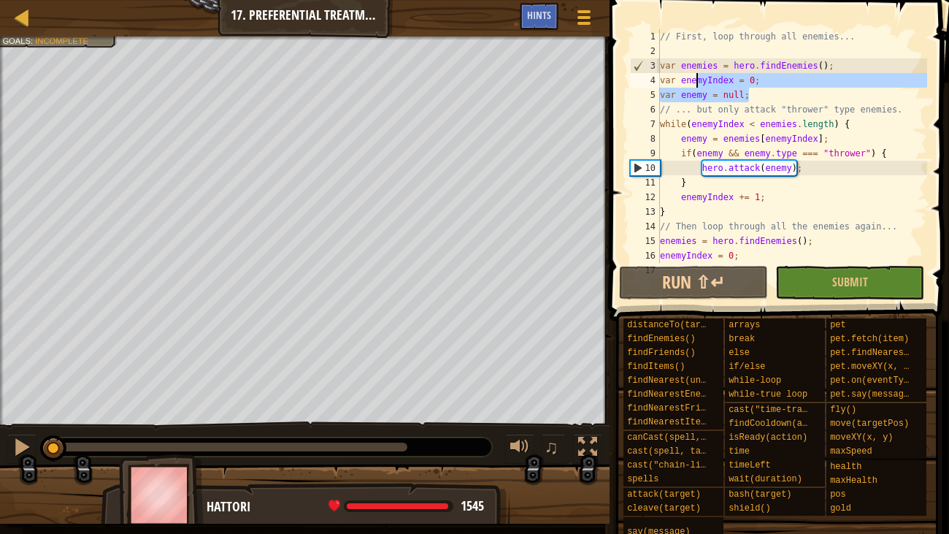
click at [699, 75] on div "// First, loop through all enemies... var enemies = hero . findEnemies ( ) ; va…" at bounding box center [792, 146] width 270 height 234
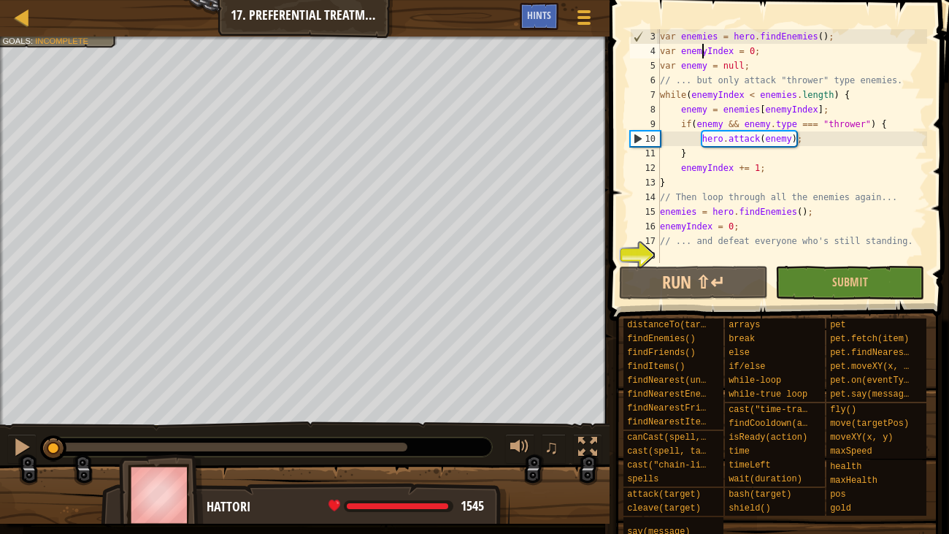
click at [699, 244] on div "var enemies = hero . findEnemies ( ) ; var enemyIndex = 0 ; var enemy = null ; …" at bounding box center [792, 160] width 270 height 263
type textarea "// ... and defeat everyone who's still standing."
click at [702, 250] on div "var enemies = hero . findEnemies ( ) ; var enemyIndex = 0 ; var enemy = null ; …" at bounding box center [792, 160] width 270 height 263
click at [661, 211] on div "var enemies = hero . findEnemies ( ) ; var enemyIndex = 0 ; var enemy = null ; …" at bounding box center [792, 160] width 270 height 263
type textarea "enemies = hero.findEnemies();"
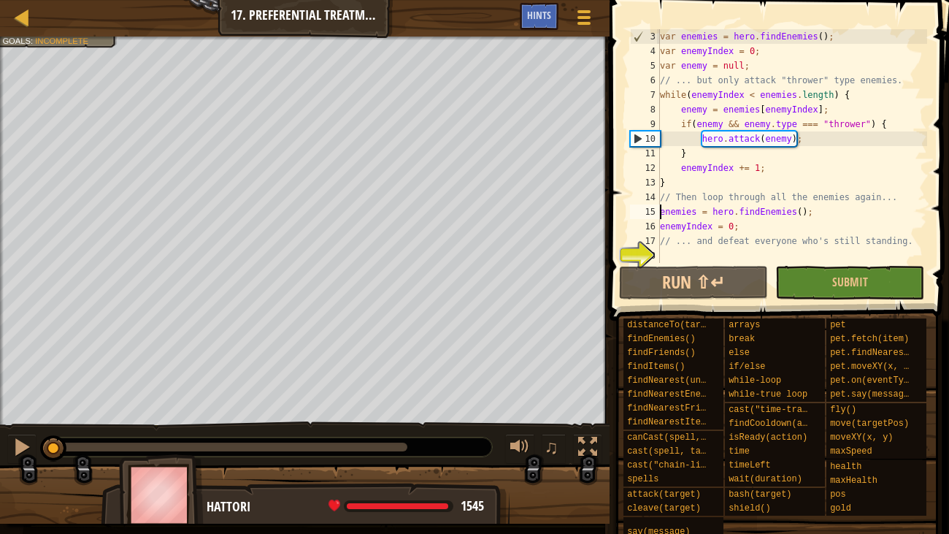
scroll to position [43, 0]
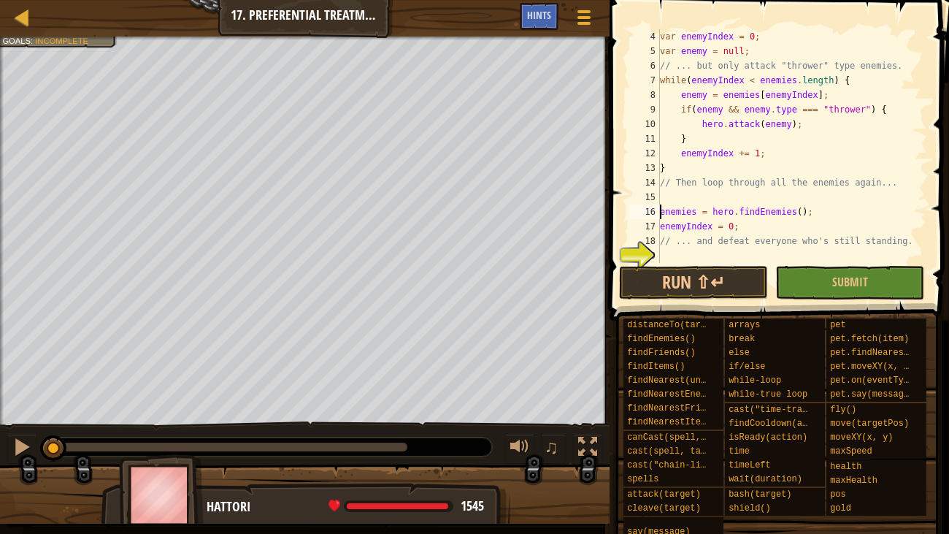
click at [685, 199] on div "var enemyIndex = 0 ; var enemy = null ; // ... but only attack "thrower" type e…" at bounding box center [792, 160] width 270 height 263
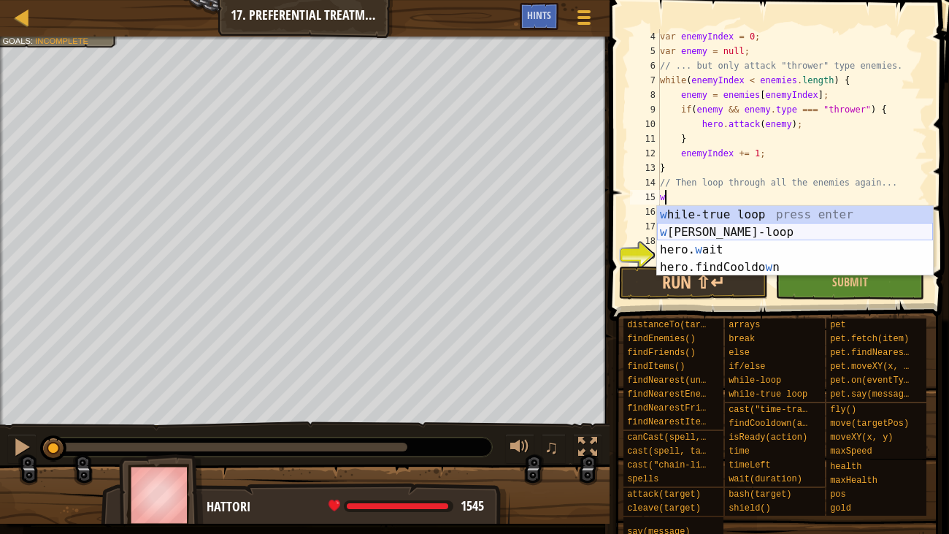
click at [689, 230] on div "w [PERSON_NAME]-true loop press enter w [PERSON_NAME]-loop press enter hero. w …" at bounding box center [795, 258] width 276 height 105
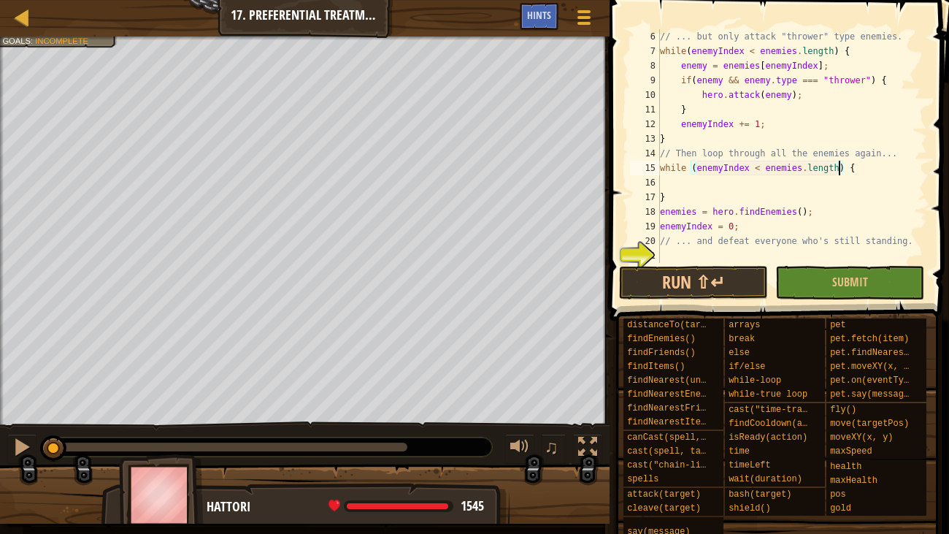
scroll to position [72, 0]
click at [671, 196] on div "// ... but only attack "thrower" type enemies. while ( enemyIndex < enemies . l…" at bounding box center [792, 160] width 270 height 263
type textarea "}"
click at [661, 238] on div "// ... but only attack "thrower" type enemies. while ( enemyIndex < enemies . l…" at bounding box center [792, 160] width 270 height 263
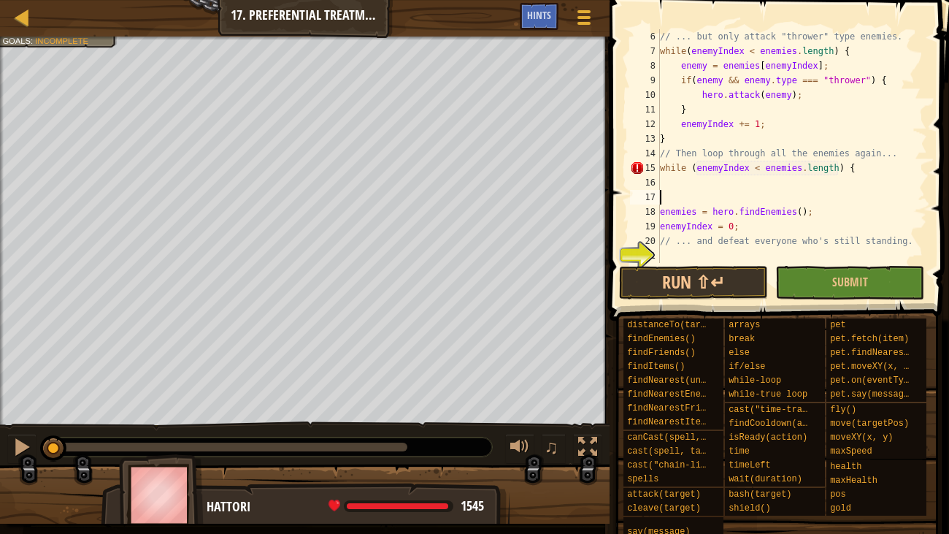
type textarea "// ... and defeat everyone who's still standing."
click at [669, 237] on div "// ... but only attack "thrower" type enemies. while ( enemyIndex < enemies . l…" at bounding box center [792, 160] width 270 height 263
type textarea "}"
click at [672, 180] on div "// ... but only attack "thrower" type enemies. while ( enemyIndex < enemies . l…" at bounding box center [792, 160] width 270 height 263
type textarea "e"
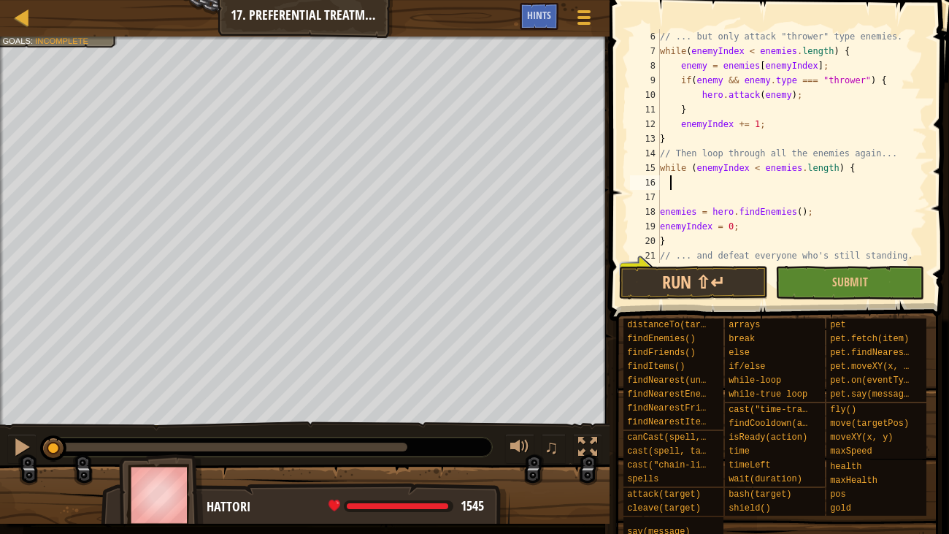
click at [661, 226] on div "// ... but only attack "thrower" type enemies. while ( enemyIndex < enemies . l…" at bounding box center [792, 160] width 270 height 263
type textarea "enemyIndex = 0;"
click at [664, 227] on div "// ... but only attack "thrower" type enemies. while ( enemyIndex < enemies . l…" at bounding box center [792, 160] width 270 height 263
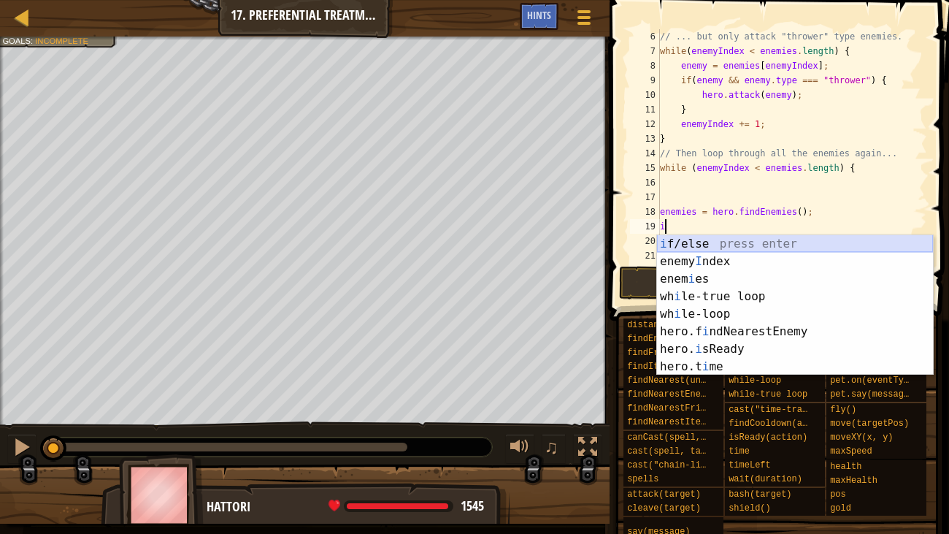
click at [685, 242] on div "i f/else press enter enemy I ndex press enter enem i es press enter wh i le-tru…" at bounding box center [795, 322] width 276 height 175
type textarea "if (enemy) {"
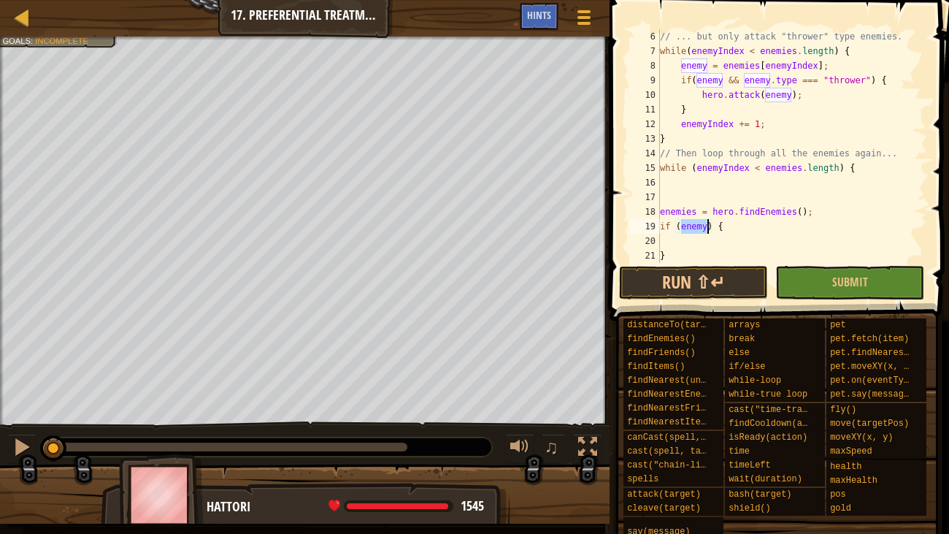
click at [685, 242] on div "// ... but only attack "thrower" type enemies. while ( enemyIndex < enemies . l…" at bounding box center [792, 160] width 270 height 263
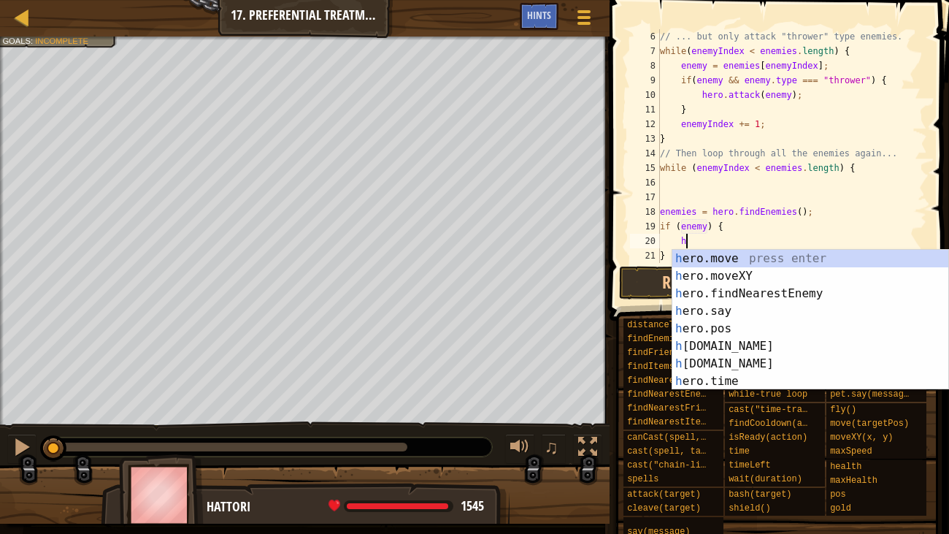
scroll to position [7, 1]
type textarea "h"
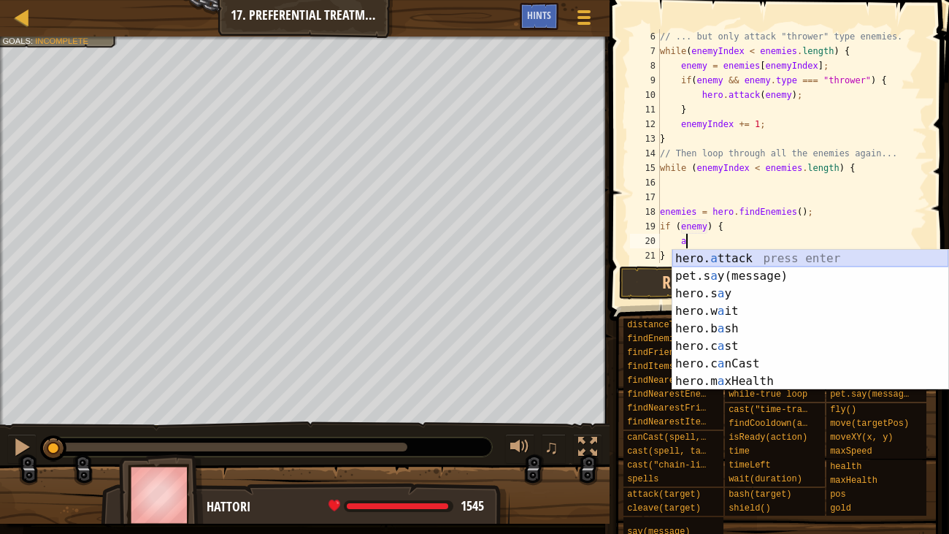
click at [723, 259] on div "hero. a ttack press enter pet.s a y(message) press enter hero.s a y press enter…" at bounding box center [810, 337] width 276 height 175
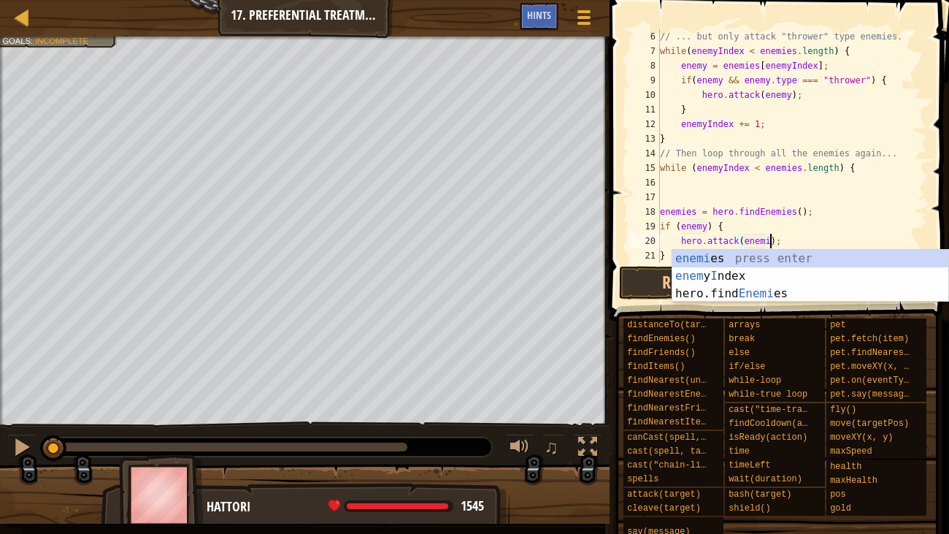
scroll to position [7, 9]
click at [705, 226] on div "// ... but only attack "thrower" type enemies. while ( enemyIndex < enemies . l…" at bounding box center [792, 160] width 270 height 263
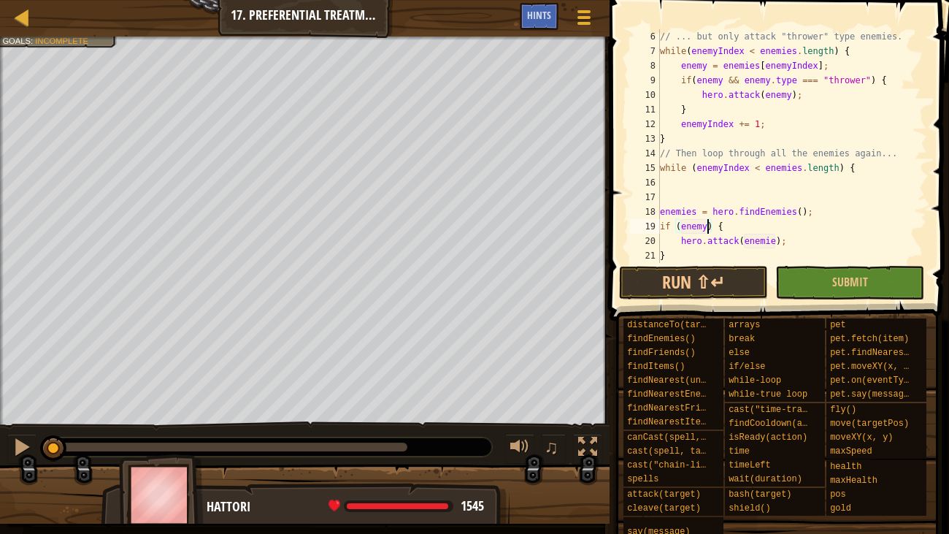
scroll to position [7, 4]
click at [775, 239] on div "// ... but only attack "thrower" type enemies. while ( enemyIndex < enemies . l…" at bounding box center [792, 160] width 270 height 263
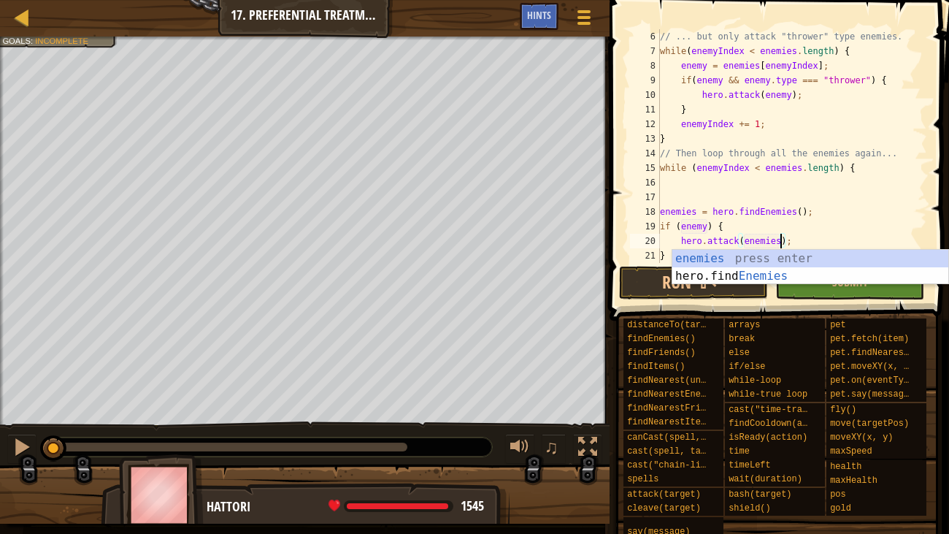
click at [708, 228] on div "// ... but only attack "thrower" type enemies. while ( enemyIndex < enemies . l…" at bounding box center [792, 160] width 270 height 263
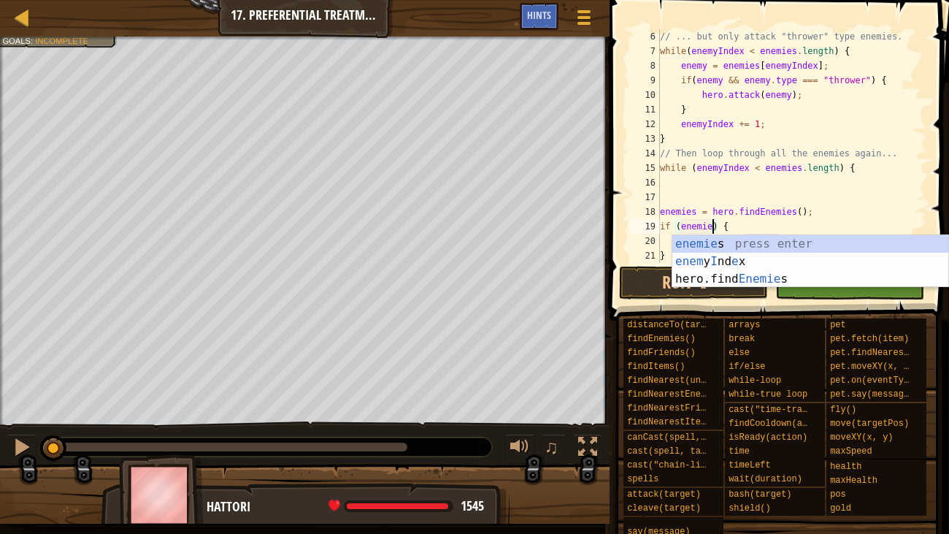
type textarea "if (enemies) {"
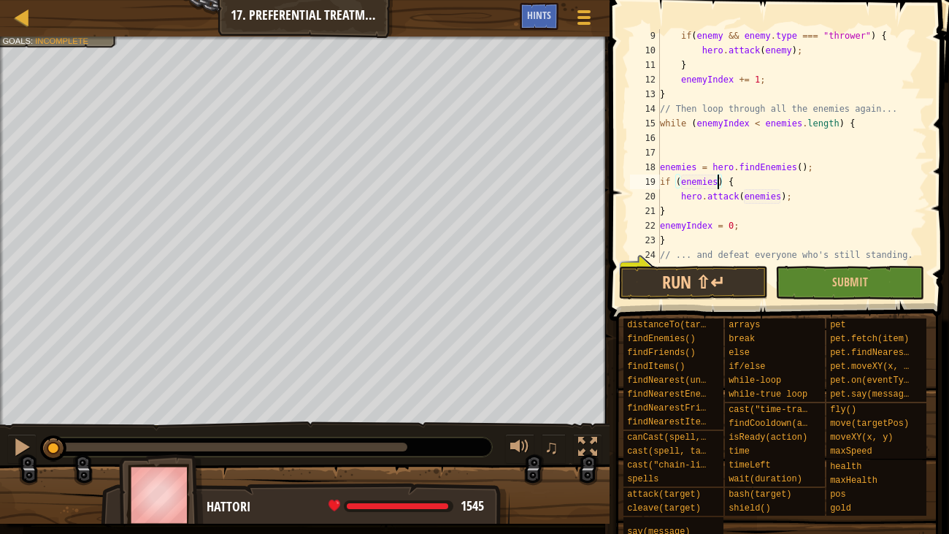
scroll to position [131, 0]
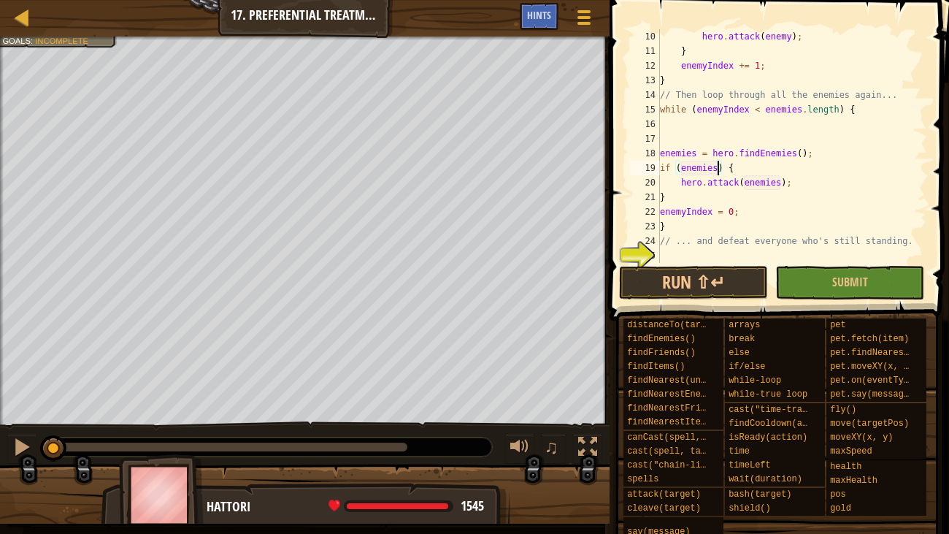
click at [723, 252] on div "hero . attack ( enemy ) ; } enemyIndex += 1 ; } // Then loop through all the en…" at bounding box center [792, 160] width 270 height 263
type textarea "w"
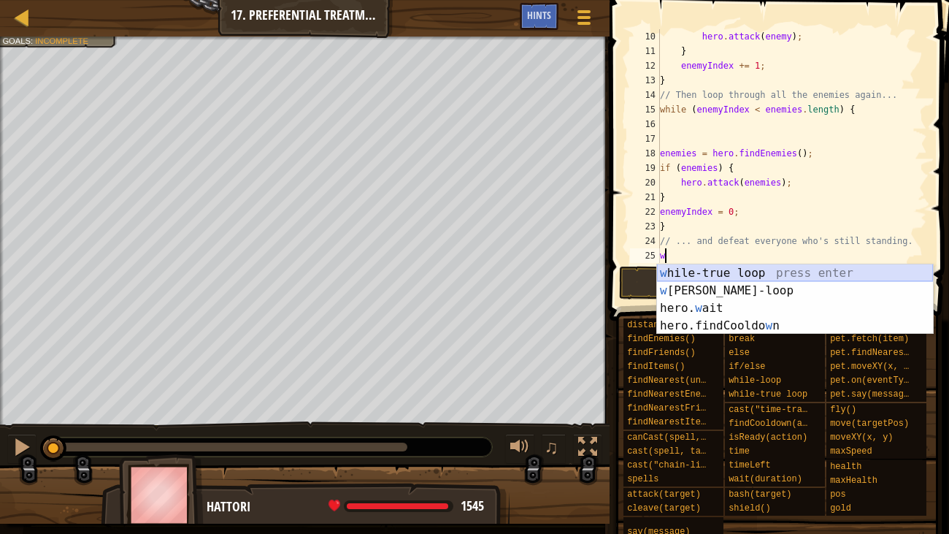
click at [766, 273] on div "w [PERSON_NAME]-true loop press enter w [PERSON_NAME]-loop press enter hero. w …" at bounding box center [795, 316] width 276 height 105
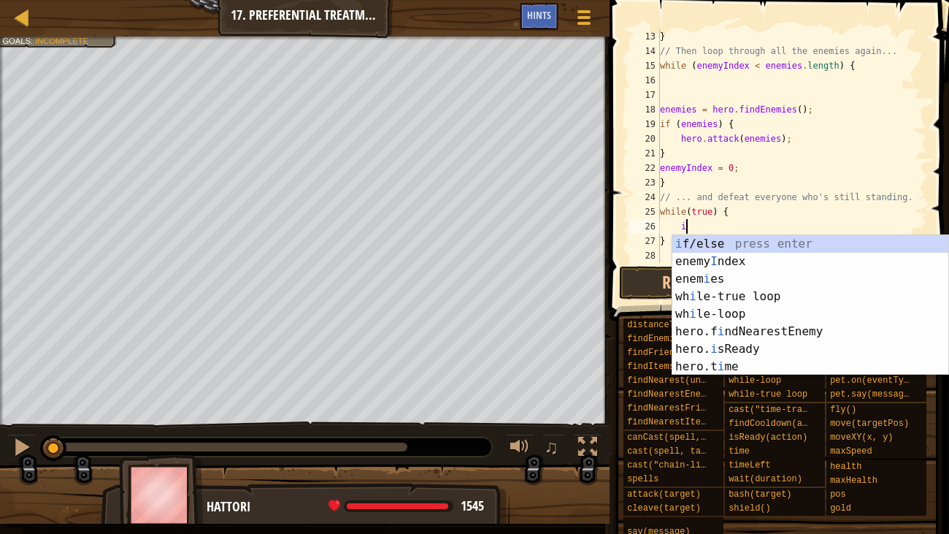
scroll to position [7, 1]
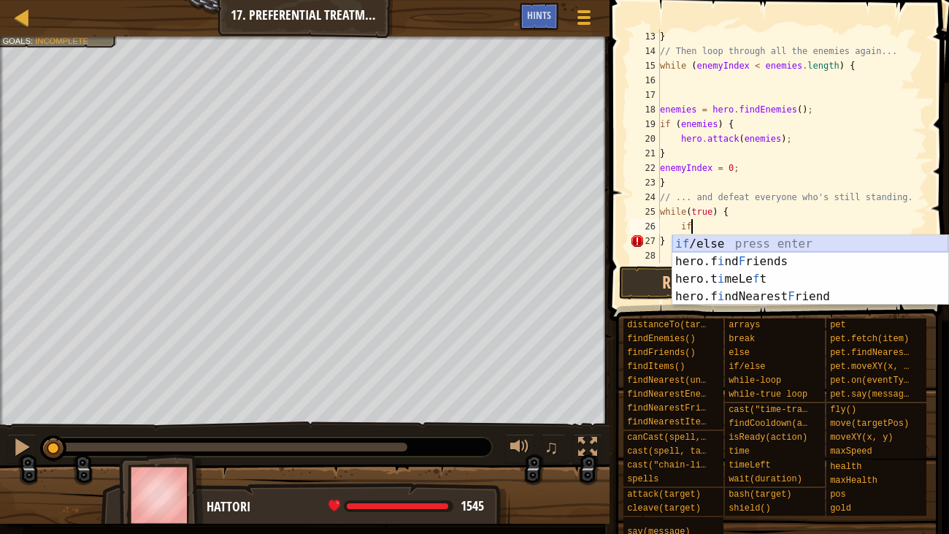
type textarea "i"
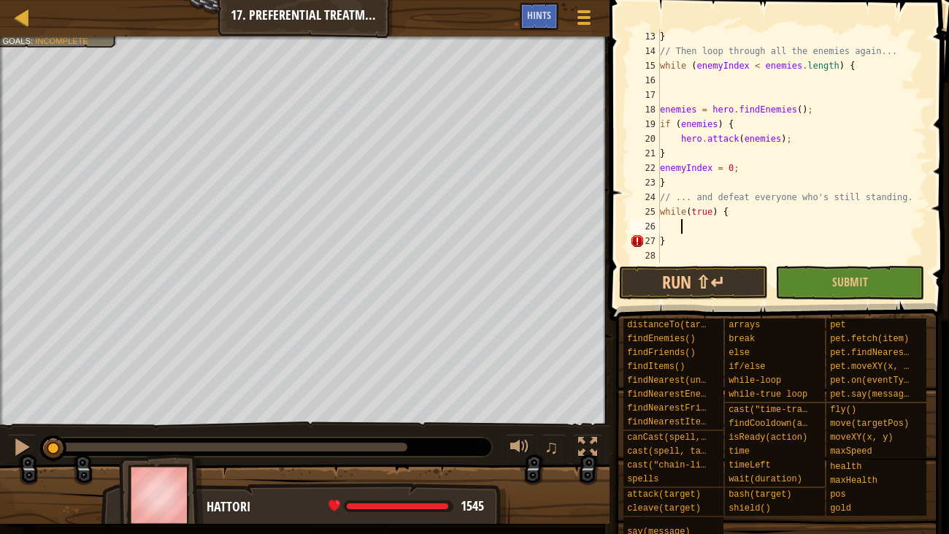
type textarea "fi"
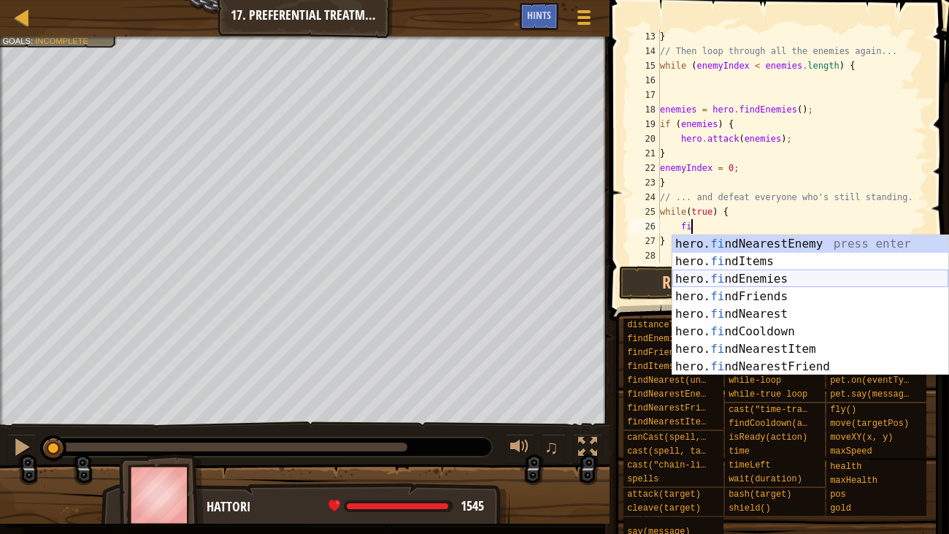
click at [736, 277] on div "hero. fi ndNearestEnemy press enter hero. fi ndItems press enter hero. fi ndEne…" at bounding box center [810, 322] width 276 height 175
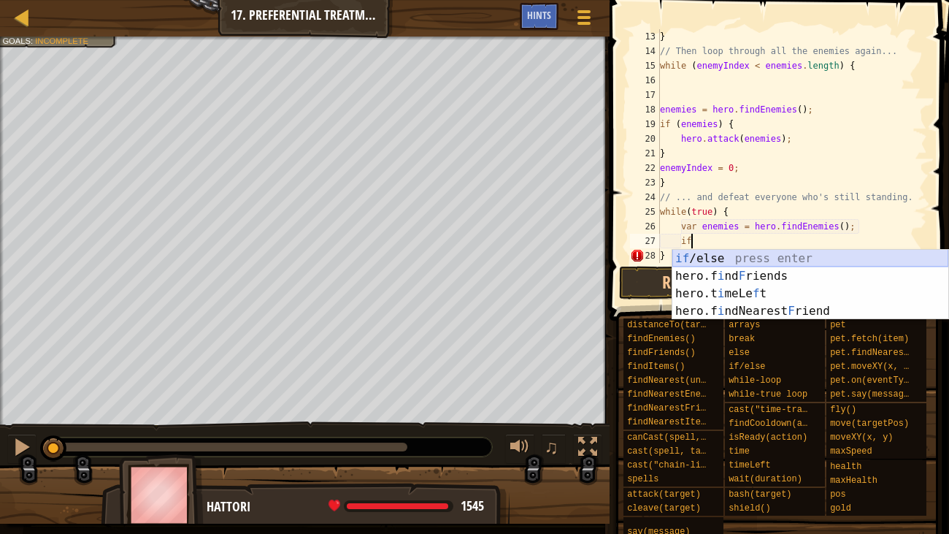
click at [734, 260] on div "if /else press enter hero.f i nd F riends press enter hero.t i meLe f t press e…" at bounding box center [810, 302] width 276 height 105
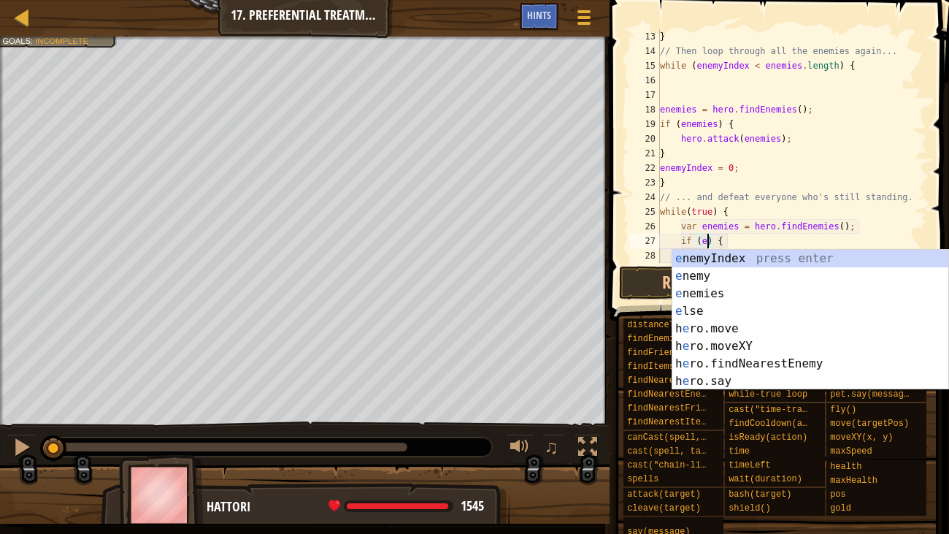
scroll to position [7, 4]
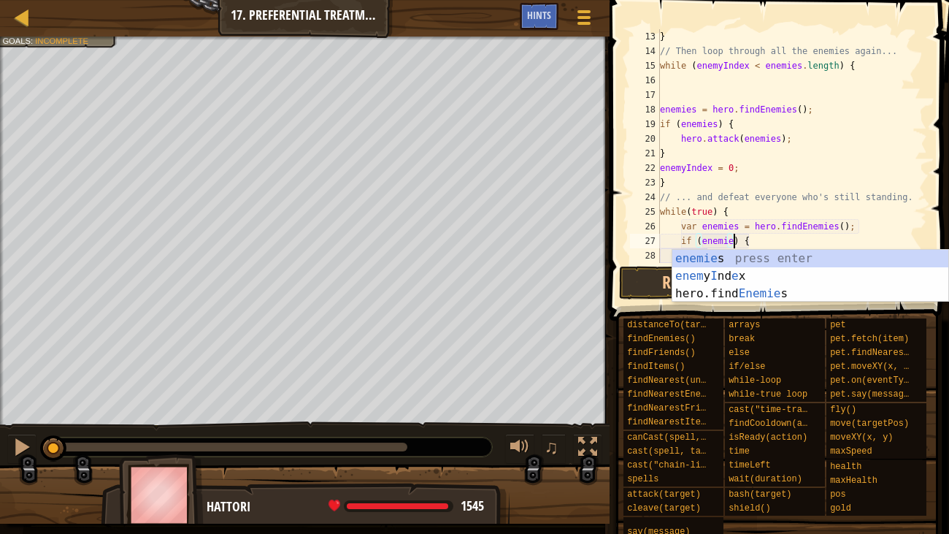
type textarea "if (enemies) {"
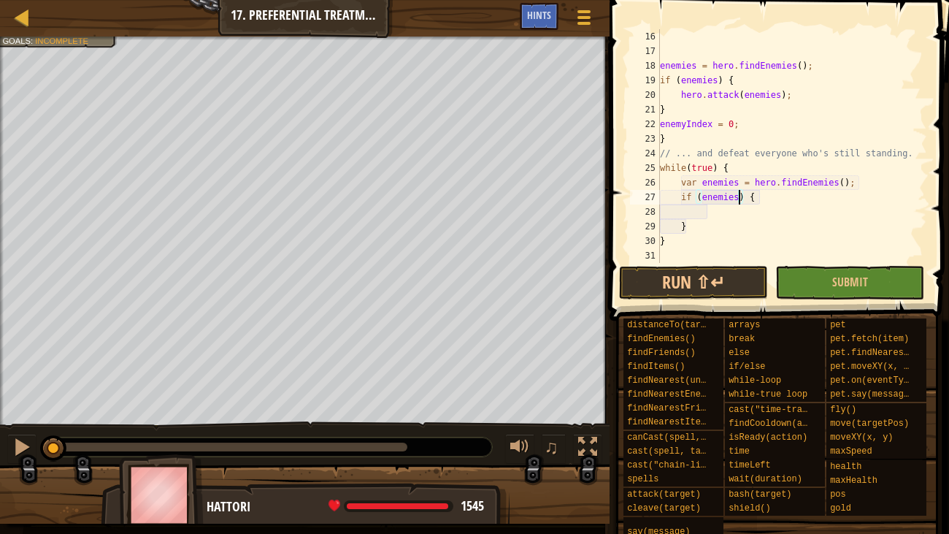
scroll to position [218, 0]
click at [686, 210] on div "enemies = hero . findEnemies ( ) ; if ( enemies ) { hero . attack ( enemies ) ;…" at bounding box center [792, 160] width 270 height 263
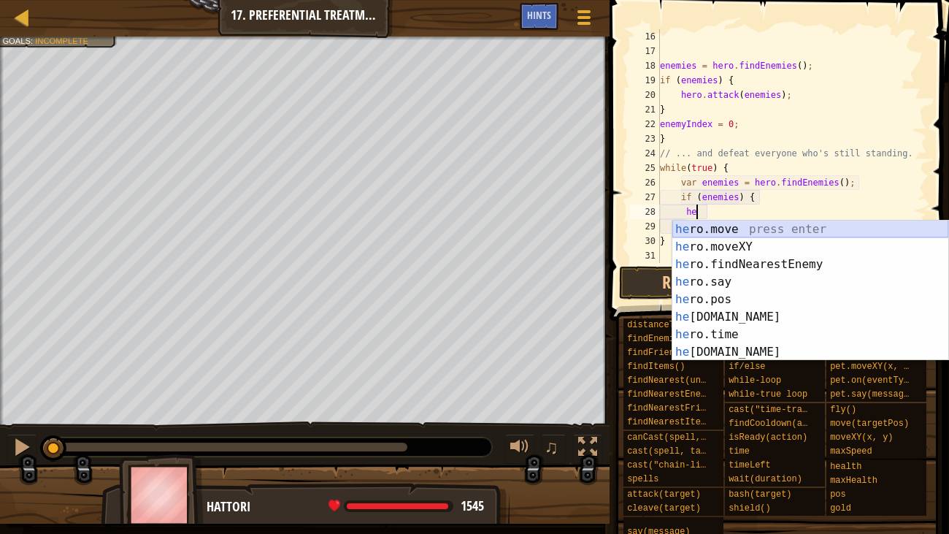
type textarea "h"
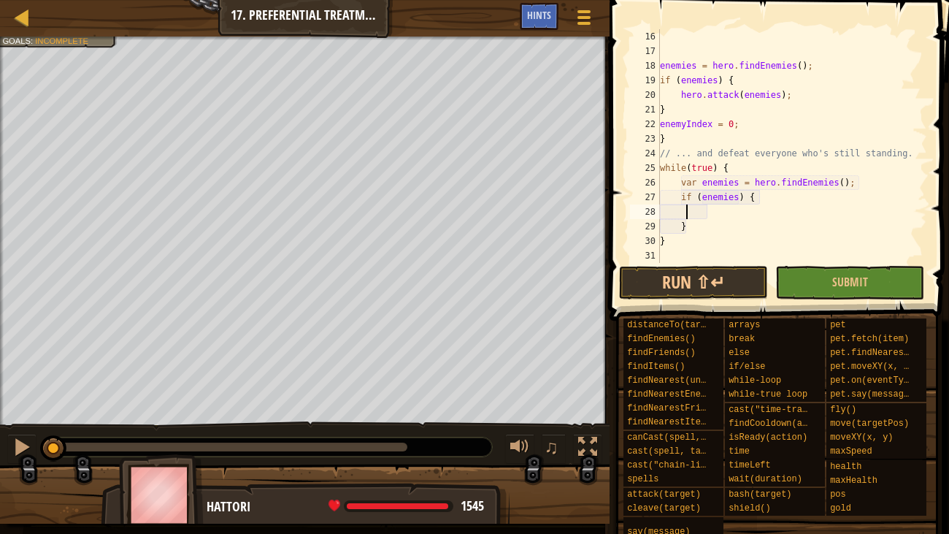
scroll to position [7, 1]
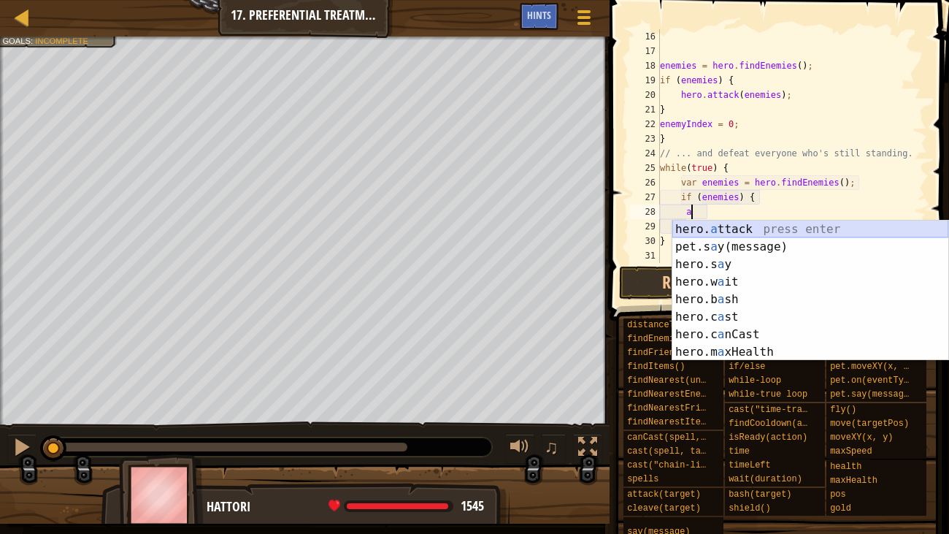
click at [734, 231] on div "hero. a ttack press enter pet.s a y(message) press enter hero.s a y press enter…" at bounding box center [810, 307] width 276 height 175
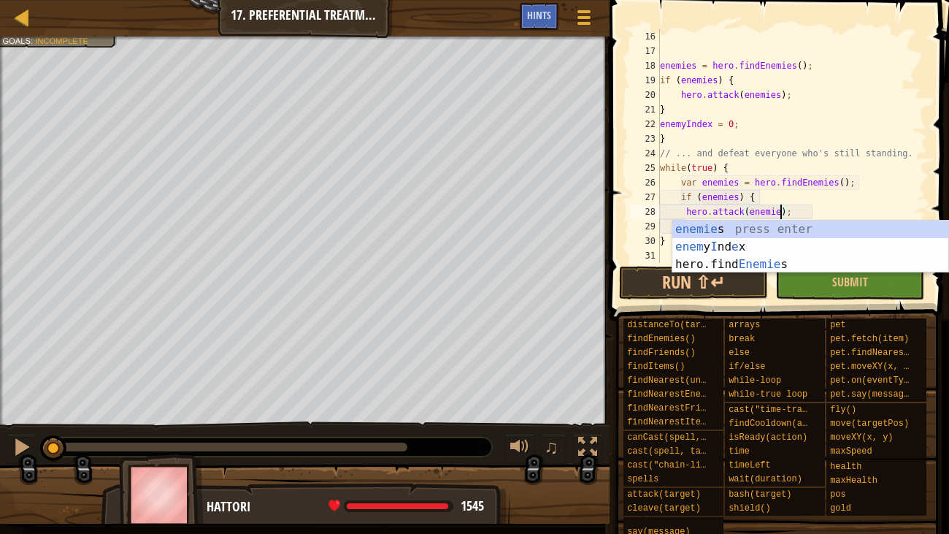
scroll to position [7, 11]
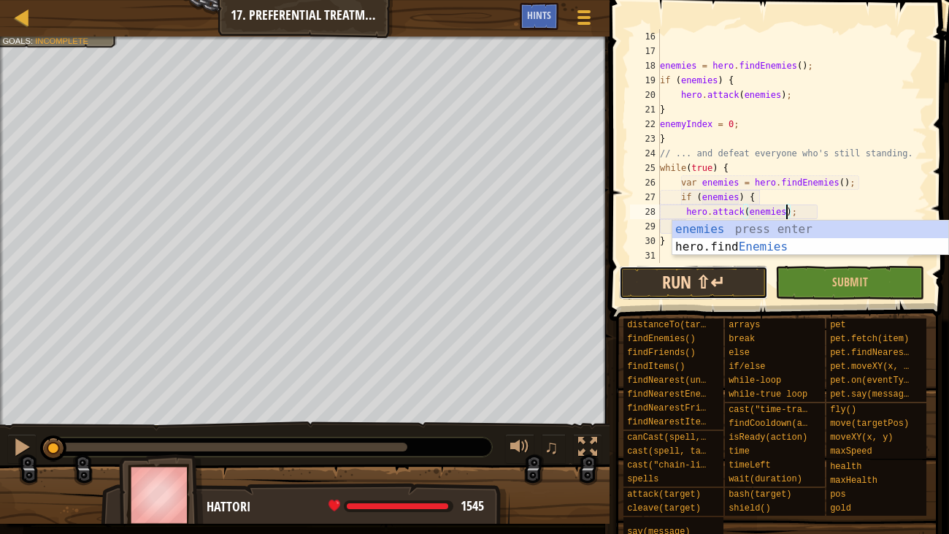
click at [660, 285] on button "Run ⇧↵" at bounding box center [693, 283] width 149 height 34
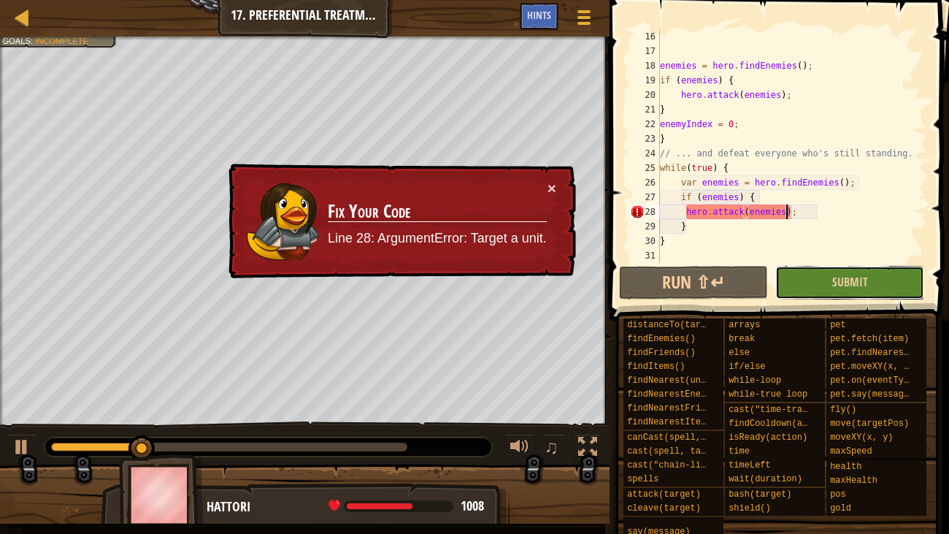
click at [875, 276] on button "Submit" at bounding box center [849, 283] width 149 height 34
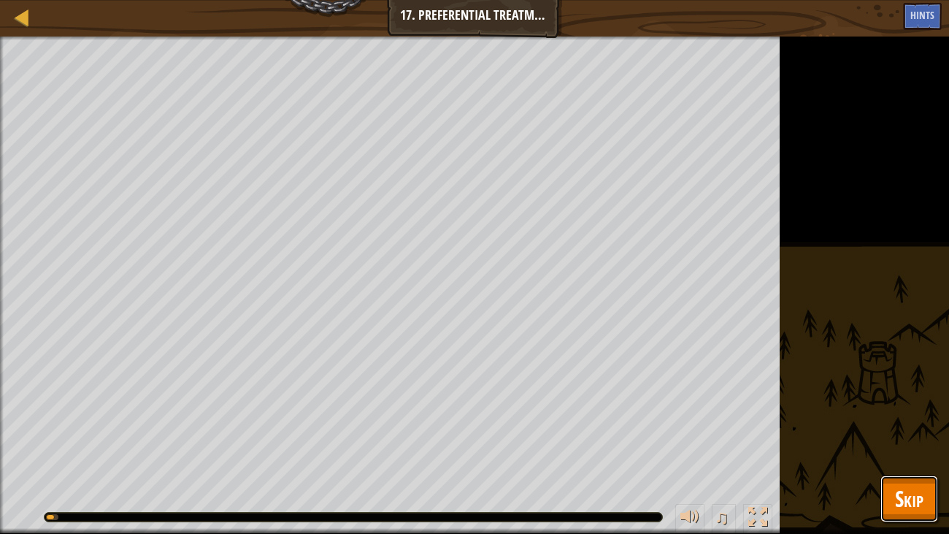
click at [914, 409] on span "Skip" at bounding box center [909, 498] width 28 height 30
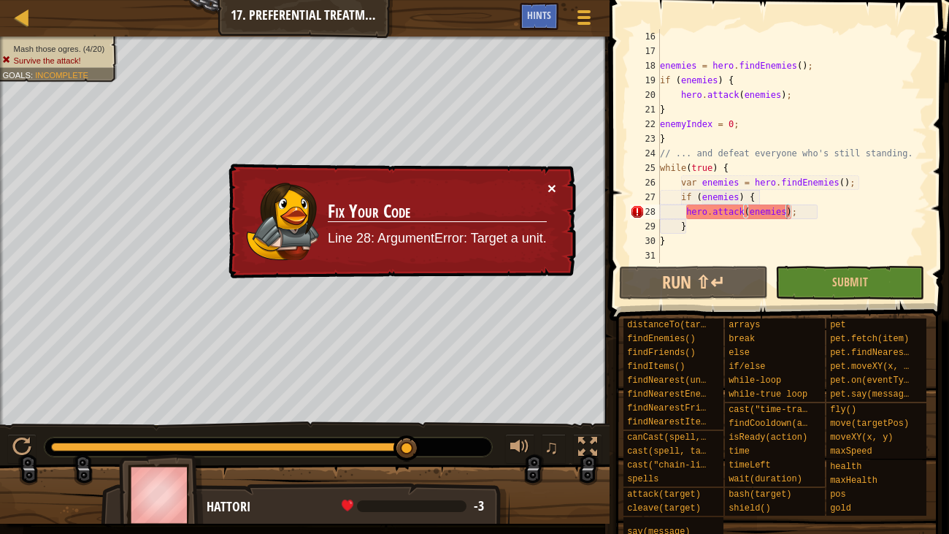
click at [551, 189] on button "×" at bounding box center [551, 187] width 9 height 15
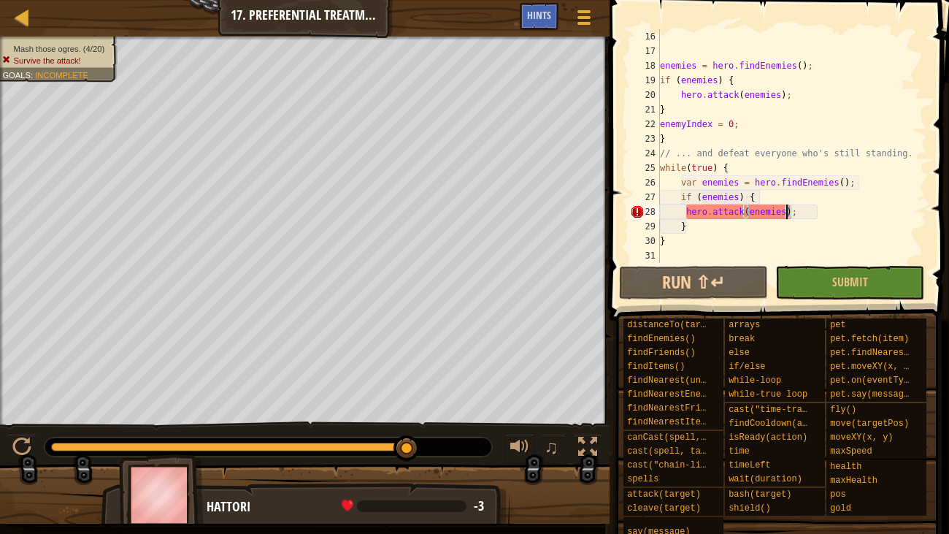
click at [869, 177] on div "enemies = hero . findEnemies ( ) ; if ( enemies ) { hero . attack ( enemies ) ;…" at bounding box center [792, 160] width 270 height 263
type textarea "var enemies = hero.findEnemies();"
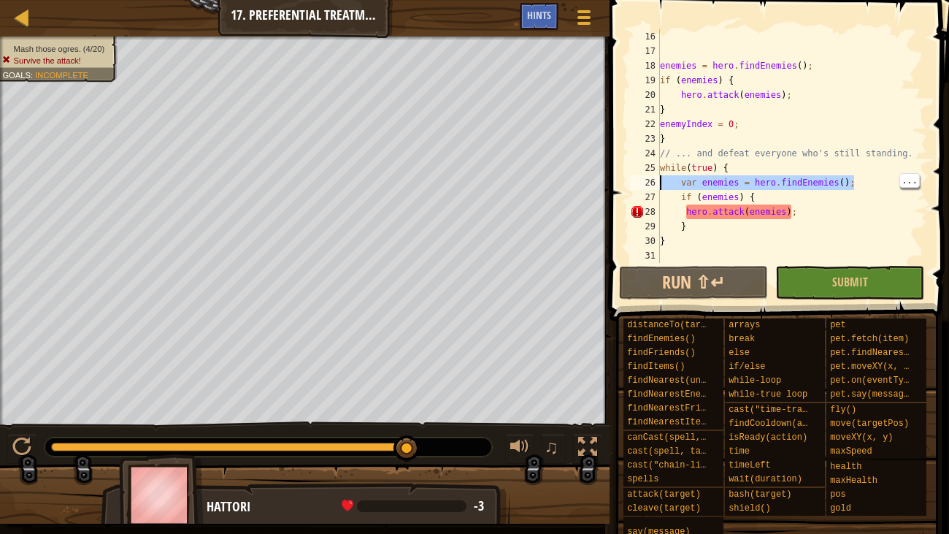
drag, startPoint x: 862, startPoint y: 180, endPoint x: 645, endPoint y: 186, distance: 216.9
click at [645, 186] on div "var enemies = hero.findEnemies(); 16 17 18 19 20 21 22 23 24 25 26 27 28 29 30 …" at bounding box center [777, 146] width 300 height 234
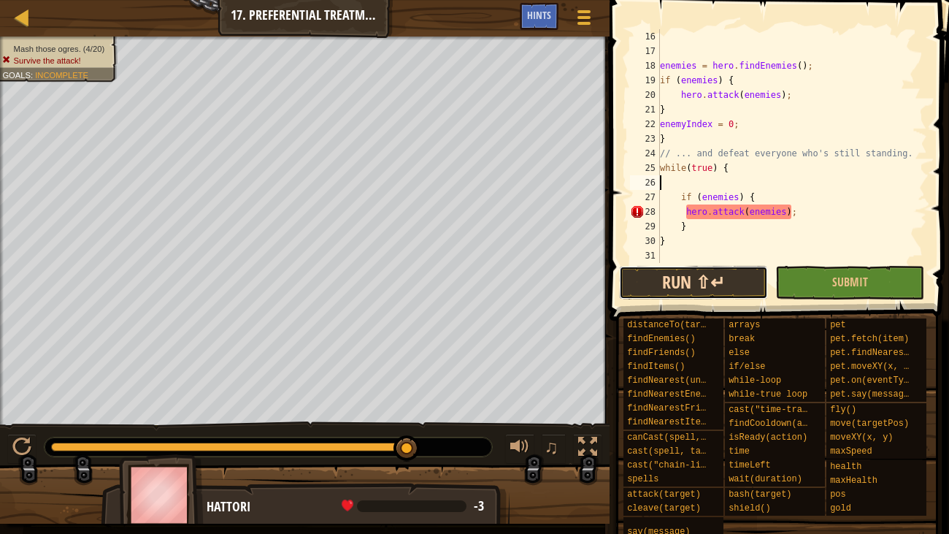
click at [715, 288] on button "Run ⇧↵" at bounding box center [693, 283] width 149 height 34
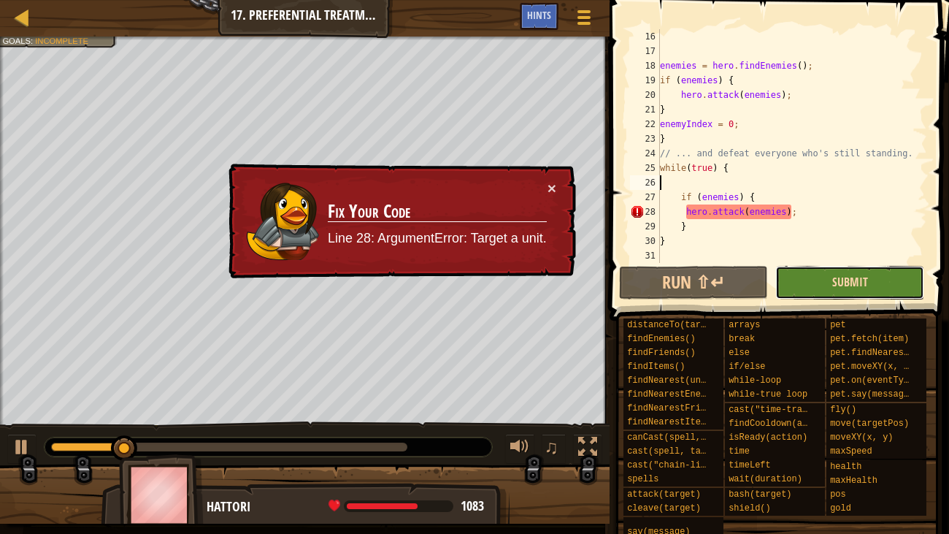
click at [840, 283] on span "Submit" at bounding box center [850, 282] width 36 height 16
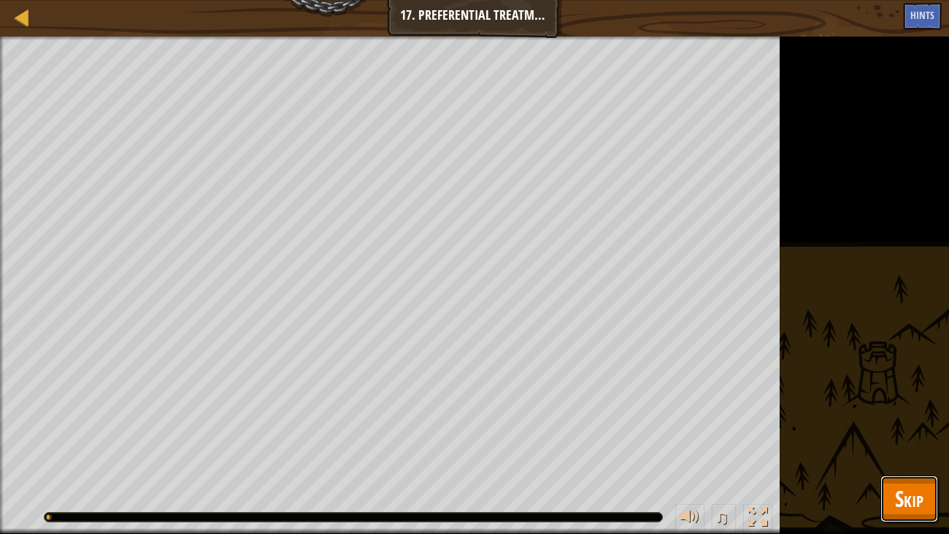
click at [915, 409] on span "Skip" at bounding box center [909, 498] width 28 height 30
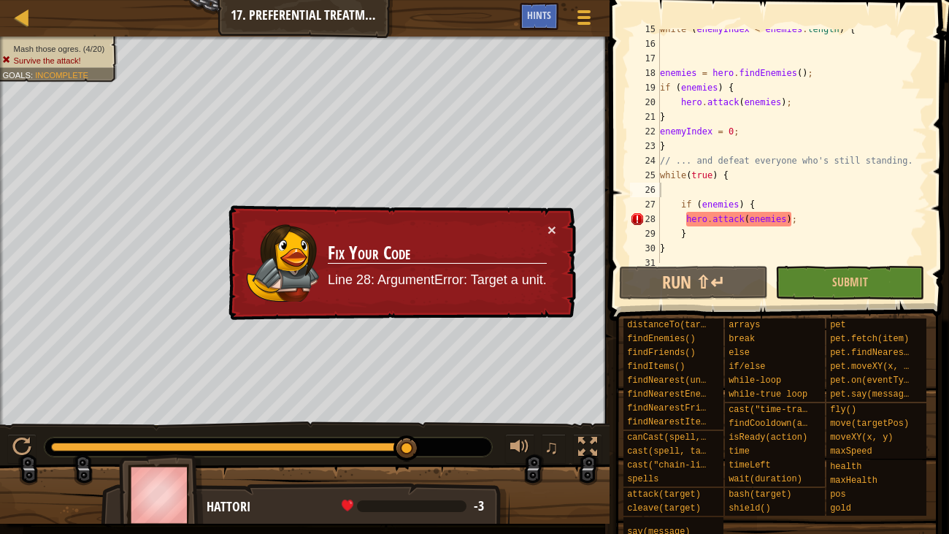
scroll to position [212, 0]
click at [702, 112] on div "while ( enemyIndex < enemies . length ) { enemies = hero . findEnemies ( ) ; if…" at bounding box center [792, 153] width 270 height 263
type textarea "}"
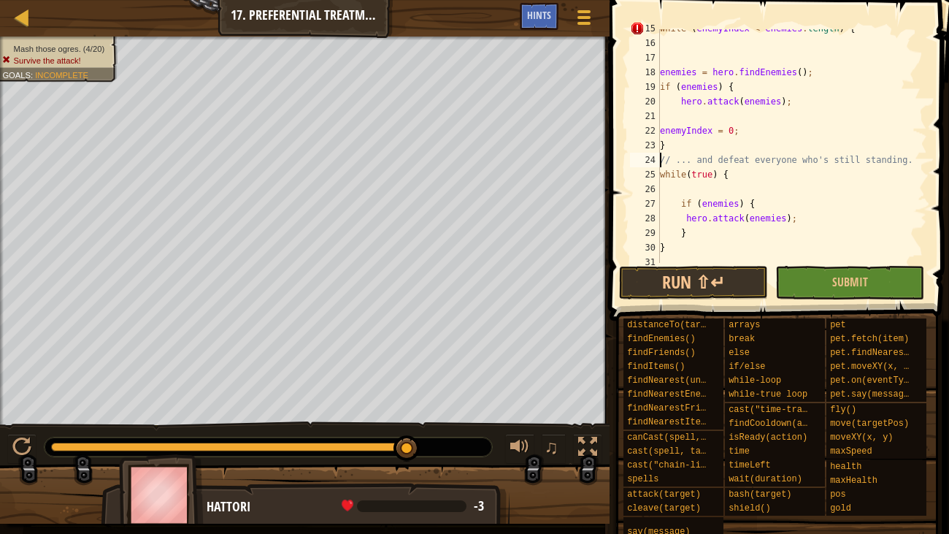
click at [661, 158] on div "while ( enemyIndex < enemies . length ) { enemies = hero . findEnemies ( ) ; if…" at bounding box center [792, 152] width 270 height 263
type textarea "// ... and defeat everyone who's still standing."
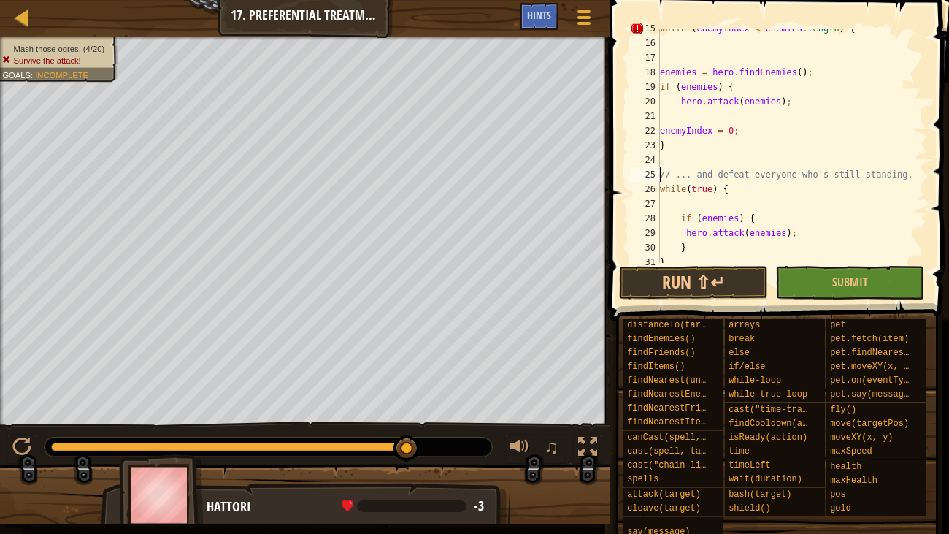
click at [664, 158] on div "while ( enemyIndex < enemies . length ) { enemies = hero . findEnemies ( ) ; if…" at bounding box center [792, 152] width 270 height 263
type textarea "}"
click at [726, 289] on button "Run ⇧↵" at bounding box center [693, 283] width 149 height 34
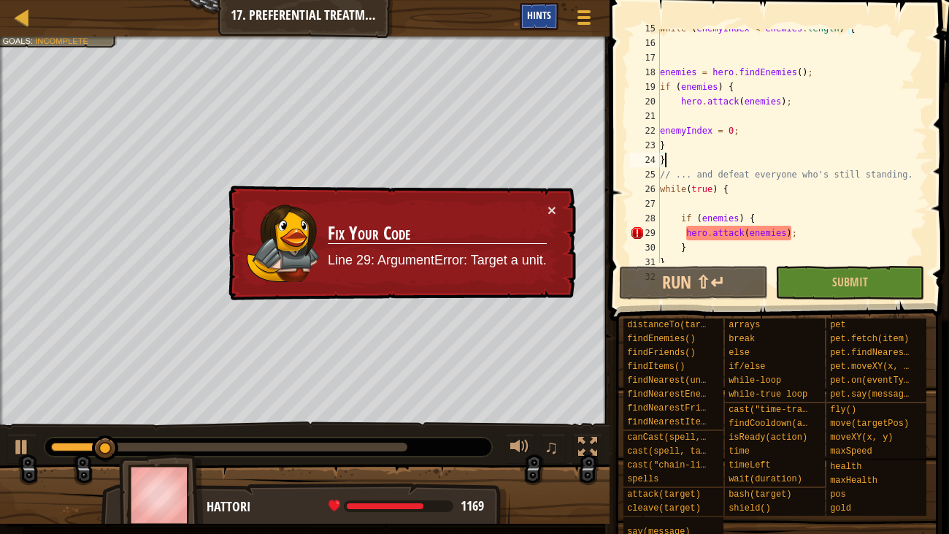
click at [545, 17] on span "Hints" at bounding box center [539, 15] width 24 height 14
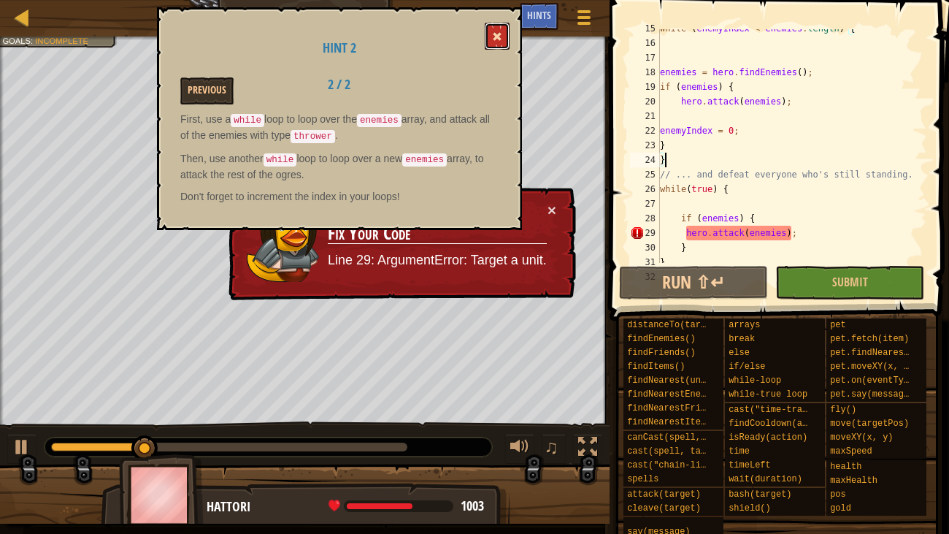
click at [507, 25] on button at bounding box center [497, 36] width 25 height 27
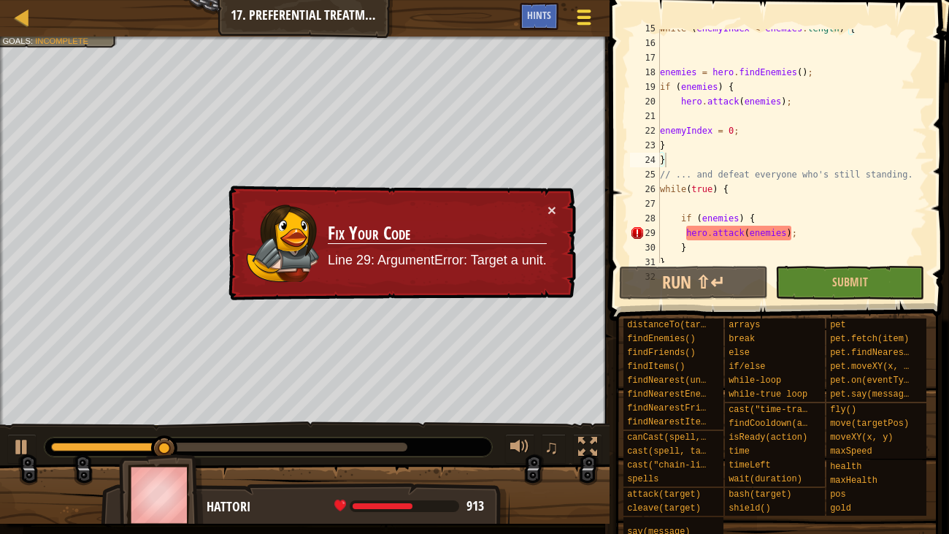
click at [583, 23] on span at bounding box center [584, 23] width 14 height 3
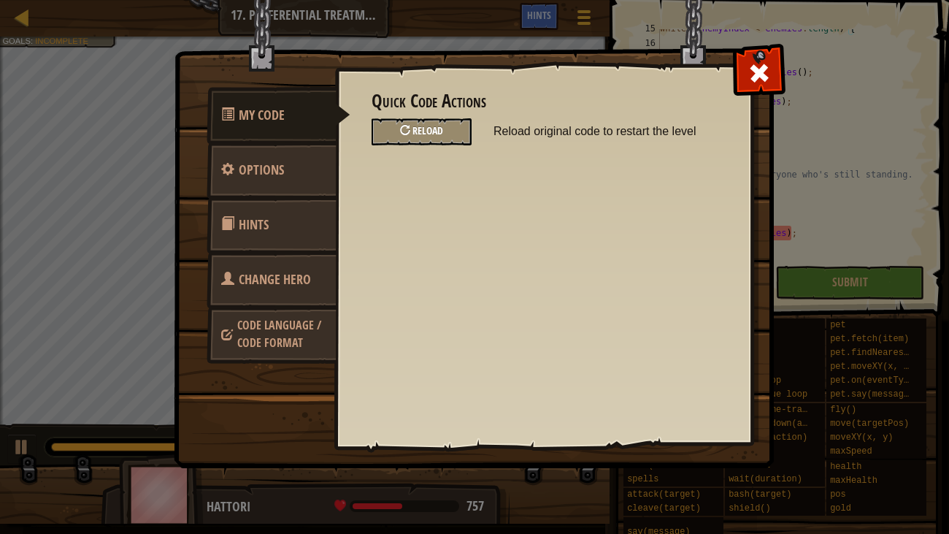
click at [442, 142] on div "Reload" at bounding box center [422, 131] width 100 height 27
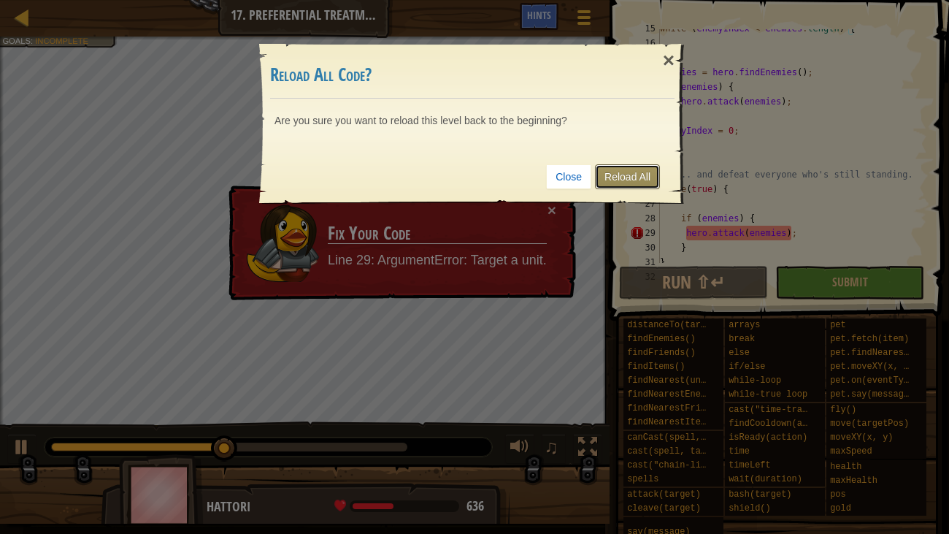
click at [631, 176] on link "Reload All" at bounding box center [627, 176] width 65 height 25
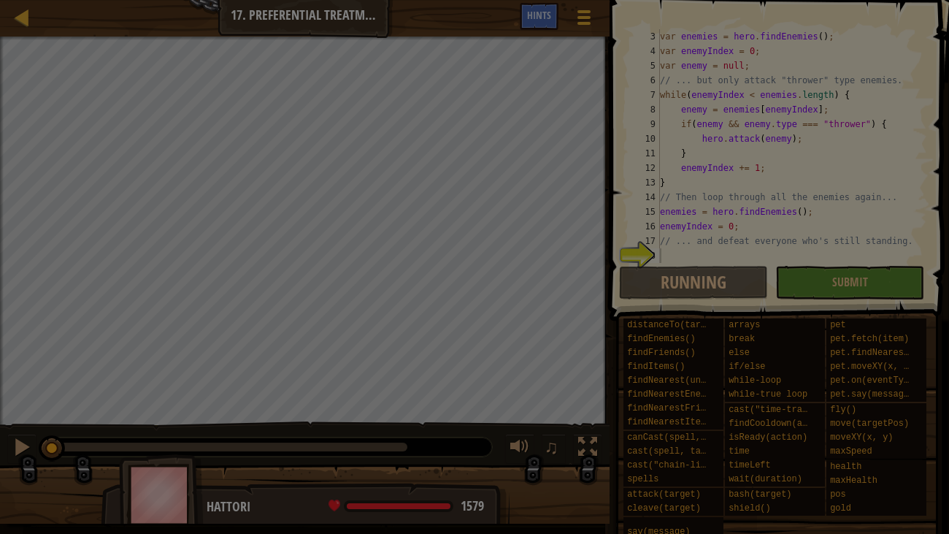
scroll to position [28, 0]
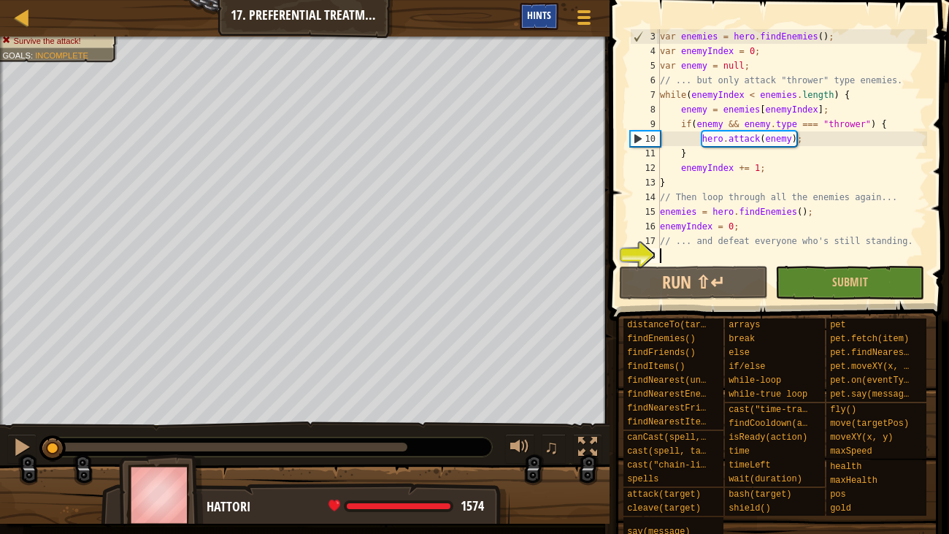
click at [537, 22] on span "Hints" at bounding box center [539, 15] width 24 height 14
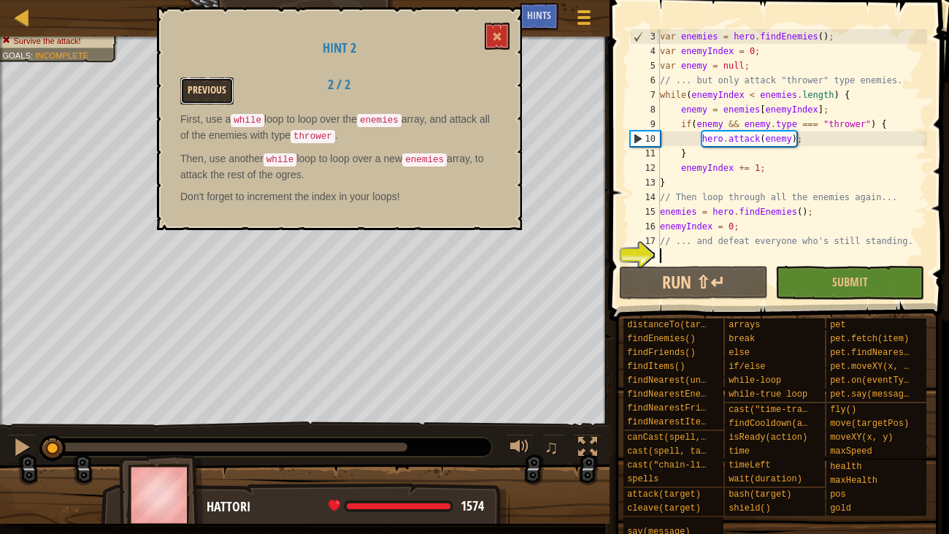
click at [230, 77] on button "Previous" at bounding box center [206, 90] width 53 height 27
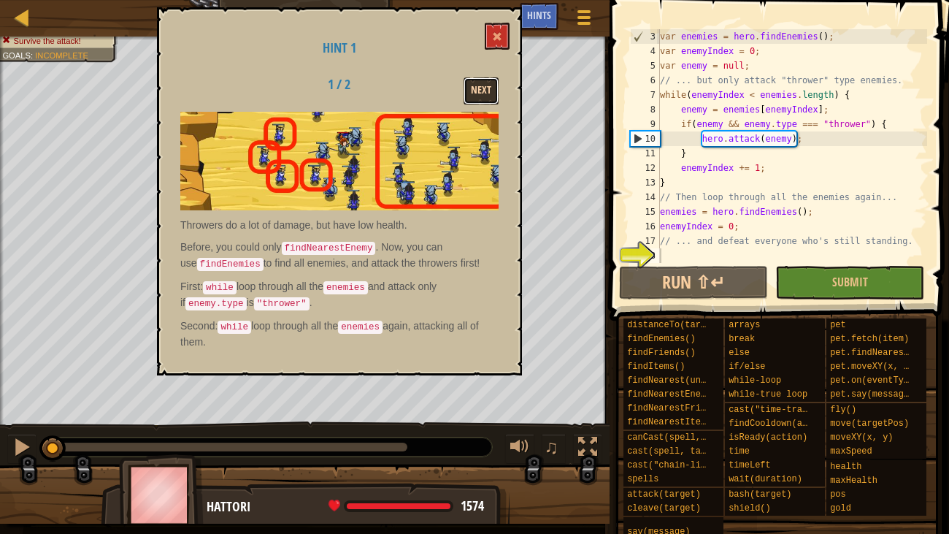
click at [483, 87] on button "Next" at bounding box center [481, 90] width 35 height 27
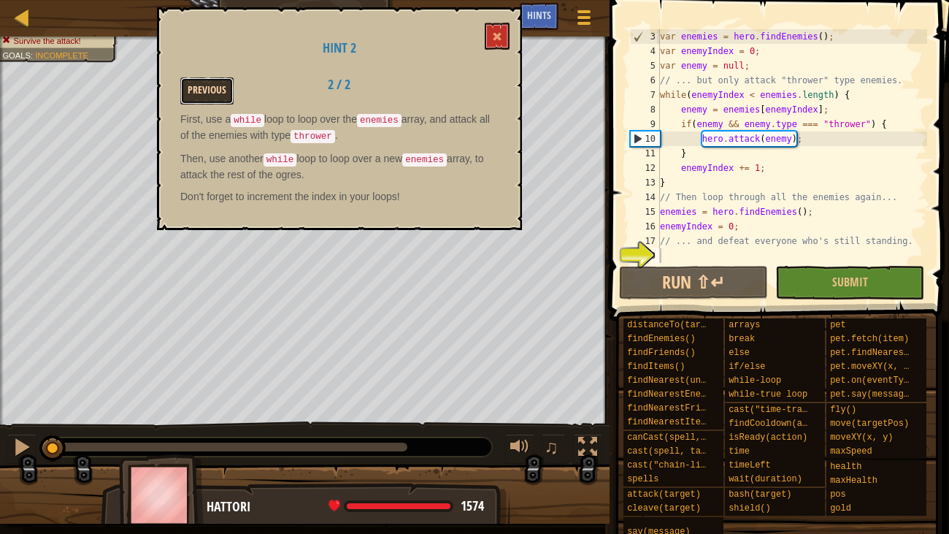
click at [228, 90] on button "Previous" at bounding box center [206, 90] width 53 height 27
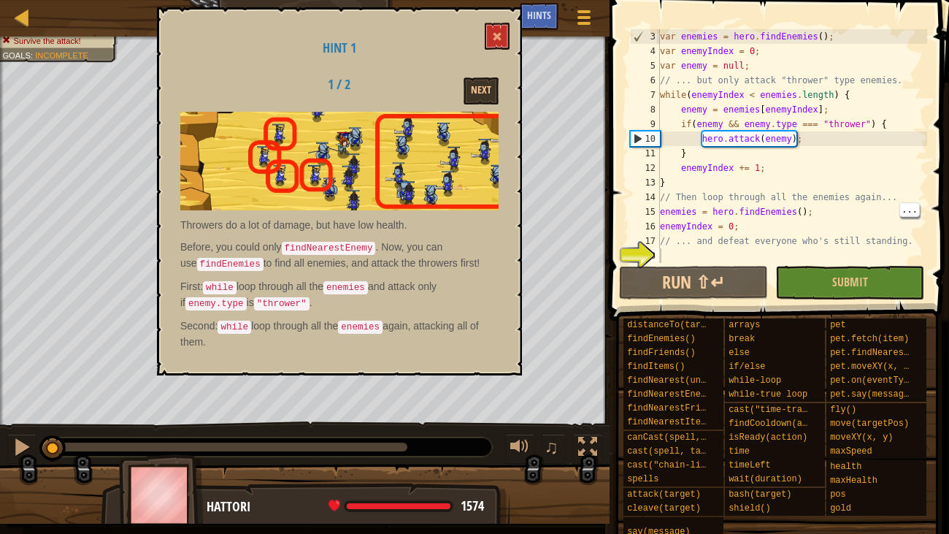
click at [664, 215] on div "var enemies = hero . findEnemies ( ) ; var enemyIndex = 0 ; var enemy = null ; …" at bounding box center [792, 160] width 270 height 263
click at [655, 214] on div "15" at bounding box center [645, 211] width 30 height 15
type textarea "enemies = hero.findEnemies();"
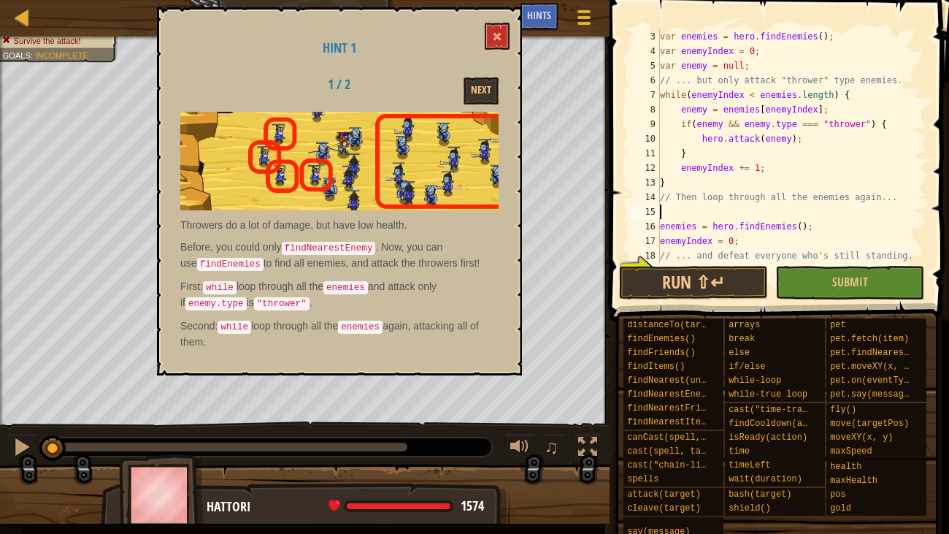
click at [676, 207] on div "var enemies = hero . findEnemies ( ) ; var enemyIndex = 0 ; var enemy = null ; …" at bounding box center [792, 160] width 270 height 263
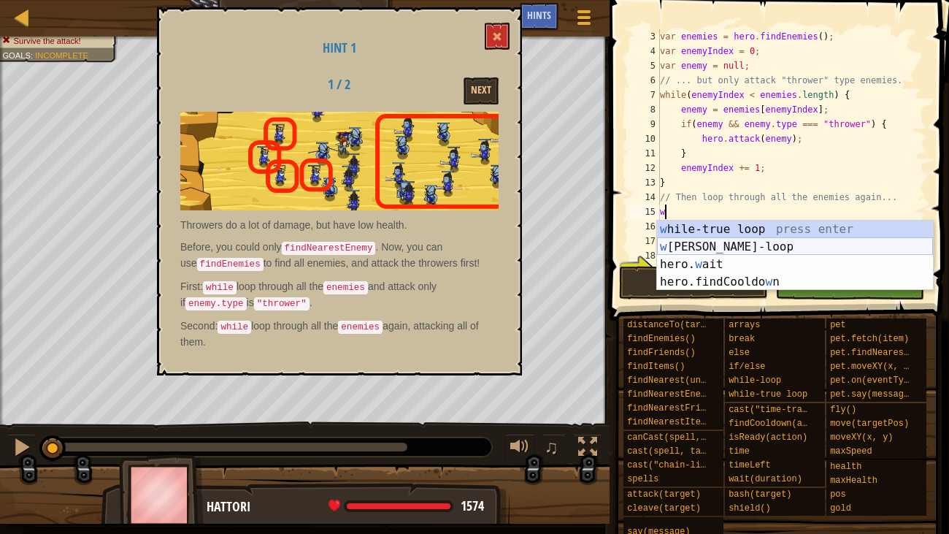
click at [704, 243] on div "w [PERSON_NAME]-true loop press enter w [PERSON_NAME]-loop press enter hero. w …" at bounding box center [795, 272] width 276 height 105
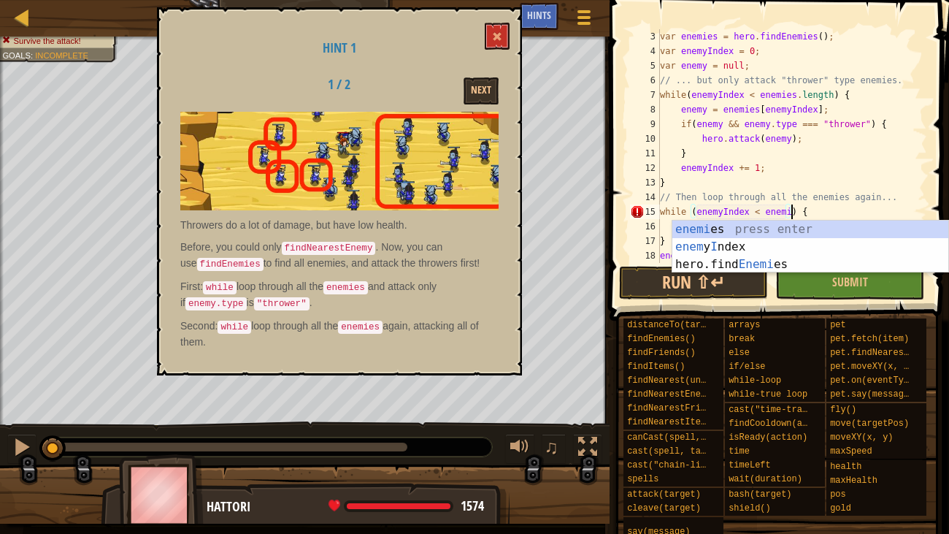
scroll to position [7, 12]
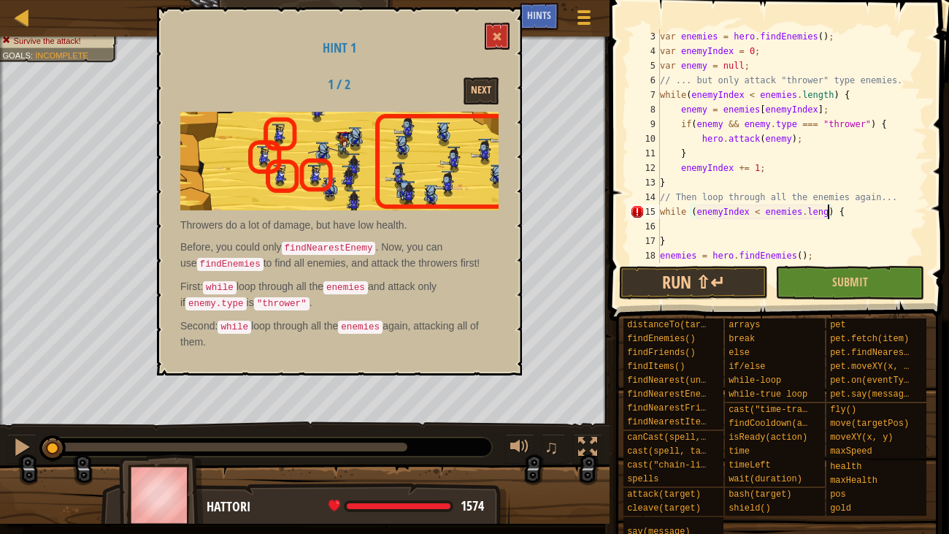
type textarea "while (enemyIndex < enemies.length) {"
click at [701, 227] on div "var enemies = hero . findEnemies ( ) ; var enemyIndex = 0 ; var enemy = null ; …" at bounding box center [792, 160] width 270 height 263
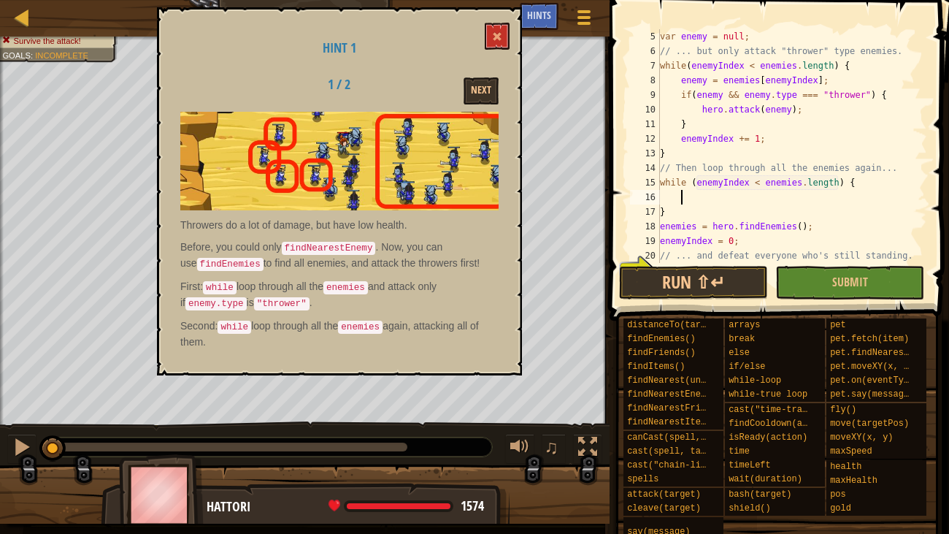
scroll to position [57, 0]
type textarea "e"
click at [664, 212] on div "var enemyIndex = 0 ; var enemy = null ; // ... but only attack "thrower" type e…" at bounding box center [792, 146] width 270 height 263
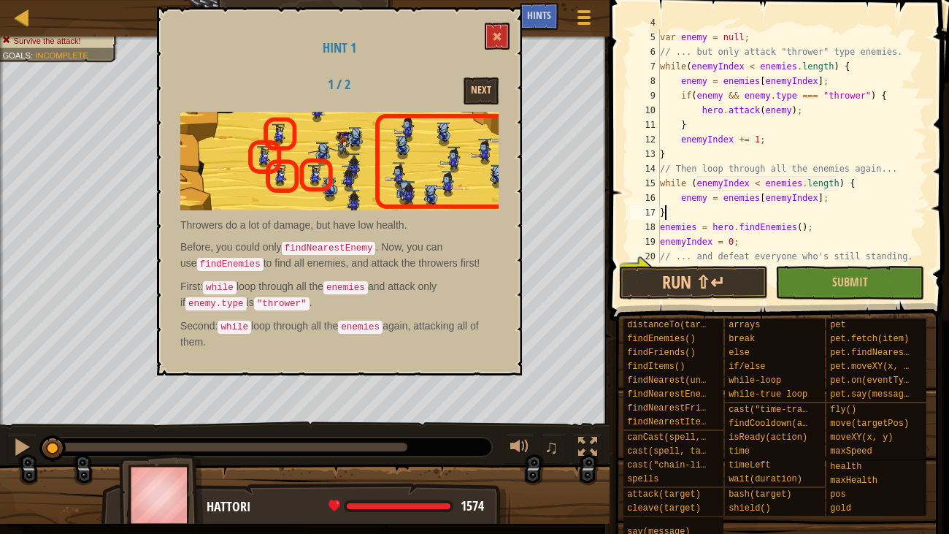
click at [664, 212] on div "var enemyIndex = 0 ; var enemy = null ; // ... but only attack "thrower" type e…" at bounding box center [792, 146] width 270 height 263
click at [664, 210] on div "var enemyIndex = 0 ; var enemy = null ; // ... but only attack "thrower" type e…" at bounding box center [792, 146] width 270 height 234
type textarea "}"
click at [660, 212] on div "var enemyIndex = 0 ; var enemy = null ; // ... but only attack "thrower" type e…" at bounding box center [792, 146] width 270 height 263
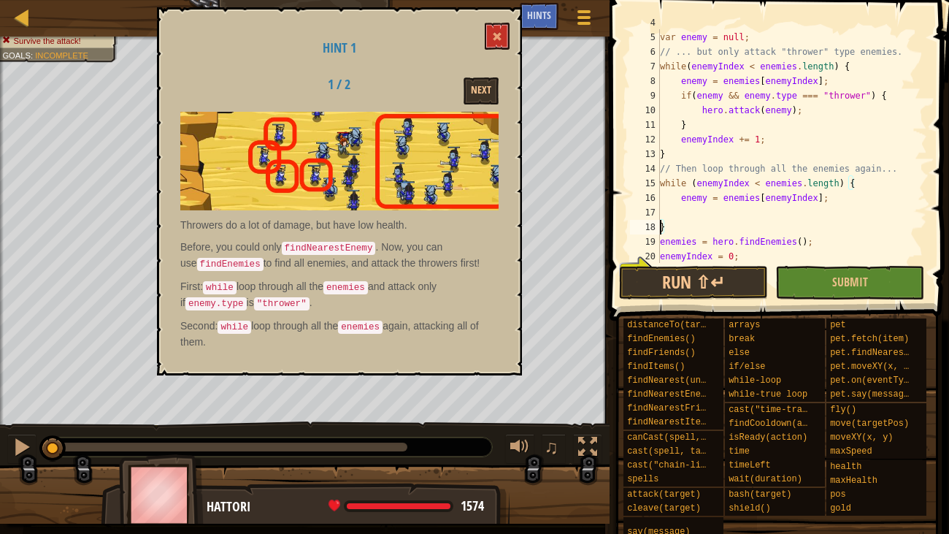
click at [666, 211] on div "var enemyIndex = 0 ; var enemy = null ; // ... but only attack "thrower" type e…" at bounding box center [792, 146] width 270 height 263
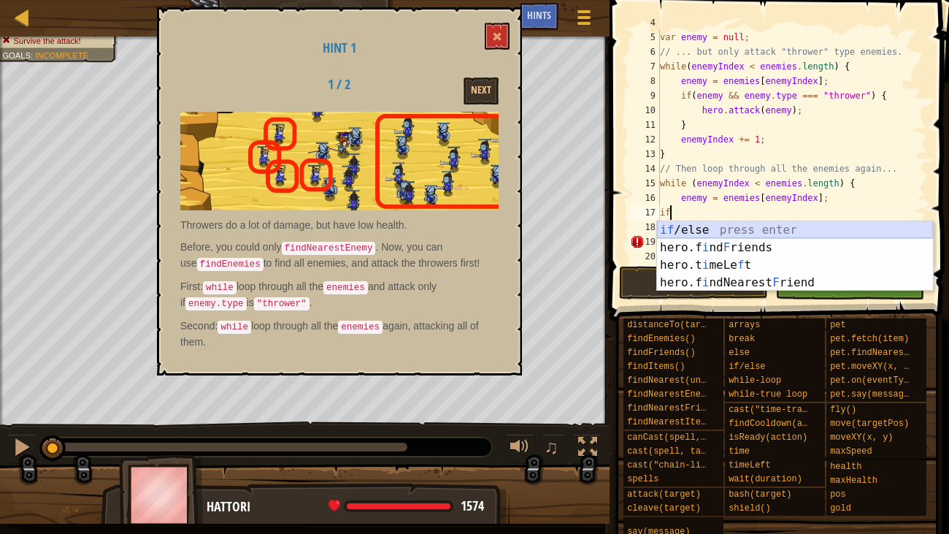
click at [676, 221] on div "if /else press enter hero.f i nd F riends press enter hero.t i meLe f t press e…" at bounding box center [795, 273] width 276 height 105
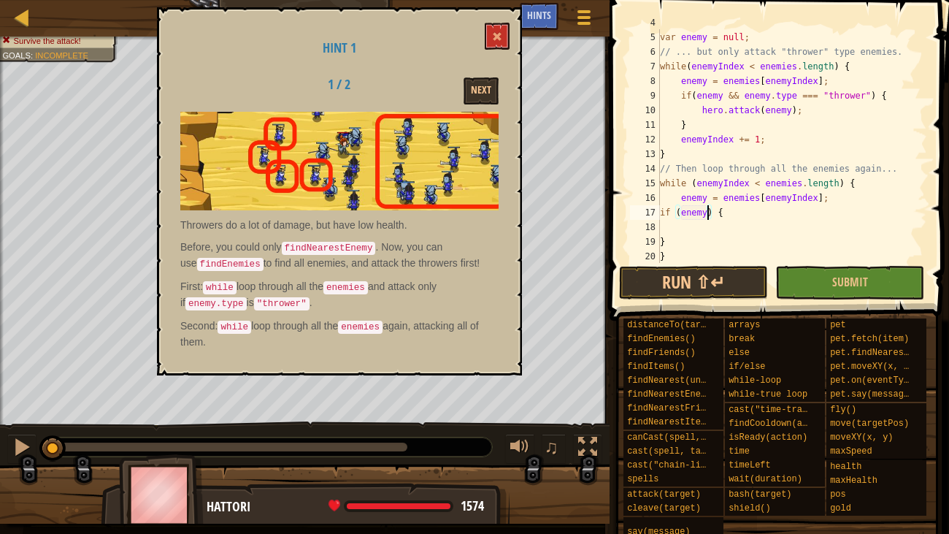
click at [659, 227] on div "18" at bounding box center [645, 227] width 30 height 15
type textarea "}"
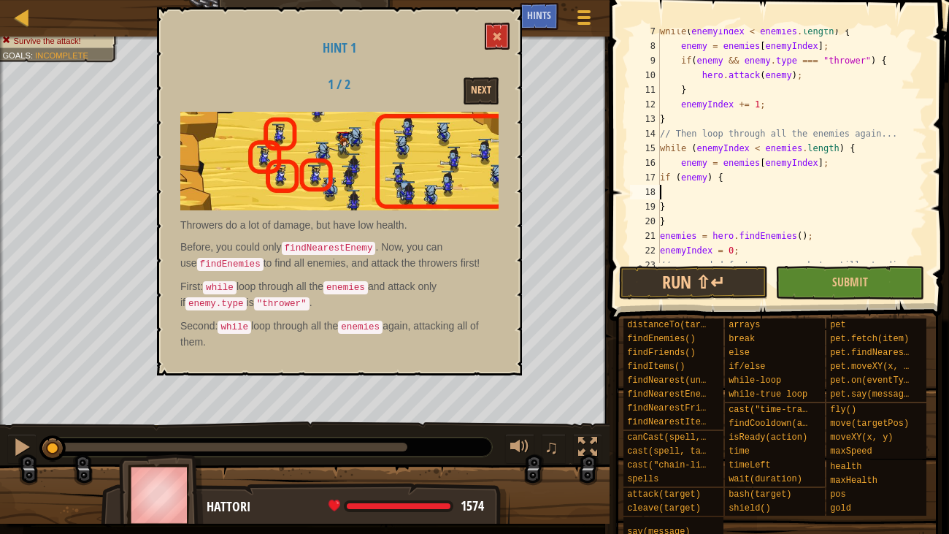
click at [669, 222] on div "while ( enemyIndex < enemies . length ) { enemy = enemies [ enemyIndex ] ; if (…" at bounding box center [792, 155] width 270 height 263
type textarea "}"
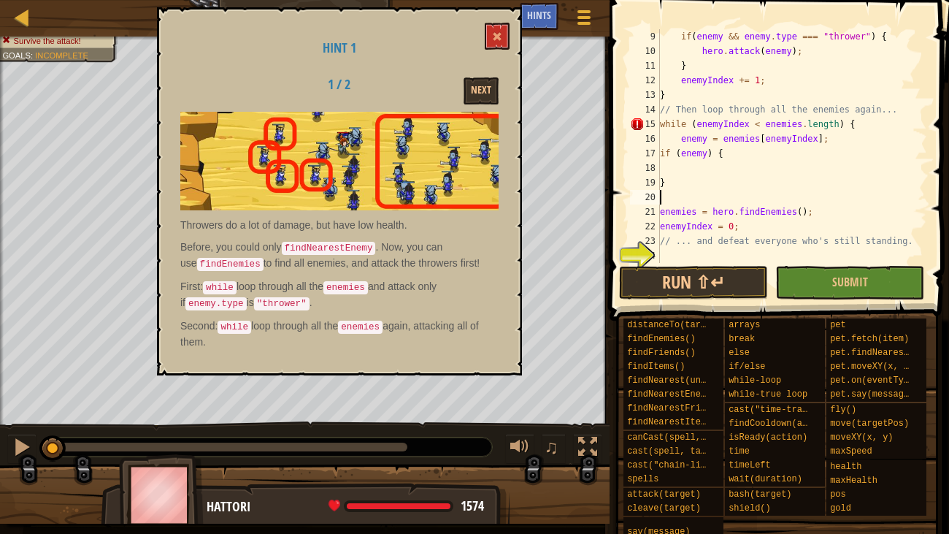
click at [660, 226] on div "if ( enemy && enemy . type === "thrower" ) { hero . attack ( enemy ) ; } enemyI…" at bounding box center [792, 160] width 270 height 263
click at [662, 237] on div "if ( enemy && enemy . type === "thrower" ) { hero . attack ( enemy ) ; } enemyI…" at bounding box center [792, 160] width 270 height 263
type textarea "// ... and defeat everyone who's still standing."
click at [664, 237] on div "if ( enemy && enemy . type === "thrower" ) { hero . attack ( enemy ) ; } enemyI…" at bounding box center [792, 160] width 270 height 263
type textarea "}"
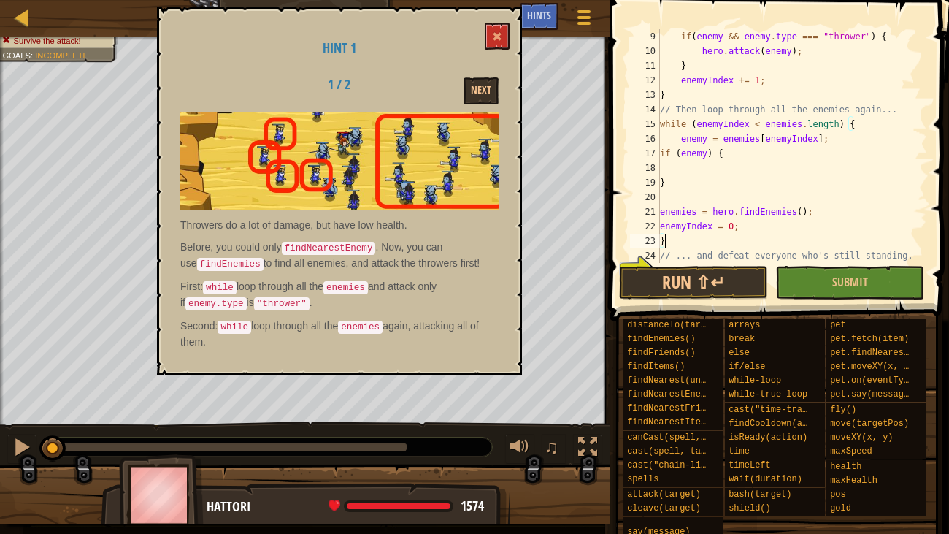
click at [670, 178] on div "if ( enemy && enemy . type === "thrower" ) { hero . attack ( enemy ) ; } enemyI…" at bounding box center [792, 160] width 270 height 263
click at [661, 223] on div "if ( enemy && enemy . type === "thrower" ) { hero . attack ( enemy ) ; } enemyI…" at bounding box center [792, 160] width 270 height 263
type textarea "enemyIndex = 0;"
click at [663, 224] on div "if ( enemy && enemy . type === "thrower" ) { hero . attack ( enemy ) ; } enemyI…" at bounding box center [792, 160] width 270 height 263
type textarea "}"
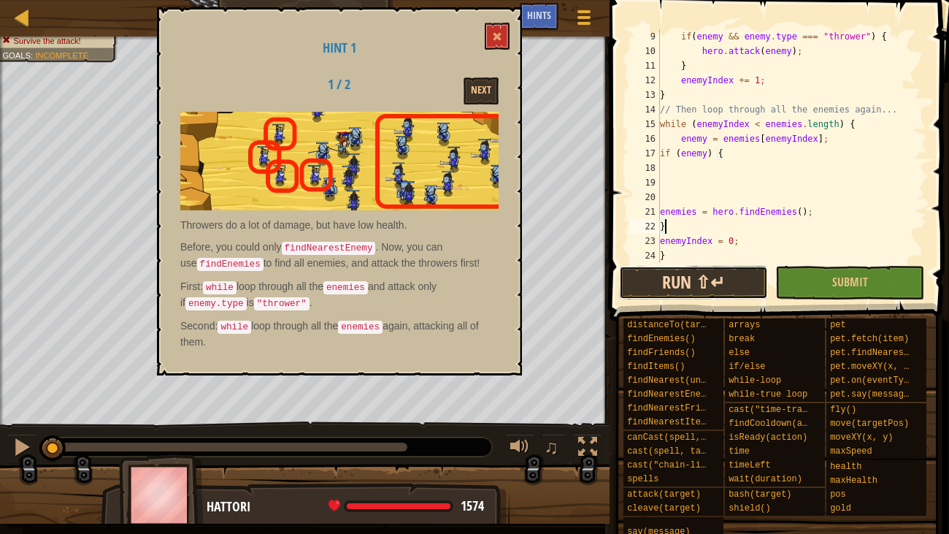
click at [729, 280] on button "Run ⇧↵" at bounding box center [693, 283] width 149 height 34
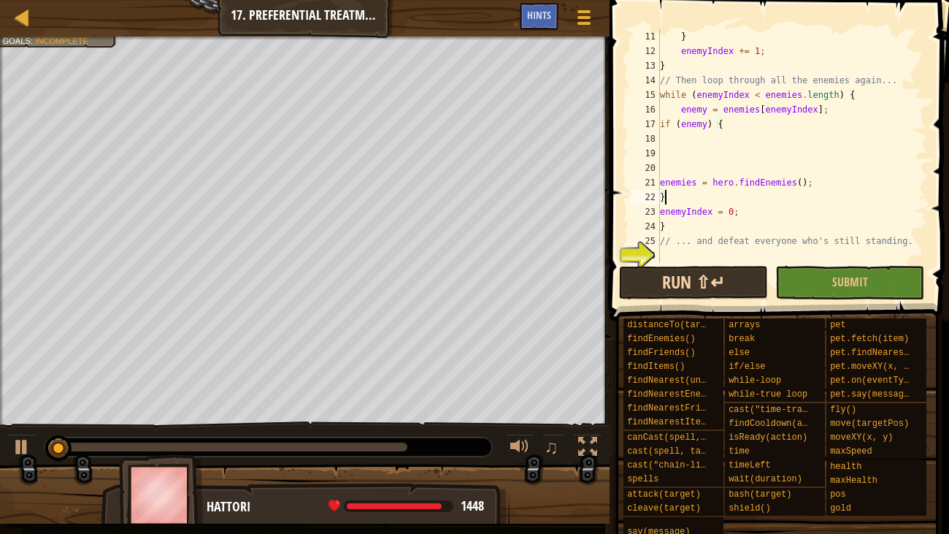
scroll to position [145, 0]
click at [773, 260] on div "} enemyIndex += 1 ; } // Then loop through all the enemies again... while ( ene…" at bounding box center [792, 160] width 270 height 263
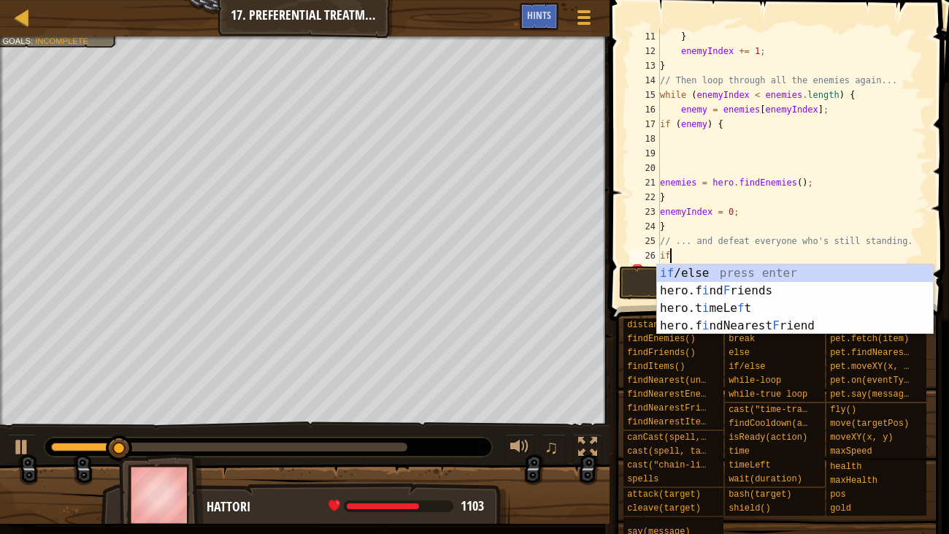
type textarea "i"
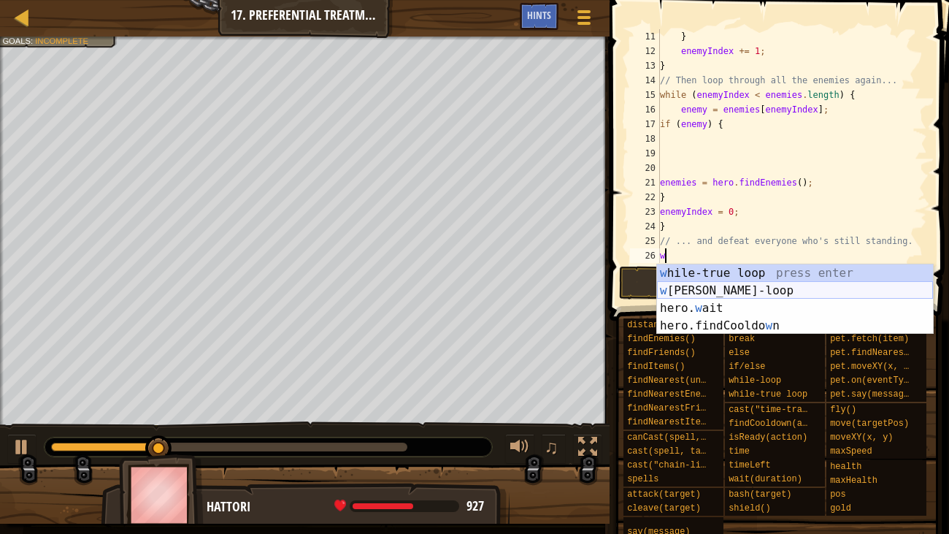
click at [722, 288] on div "w [PERSON_NAME]-true loop press enter w [PERSON_NAME]-loop press enter hero. w …" at bounding box center [795, 316] width 276 height 105
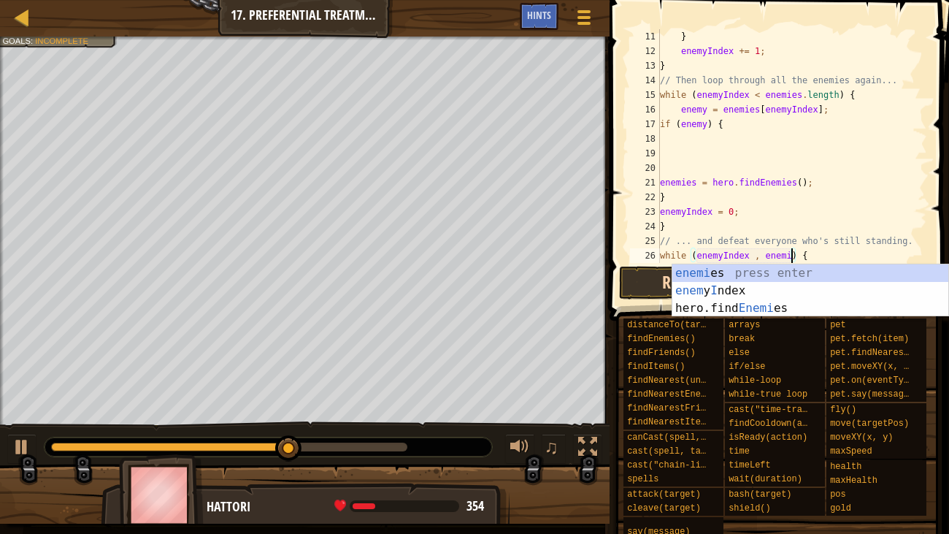
scroll to position [7, 12]
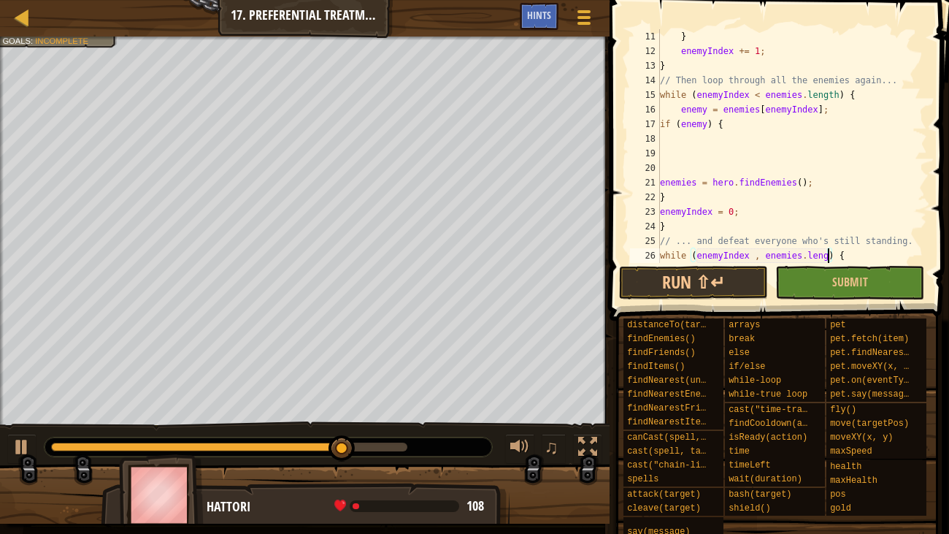
type textarea "while (enemyIndex , enemies.length) {"
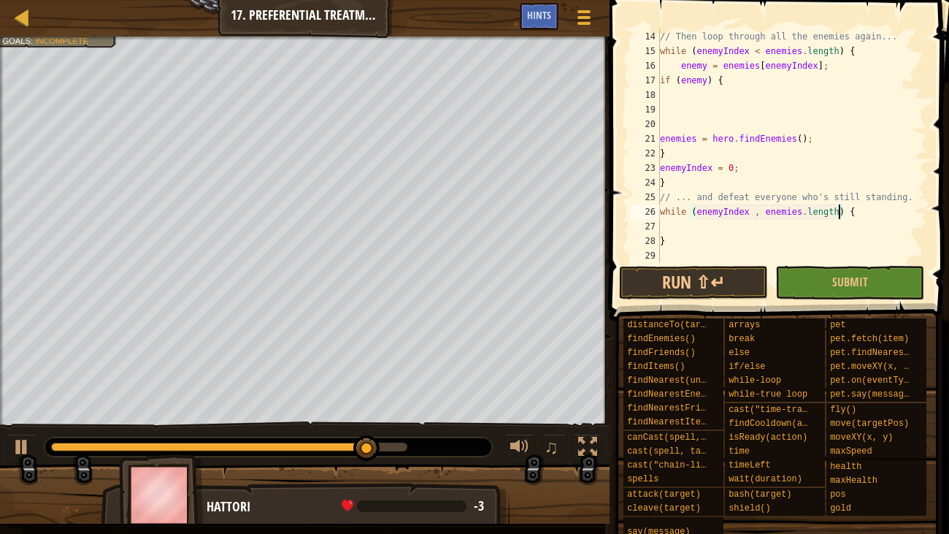
click at [717, 225] on div "// Then loop through all the enemies again... while ( enemyIndex < enemies . le…" at bounding box center [792, 160] width 270 height 263
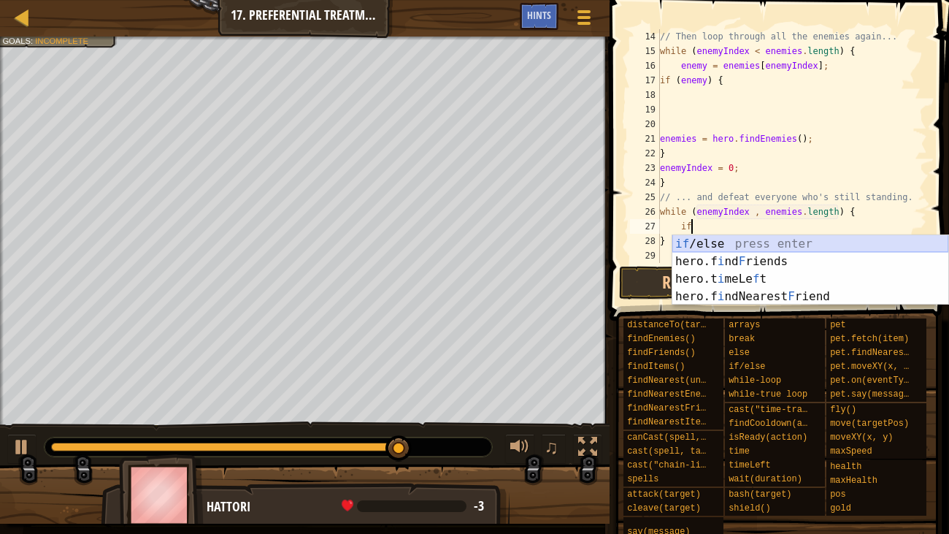
click at [736, 238] on div "if /else press enter hero.f i nd F riends press enter hero.t i meLe f t press e…" at bounding box center [810, 287] width 276 height 105
type textarea "if (enemy) {"
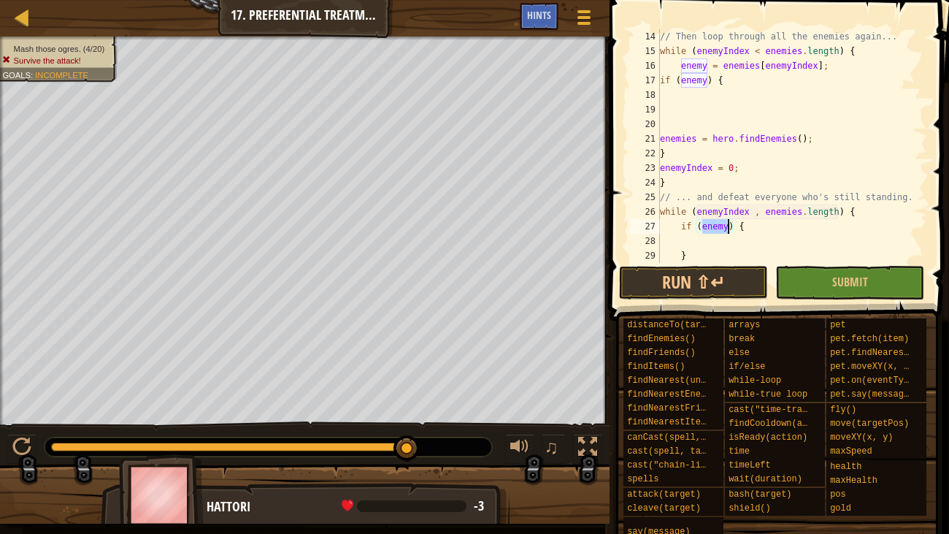
click at [736, 238] on div "// Then loop through all the enemies again... while ( enemyIndex < enemies . le…" at bounding box center [792, 160] width 270 height 263
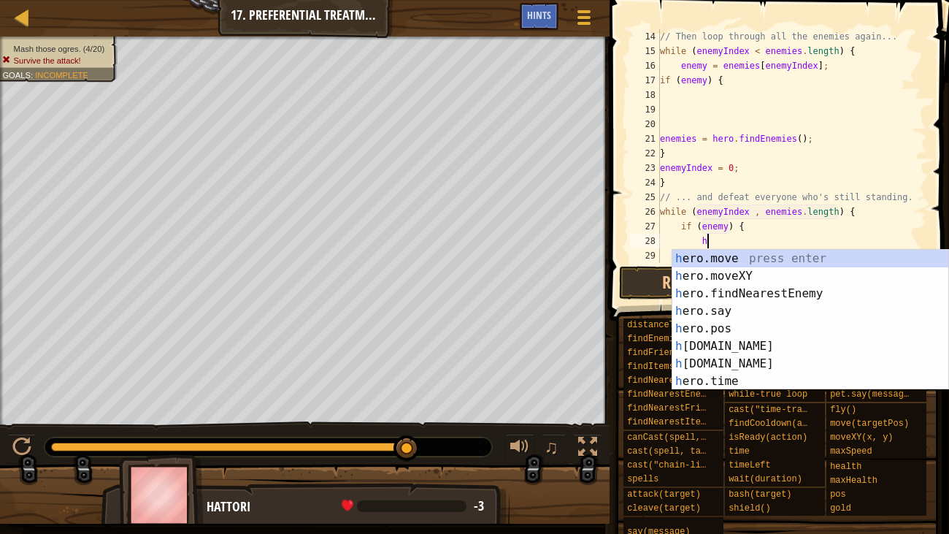
scroll to position [7, 3]
type textarea "h"
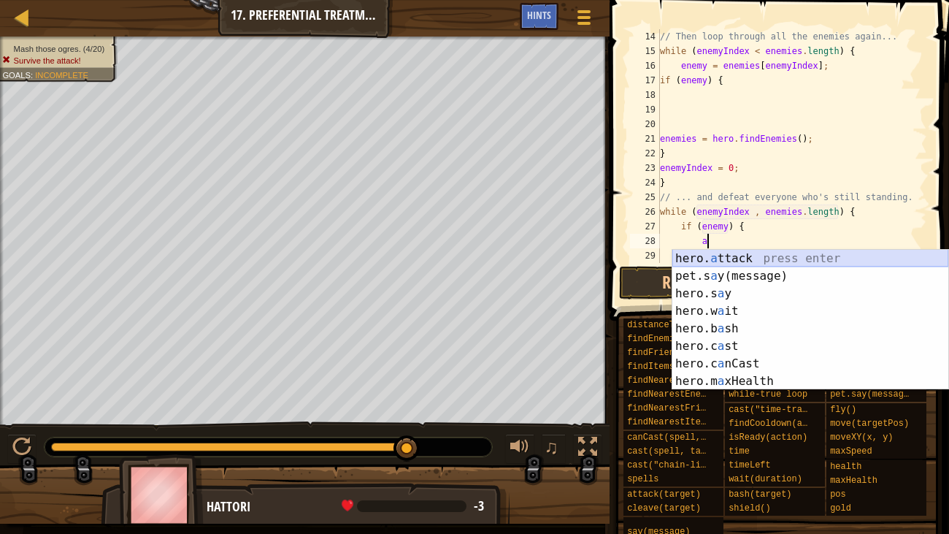
click at [748, 250] on div "hero. a ttack press enter pet.s a y(message) press enter hero.s a y press enter…" at bounding box center [810, 337] width 276 height 175
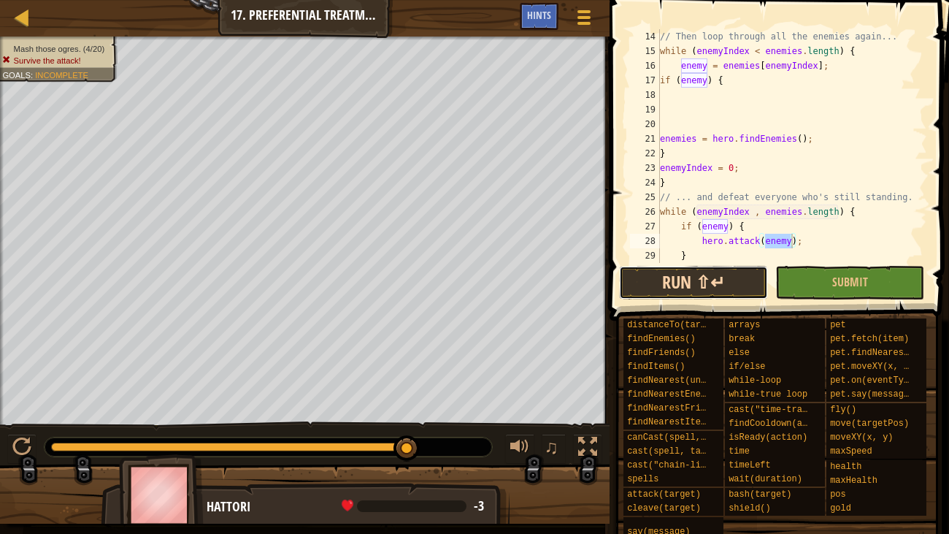
click at [729, 277] on button "Run ⇧↵" at bounding box center [693, 283] width 149 height 34
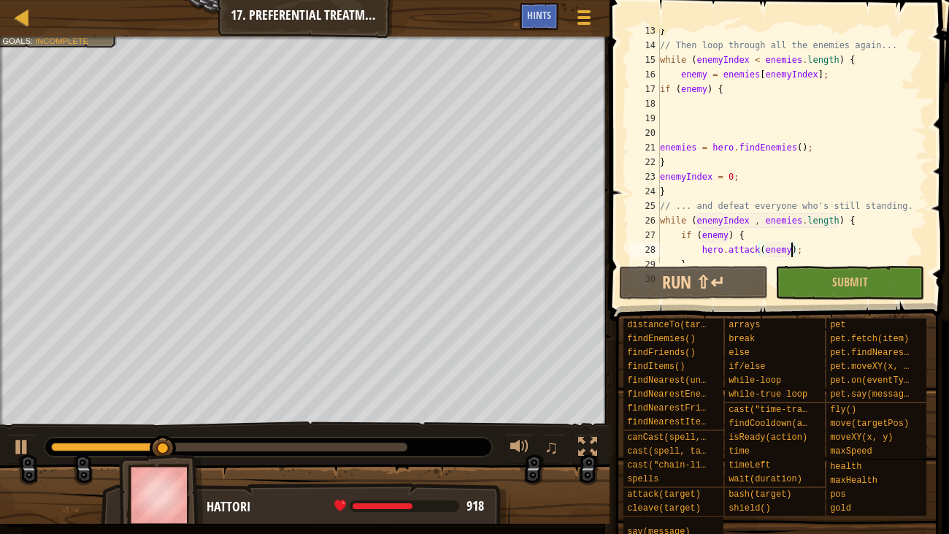
scroll to position [180, 0]
click at [675, 164] on div "} // Then loop through all the enemies again... while ( enemyIndex < enemies . …" at bounding box center [792, 154] width 270 height 263
type textarea "}"
click at [662, 131] on div "} // Then loop through all the enemies again... while ( enemyIndex < enemies . …" at bounding box center [792, 154] width 270 height 263
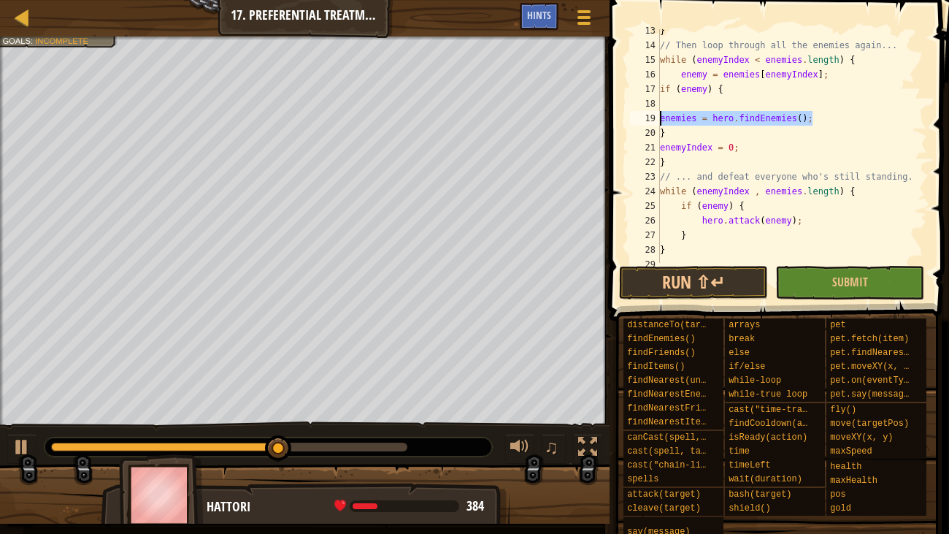
drag, startPoint x: 820, startPoint y: 117, endPoint x: 656, endPoint y: 117, distance: 163.5
click at [656, 117] on div "13 14 15 16 17 18 19 20 21 22 23 24 25 26 27 28 29 } // Then loop through all t…" at bounding box center [777, 146] width 300 height 234
type textarea "enemies = hero.findEnemies();"
click at [663, 89] on div "} // Then loop through all the enemies again... while ( enemyIndex < enemies . …" at bounding box center [792, 154] width 270 height 263
type textarea "if (enemy) {"
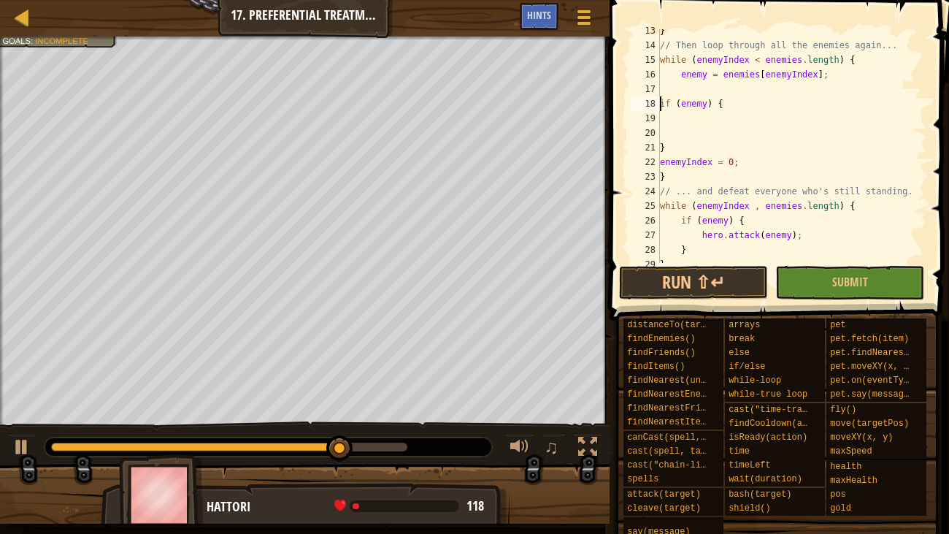
click at [668, 90] on div "} // Then loop through all the enemies again... while ( enemyIndex < enemies . …" at bounding box center [792, 154] width 270 height 263
click at [672, 112] on div "} // Then loop through all the enemies again... while ( enemyIndex < enemies . …" at bounding box center [792, 154] width 270 height 263
click at [673, 84] on div "} // Then loop through all the enemies again... while ( enemyIndex < enemies . …" at bounding box center [792, 154] width 270 height 263
paste textarea "enemies = hero.findEnemies();"
click at [707, 104] on div "} // Then loop through all the enemies again... while ( enemyIndex < enemies . …" at bounding box center [792, 154] width 270 height 263
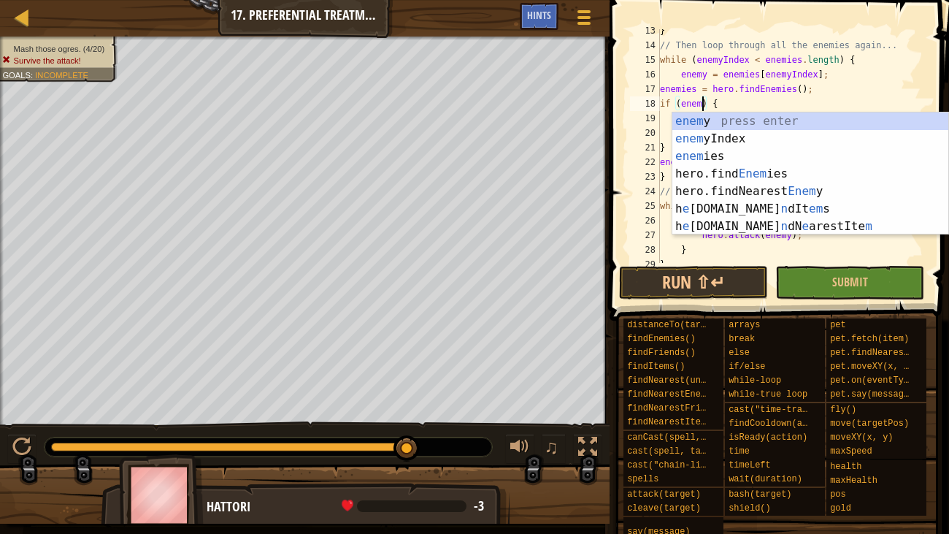
scroll to position [7, 4]
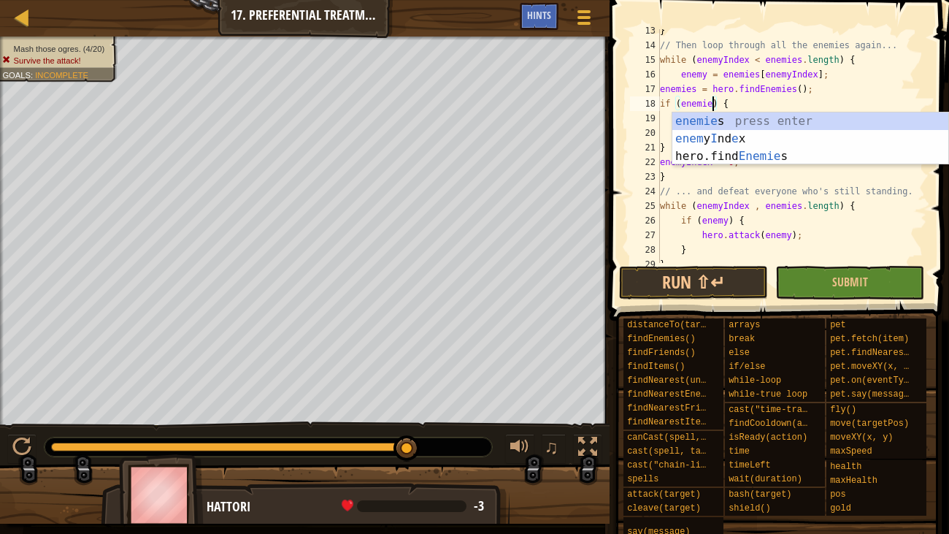
type textarea "if (enemies) {"
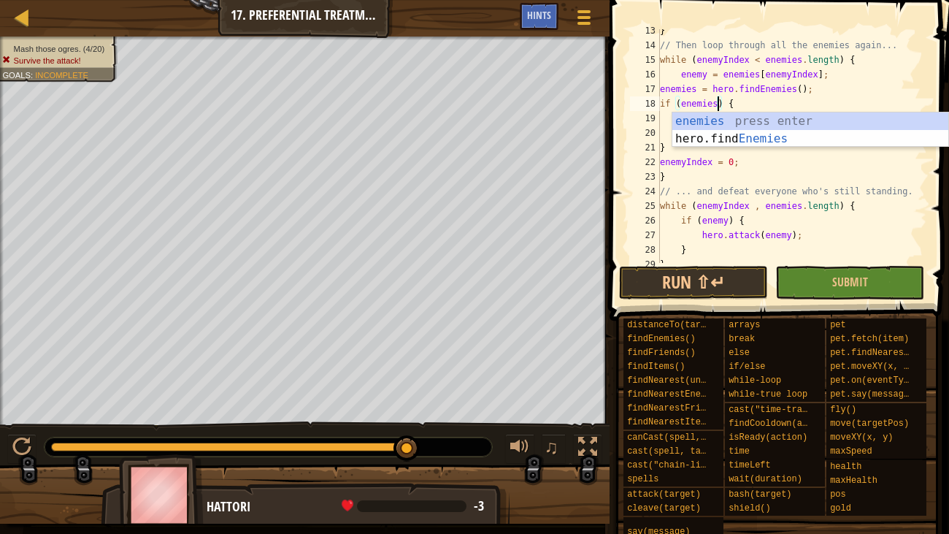
click at [662, 116] on div "} // Then loop through all the enemies again... while ( enemyIndex < enemies . …" at bounding box center [792, 154] width 270 height 263
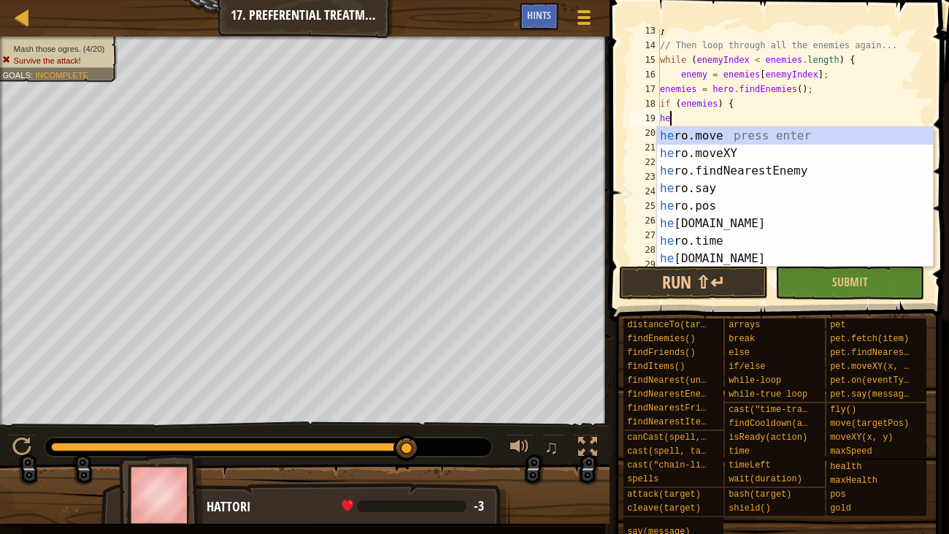
scroll to position [7, 1]
type textarea "h"
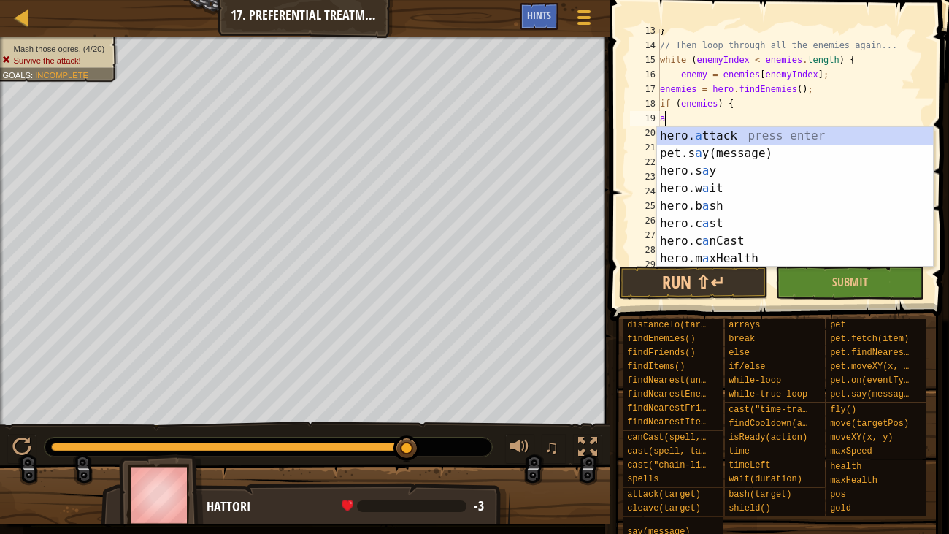
scroll to position [7, 0]
click at [684, 133] on div "hero. a ttack press enter pet.s a y(message) press enter hero.s a y press enter…" at bounding box center [795, 214] width 276 height 175
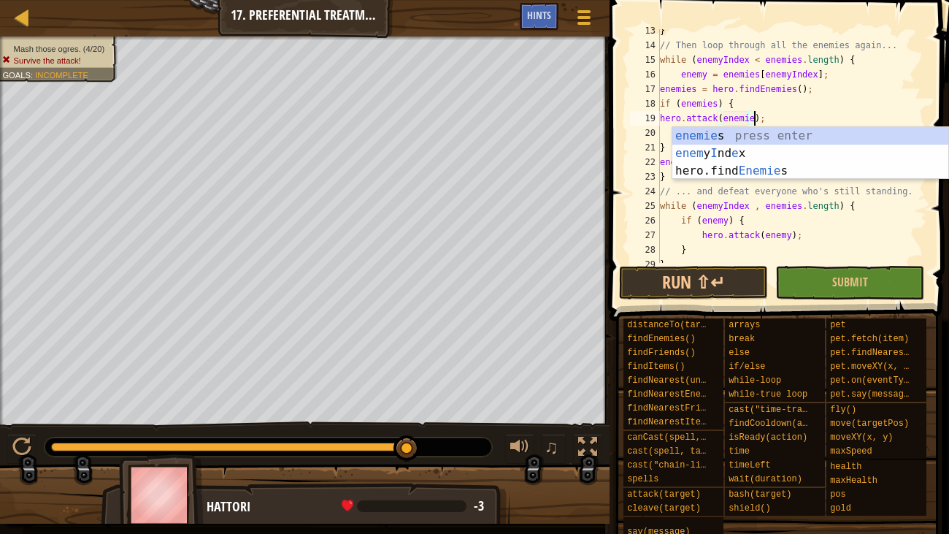
scroll to position [7, 8]
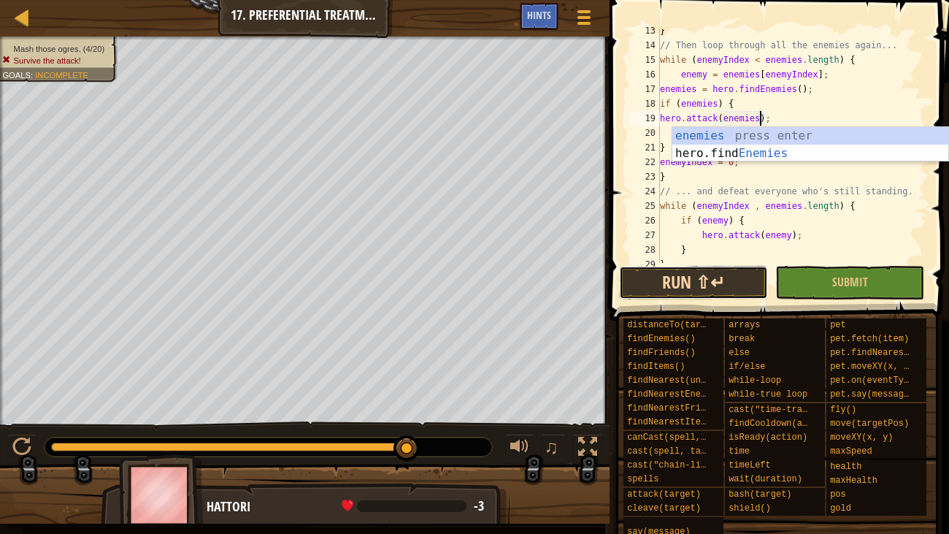
click at [732, 273] on button "Run ⇧↵" at bounding box center [693, 283] width 149 height 34
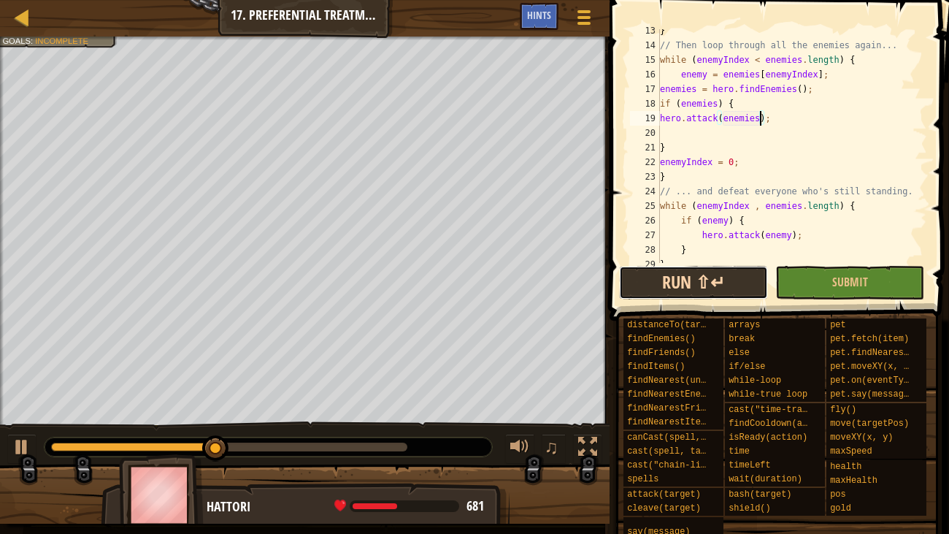
click at [733, 284] on button "Run ⇧↵" at bounding box center [693, 283] width 149 height 34
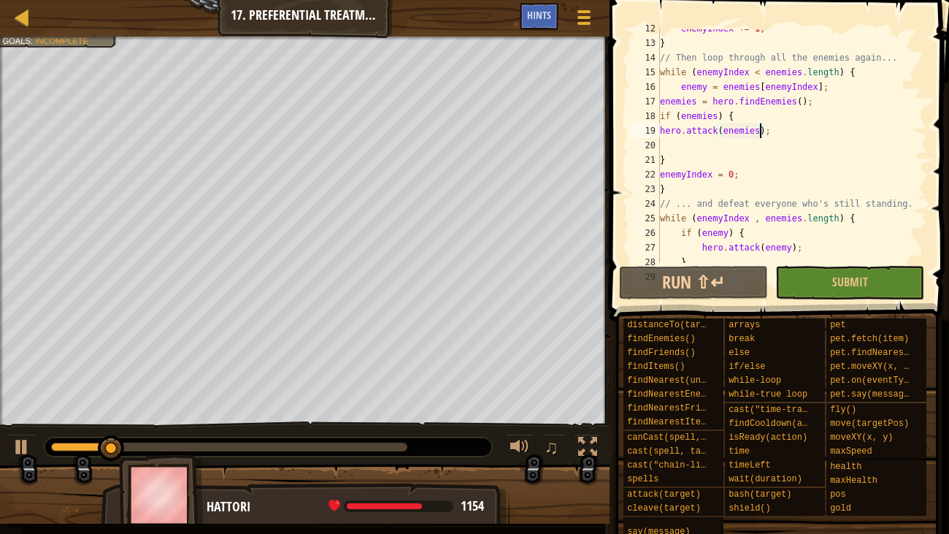
click at [697, 155] on div "enemyIndex += 1 ; } // Then loop through all the enemies again... while ( enemy…" at bounding box center [792, 152] width 270 height 263
type textarea "}"
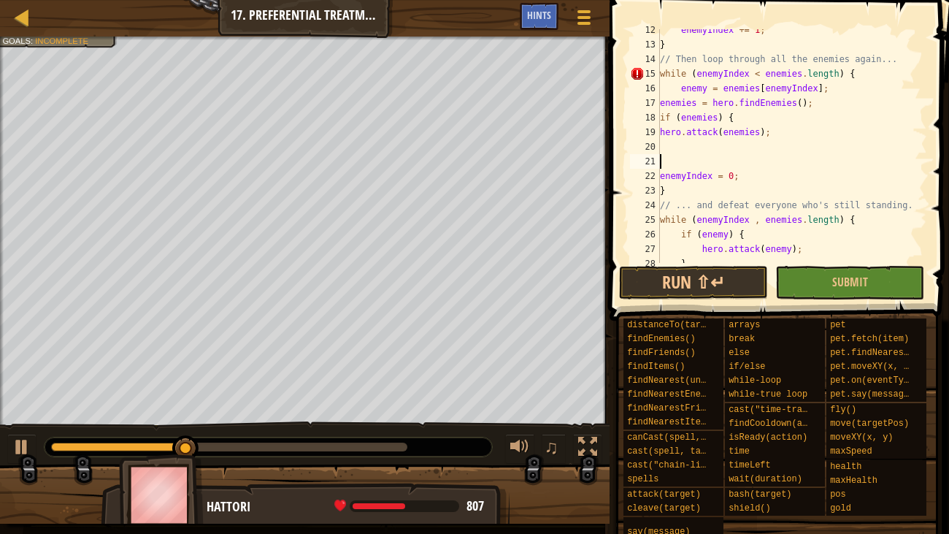
click at [661, 204] on div "enemyIndex += 1 ; } // Then loop through all the enemies again... while ( enemy…" at bounding box center [792, 154] width 270 height 263
type textarea "// ... and defeat everyone who's still standing."
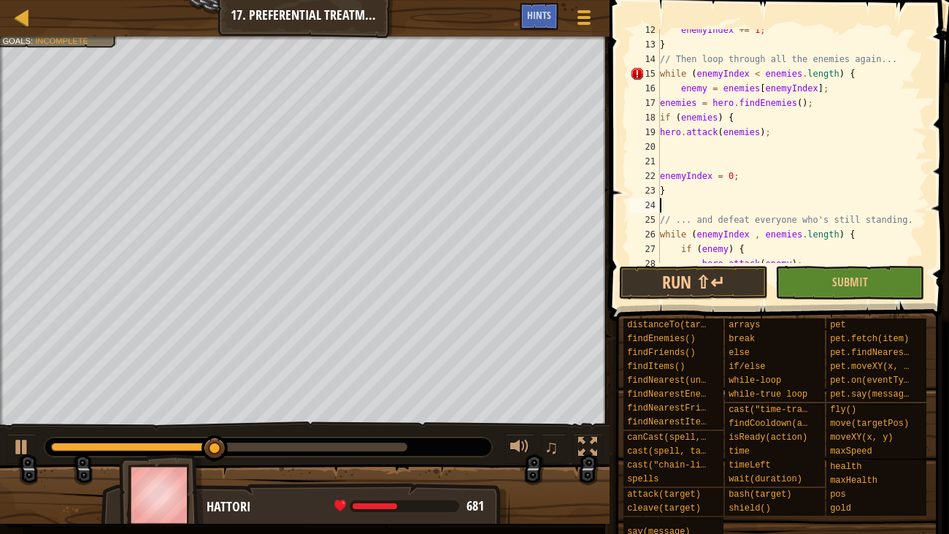
click at [663, 204] on div "enemyIndex += 1 ; } // Then loop through all the enemies again... while ( enemy…" at bounding box center [792, 154] width 270 height 263
click at [724, 287] on button "Run ⇧↵" at bounding box center [693, 283] width 149 height 34
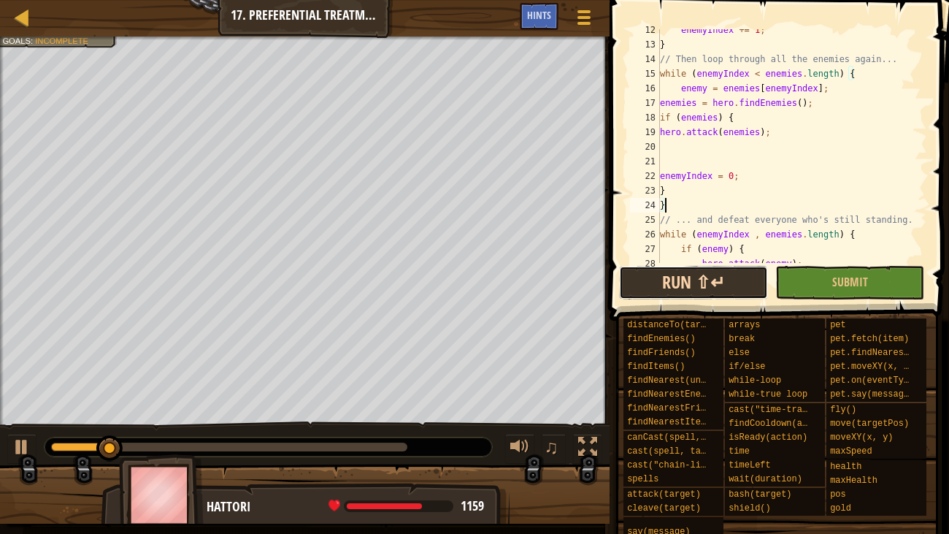
click at [737, 281] on button "Run ⇧↵" at bounding box center [693, 283] width 149 height 34
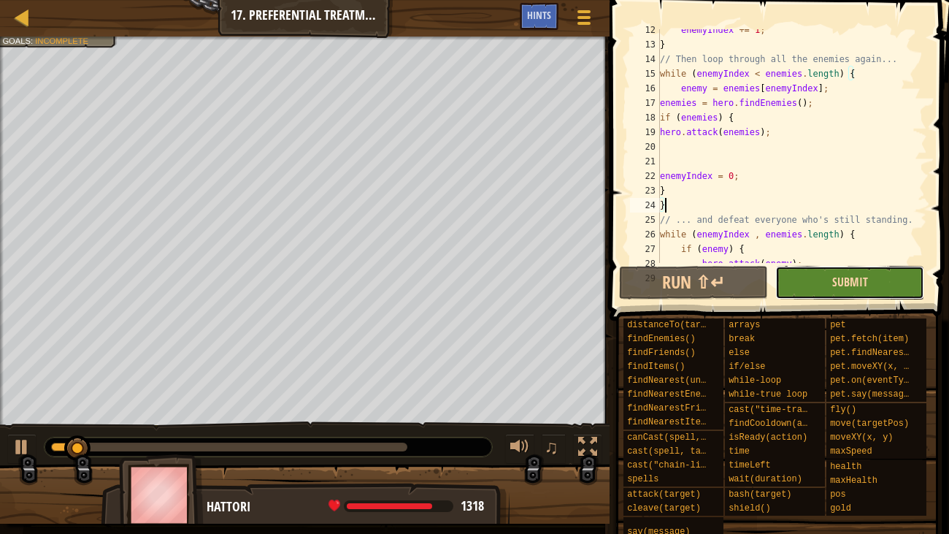
click at [849, 286] on span "Submit" at bounding box center [850, 282] width 36 height 16
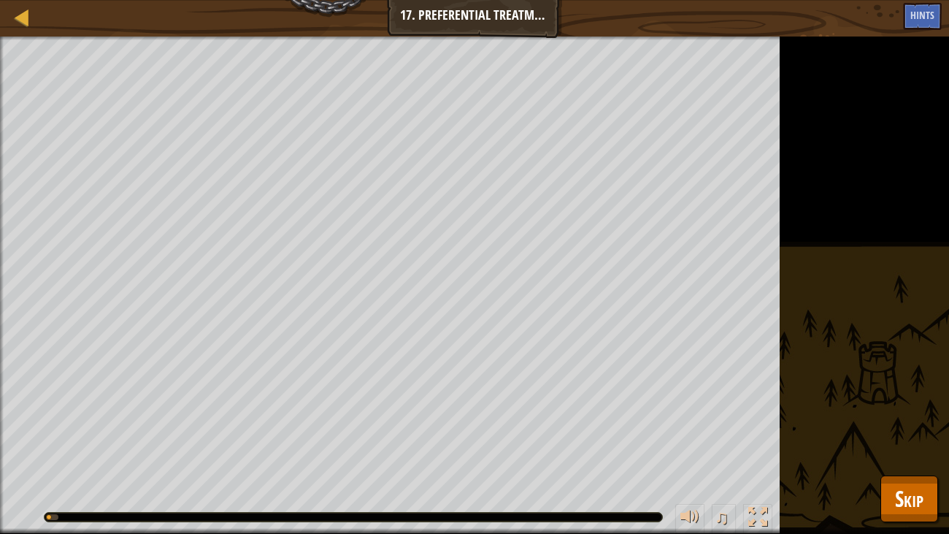
click at [907, 409] on div "Mash those ogres. (4/20) Survive the attack! Goals : Running... ♫ Hattori 1579 …" at bounding box center [474, 284] width 949 height 497
click at [922, 409] on span "Skip" at bounding box center [909, 498] width 28 height 30
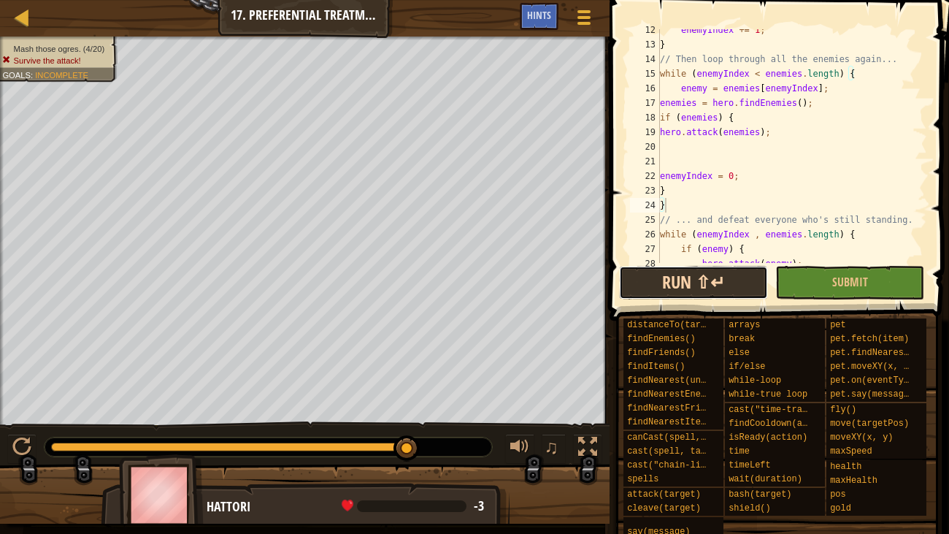
click at [713, 282] on button "Run ⇧↵" at bounding box center [693, 283] width 149 height 34
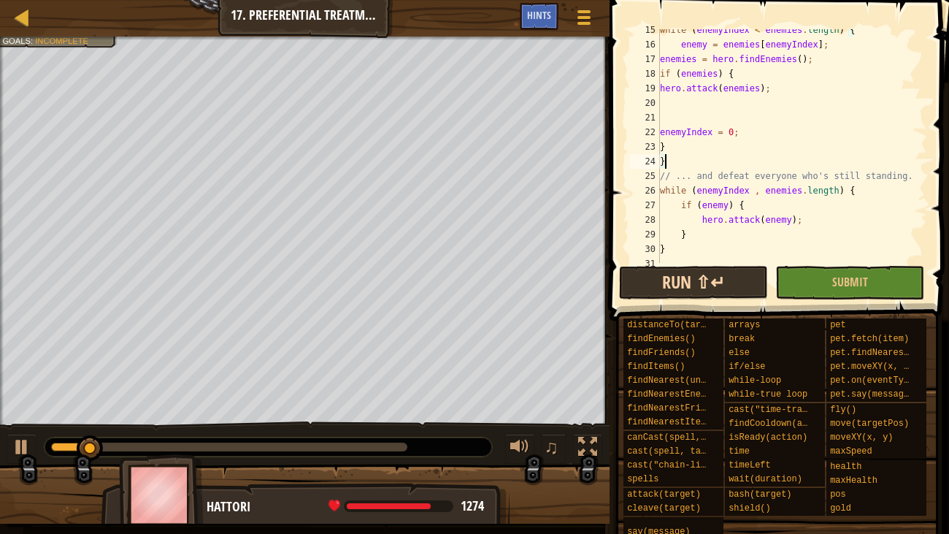
scroll to position [211, 0]
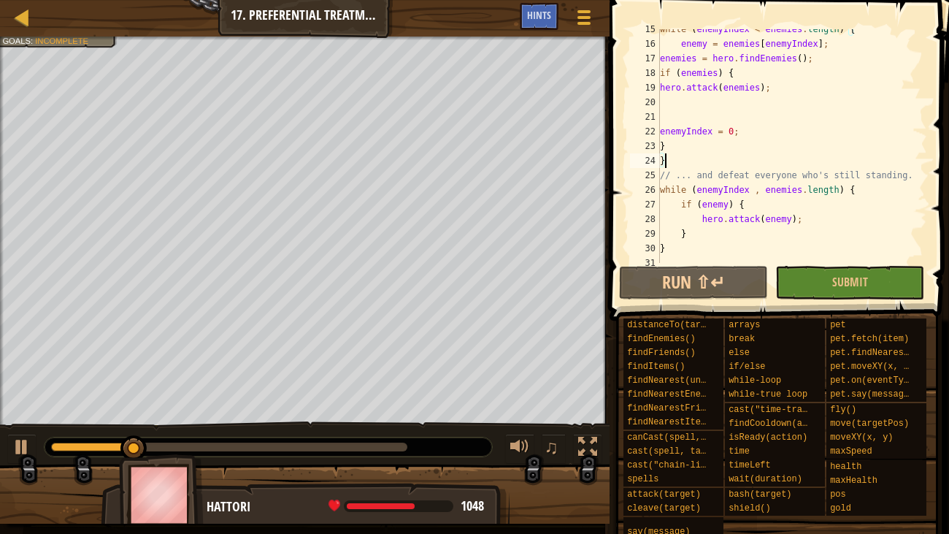
click at [728, 199] on div "while ( enemyIndex < enemies . length ) { enemy = enemies [ enemyIndex ] ; enem…" at bounding box center [792, 153] width 270 height 263
click at [793, 230] on div "while ( enemyIndex < enemies . length ) { enemy = enemies [ enemyIndex ] ; enem…" at bounding box center [792, 153] width 270 height 263
click at [807, 217] on div "while ( enemyIndex < enemies . length ) { enemy = enemies [ enemyIndex ] ; enem…" at bounding box center [792, 153] width 270 height 263
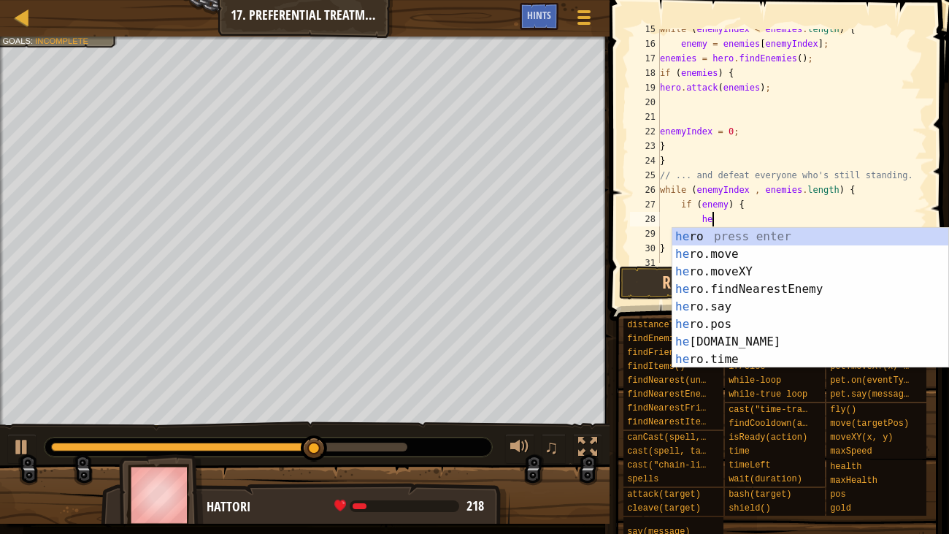
type textarea "h"
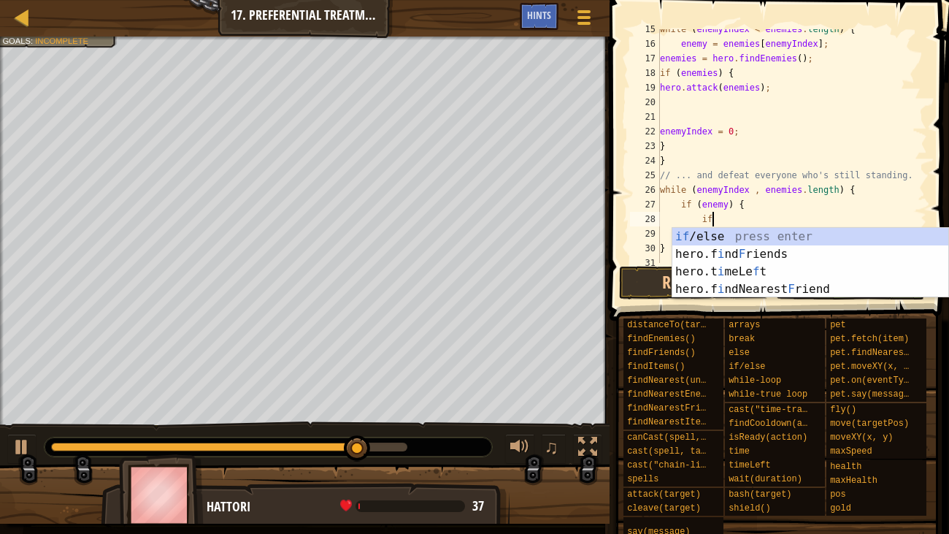
scroll to position [7, 3]
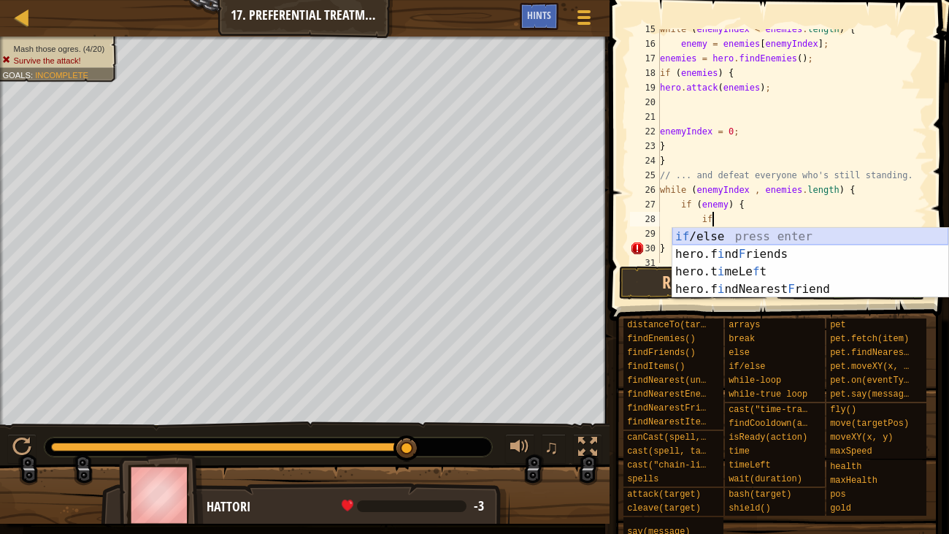
click at [696, 237] on div "if /else press enter hero.f i nd F riends press enter hero.t i meLe f t press e…" at bounding box center [810, 280] width 276 height 105
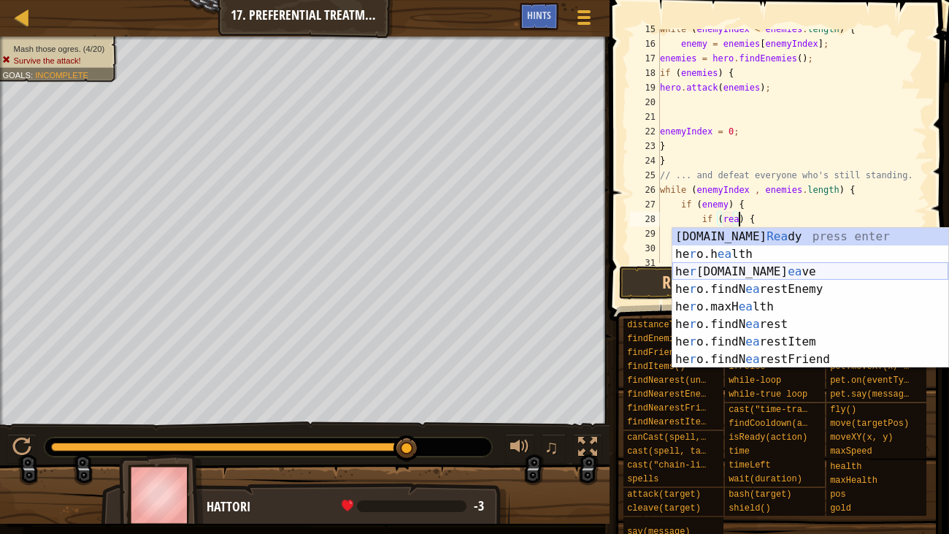
scroll to position [7, 7]
click at [746, 231] on div "[DOMAIN_NAME] [PERSON_NAME] press enter he r o.h ea lth press enter he r [DOMAI…" at bounding box center [810, 315] width 276 height 175
type textarea "if (hero.isReady("cleave")) {"
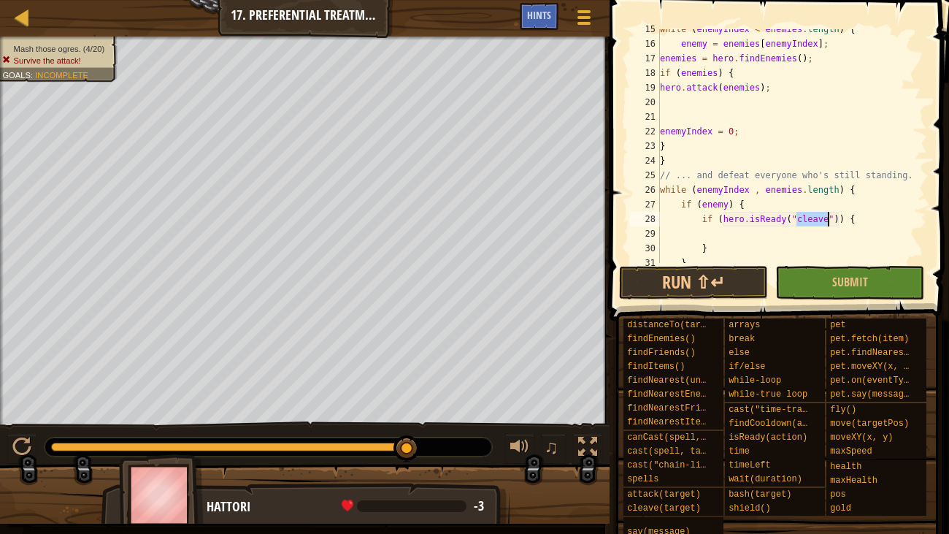
click at [723, 233] on div "while ( enemyIndex < enemies . length ) { enemy = enemies [ enemyIndex ] ; enem…" at bounding box center [792, 153] width 270 height 263
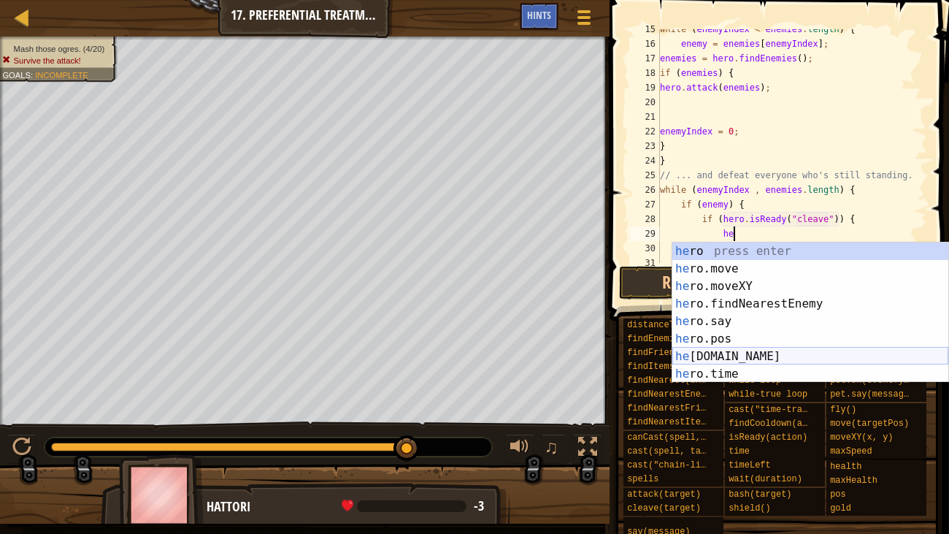
type textarea "h"
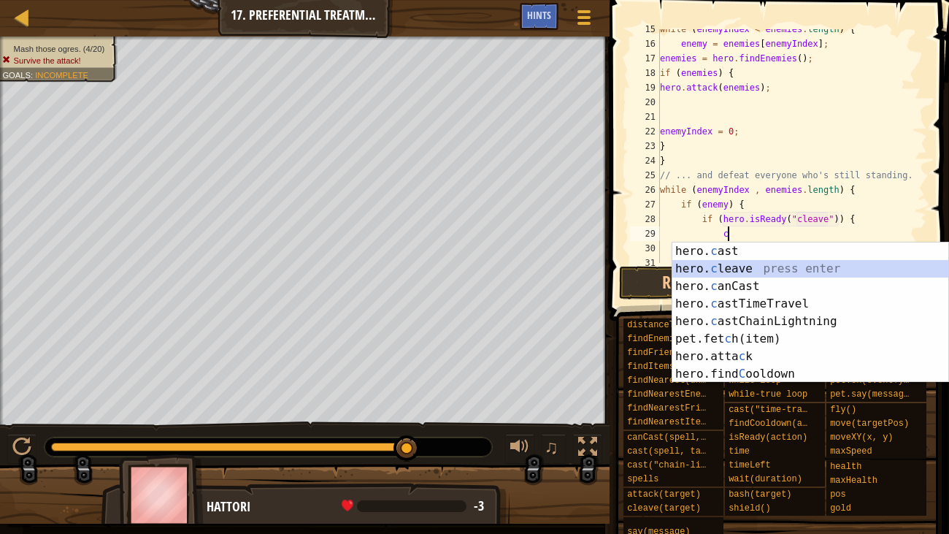
click at [732, 264] on div "hero. c ast press enter hero. c leave press enter hero. c anCast press enter he…" at bounding box center [810, 329] width 276 height 175
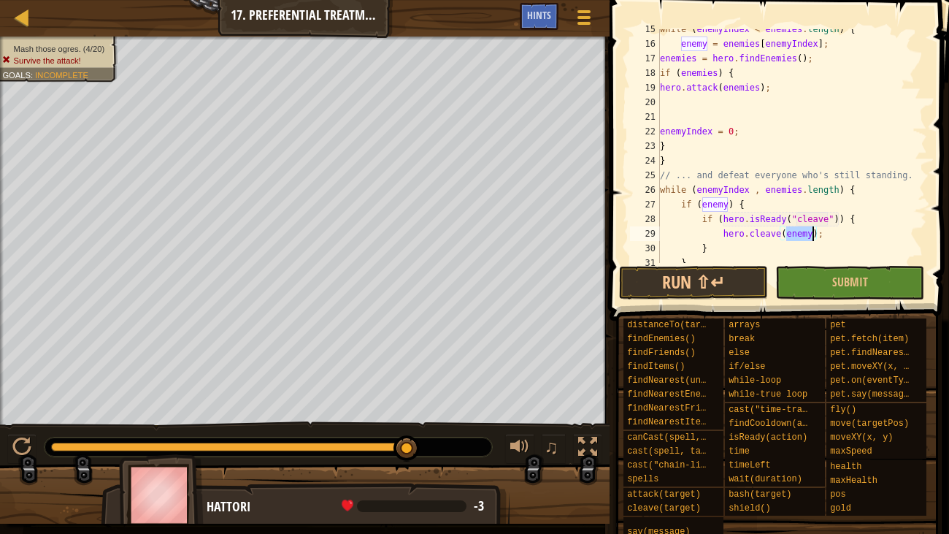
scroll to position [247, 0]
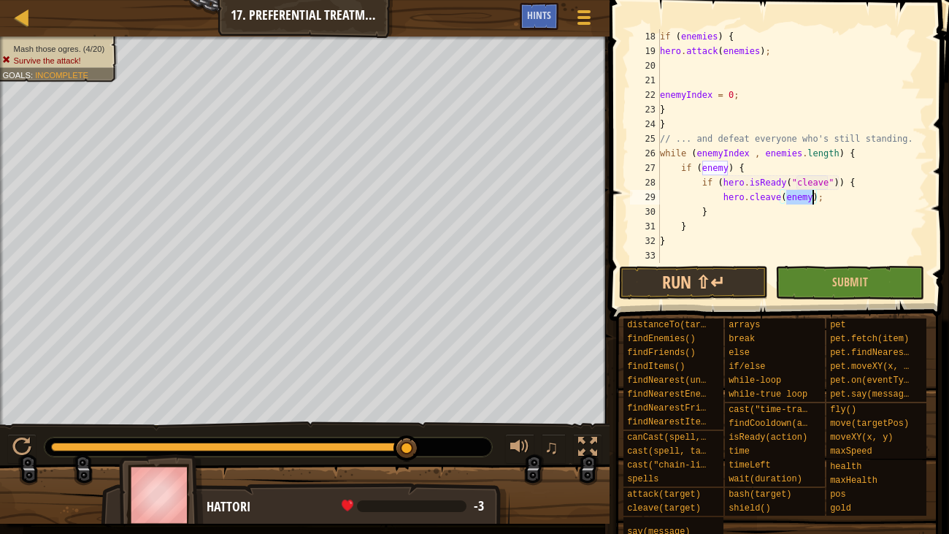
click at [661, 241] on div "if ( enemies ) { hero . attack ( enemies ) ; enemyIndex = 0 ; } } // ... and de…" at bounding box center [792, 160] width 270 height 263
click at [675, 226] on div "if ( enemies ) { hero . attack ( enemies ) ; enemyIndex = 0 ; } } // ... and de…" at bounding box center [792, 160] width 270 height 263
type textarea "}"
click at [690, 223] on div "if ( enemies ) { hero . attack ( enemies ) ; enemyIndex = 0 ; } } // ... and de…" at bounding box center [792, 160] width 270 height 263
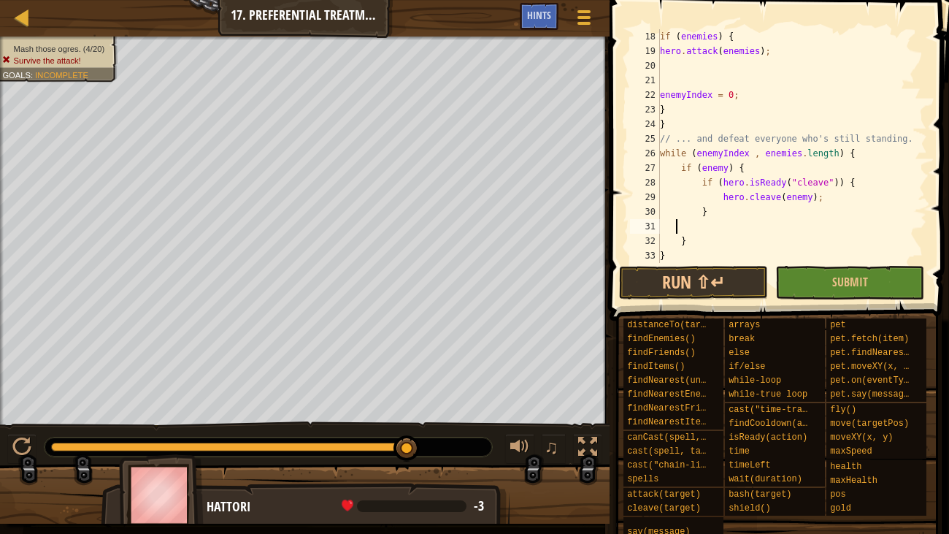
type textarea "e"
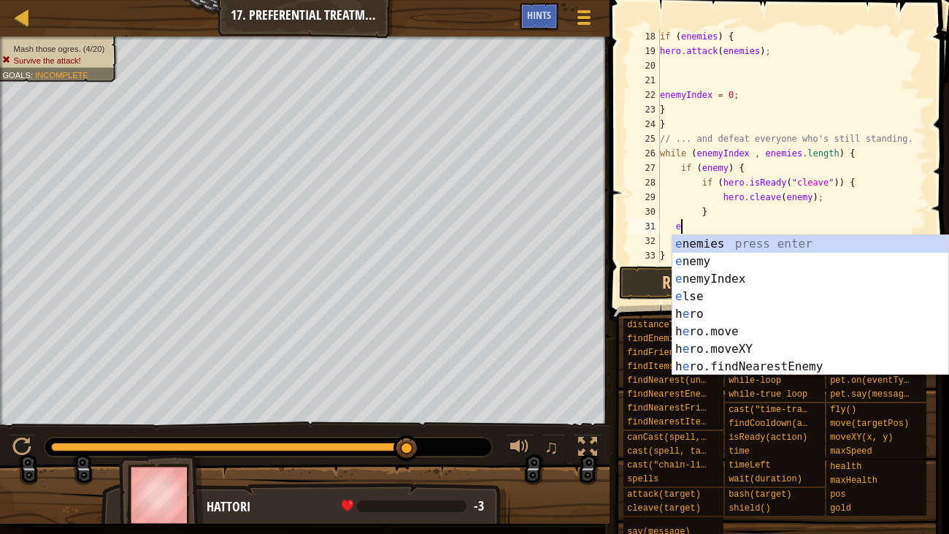
scroll to position [7, 1]
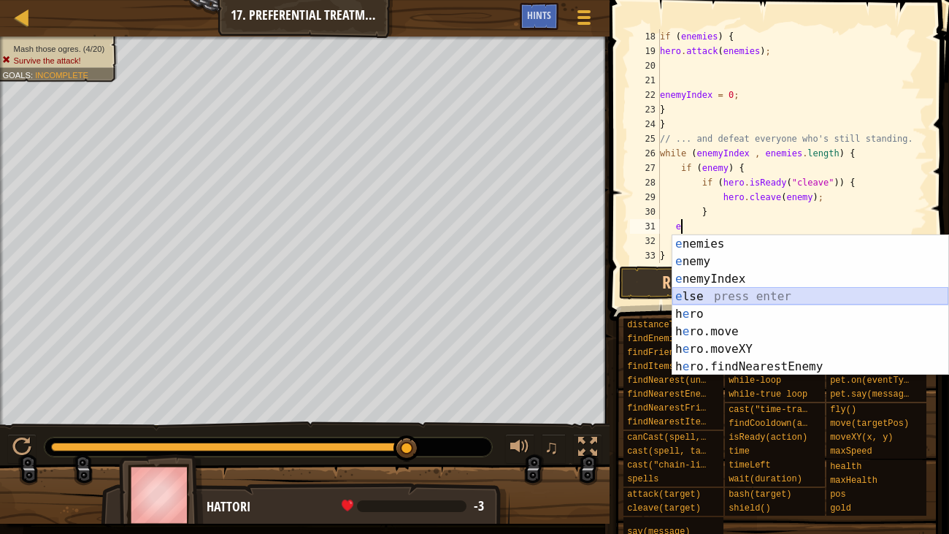
click at [718, 299] on div "e nemies press enter e nemy press enter e nemyIndex press enter e lse press ent…" at bounding box center [810, 322] width 276 height 175
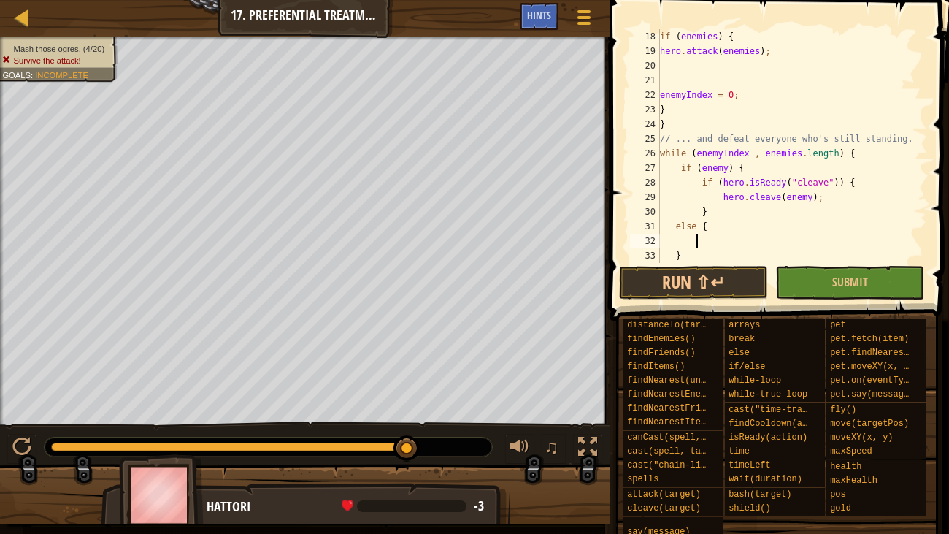
scroll to position [7, 2]
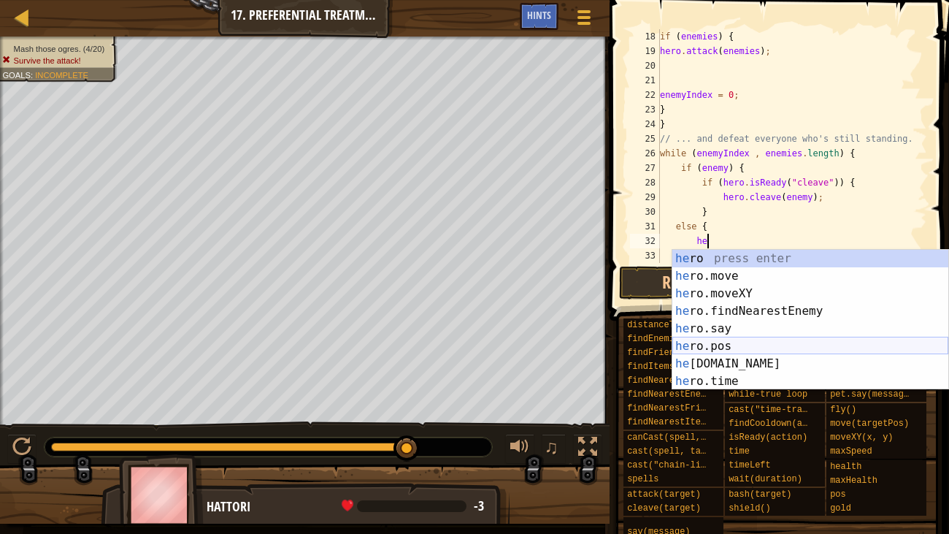
type textarea "h"
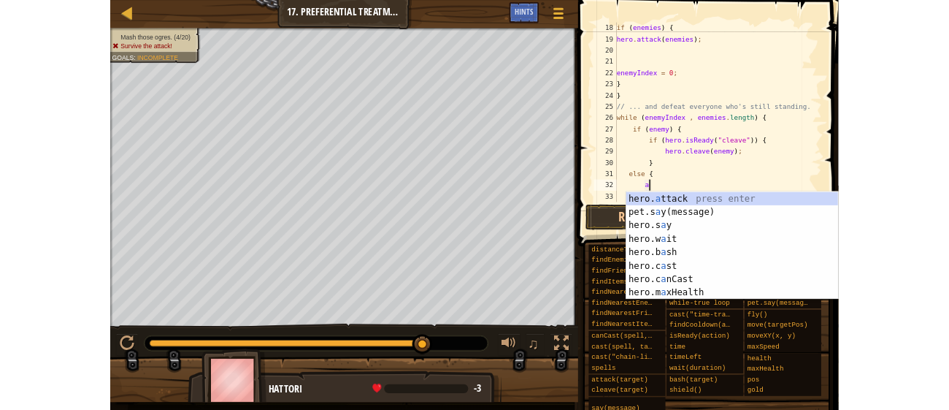
scroll to position [7, 1]
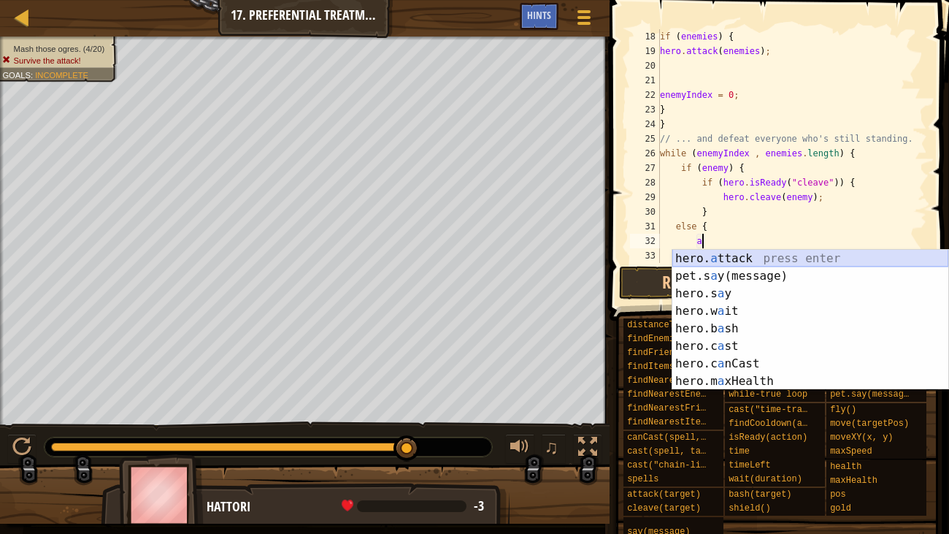
click at [723, 258] on div "hero. a ttack press enter pet.s a y(message) press enter hero.s a y press enter…" at bounding box center [810, 337] width 276 height 175
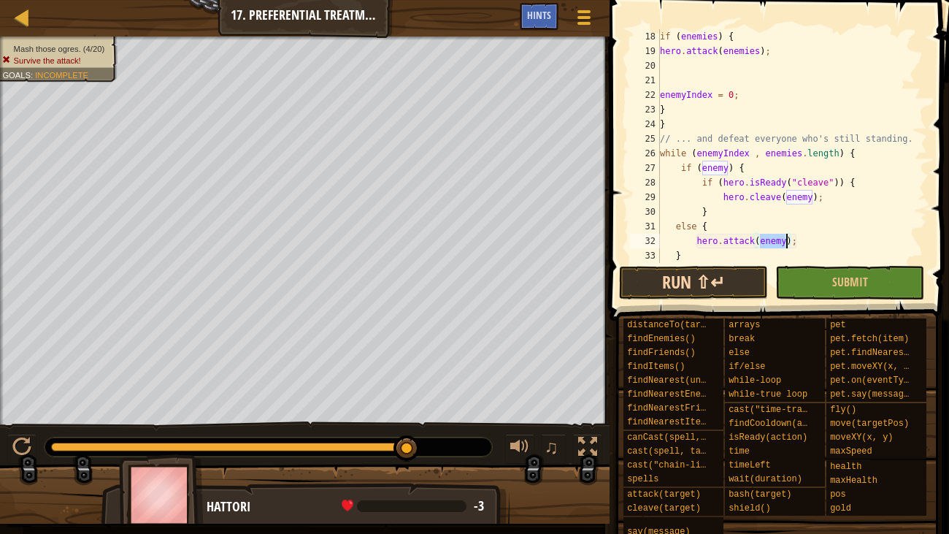
type textarea "hero.attack(enemy);"
click at [728, 285] on button "Run ⇧↵" at bounding box center [693, 283] width 149 height 34
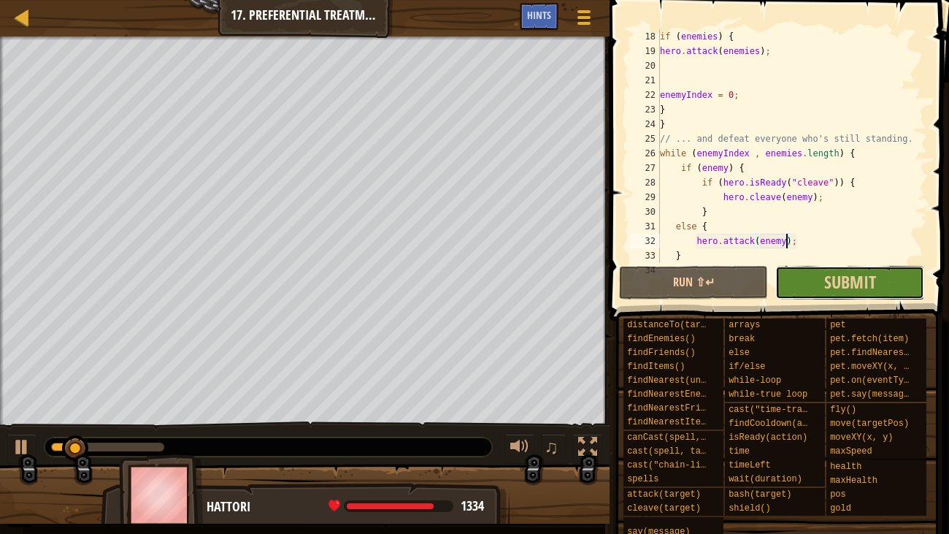
click at [796, 290] on button "Submit" at bounding box center [849, 283] width 149 height 34
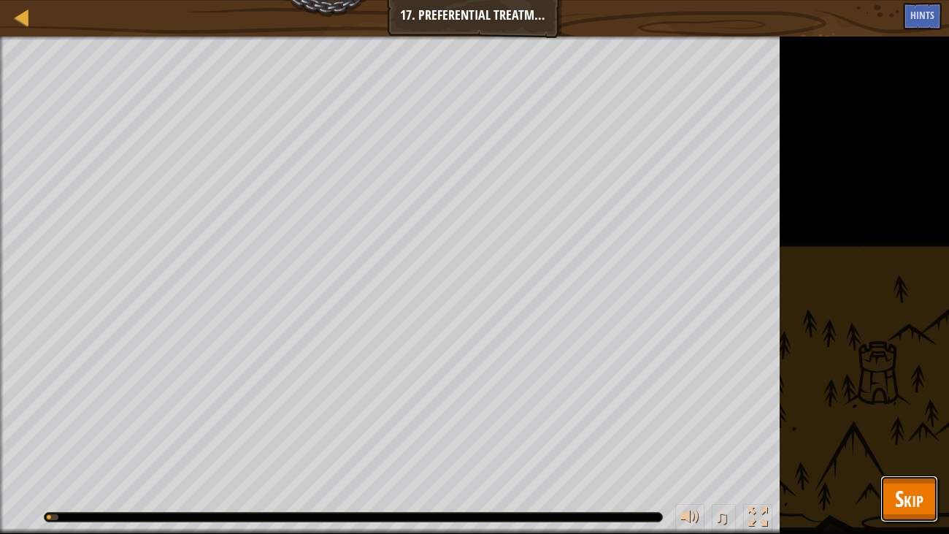
click at [893, 409] on button "Skip" at bounding box center [909, 498] width 58 height 47
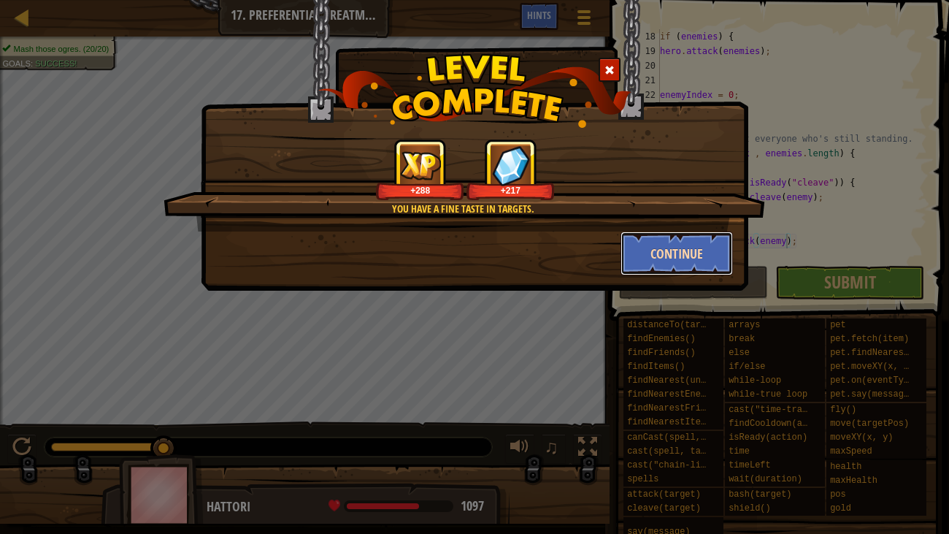
click at [669, 264] on button "Continue" at bounding box center [676, 253] width 113 height 44
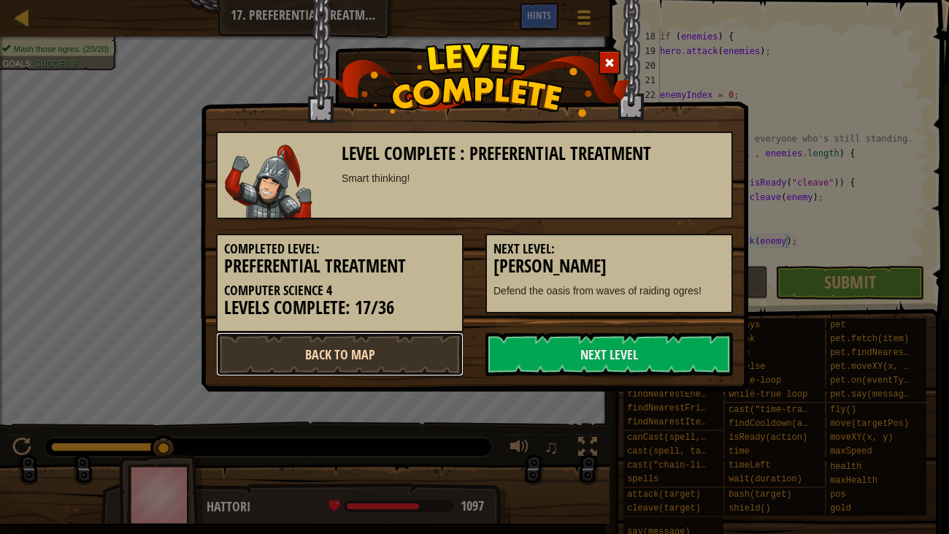
click at [316, 341] on link "Back to Map" at bounding box center [339, 354] width 247 height 44
